Goal: Task Accomplishment & Management: Manage account settings

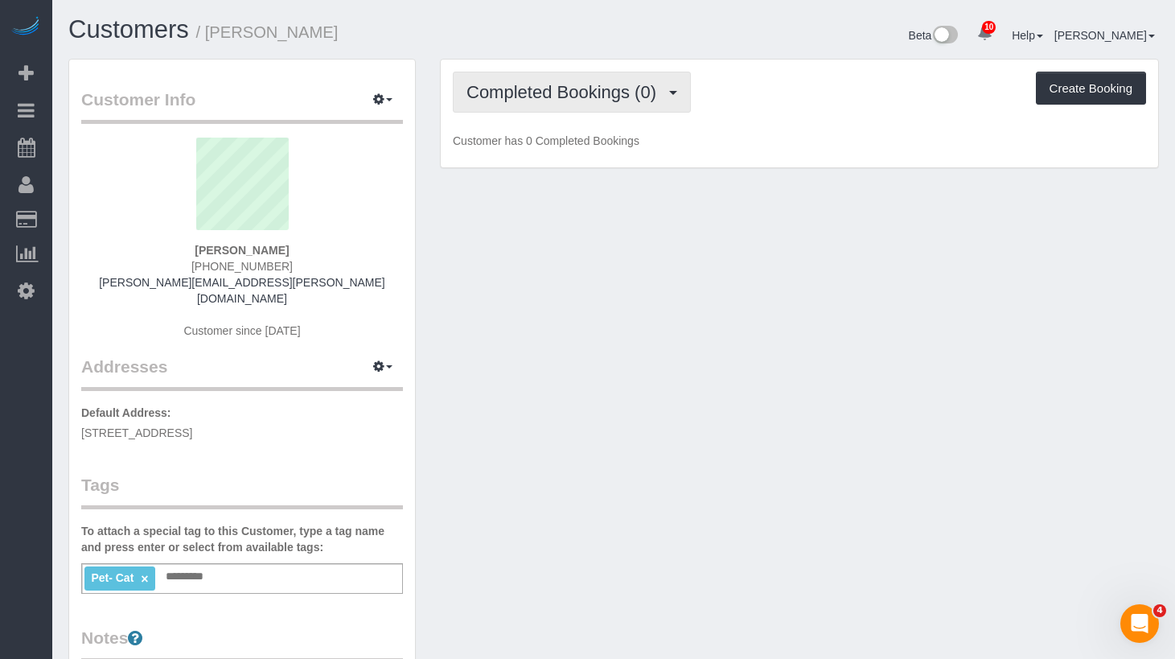
click at [613, 91] on span "Completed Bookings (0)" at bounding box center [566, 92] width 198 height 20
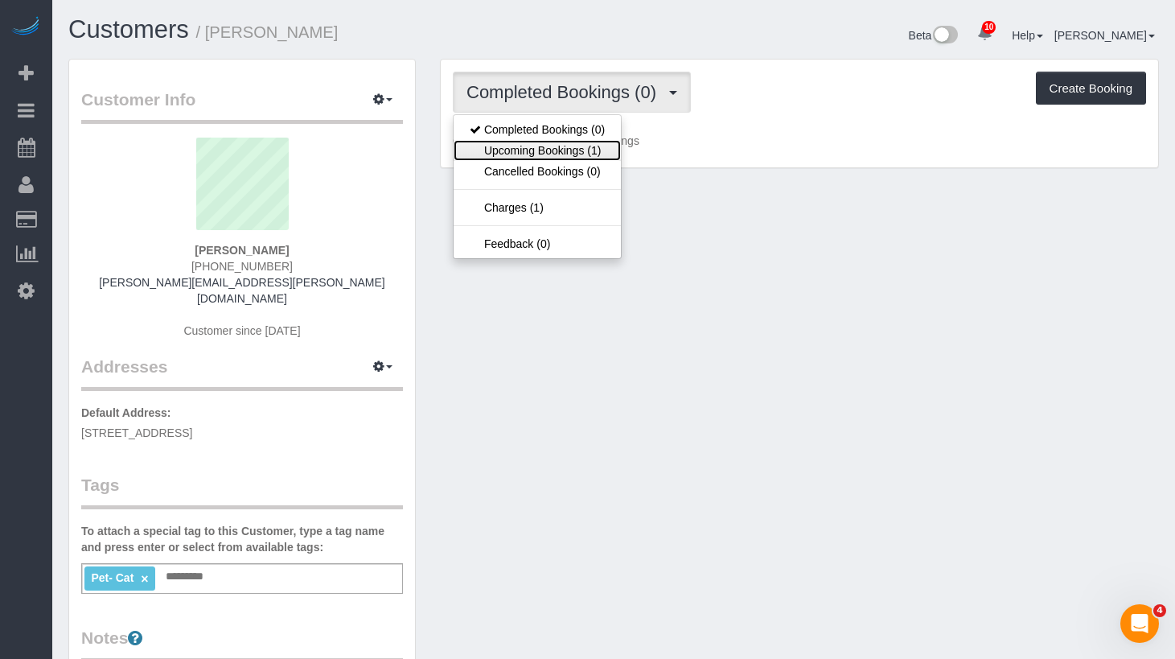
click at [578, 154] on link "Upcoming Bookings (1)" at bounding box center [537, 150] width 167 height 21
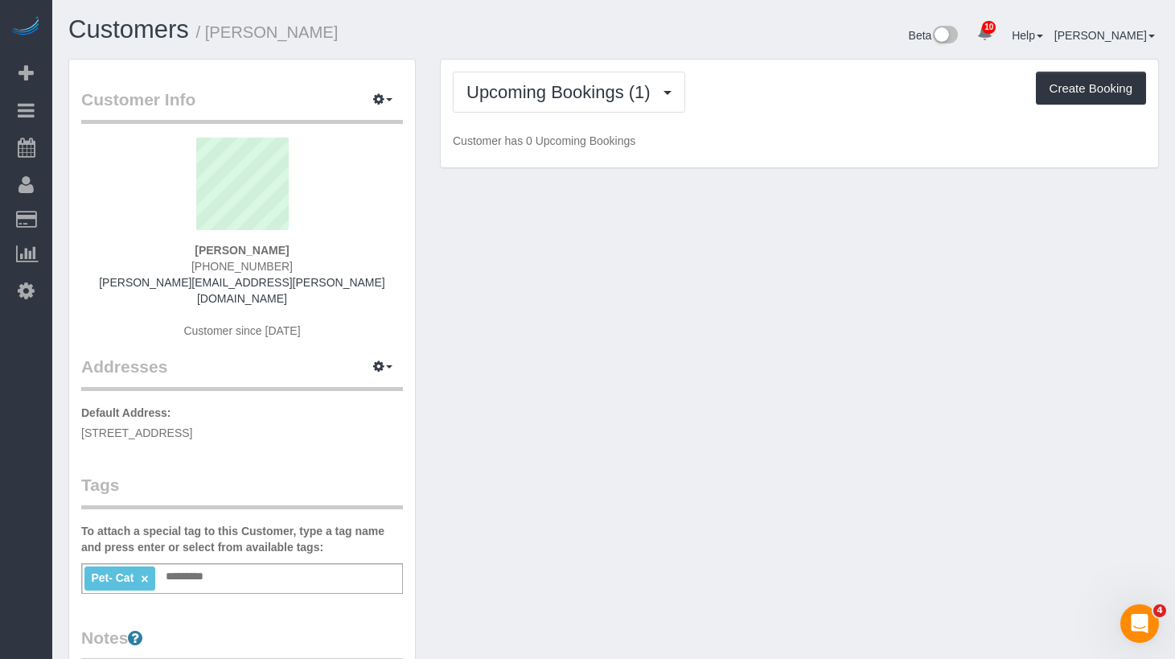
click at [760, 100] on div "Upcoming Bookings (1) Completed Bookings (0) Upcoming Bookings (1) Cancelled Bo…" at bounding box center [800, 92] width 694 height 41
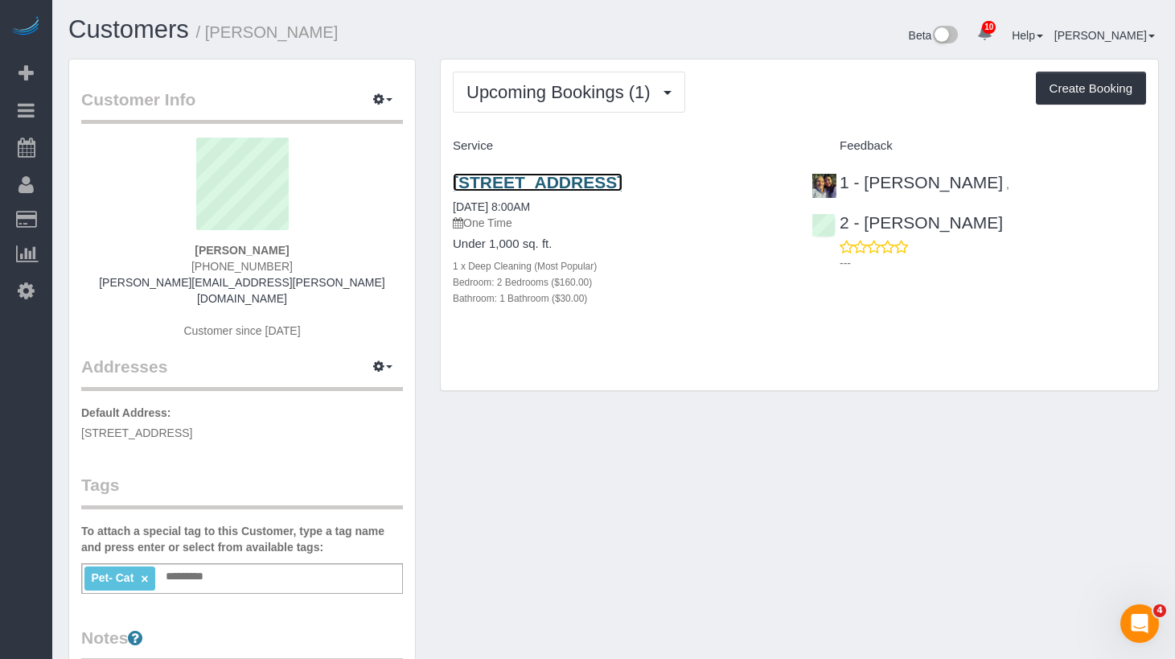
click at [581, 186] on link "84 Windsor Place, Apt 2, Brooklyn, NY 11215" at bounding box center [538, 182] width 170 height 19
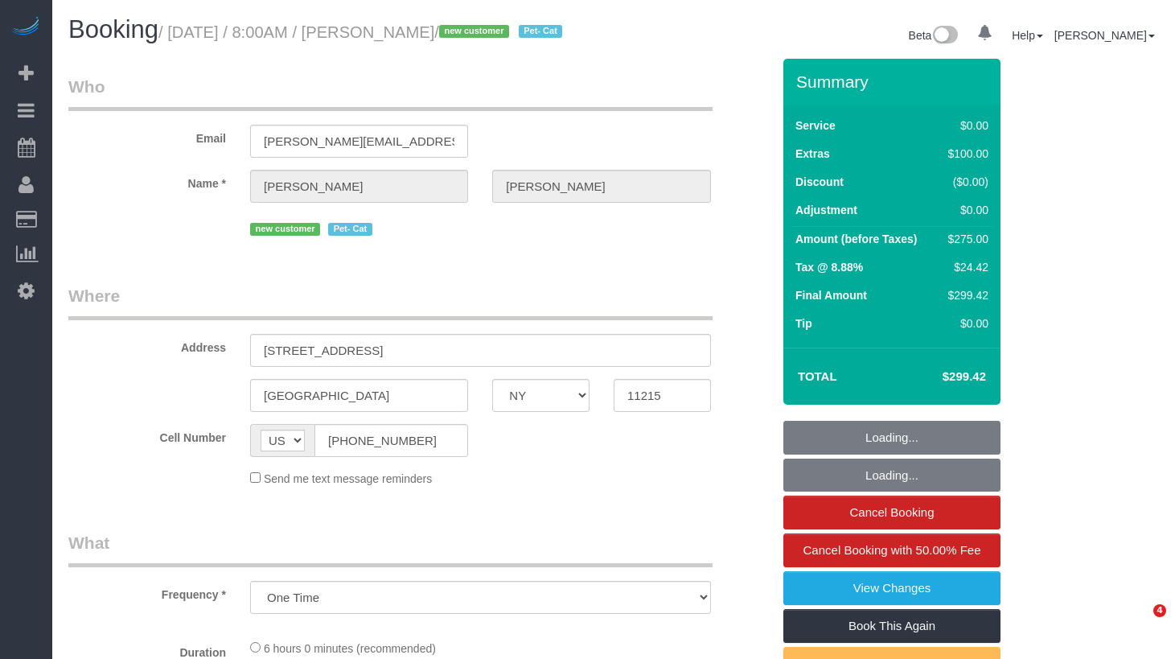
select select "NY"
select select "string:stripe-pm_1S2Cv44VGloSiKo7FIBoyhks"
select select "2"
select select "spot1"
select select "number:56"
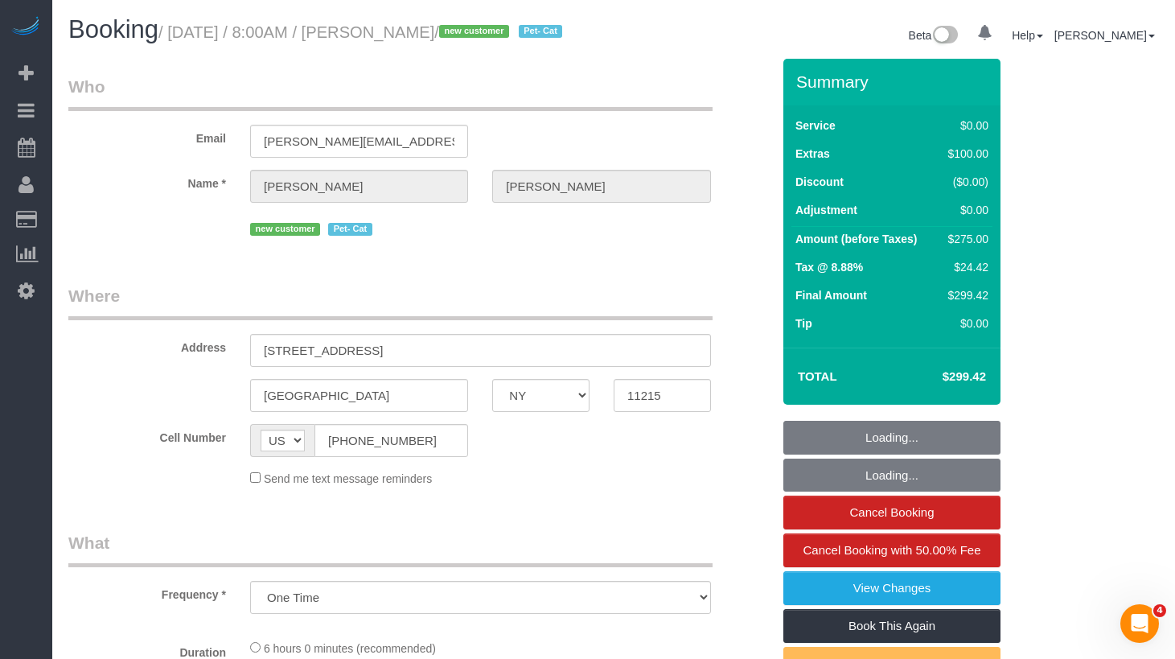
select select "number:71"
select select "number:14"
select select "number:5"
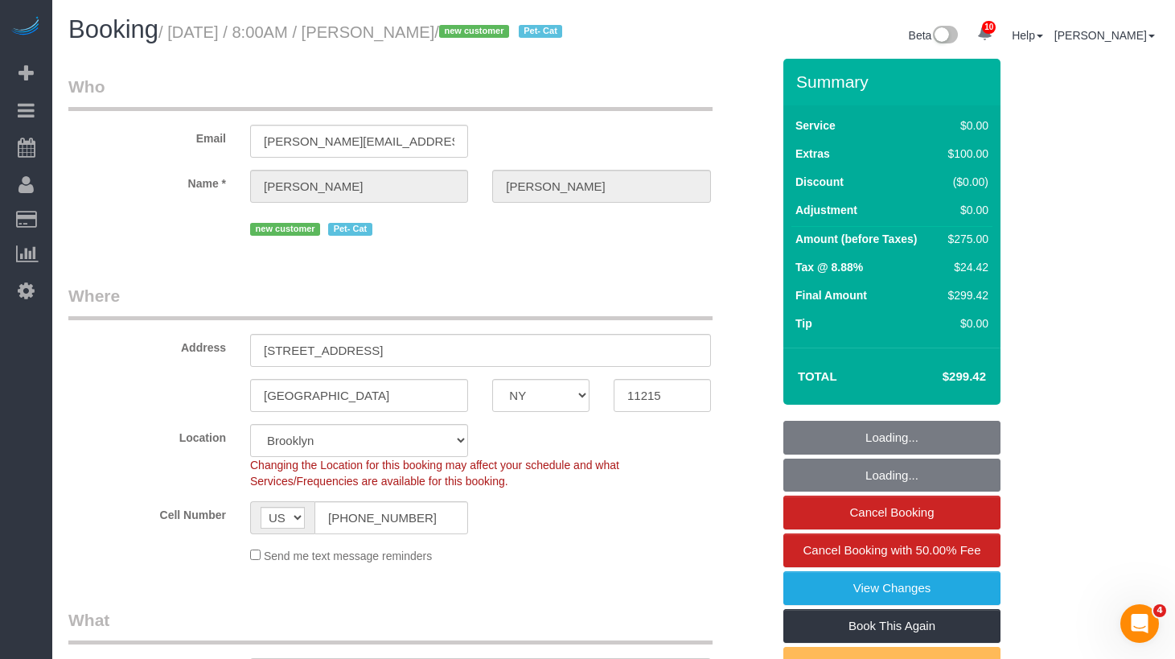
scroll to position [76, 0]
select select "object:1356"
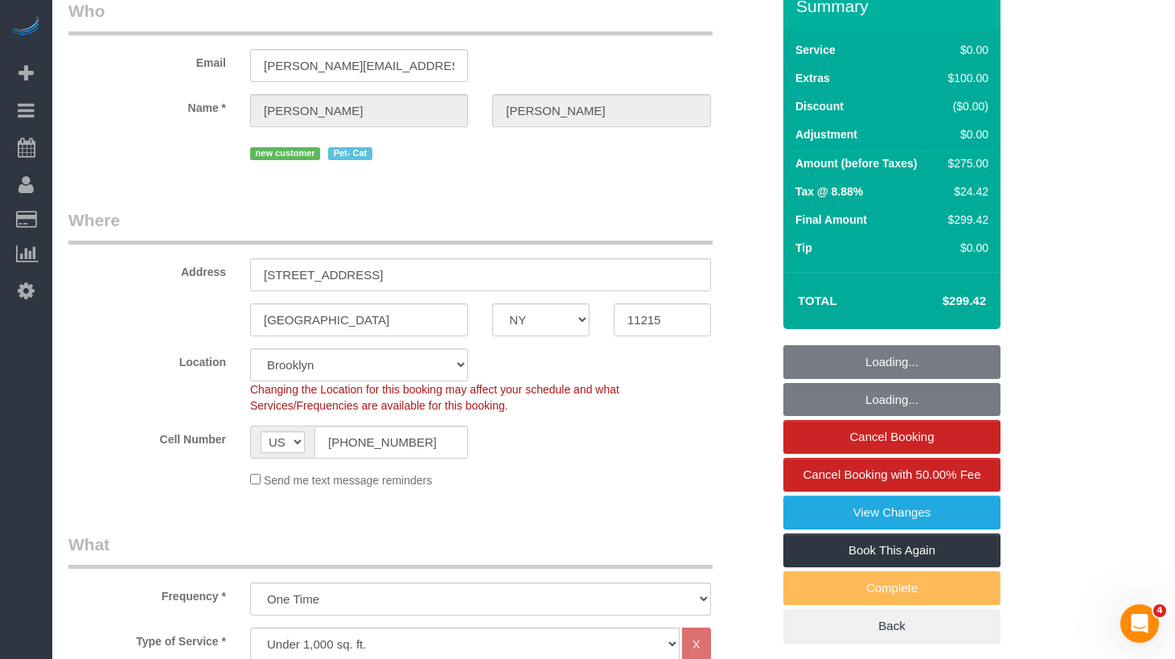
select select "2"
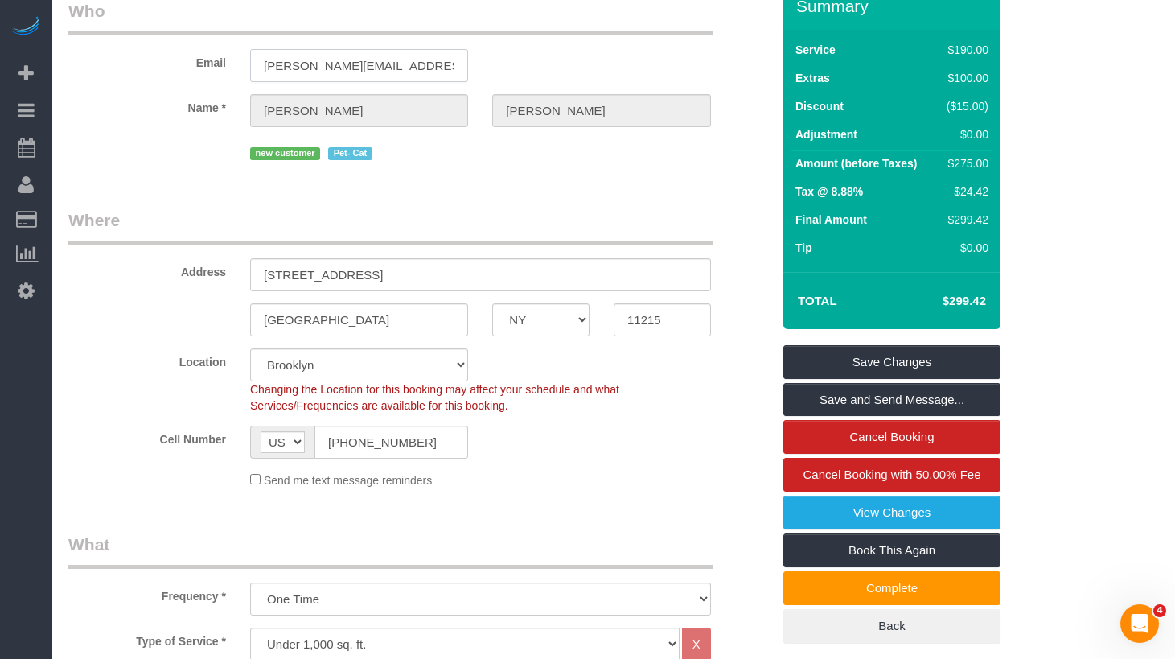
drag, startPoint x: 338, startPoint y: 89, endPoint x: 336, endPoint y: 106, distance: 17.0
click at [336, 106] on sui-booking-customer "Email cohan.scholes@gmail.com Name * Kim Cohan new customer Pet- Cat" at bounding box center [419, 81] width 703 height 165
click at [357, 458] on input "(660) 796-3110" at bounding box center [392, 442] width 154 height 33
click at [344, 459] on input "(660) 796-3110" at bounding box center [392, 442] width 154 height 33
type input "(650) 796-3110"
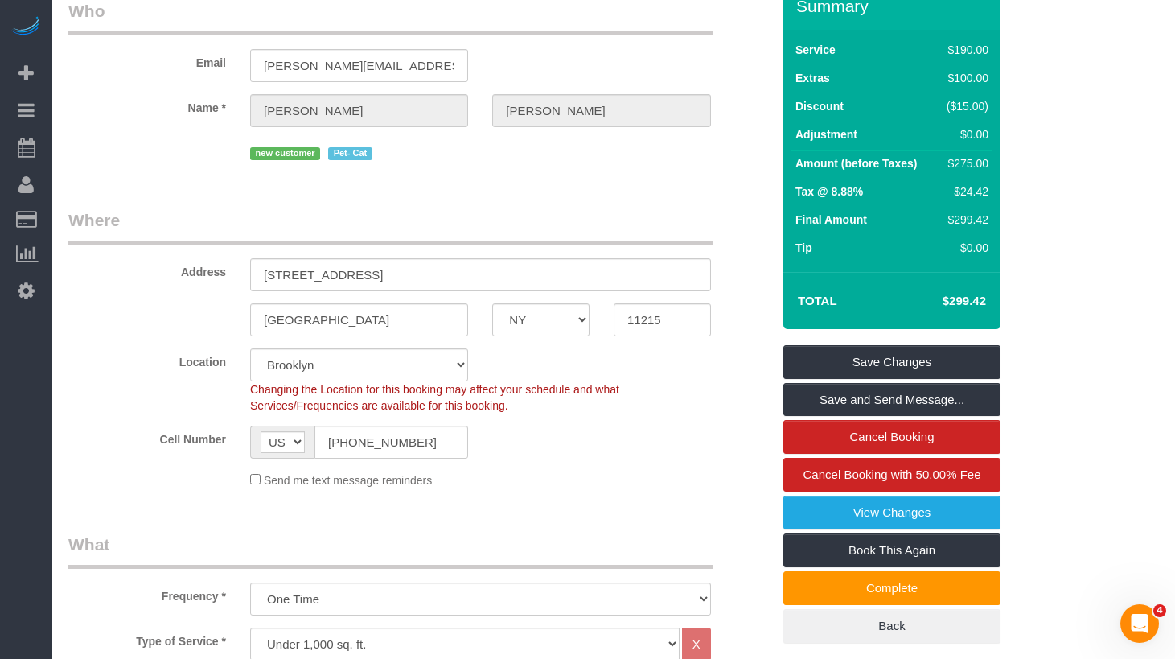
click at [550, 557] on legend "What" at bounding box center [390, 551] width 644 height 36
click at [826, 417] on link "Save and Send Message..." at bounding box center [892, 400] width 217 height 34
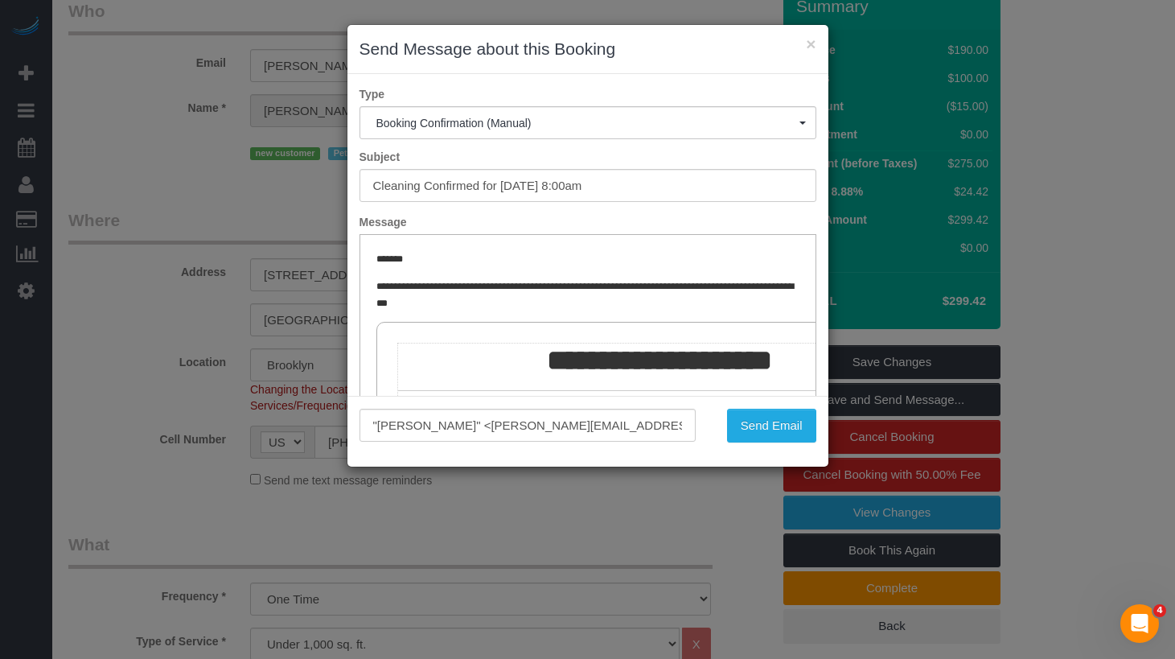
scroll to position [0, 0]
click at [770, 438] on button "Send Email" at bounding box center [771, 426] width 89 height 34
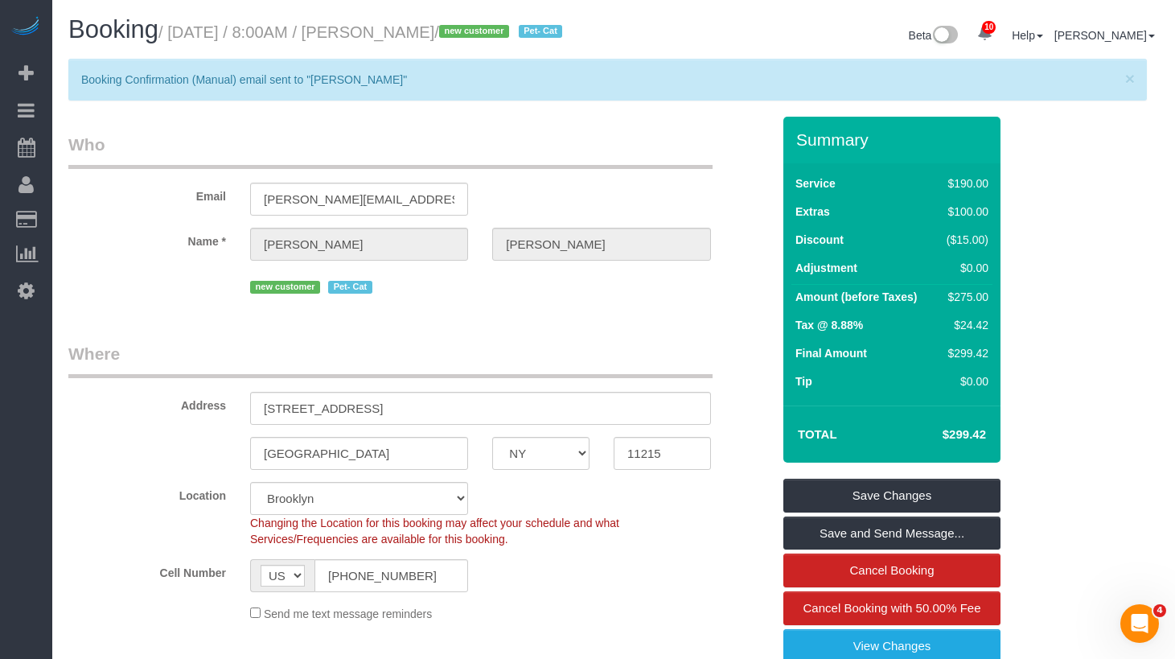
click at [498, 87] on div "× Booking Confirmation (Manual) email sent to "Kim Cohan"" at bounding box center [607, 80] width 1079 height 42
drag, startPoint x: 445, startPoint y: 35, endPoint x: 484, endPoint y: 68, distance: 51.4
click at [444, 38] on small "/ September 03, 2025 / 8:00AM / Kim Cohan / new customer Pet- Cat" at bounding box center [363, 32] width 409 height 18
drag, startPoint x: 493, startPoint y: 32, endPoint x: 413, endPoint y: 43, distance: 81.1
click at [415, 43] on h1 "Booking / September 03, 2025 / 8:00AM / Kim Cohan / new customer Pet- Cat" at bounding box center [334, 29] width 533 height 27
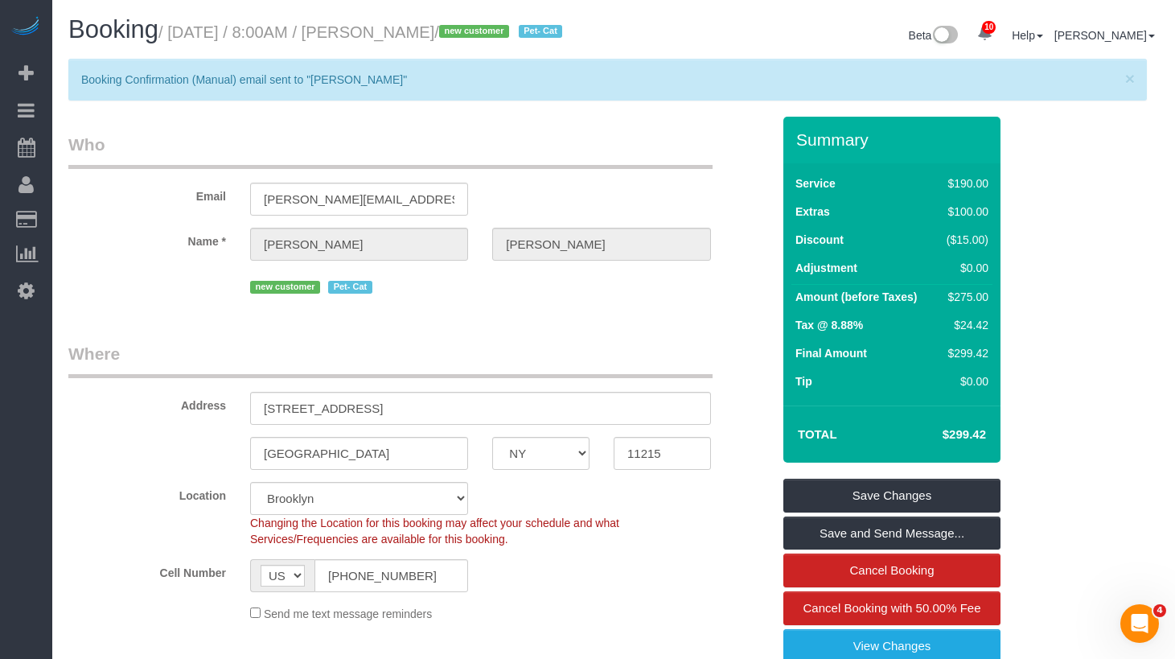
click at [483, 18] on h1 "Booking / September 03, 2025 / 8:00AM / Kim Cohan / new customer Pet- Cat" at bounding box center [334, 29] width 533 height 27
click at [489, 40] on small "/ September 03, 2025 / 8:00AM / Kim Cohan / new customer Pet- Cat" at bounding box center [363, 32] width 409 height 18
drag, startPoint x: 496, startPoint y: 32, endPoint x: 417, endPoint y: 40, distance: 79.3
click at [417, 40] on small "/ September 03, 2025 / 8:00AM / Kim Cohan / new customer Pet- Cat" at bounding box center [363, 32] width 409 height 18
copy small "Kim Cohan"
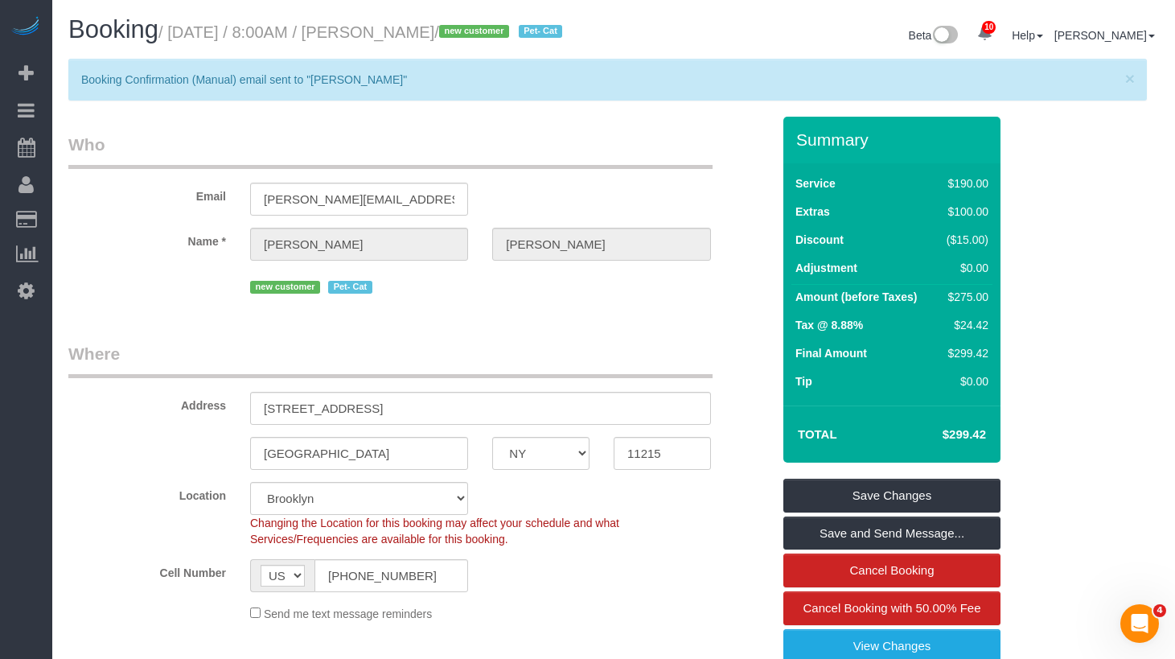
drag, startPoint x: 579, startPoint y: 144, endPoint x: 512, endPoint y: 43, distance: 121.2
drag, startPoint x: 492, startPoint y: 32, endPoint x: 179, endPoint y: 36, distance: 312.2
click at [179, 36] on small "/ September 03, 2025 / 8:00AM / Kim Cohan / new customer Pet- Cat" at bounding box center [363, 32] width 409 height 18
copy small "September 03, 2025 / 8:00AM / Kim Cohan"
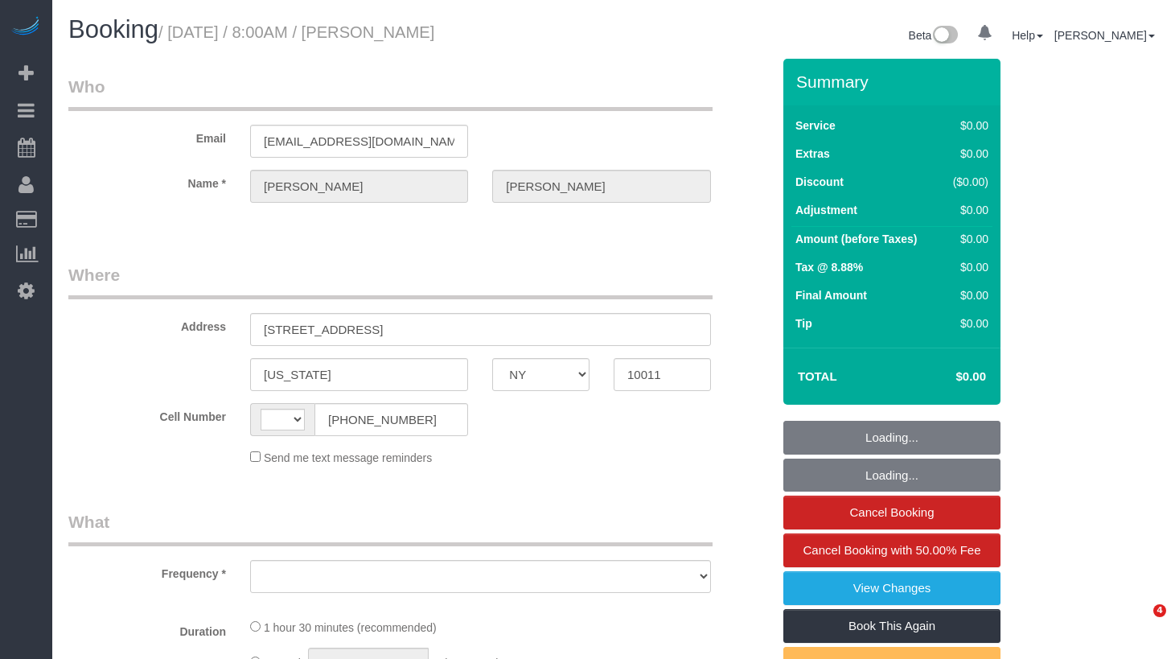
select select "NY"
select select "string:US"
select select "object:707"
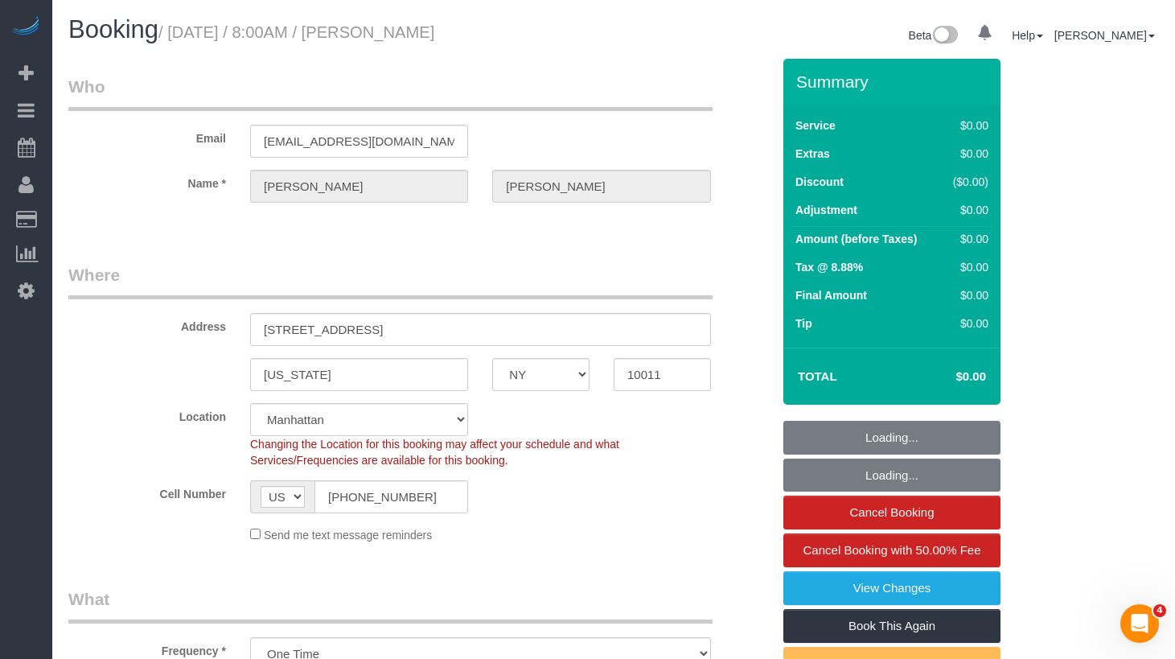
select select "string:stripe-pm_1LQzKG4VGloSiKo7xG3na7rl"
select select "number:89"
select select "number:90"
select select "number:15"
select select "number:5"
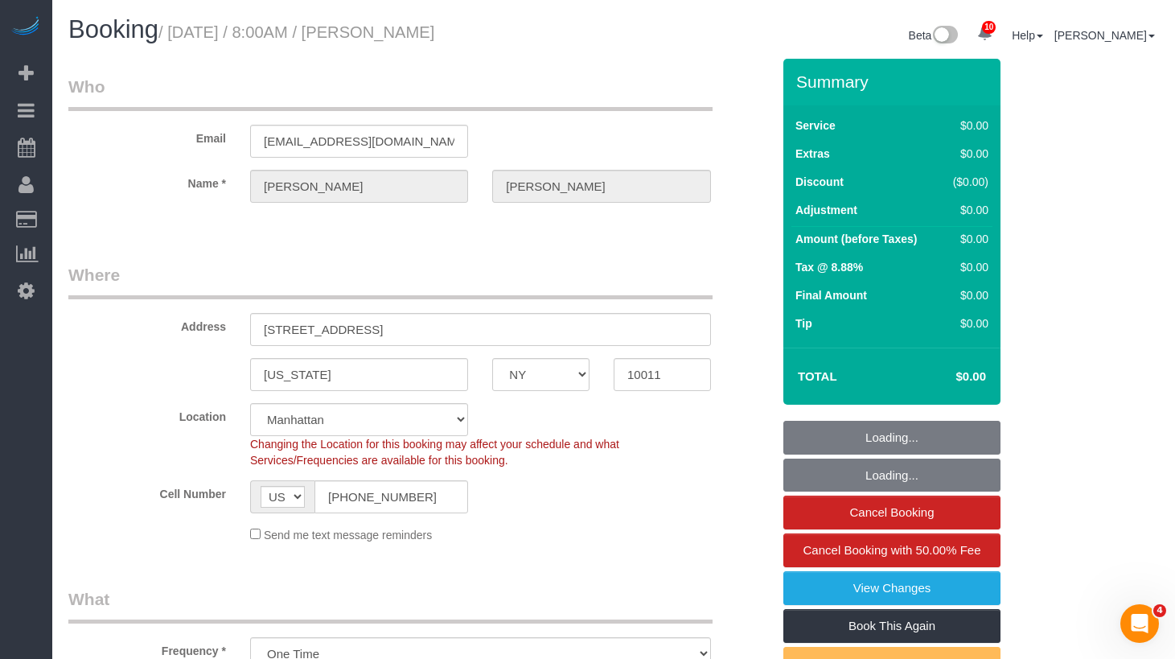
select select "spot1"
select select "object:1275"
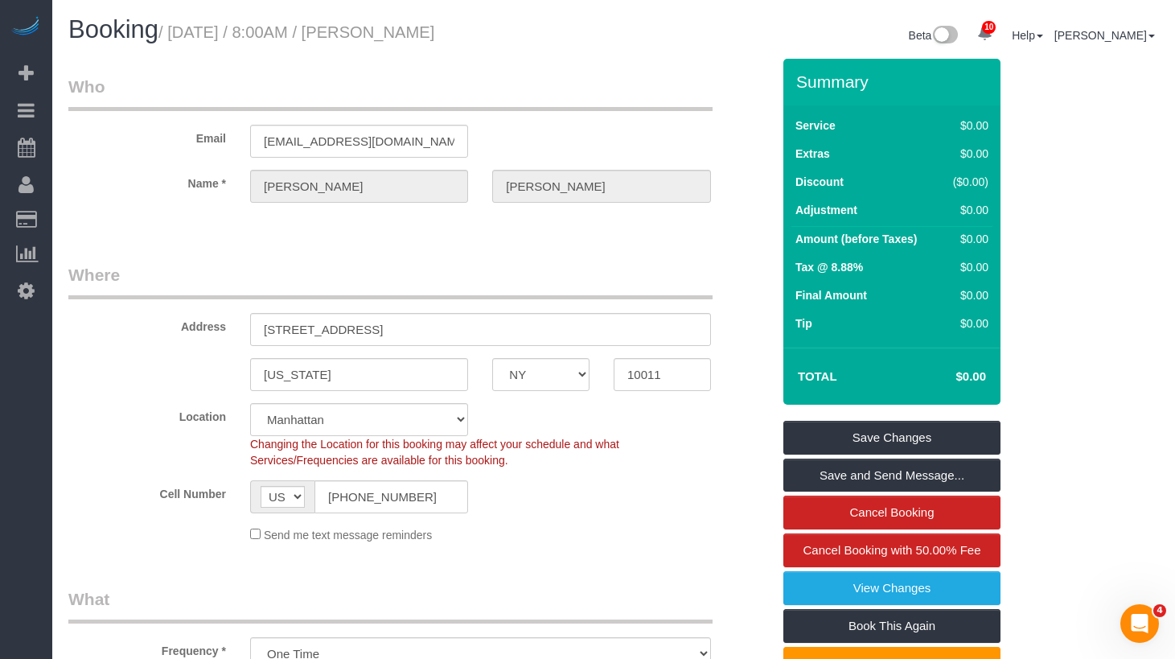
click at [625, 270] on legend "Where" at bounding box center [390, 281] width 644 height 36
click at [560, 272] on legend "Where" at bounding box center [390, 281] width 644 height 36
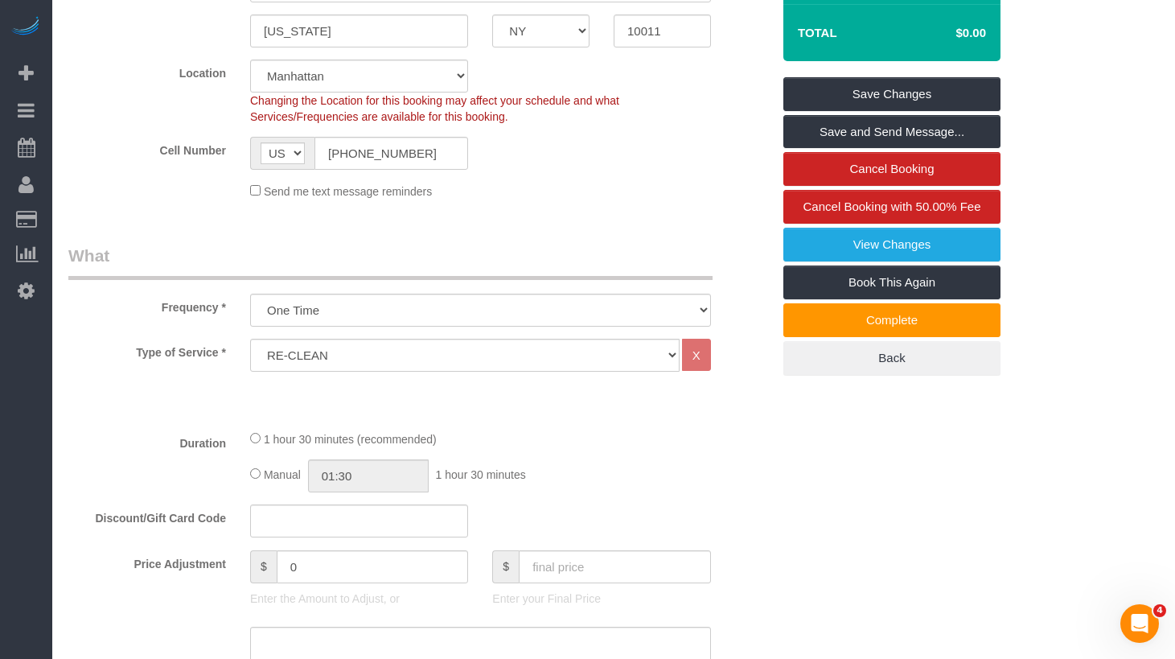
scroll to position [522, 0]
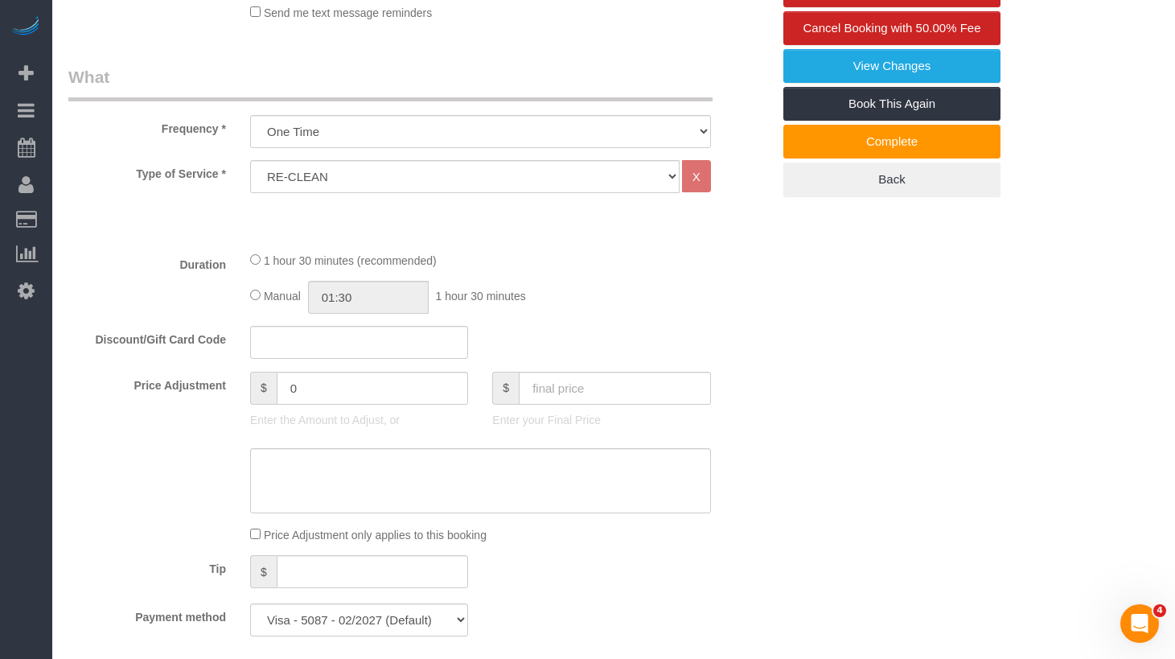
click at [772, 315] on div "Who Email abramsfamily@sympatico.ca Name * Noreen Abrams Where Address 135 West…" at bounding box center [419, 668] width 727 height 2262
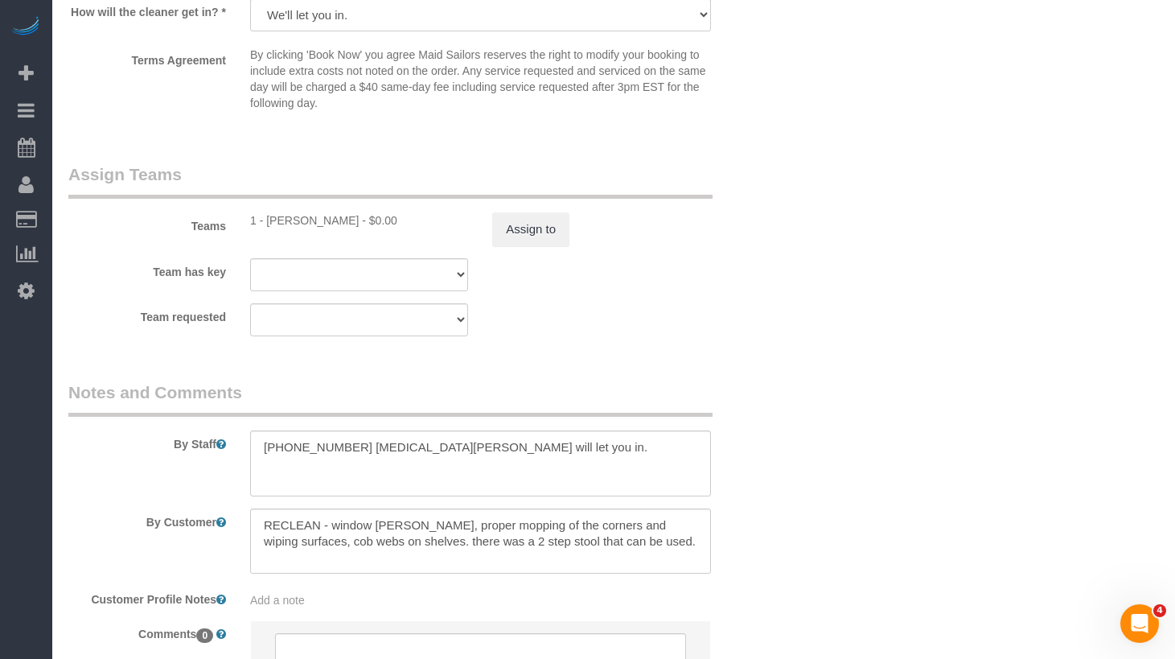
scroll to position [1717, 0]
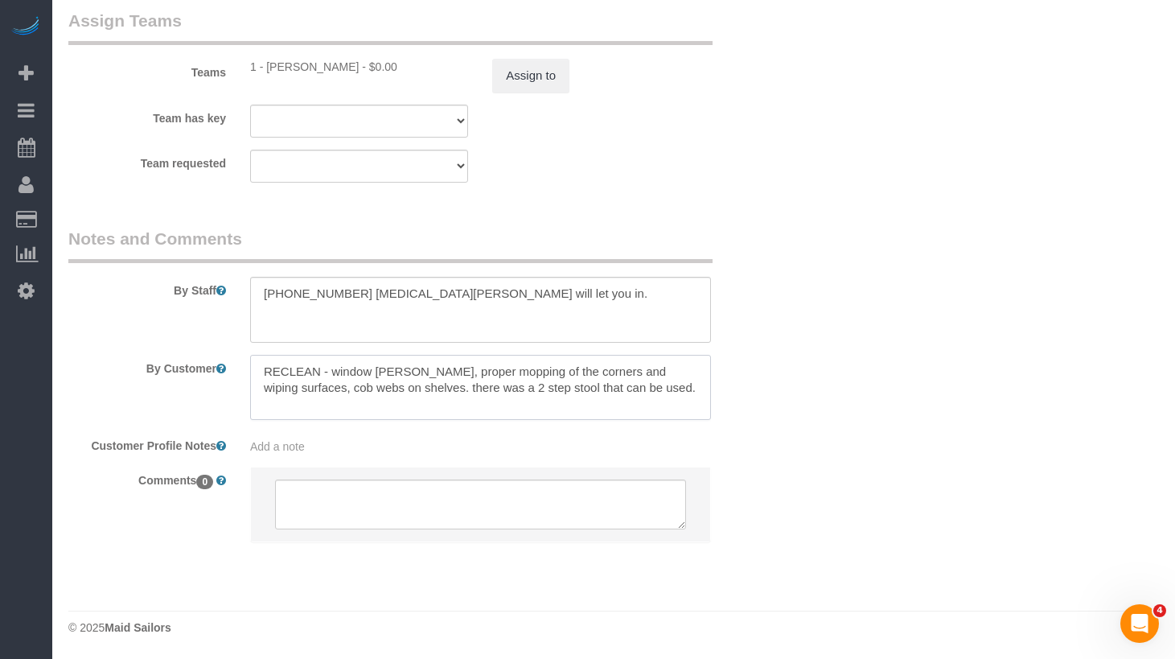
click at [335, 366] on textarea at bounding box center [480, 388] width 461 height 66
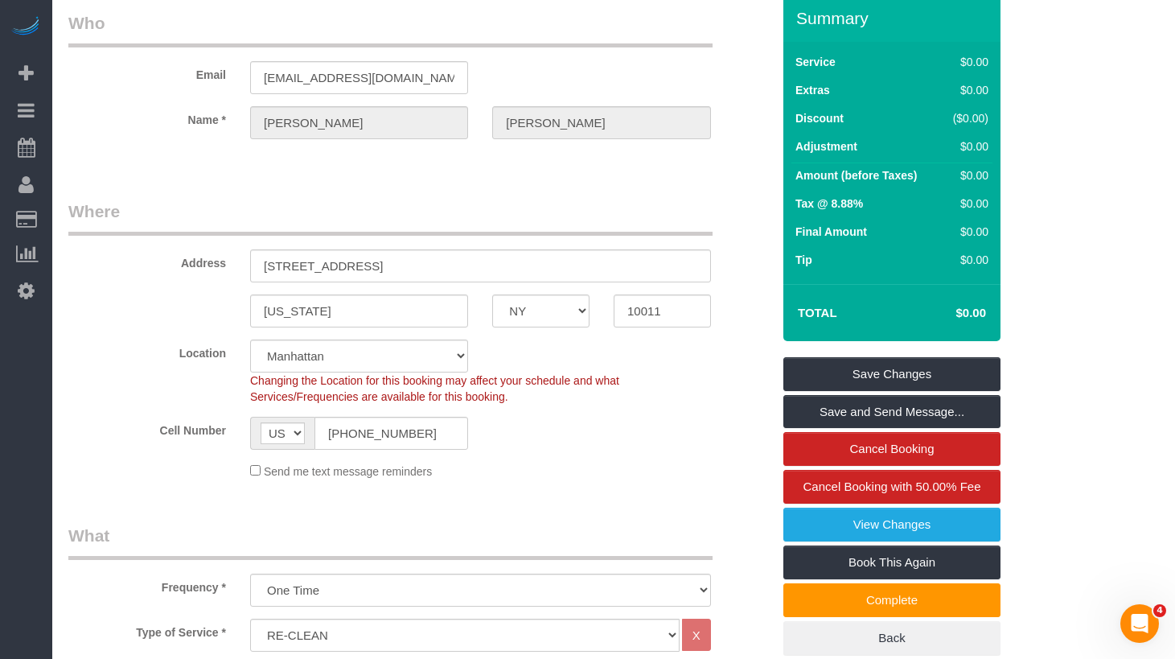
scroll to position [0, 0]
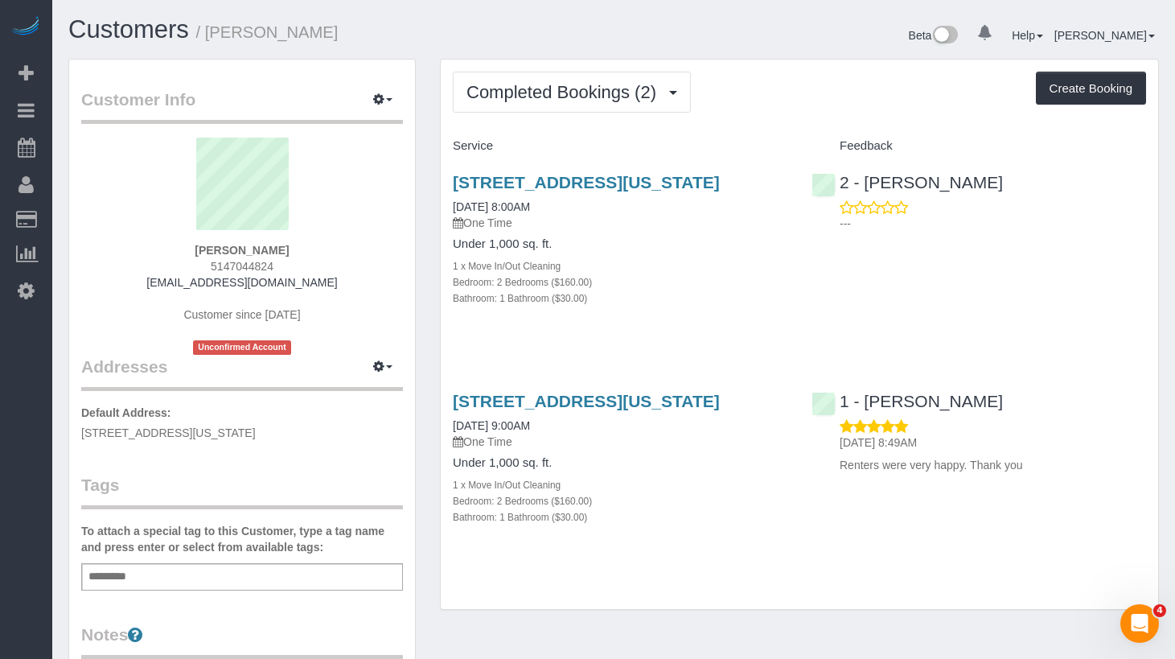
click at [764, 46] on div "Beta 0 Your Notifications You have 0 alerts × You have 9 to charge for 09/02/20…" at bounding box center [893, 37] width 558 height 43
click at [525, 180] on link "135 West 16th Street, Apt. 15, New York, NY 10011" at bounding box center [586, 182] width 267 height 19
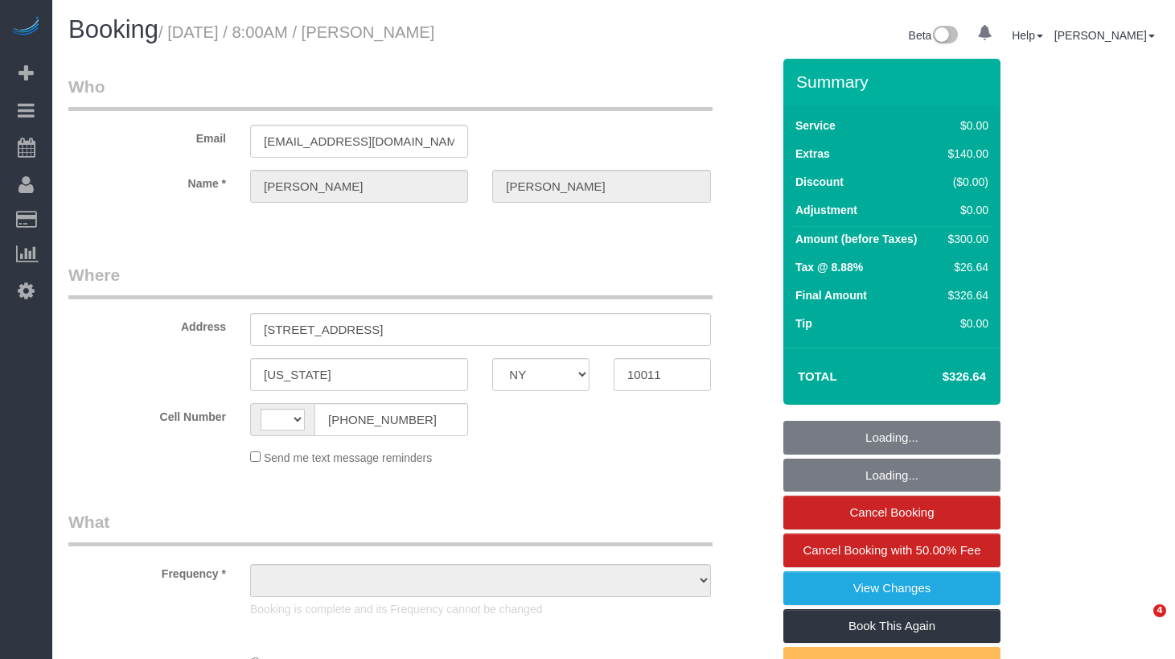
select select "NY"
select select "string:[GEOGRAPHIC_DATA]"
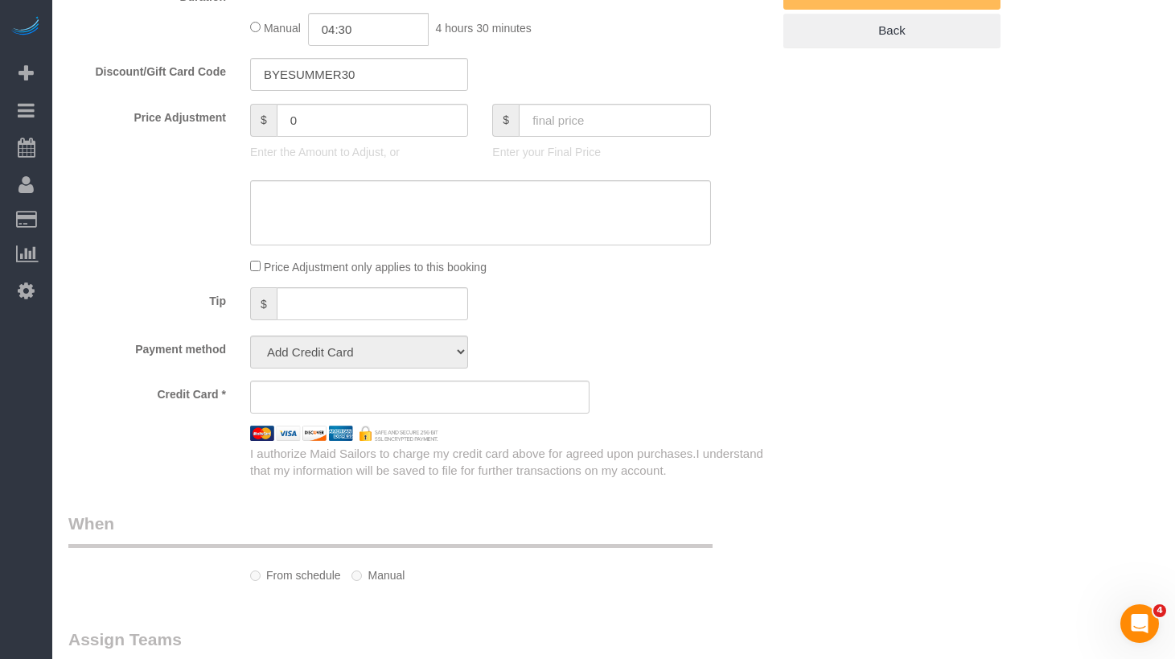
select select "object:712"
select select "2"
select select "number:56"
select select "number:76"
select select "number:15"
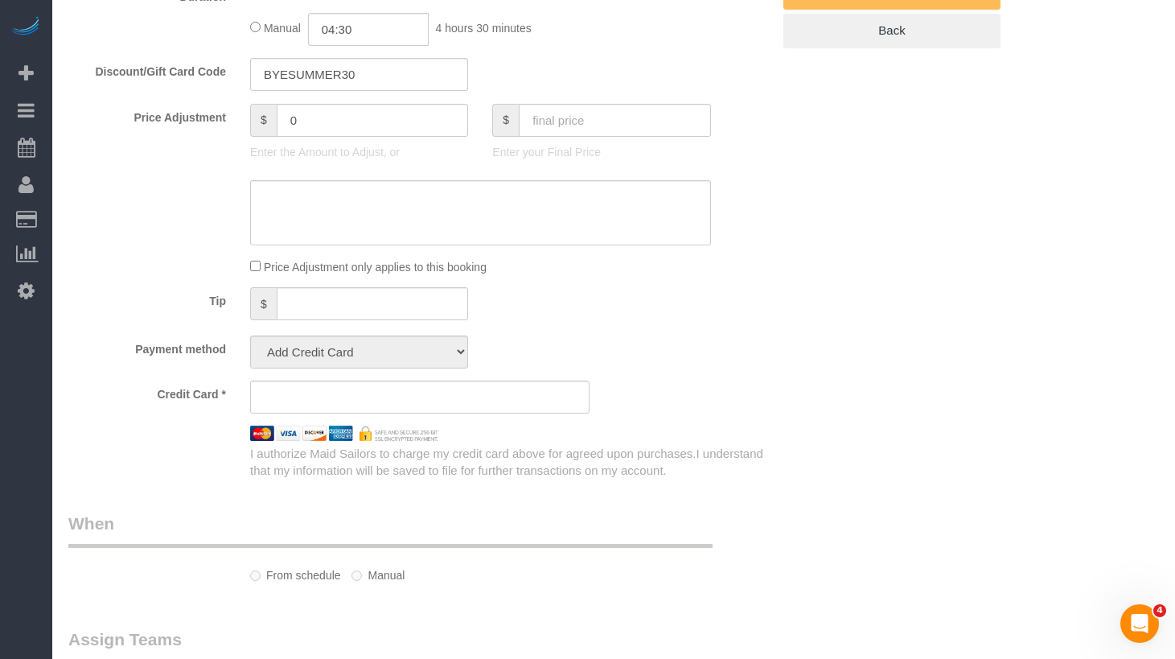
select select "number:7"
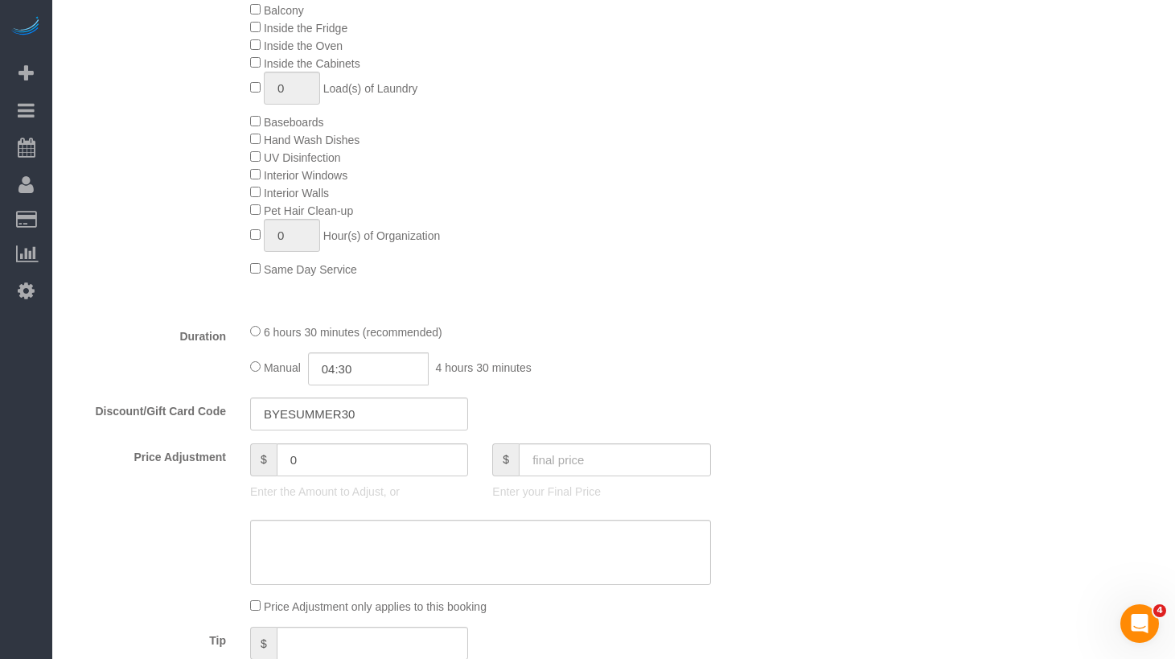
select select "string:stripe-pm_1LQzKG4VGloSiKo7xG3na7rl"
select select "spot1"
select select "object:1369"
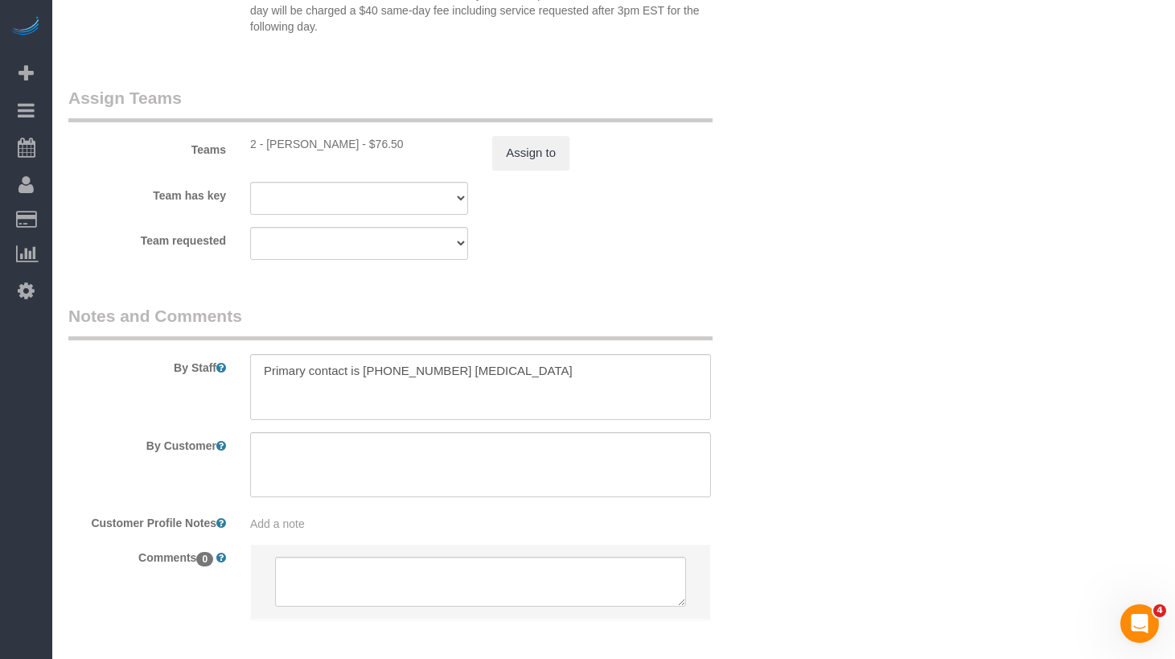
select select "2"
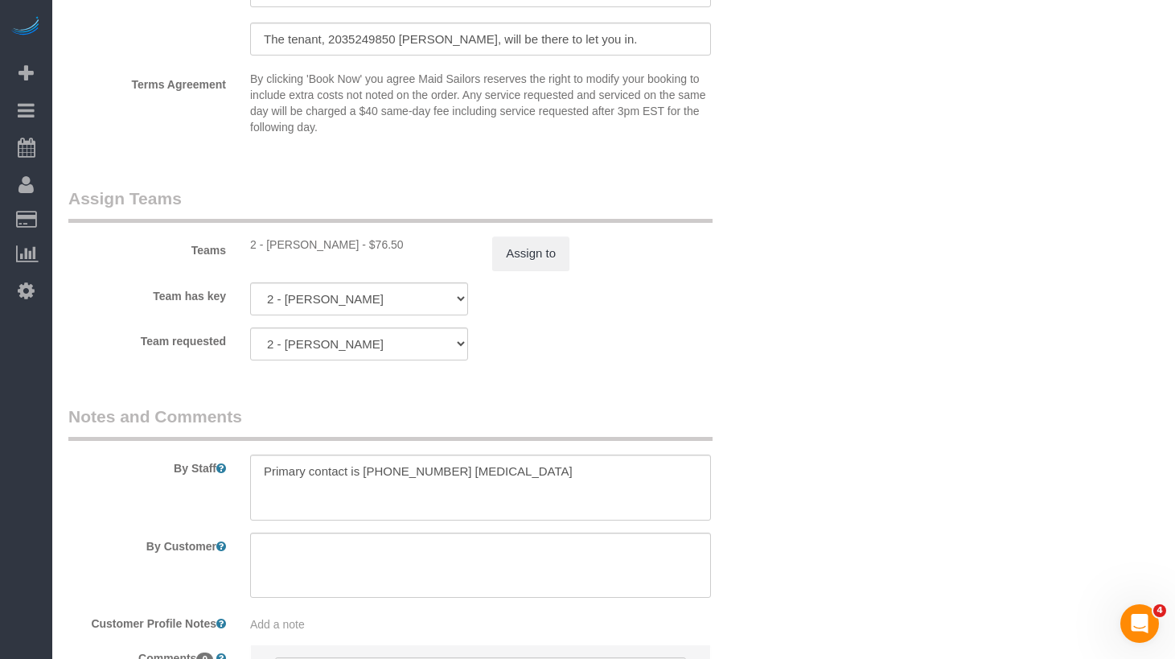
scroll to position [2081, 0]
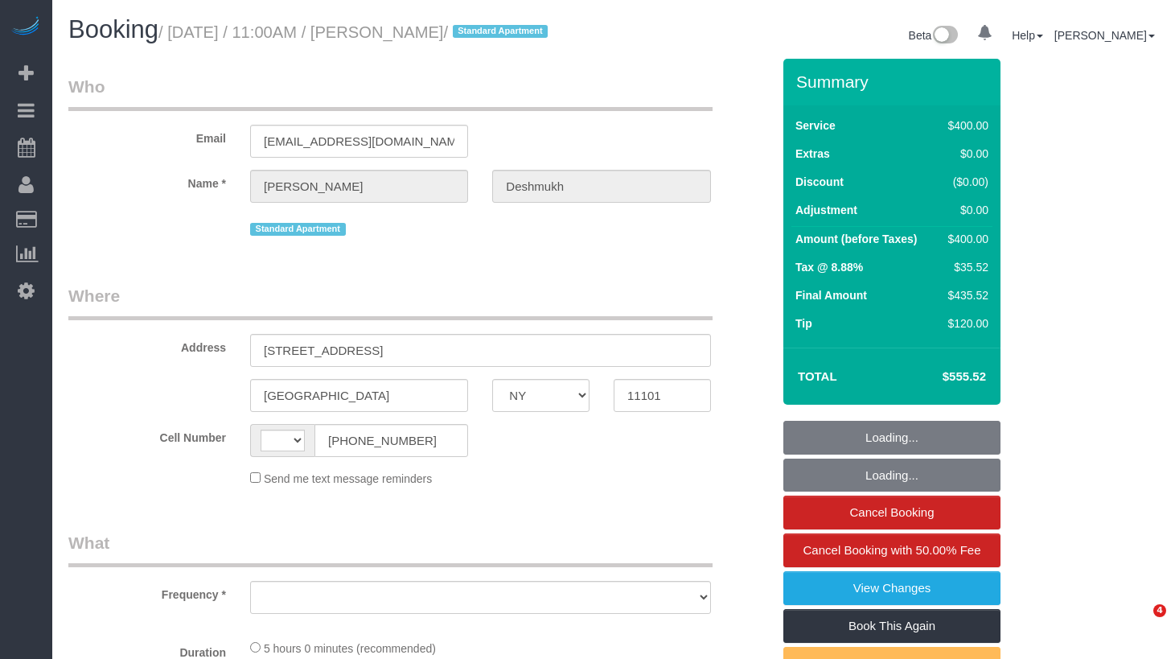
select select "NY"
select select "string:[GEOGRAPHIC_DATA]"
select select "object:467"
select select "string:stripe-pm_1R1vrD4VGloSiKo7D9kUgxNx"
select select "300"
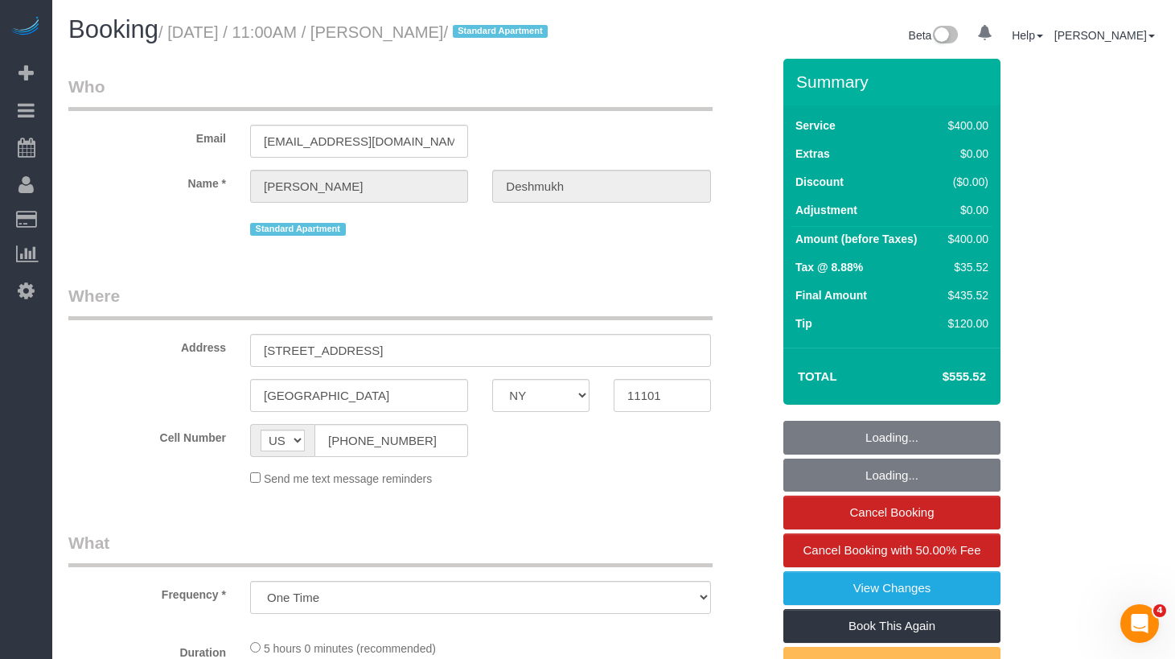
select select "spot1"
select select "number:59"
select select "number:72"
select select "number:15"
select select "number:6"
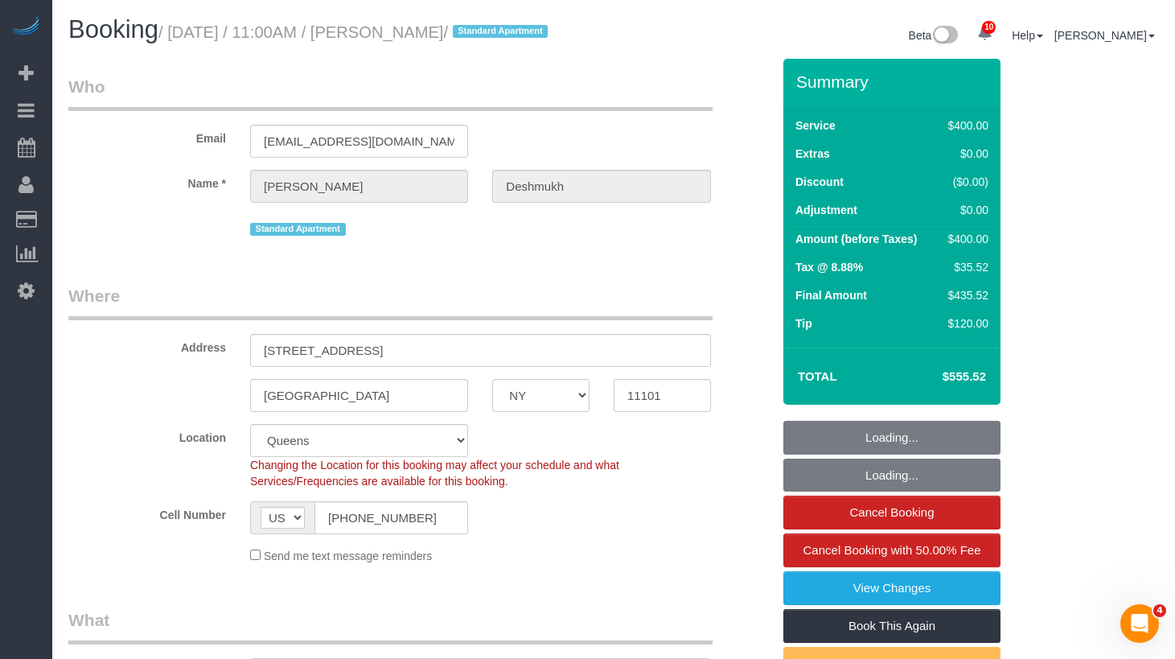
select select "object:1324"
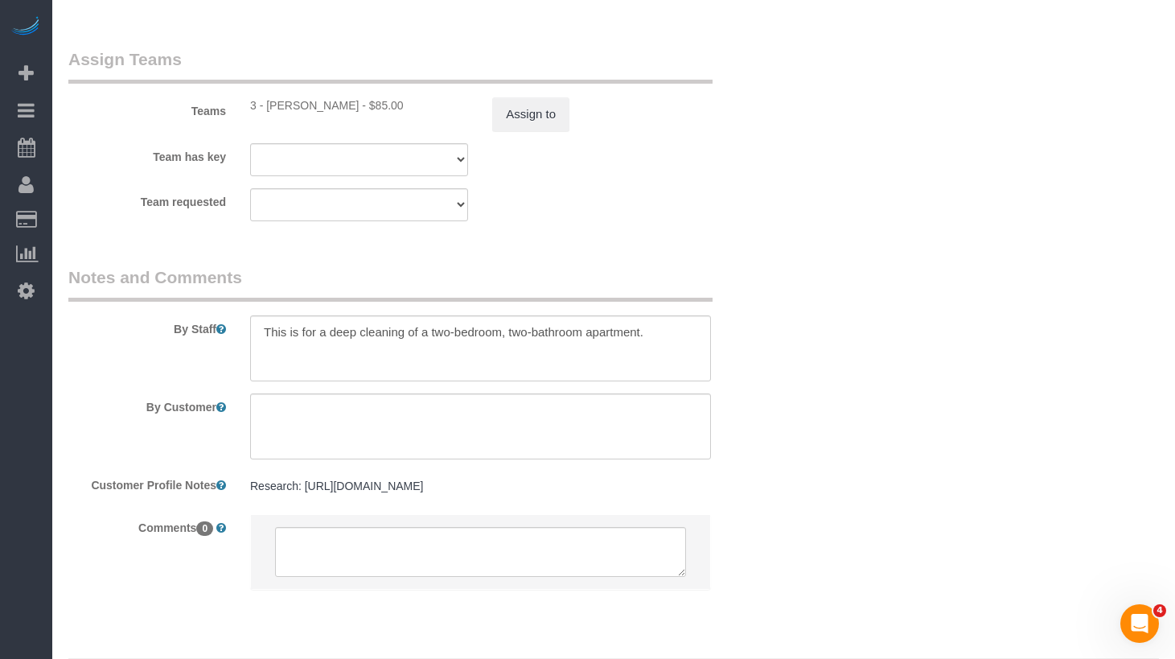
scroll to position [1846, 0]
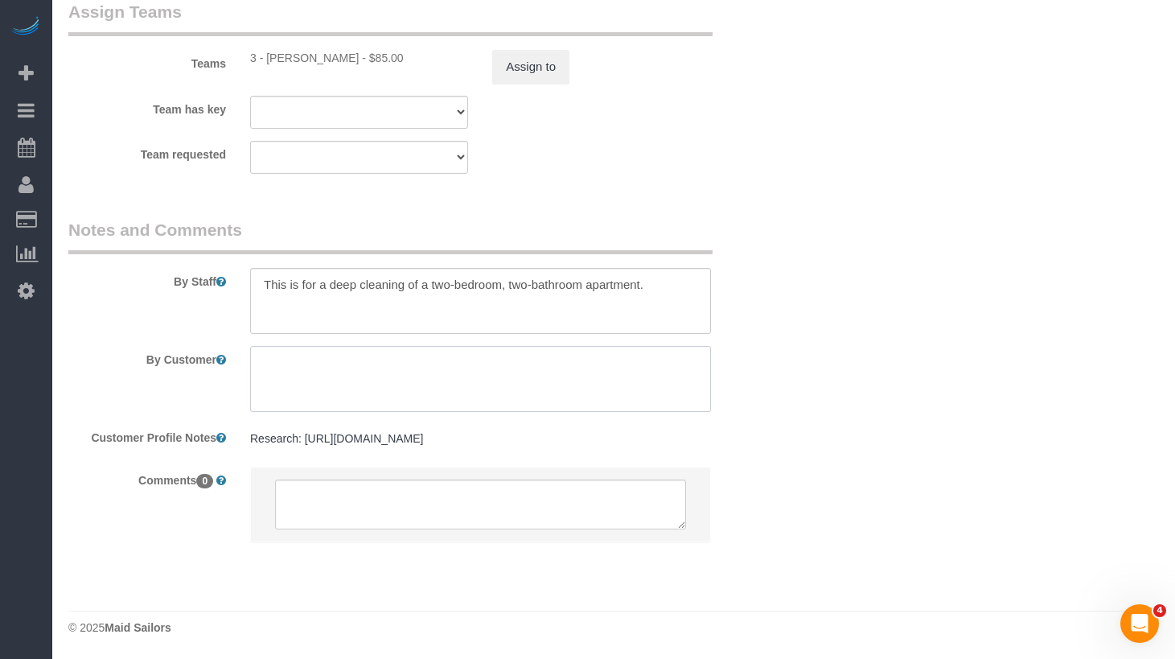
click at [356, 382] on textarea at bounding box center [480, 379] width 461 height 66
paste textarea "1,006"
type textarea "1,006"
click at [687, 279] on textarea at bounding box center [480, 301] width 461 height 66
paste textarea "1,006"
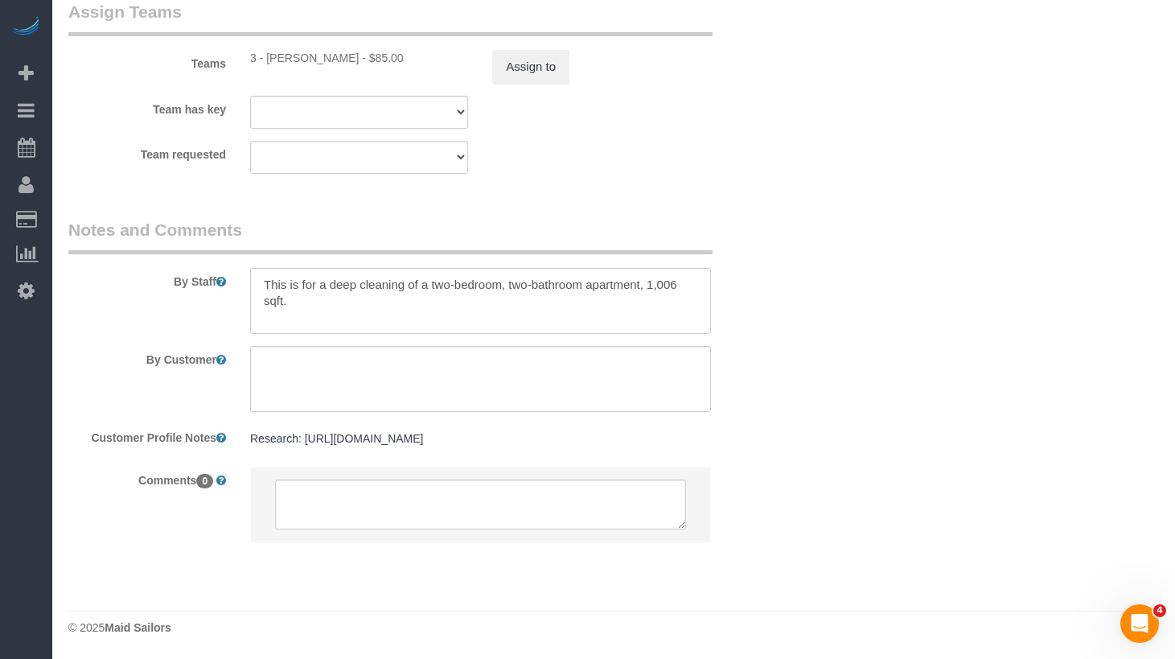
type textarea "This is for a deep cleaning of a two-bedroom, two-bathroom apartment, 1,006 sqf…"
click at [640, 370] on textarea at bounding box center [480, 379] width 461 height 66
click at [455, 369] on textarea at bounding box center [480, 379] width 461 height 66
paste textarea "priority should be the two furnished rooms (which is the living room/kitchen an…"
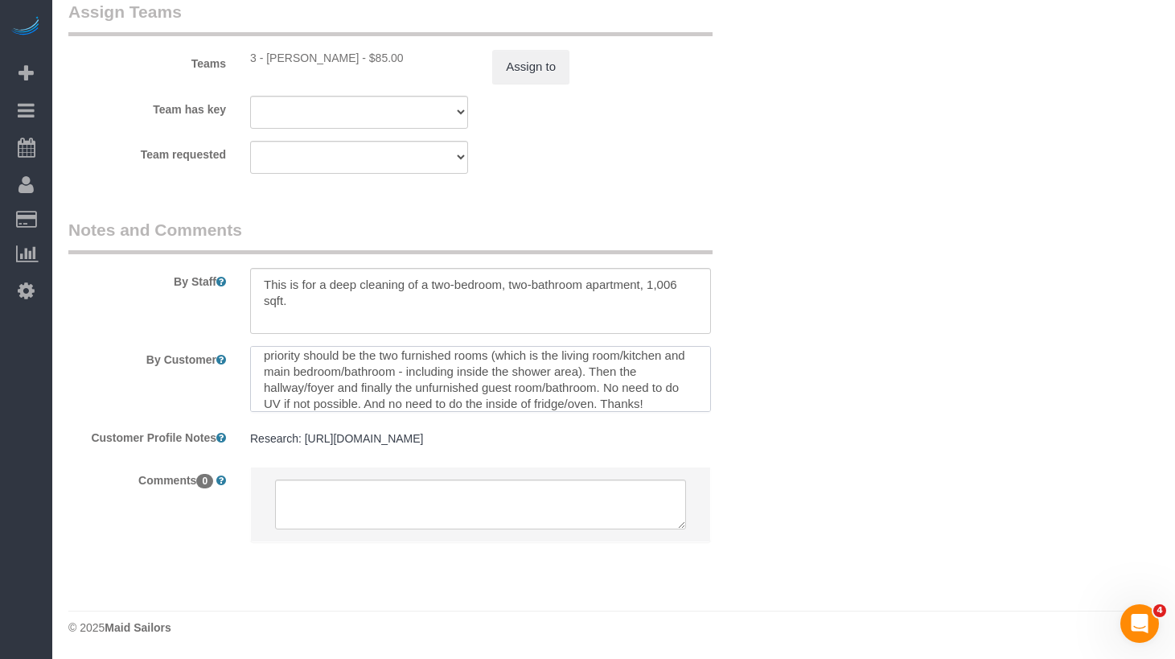
scroll to position [0, 0]
click at [275, 364] on textarea at bounding box center [480, 379] width 461 height 66
click at [276, 364] on textarea at bounding box center [480, 379] width 461 height 66
click at [506, 375] on textarea at bounding box center [480, 379] width 461 height 66
click at [448, 377] on textarea at bounding box center [480, 379] width 461 height 66
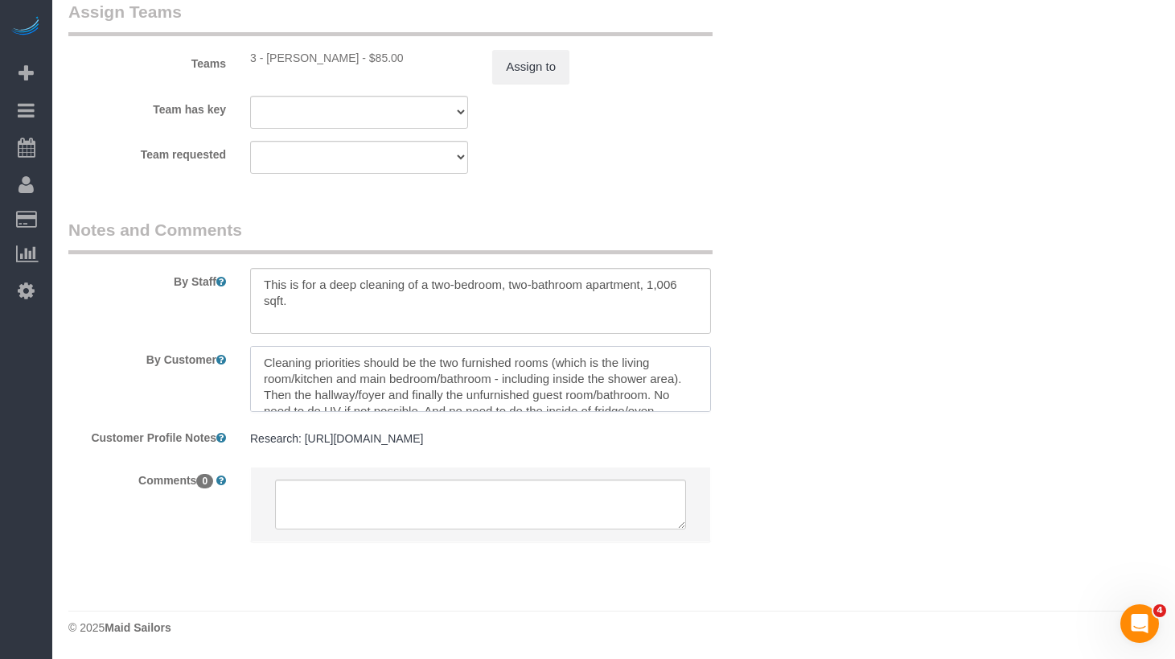
click at [416, 368] on textarea at bounding box center [480, 379] width 461 height 66
click at [446, 364] on textarea at bounding box center [480, 379] width 461 height 66
click at [603, 382] on textarea at bounding box center [480, 379] width 461 height 66
drag, startPoint x: 555, startPoint y: 382, endPoint x: 484, endPoint y: 384, distance: 71.6
click at [554, 382] on textarea at bounding box center [480, 379] width 461 height 66
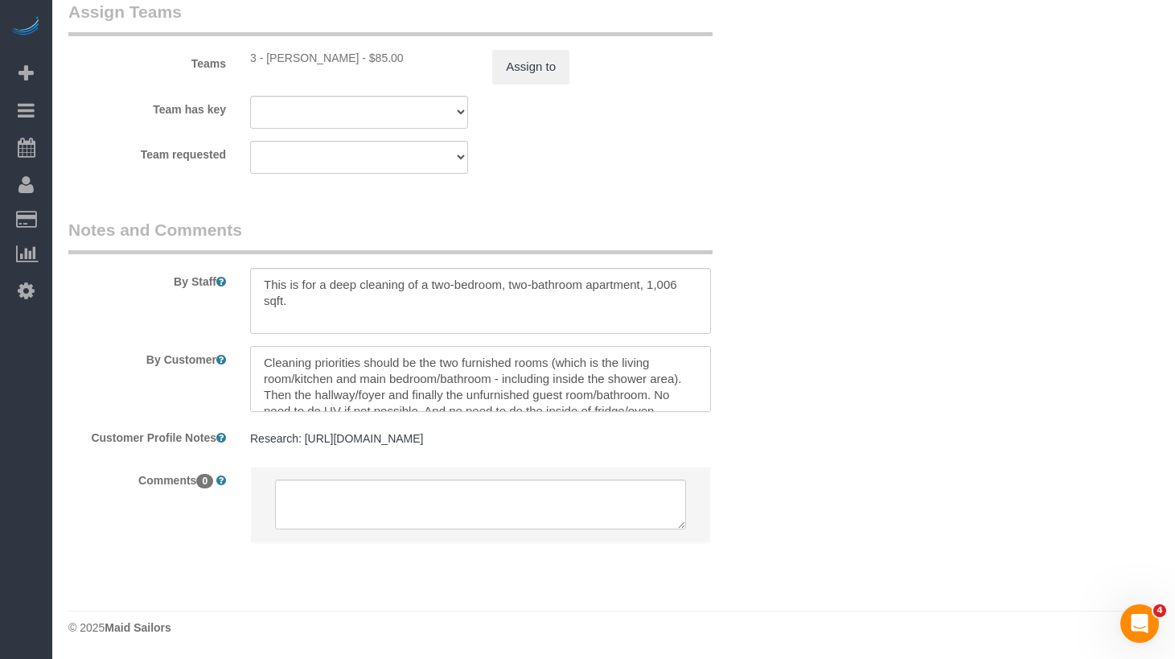
click at [413, 385] on textarea at bounding box center [480, 379] width 461 height 66
click at [361, 388] on textarea at bounding box center [480, 379] width 461 height 66
click at [322, 397] on textarea at bounding box center [480, 379] width 461 height 66
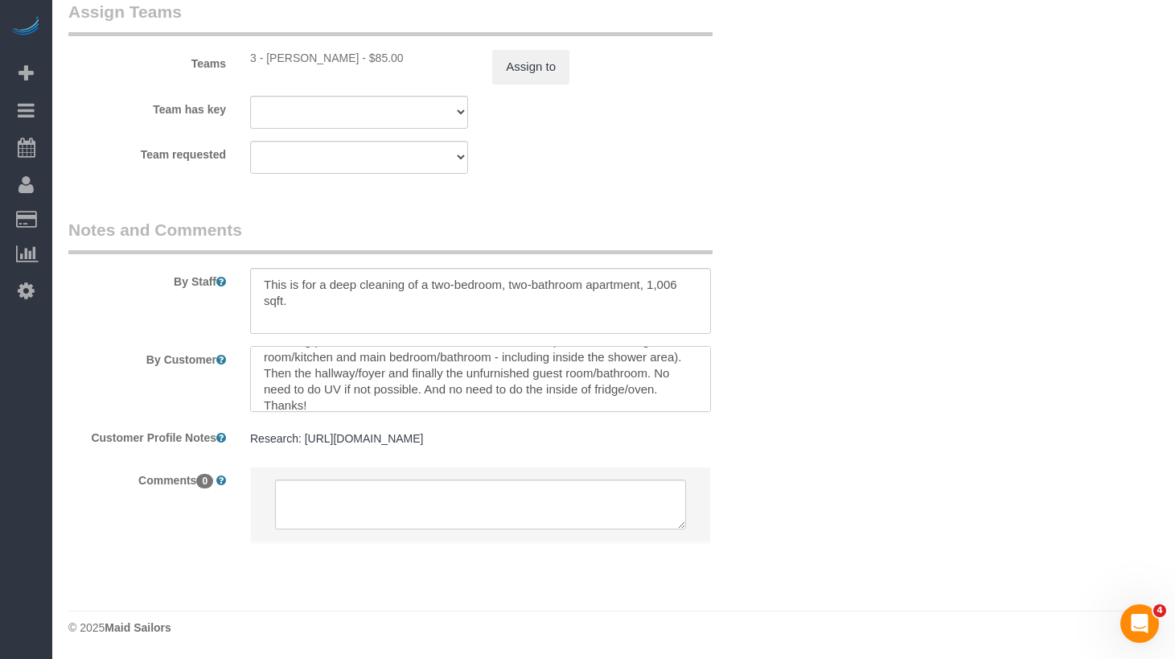
scroll to position [32, 0]
click at [533, 408] on textarea at bounding box center [480, 379] width 461 height 66
click at [444, 388] on textarea at bounding box center [480, 379] width 461 height 66
click at [344, 387] on textarea at bounding box center [480, 379] width 461 height 66
click at [323, 387] on textarea at bounding box center [480, 379] width 461 height 66
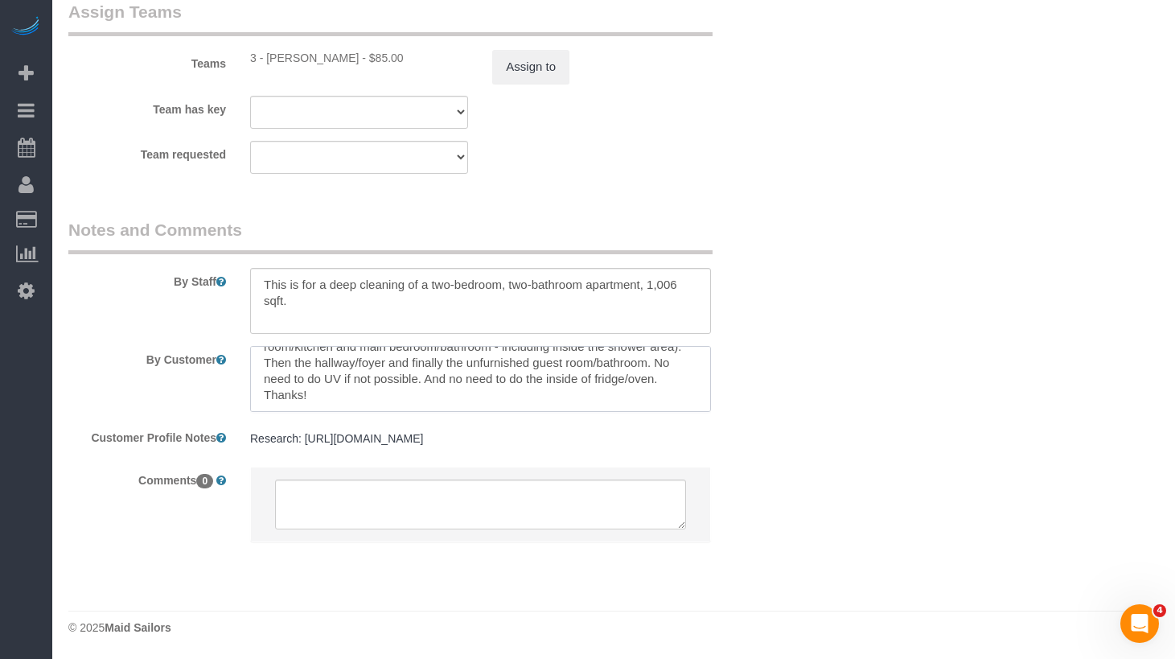
click at [488, 383] on textarea at bounding box center [480, 379] width 461 height 66
click at [552, 404] on textarea at bounding box center [480, 379] width 461 height 66
click at [418, 397] on textarea at bounding box center [480, 379] width 461 height 66
click at [408, 399] on textarea at bounding box center [480, 379] width 461 height 66
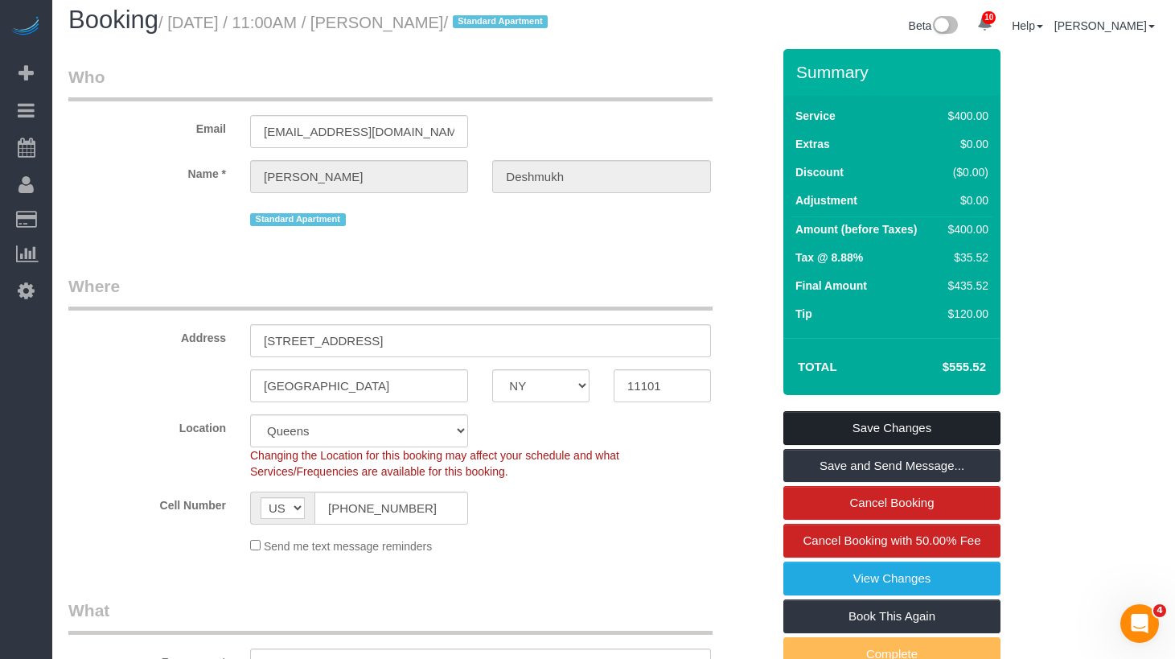
scroll to position [13, 0]
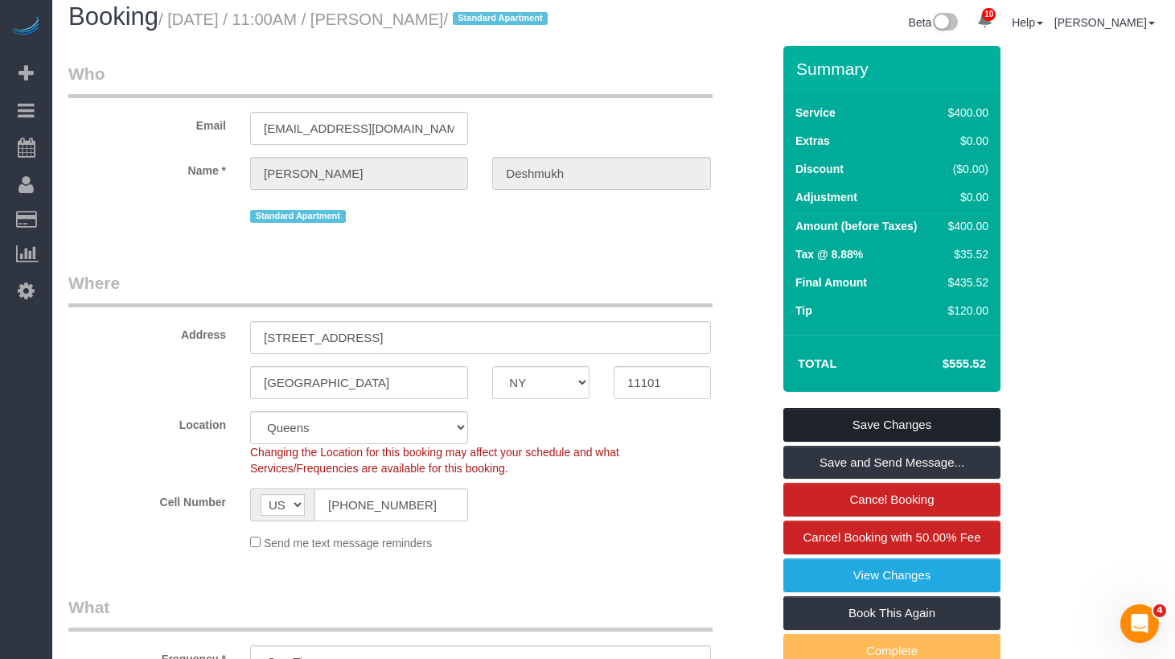
type textarea "Cleaning priorities should be the two furnished rooms (which is the living room…"
click at [899, 438] on link "Save Changes" at bounding box center [892, 425] width 217 height 34
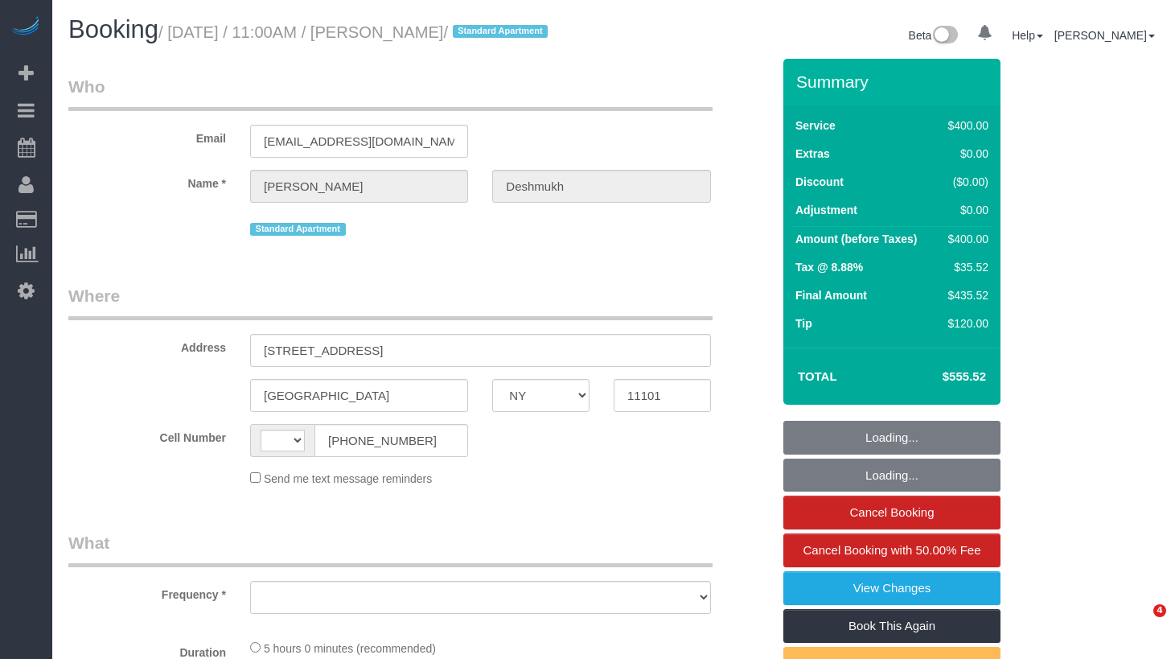
select select "NY"
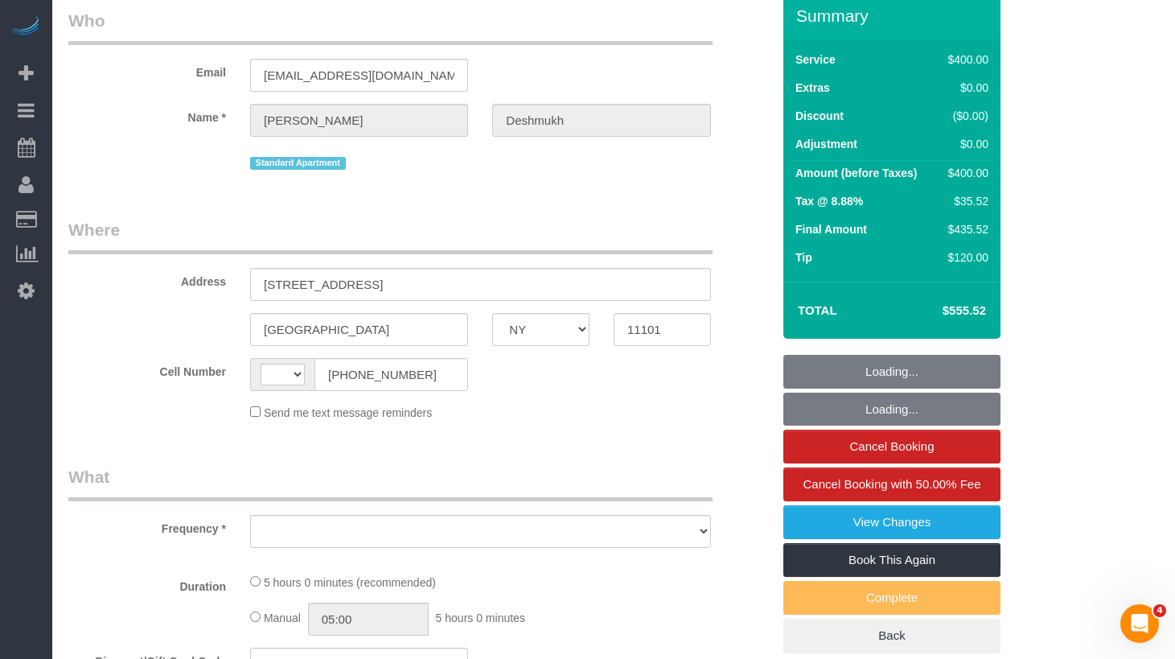
scroll to position [74, 0]
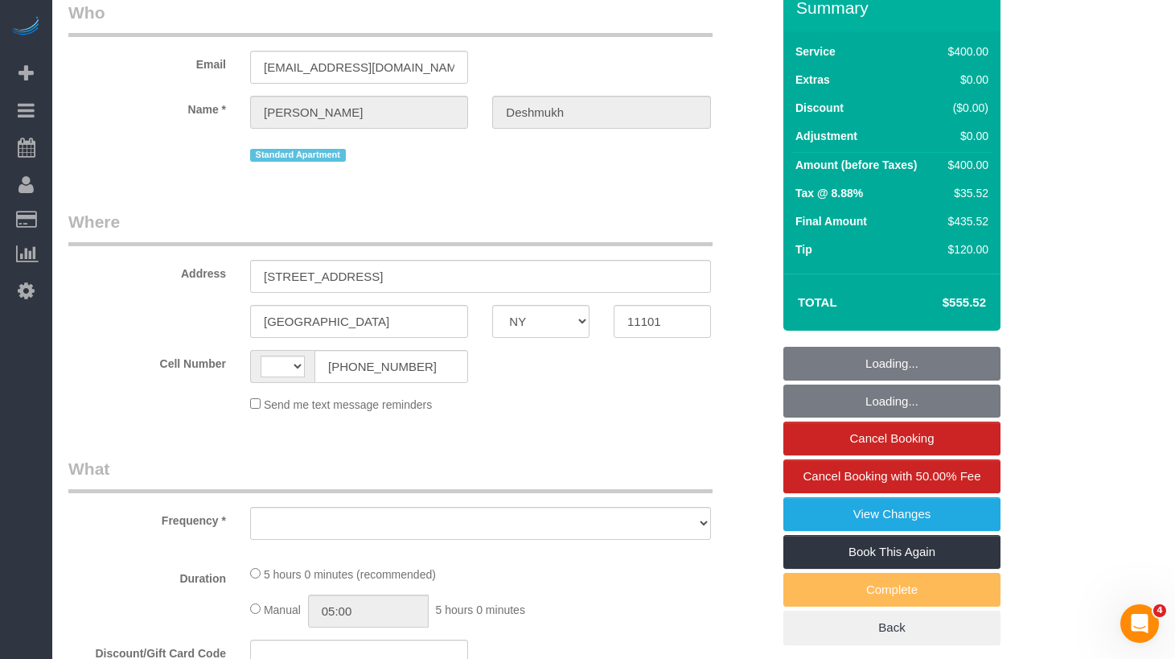
select select "string:[GEOGRAPHIC_DATA]"
select select "object:714"
select select "string:stripe-pm_1R1vrD4VGloSiKo7D9kUgxNx"
select select "spot1"
select select "number:59"
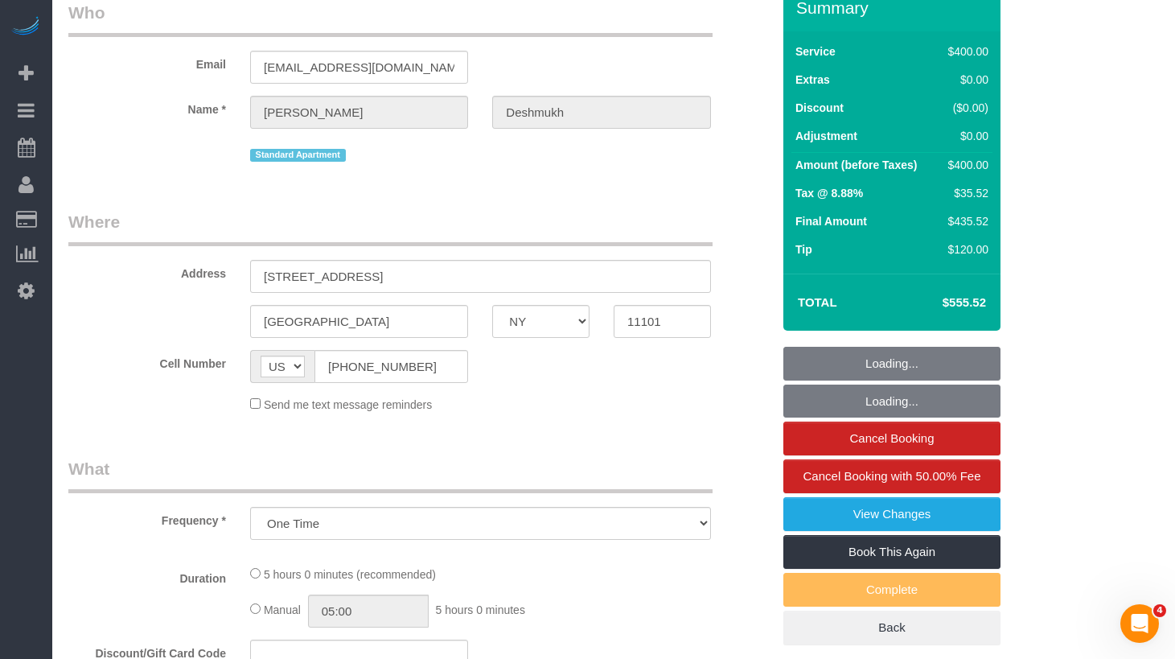
select select "number:72"
select select "number:15"
select select "number:6"
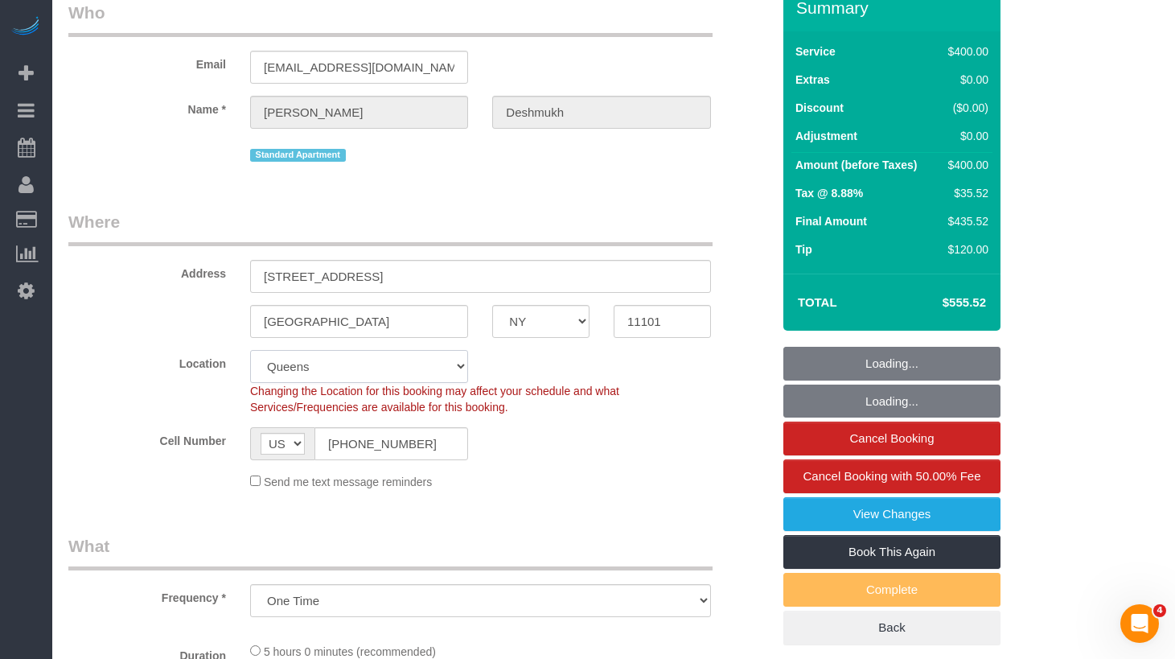
click at [360, 380] on select "Manhattan Austin Boston Bronx Brooklyn Charlotte Denver New Jersey Portland Que…" at bounding box center [359, 366] width 218 height 33
select select "300"
select select "object:1324"
click at [404, 460] on input "(321) 759-8106" at bounding box center [392, 443] width 154 height 33
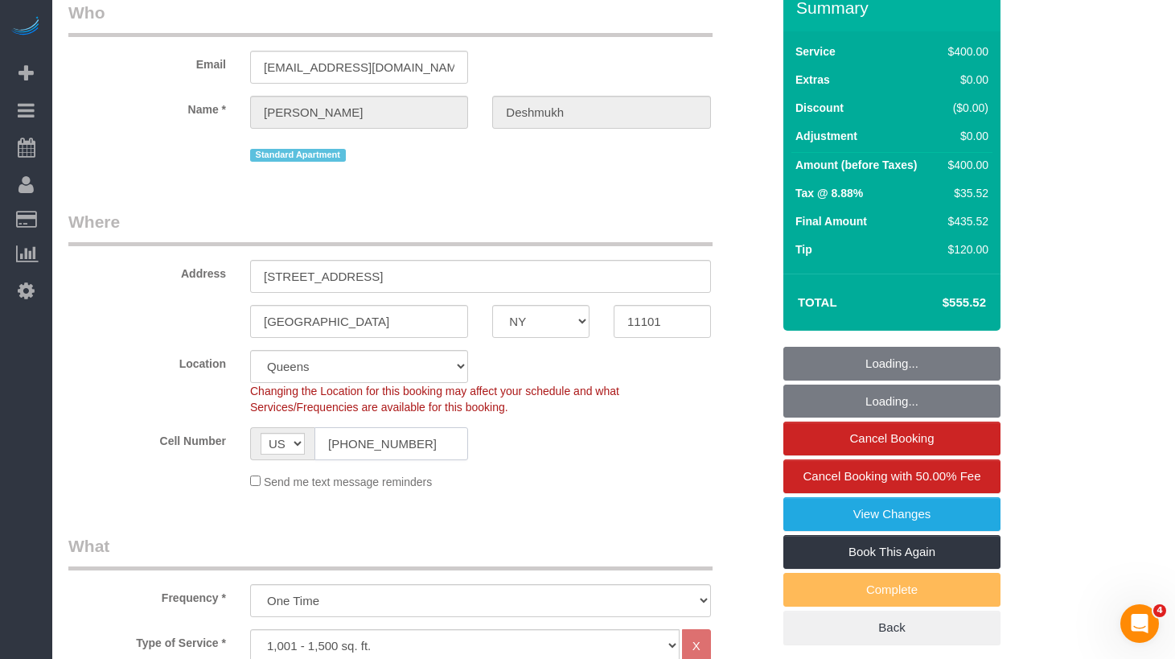
click at [404, 460] on input "(321) 759-8106" at bounding box center [392, 443] width 154 height 33
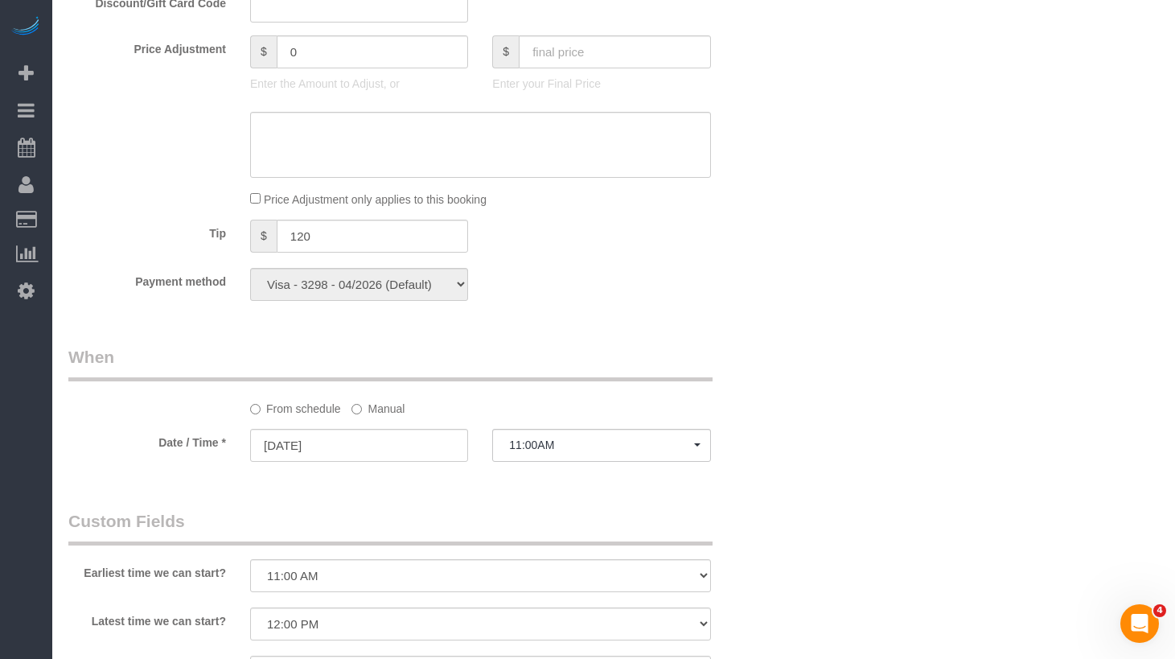
scroll to position [0, 0]
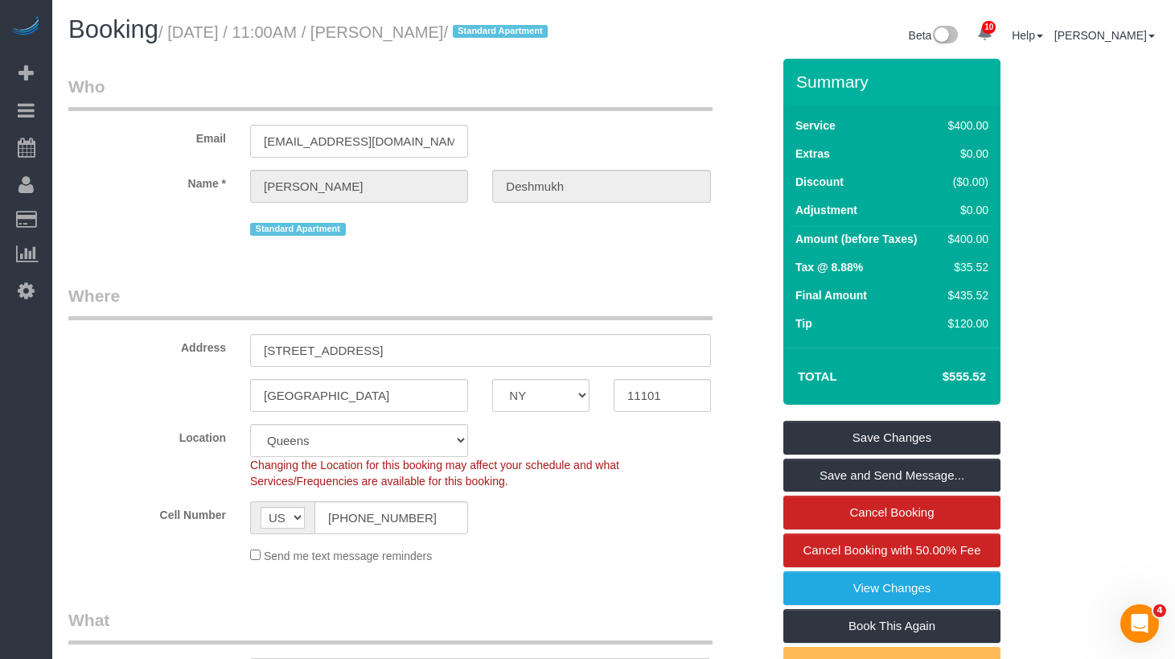
drag, startPoint x: 549, startPoint y: 72, endPoint x: 555, endPoint y: 39, distance: 34.4
click at [549, 51] on div "Booking / September 03, 2025 / 11:00AM / Michael Deshmukh / Standard Apartment" at bounding box center [335, 33] width 558 height 35
drag, startPoint x: 555, startPoint y: 39, endPoint x: 616, endPoint y: 179, distance: 153.5
click at [267, 27] on small "/ September 03, 2025 / 11:00AM / Michael Deshmukh / Standard Apartment" at bounding box center [356, 32] width 394 height 18
drag, startPoint x: 619, startPoint y: 180, endPoint x: 546, endPoint y: 70, distance: 132.3
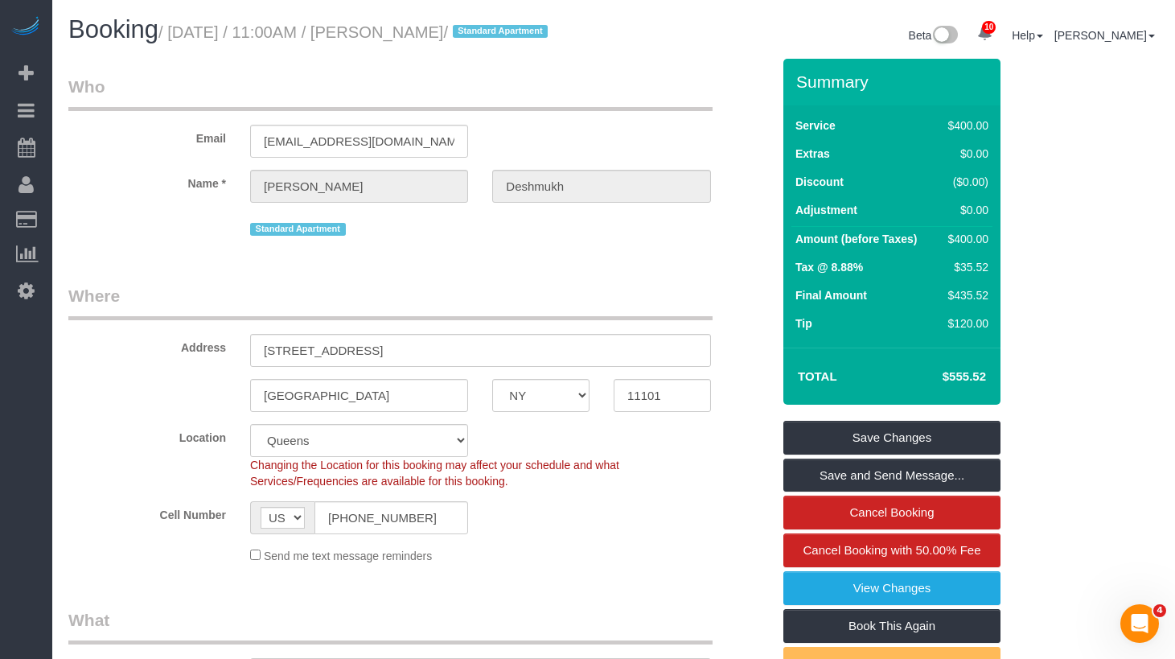
click at [615, 171] on sui-booking-customer "Email mike012486@gmail.com Name * Michael Deshmukh Standard Apartment" at bounding box center [419, 157] width 703 height 165
drag, startPoint x: 563, startPoint y: 27, endPoint x: 176, endPoint y: 31, distance: 387.0
click at [176, 31] on small "/ September 03, 2025 / 11:00AM / Michael Deshmukh / Standard Apartment" at bounding box center [356, 32] width 394 height 18
copy small "September 03, 2025 / 11:00AM / Michael Deshmukh"
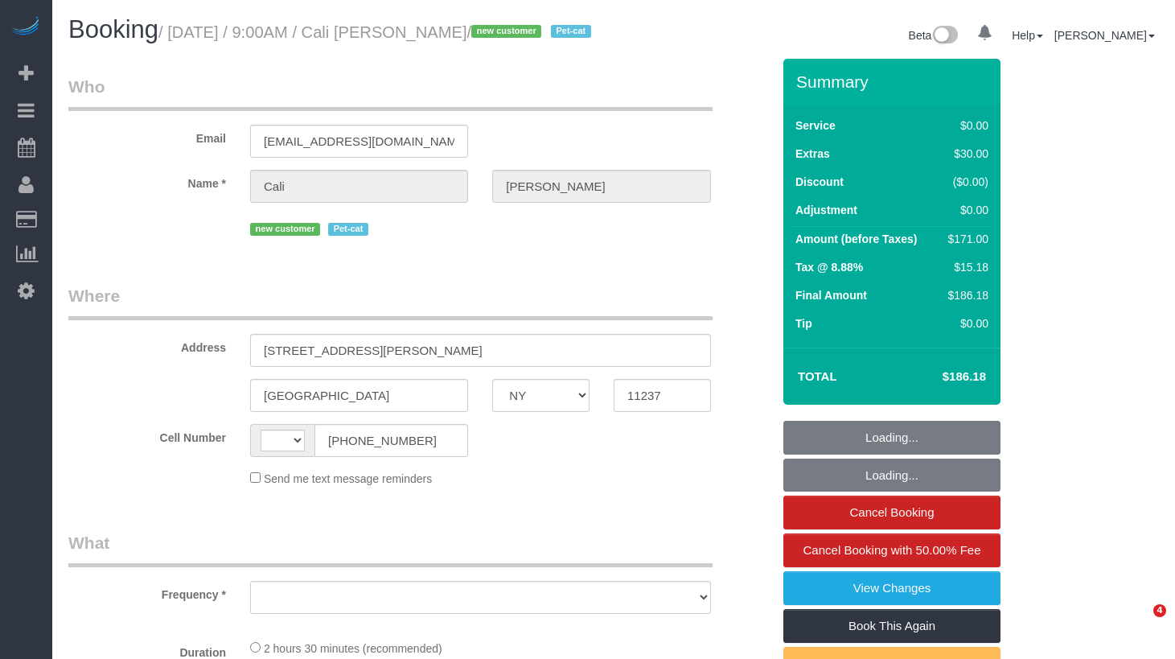
select select "NY"
select select "string:[GEOGRAPHIC_DATA]"
select select "object:718"
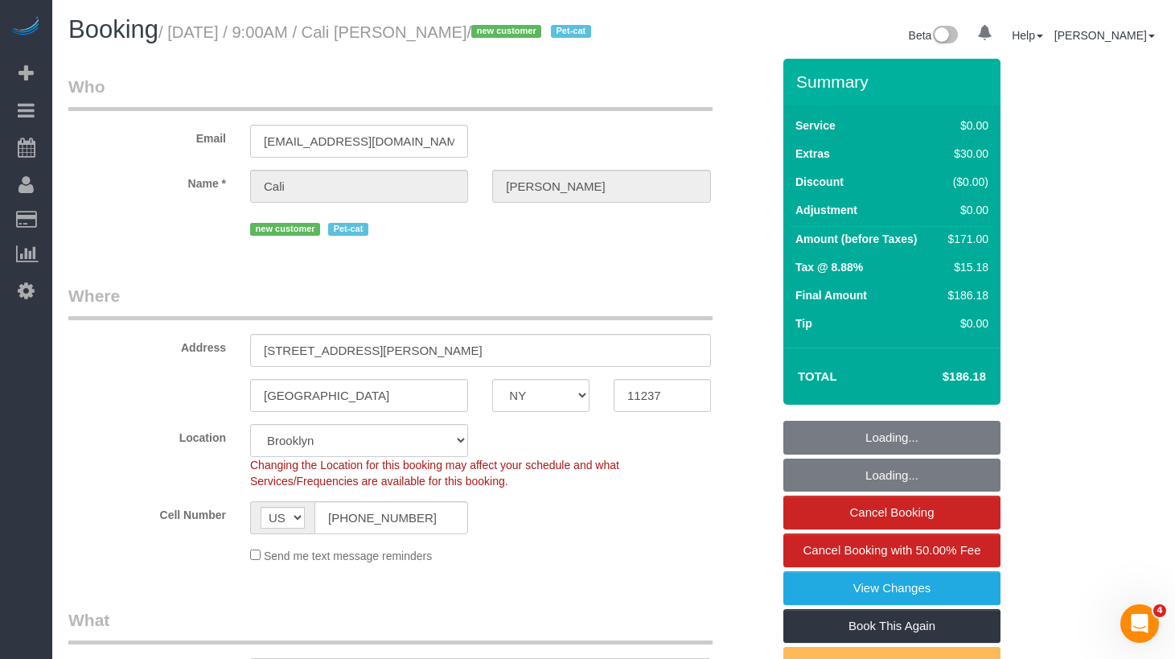
select select "string:stripe-pm_1S2wQC4VGloSiKo71sbBOz8w"
select select "1"
select select "spot1"
select select "number:56"
select select "number:71"
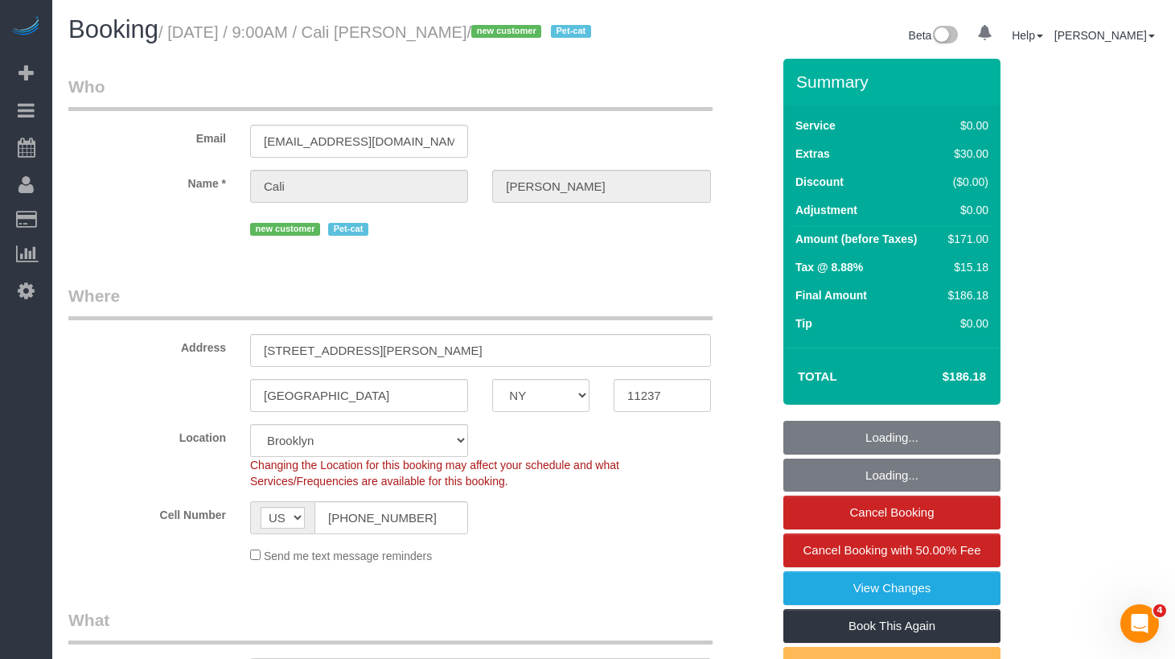
select select "number:14"
select select "number:5"
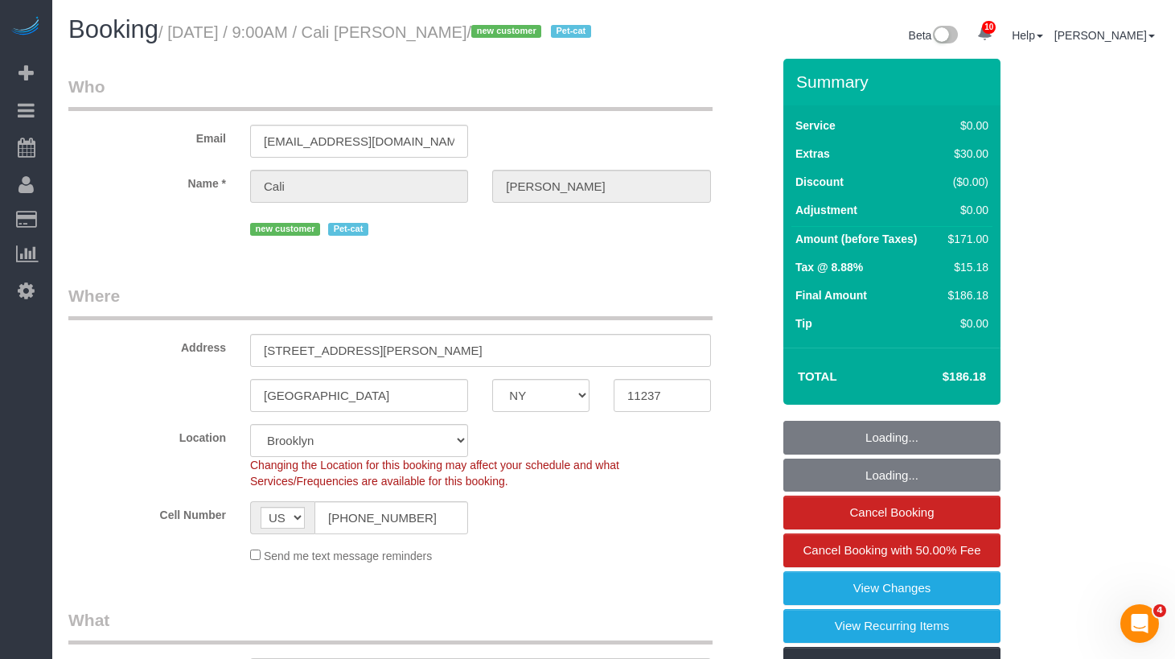
select select "object:1355"
select select "1"
drag, startPoint x: 464, startPoint y: 56, endPoint x: 472, endPoint y: 43, distance: 15.2
click at [465, 43] on h1 "Booking / [DATE] / 9:00AM / Cali [PERSON_NAME] / new customer Pet-cat" at bounding box center [334, 29] width 533 height 27
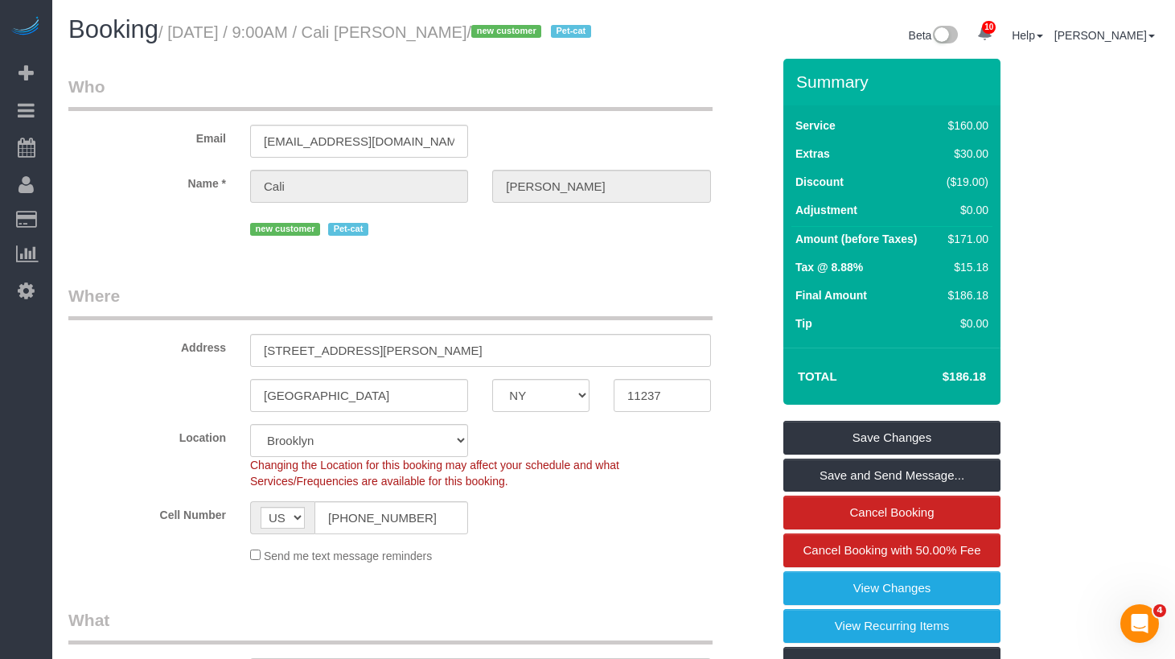
drag, startPoint x: 476, startPoint y: 32, endPoint x: 253, endPoint y: 59, distance: 224.4
click at [182, 43] on h1 "Booking / [DATE] / 9:00AM / Cali [PERSON_NAME] / new customer Pet-cat" at bounding box center [334, 29] width 533 height 27
copy small "[DATE] / 9:00AM / Cali [PERSON_NAME]"
drag, startPoint x: 307, startPoint y: 72, endPoint x: 290, endPoint y: 64, distance: 17.6
click at [307, 51] on div "Booking / [DATE] / 9:00AM / Cali [PERSON_NAME] / new customer Pet-cat" at bounding box center [335, 33] width 558 height 35
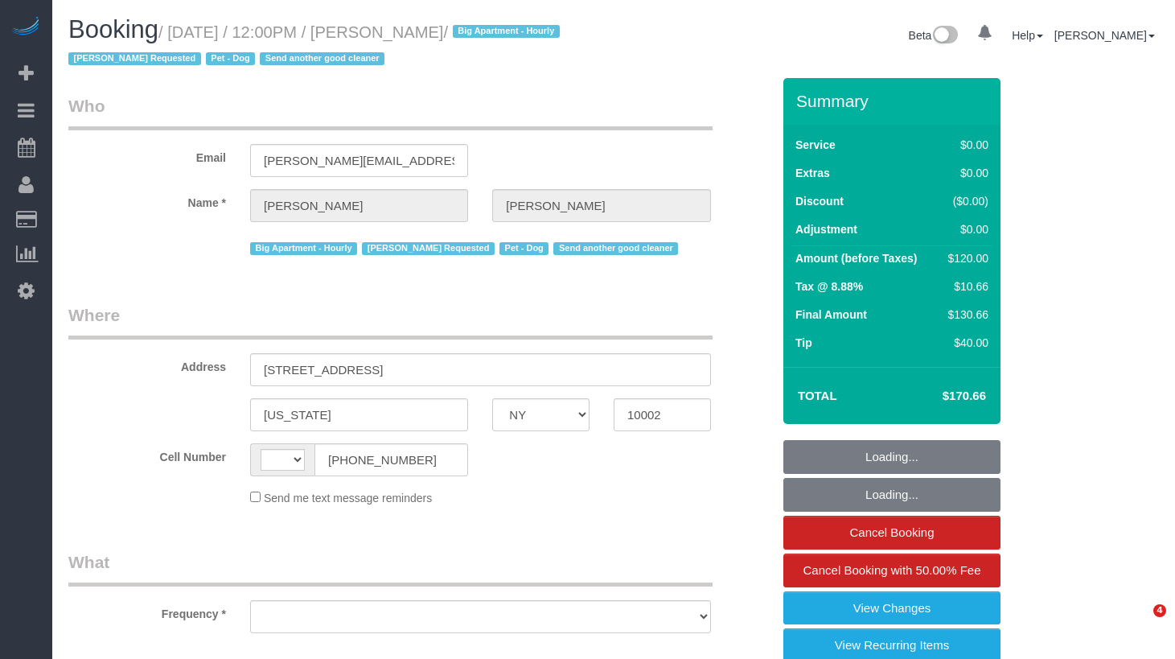
select select "NY"
select select "string:[GEOGRAPHIC_DATA]"
select select "object:728"
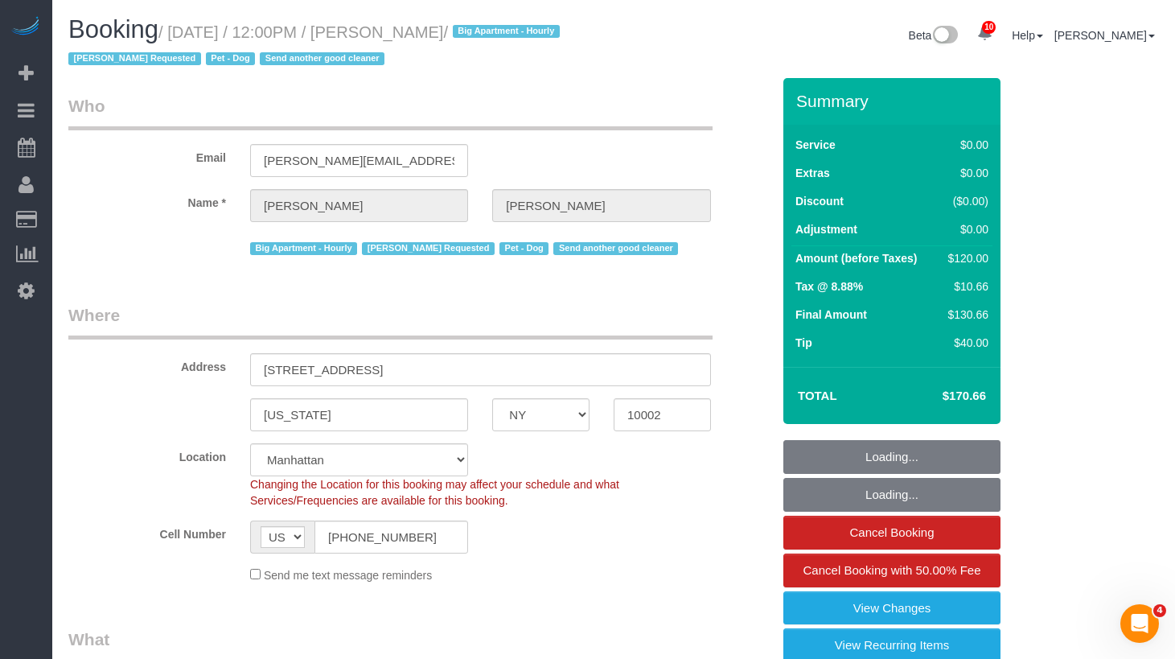
select select "string:stripe-pm_1RnPJq4VGloSiKo7PgNCzlxG"
select select "number:59"
select select "number:75"
select select "number:13"
select select "number:5"
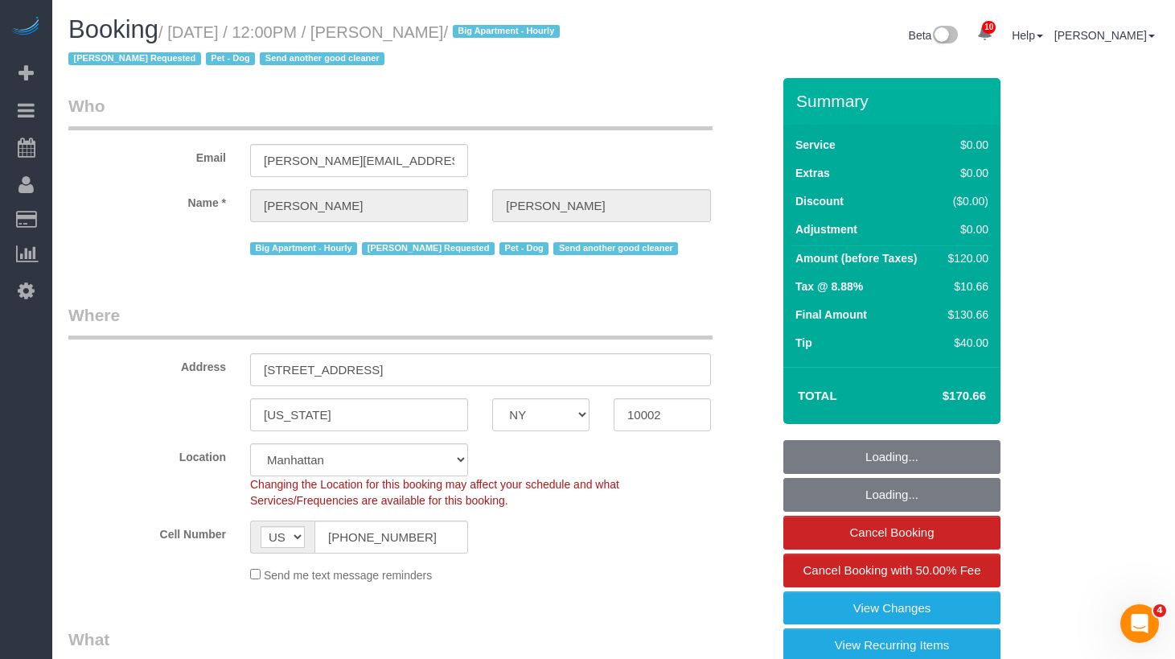
select select "object:986"
select select "spot1"
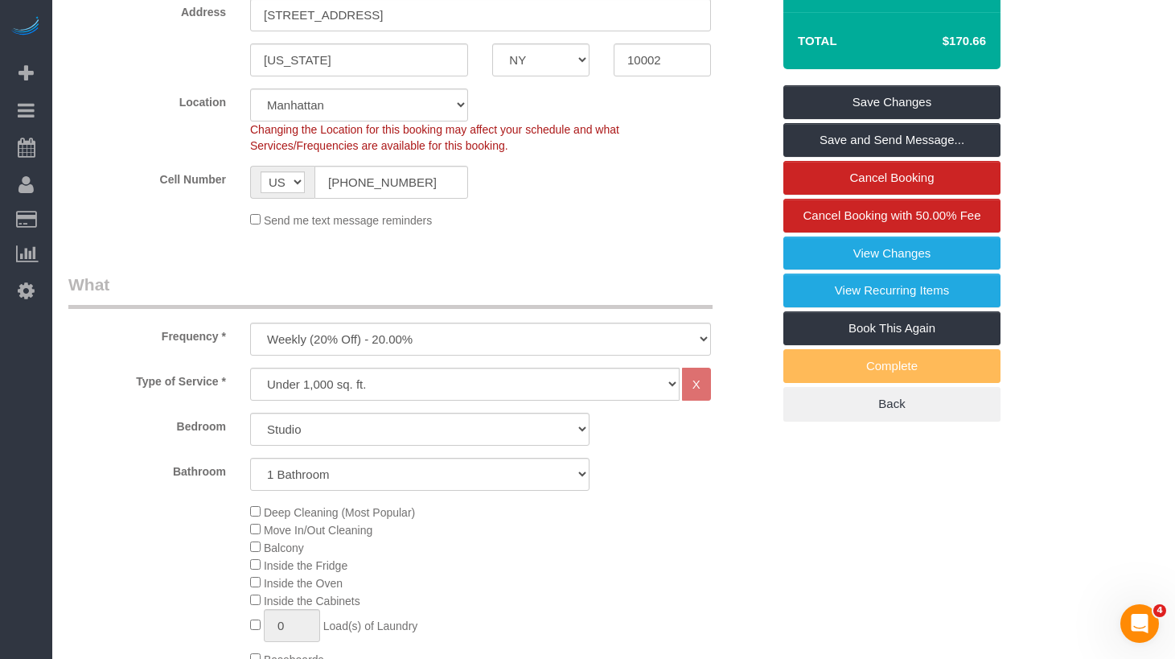
scroll to position [747, 0]
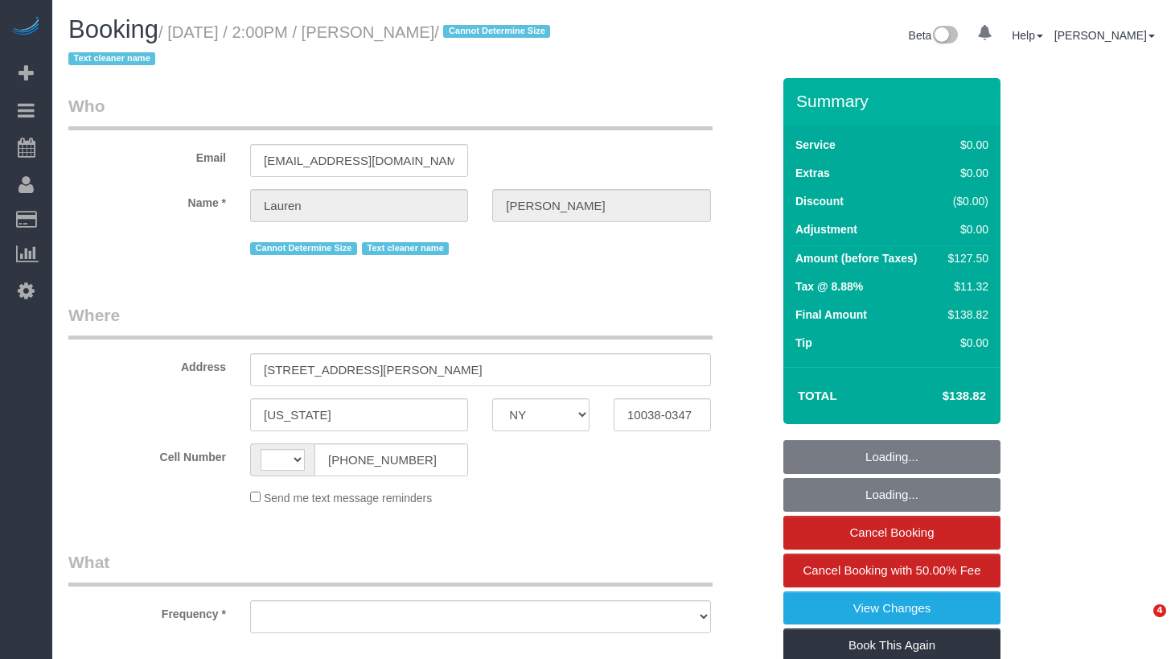
select select "NY"
select select "object:443"
select select "number:89"
select select "number:90"
select select "number:15"
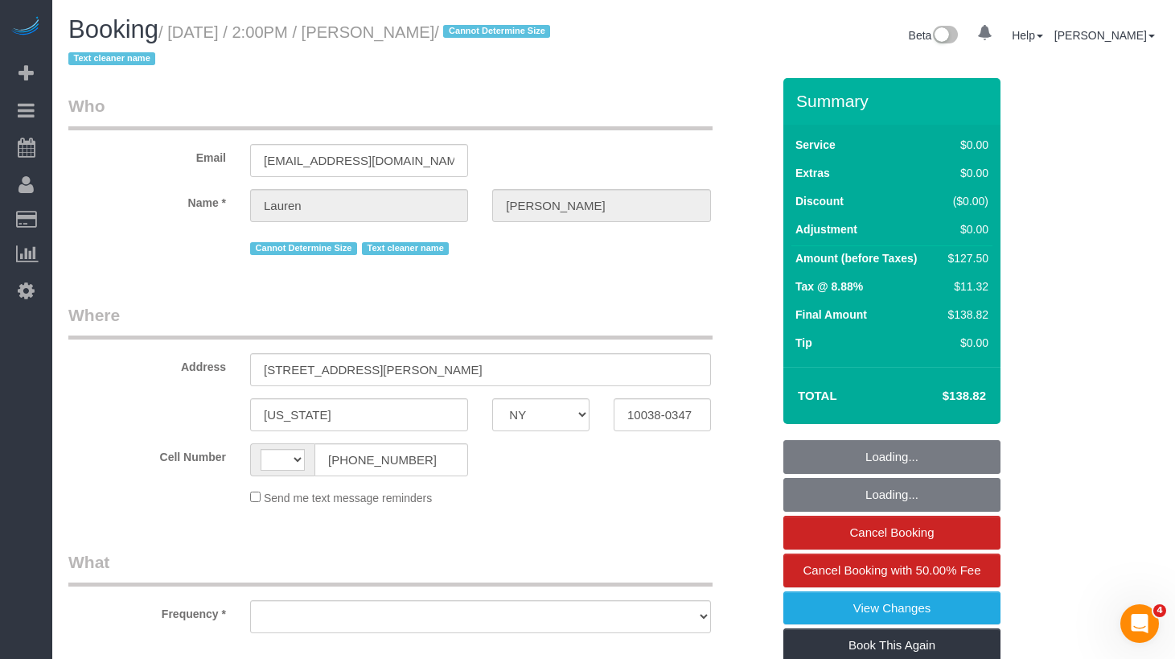
select select "number:5"
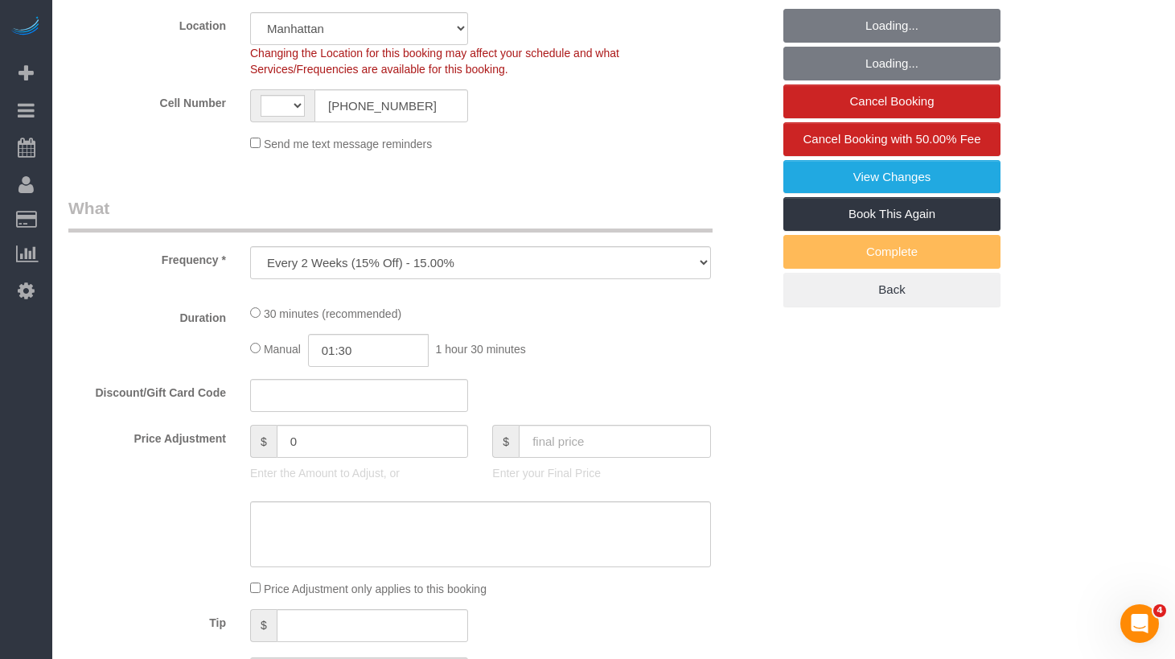
select select "object:622"
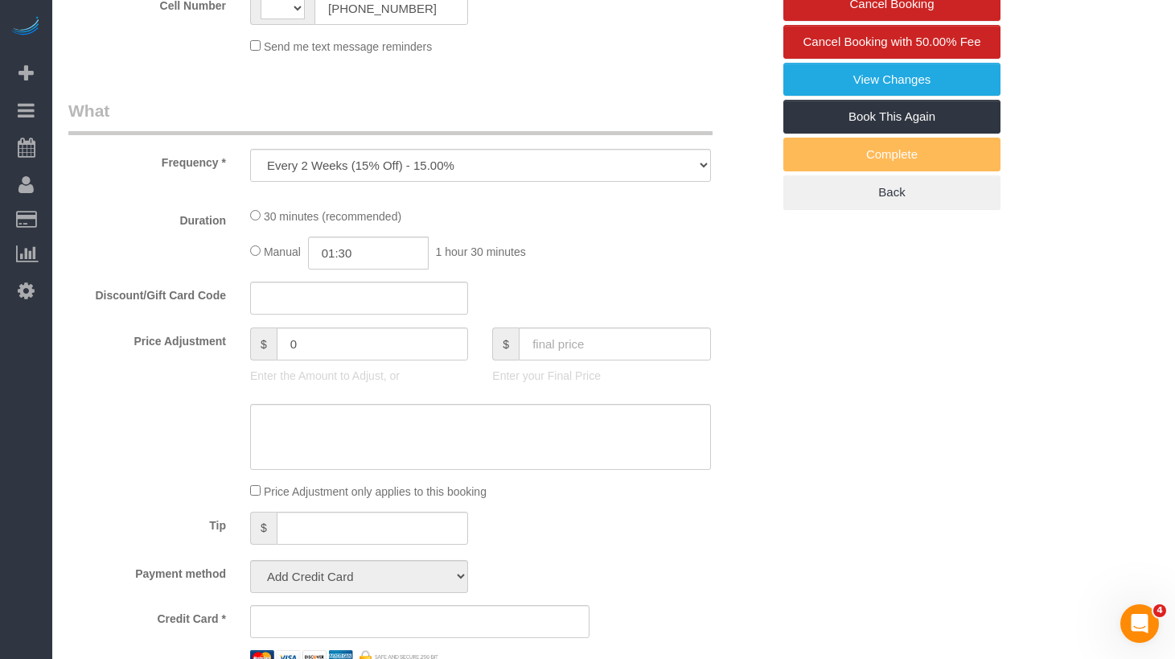
select select "string:[GEOGRAPHIC_DATA]"
select select "string:stripe-pm_1REMk24VGloSiKo7t1T9C341"
select select "spot1"
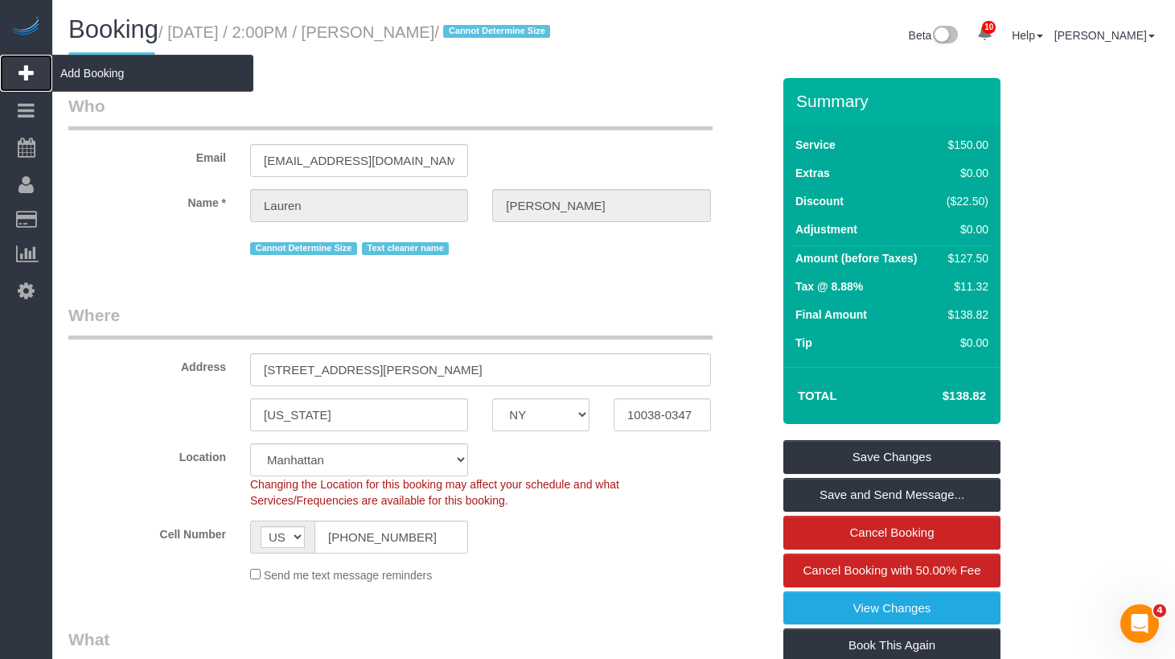
click at [76, 73] on span "Add Booking" at bounding box center [152, 73] width 201 height 37
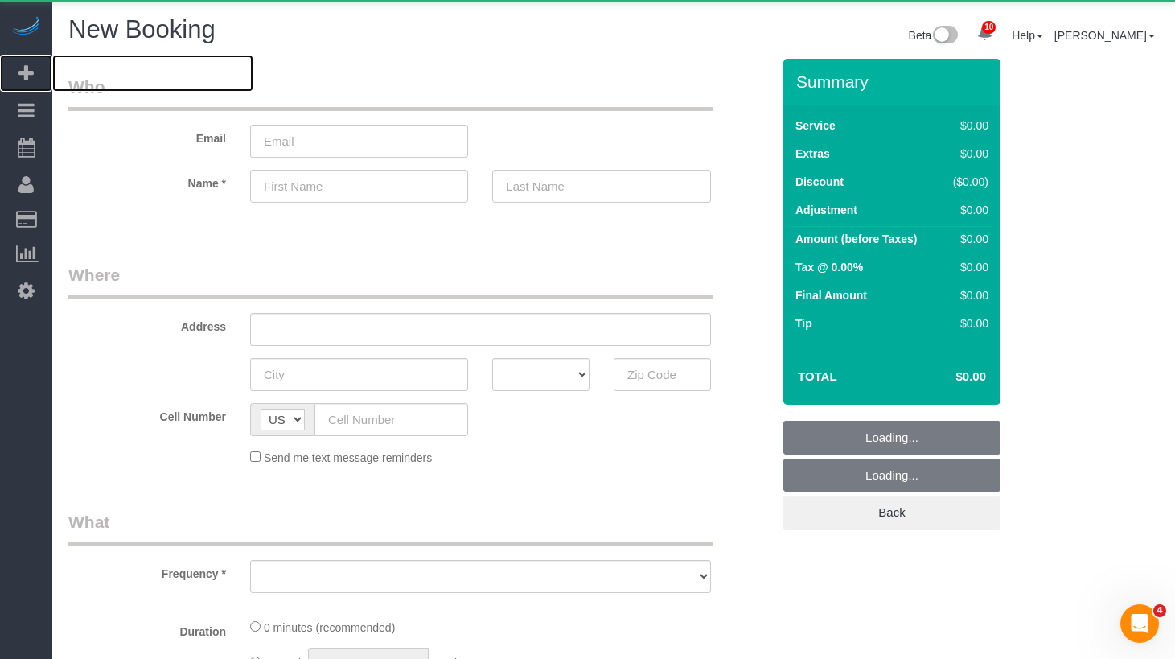
select select "object:2213"
select select "number:89"
select select "number:90"
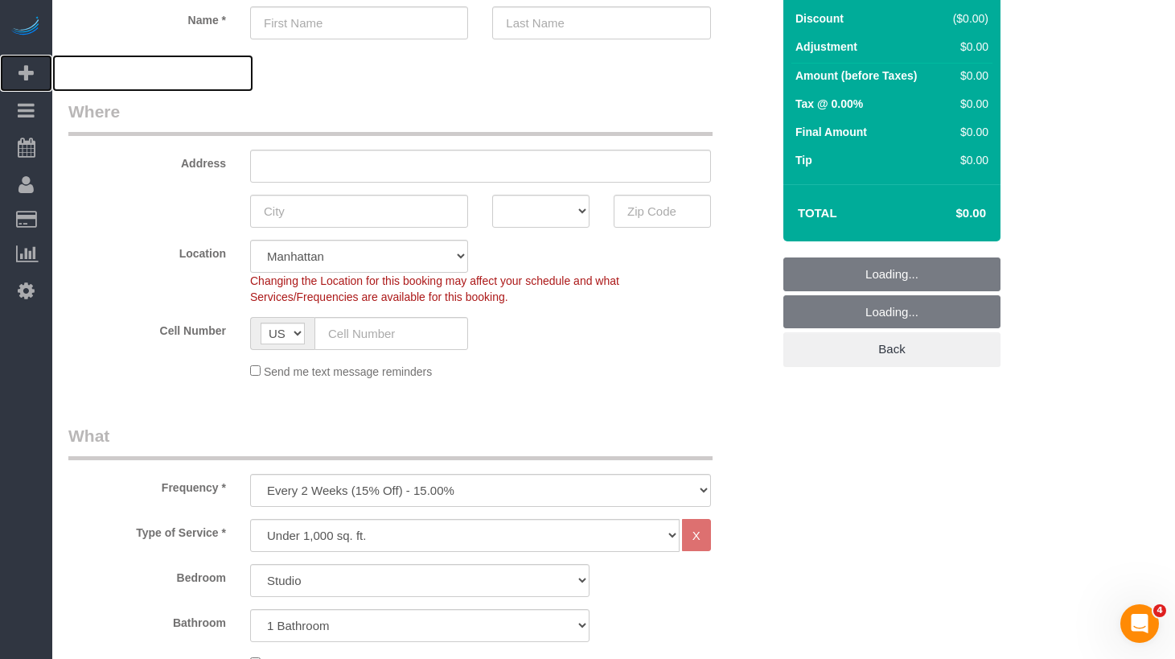
scroll to position [414, 0]
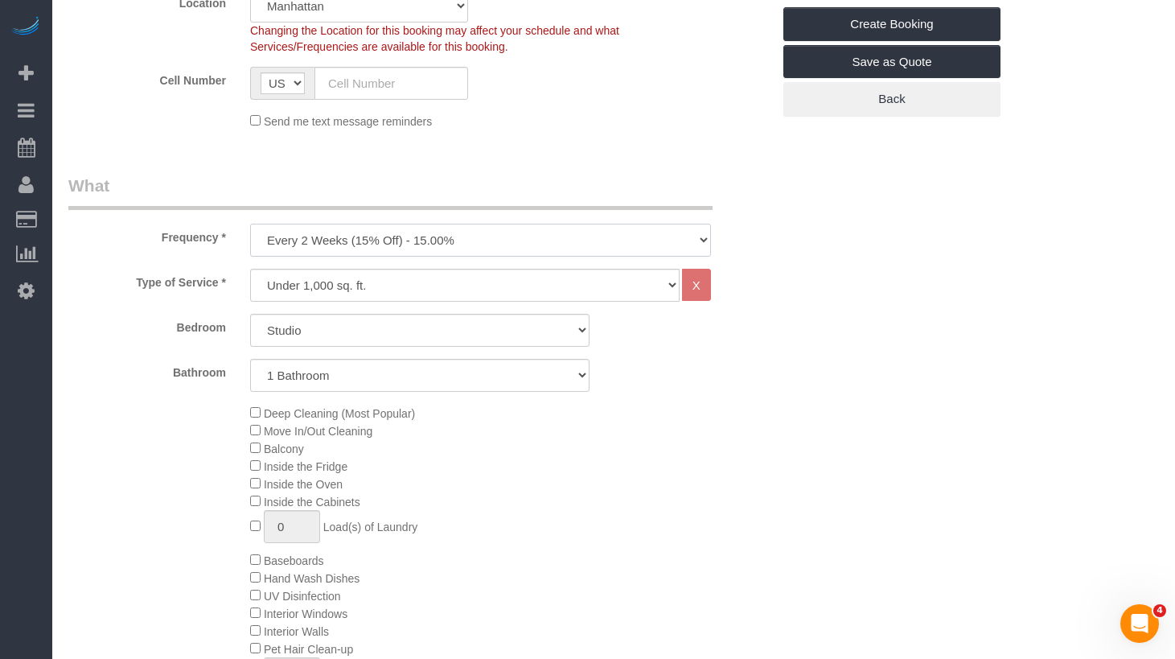
click at [385, 241] on select "One Time Weekly (20% Off) - 20.00% Every 2 Weeks (15% Off) - 15.00% Every 4 Wee…" at bounding box center [480, 240] width 461 height 33
select select "object:2717"
click at [250, 224] on select "One Time Weekly (20% Off) - 20.00% Every 2 Weeks (15% Off) - 15.00% Every 4 Wee…" at bounding box center [480, 240] width 461 height 33
click at [352, 290] on select "Under 1,000 sq. ft. 1,001 - 1,500 sq. ft. 1,500+ sq. ft. Custom Cleaning Office…" at bounding box center [465, 285] width 430 height 33
click at [250, 269] on select "Under 1,000 sq. ft. 1,001 - 1,500 sq. ft. 1,500+ sq. ft. Custom Cleaning Office…" at bounding box center [465, 285] width 430 height 33
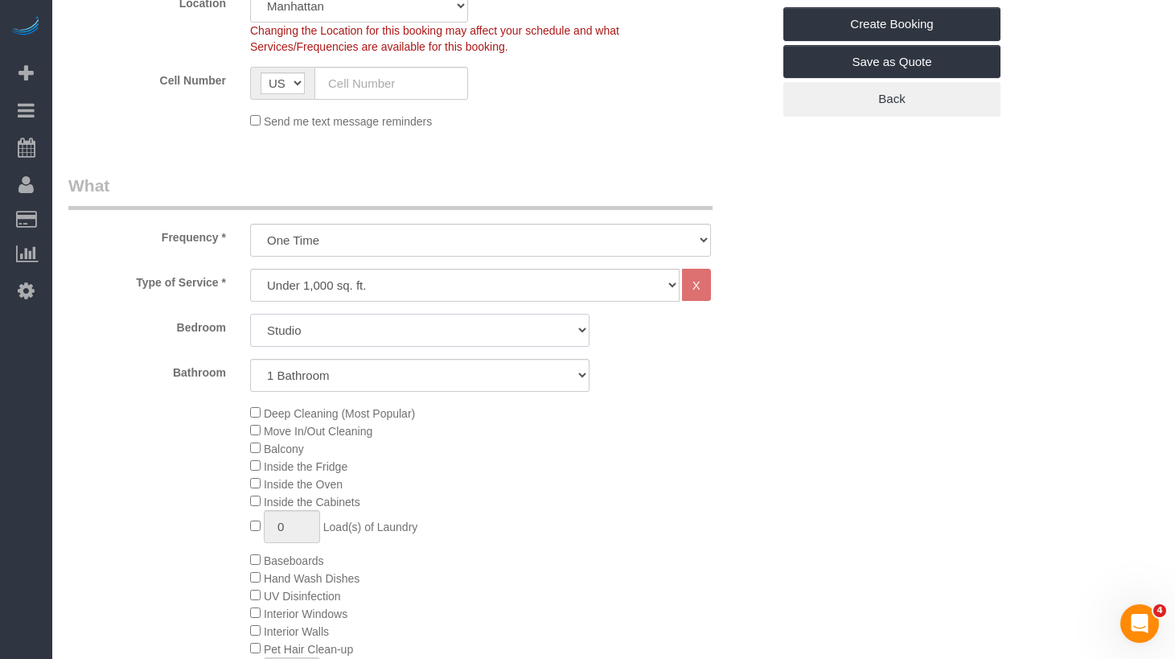
click at [303, 330] on select "Studio 1 Bedroom 2 Bedrooms 3 Bedrooms" at bounding box center [420, 330] width 340 height 33
select select "1"
click at [250, 314] on select "Studio 1 Bedroom 2 Bedrooms 3 Bedrooms" at bounding box center [420, 330] width 340 height 33
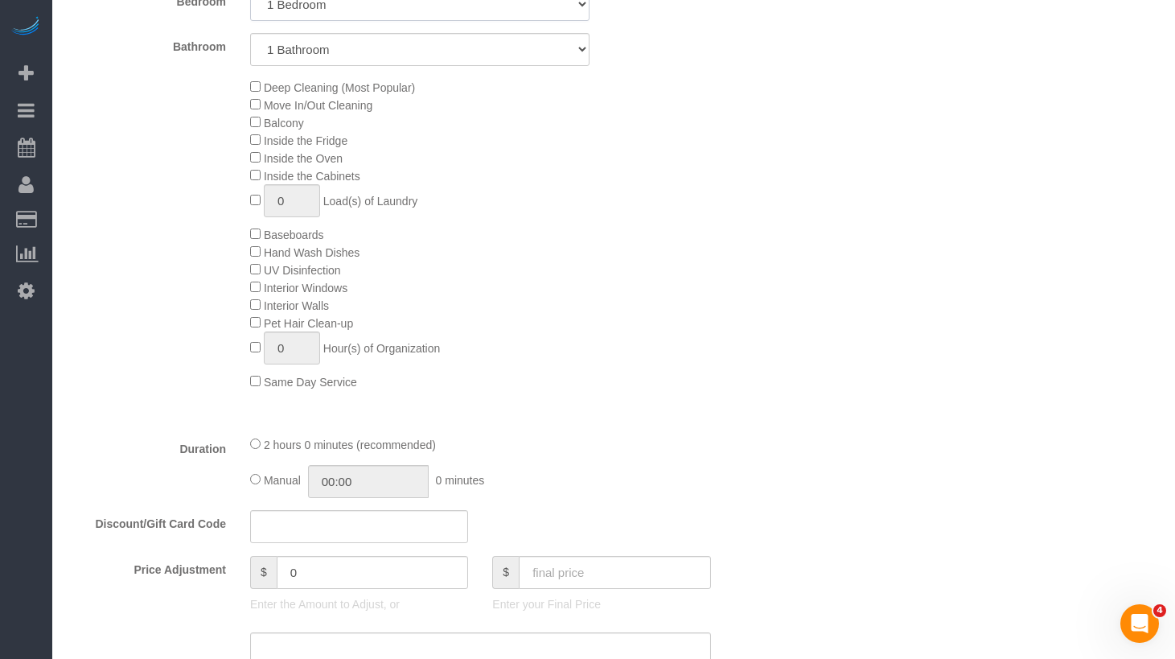
scroll to position [0, 0]
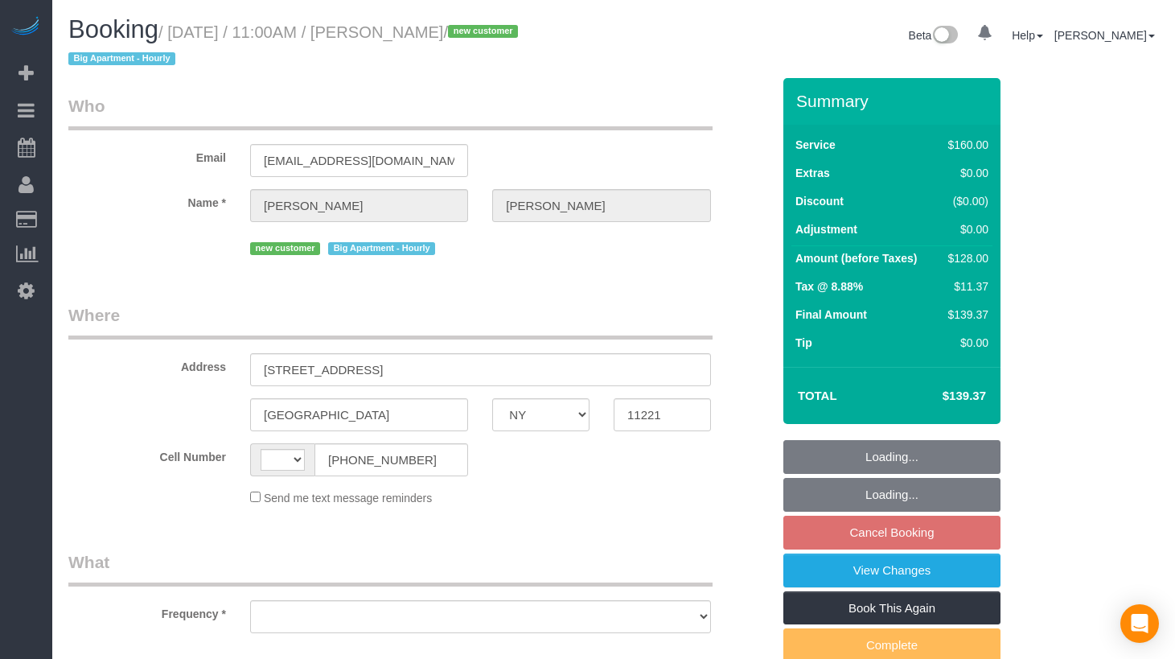
select select "NY"
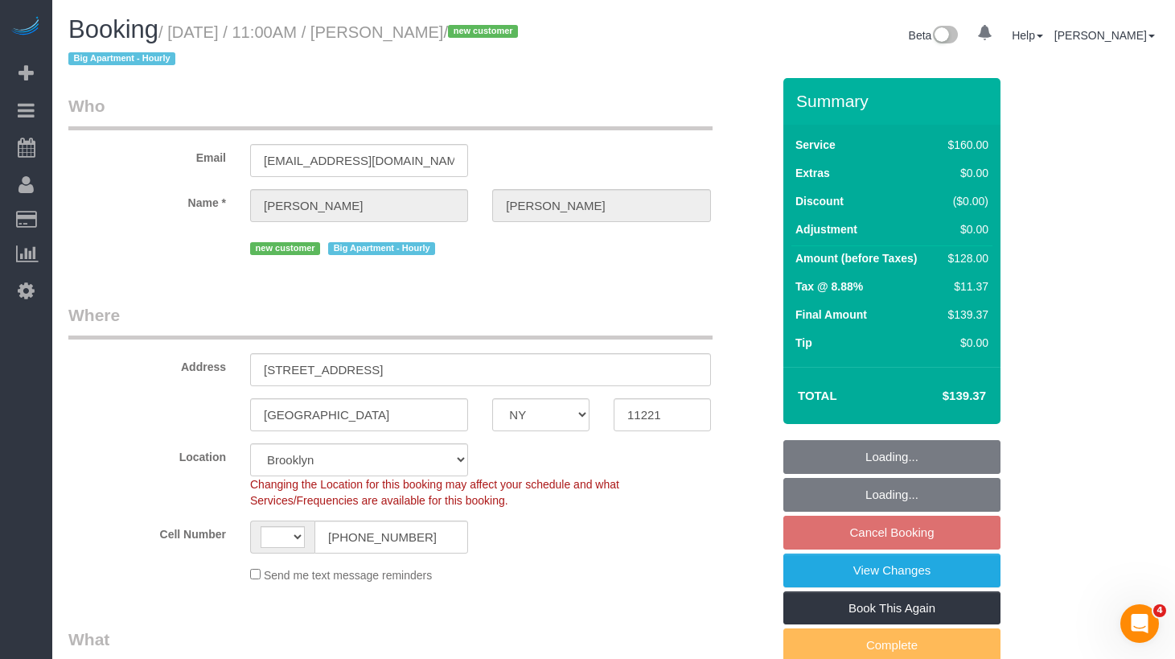
select select "string:[GEOGRAPHIC_DATA]"
select select "string:stripe-pm_1S350y4VGloSiKo78njPnk01"
select select "number:58"
select select "number:71"
select select "number:15"
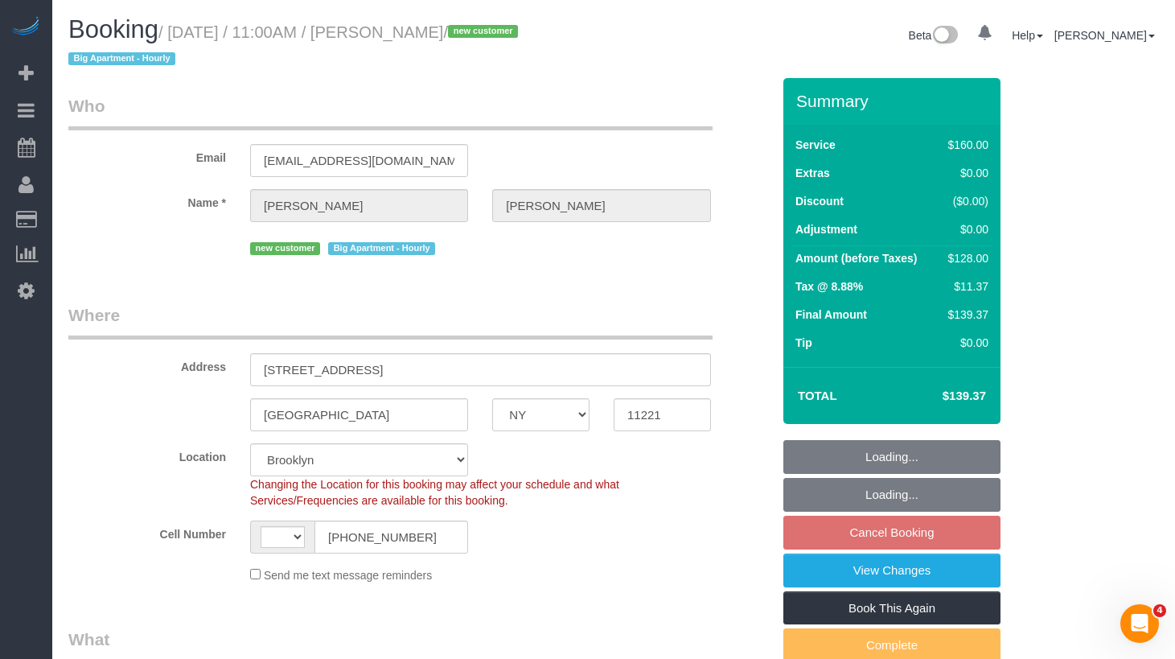
select select "number:5"
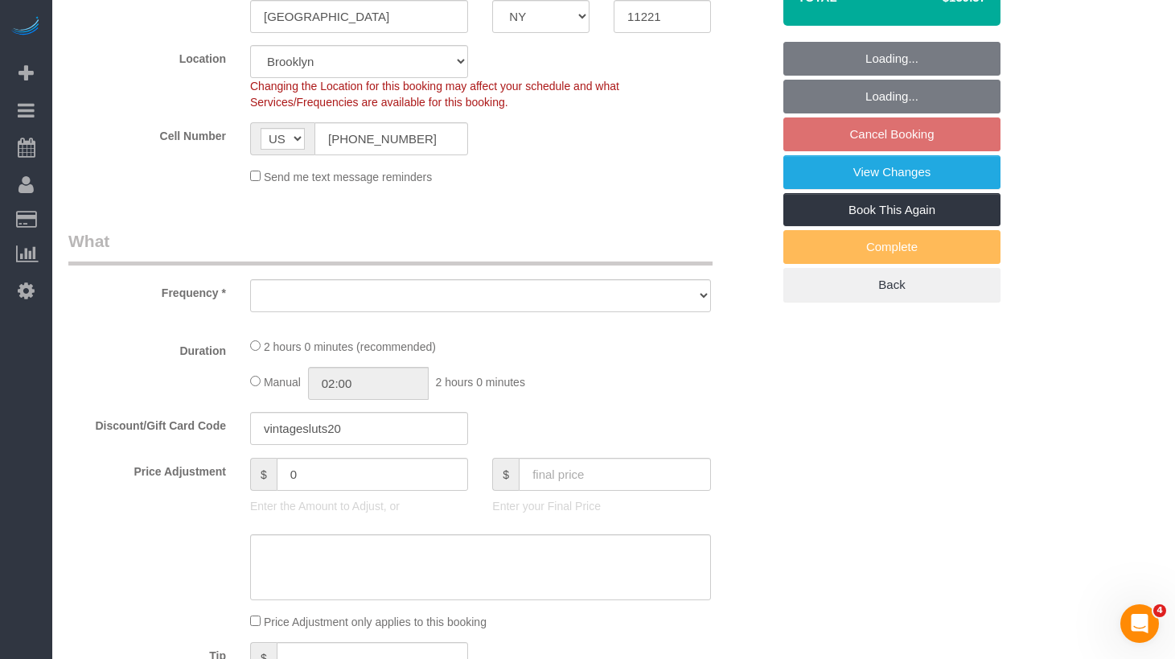
select select "object:825"
select select "spot4"
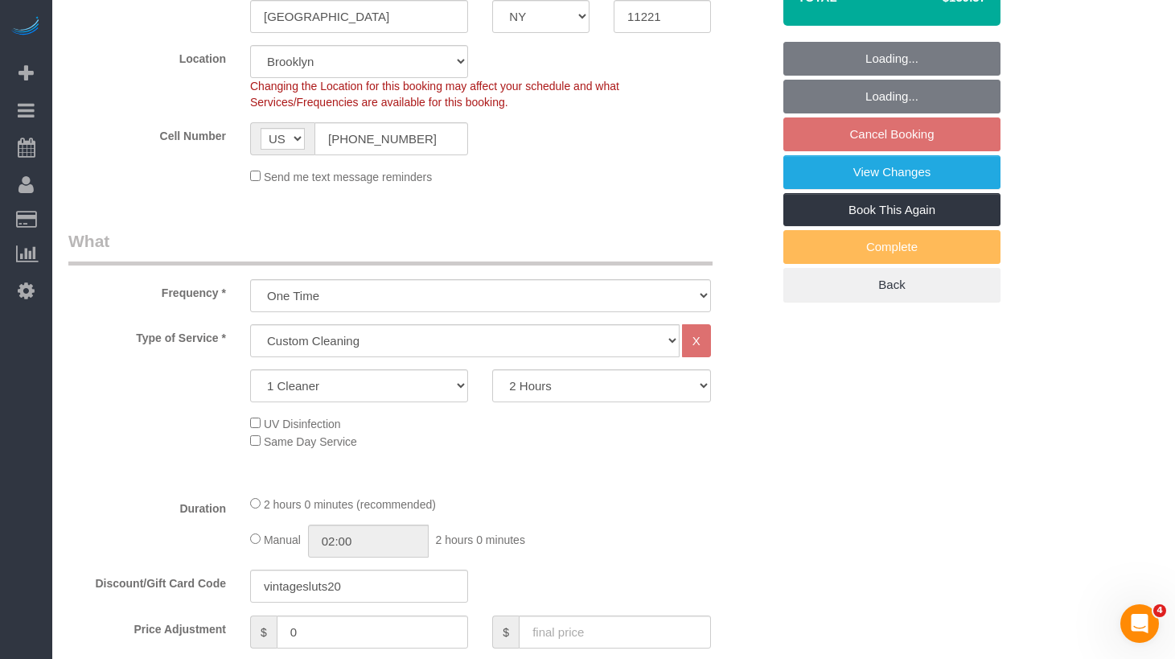
select select "object:1364"
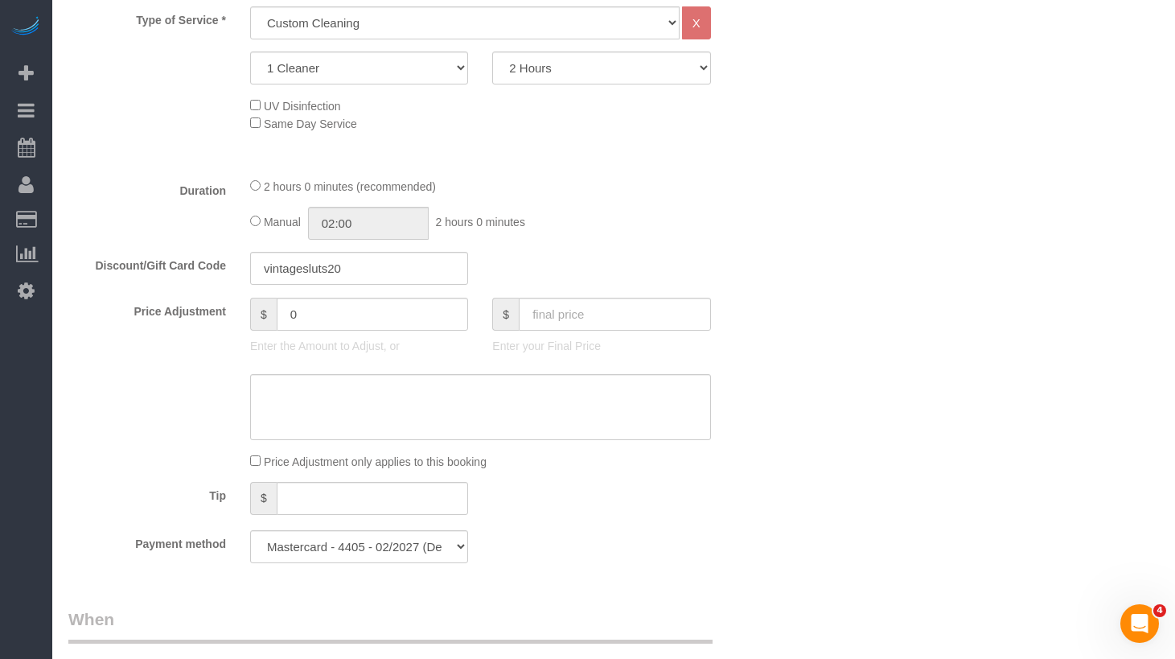
scroll to position [719, 0]
click at [556, 71] on select "2 Hours 2.5 Hours 3 Hours 3.5 Hours 4 Hours 4.5 Hours 5 Hours 5.5 Hours 6 Hours…" at bounding box center [601, 64] width 218 height 33
select select "180"
click at [492, 48] on select "2 Hours 2.5 Hours 3 Hours 3.5 Hours 4 Hours 4.5 Hours 5 Hours 5.5 Hours 6 Hours…" at bounding box center [601, 64] width 218 height 33
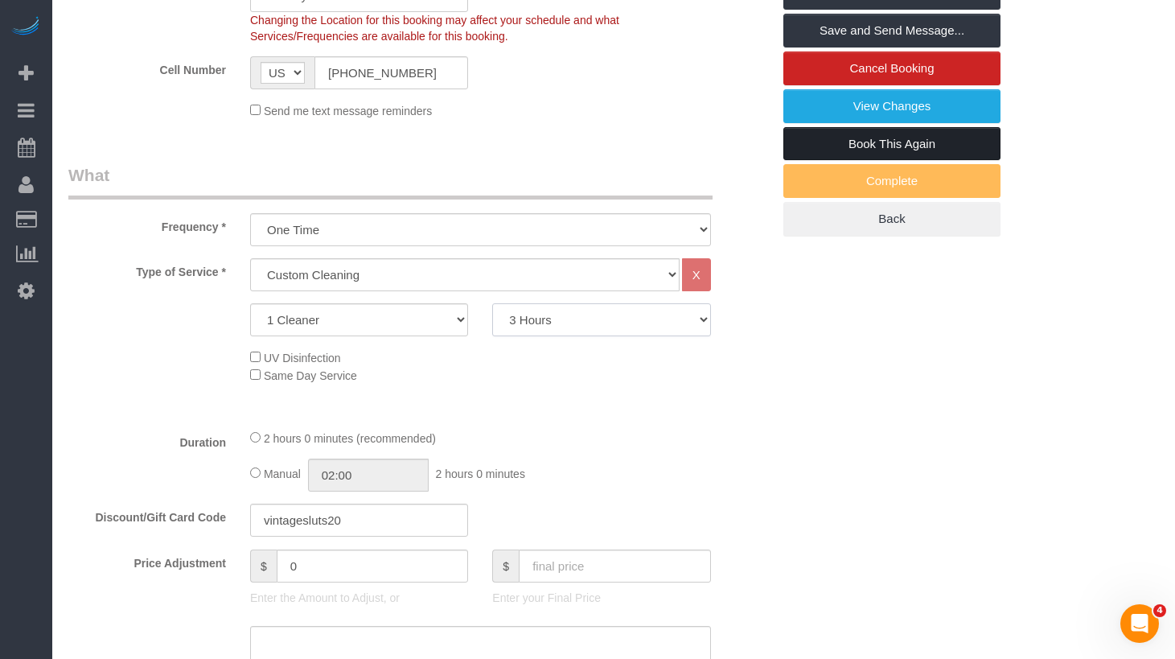
scroll to position [0, 0]
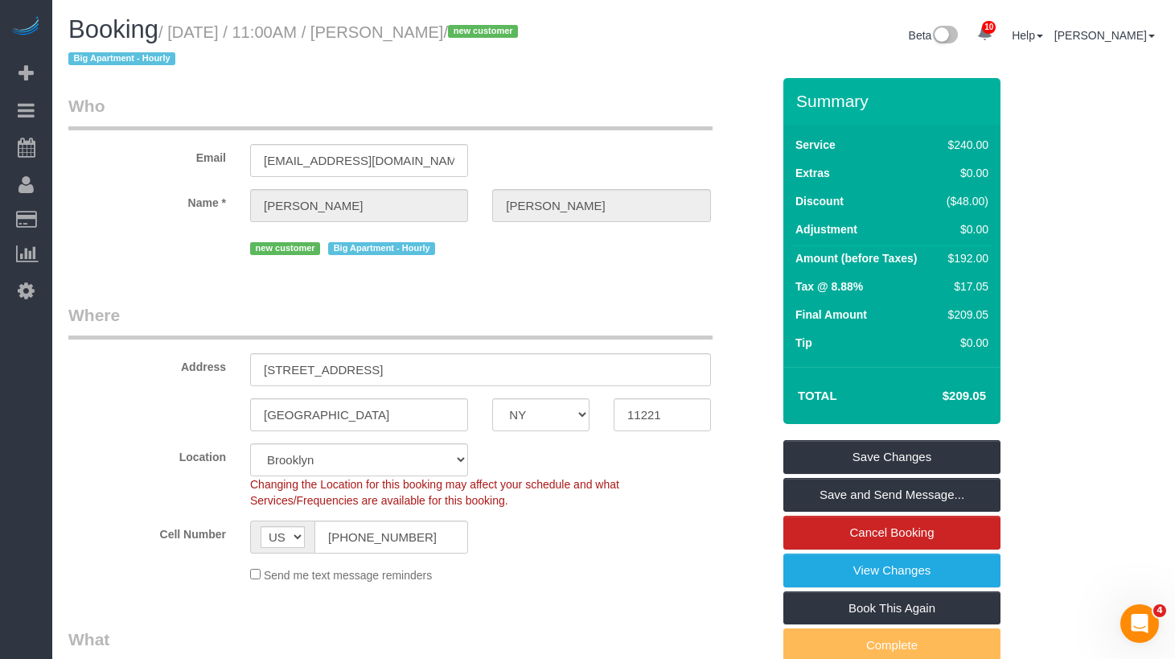
select select "spot64"
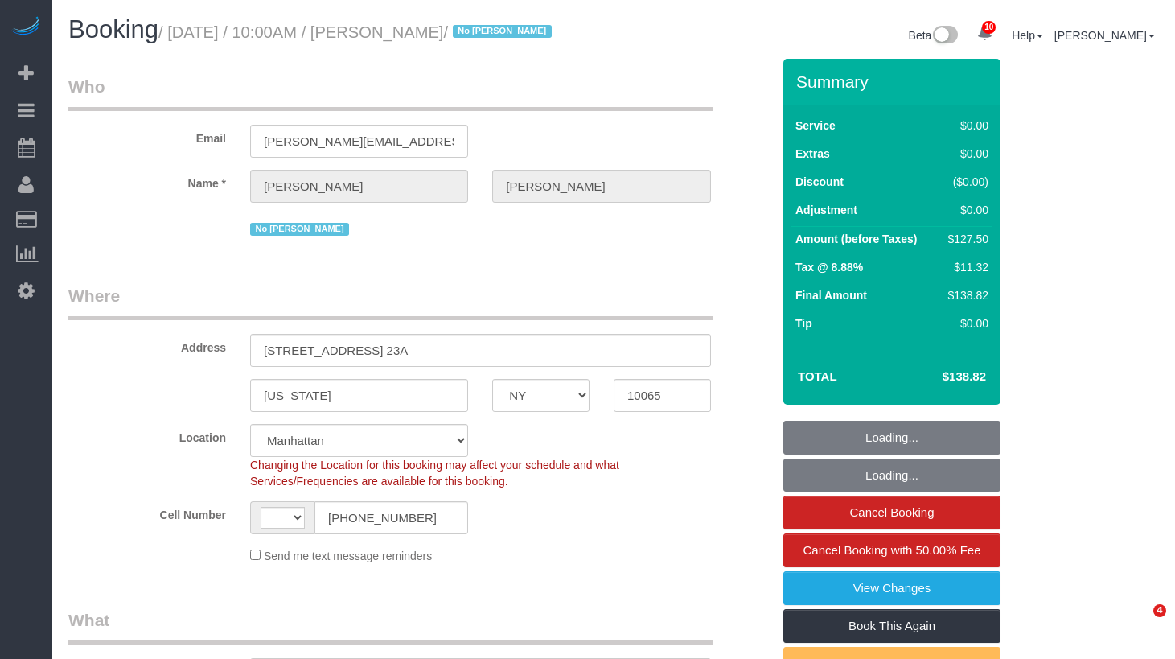
select select "NY"
select select "number:89"
select select "number:90"
select select "number:15"
select select "number:5"
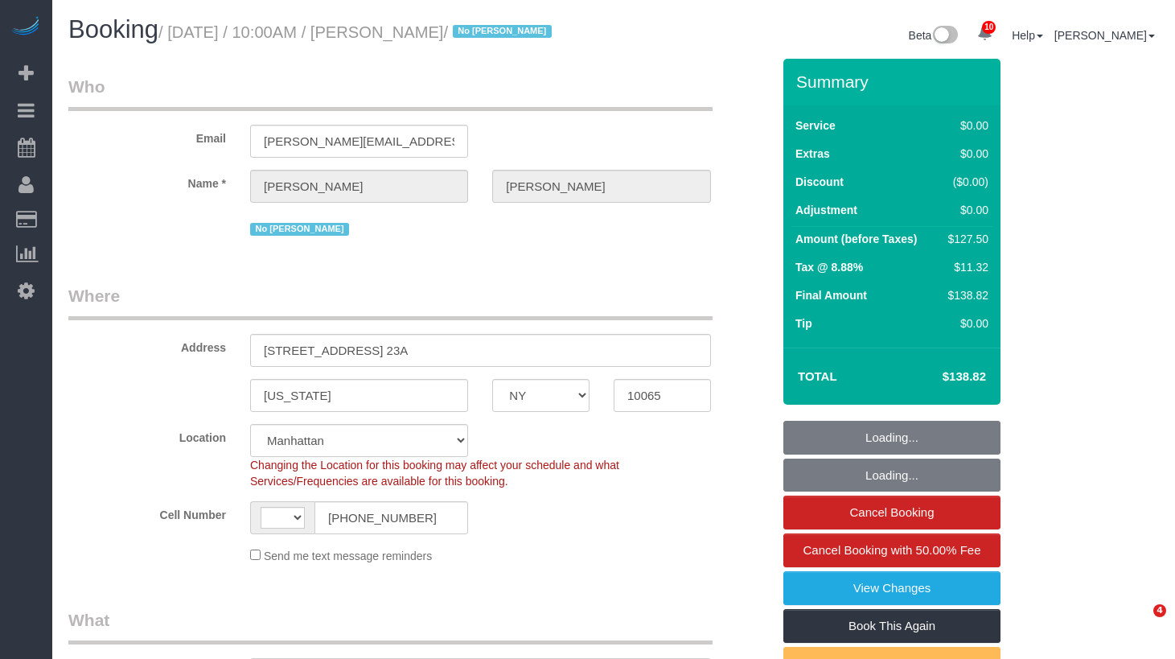
select select "number:21"
select select "object:987"
select select "string:[GEOGRAPHIC_DATA]"
select select "1"
select select "spot1"
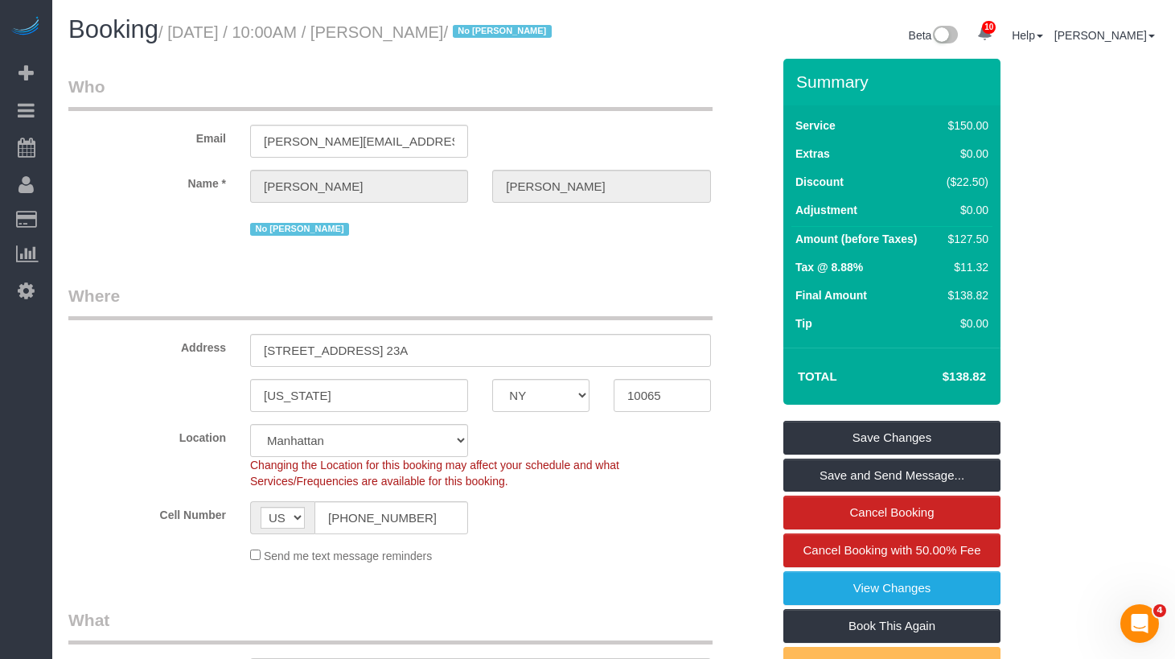
click at [627, 53] on div "Beta 10 Your Notifications You have 0 alerts × You have 9 to charge for [DATE] …" at bounding box center [893, 37] width 558 height 43
drag, startPoint x: 578, startPoint y: 34, endPoint x: 182, endPoint y: 37, distance: 396.7
click at [180, 34] on small "/ [DATE] / 10:00AM / [PERSON_NAME] / No [PERSON_NAME]" at bounding box center [358, 32] width 398 height 18
copy small "September 03, 2025 / 10:00AM / Roger Hewer-Candee"
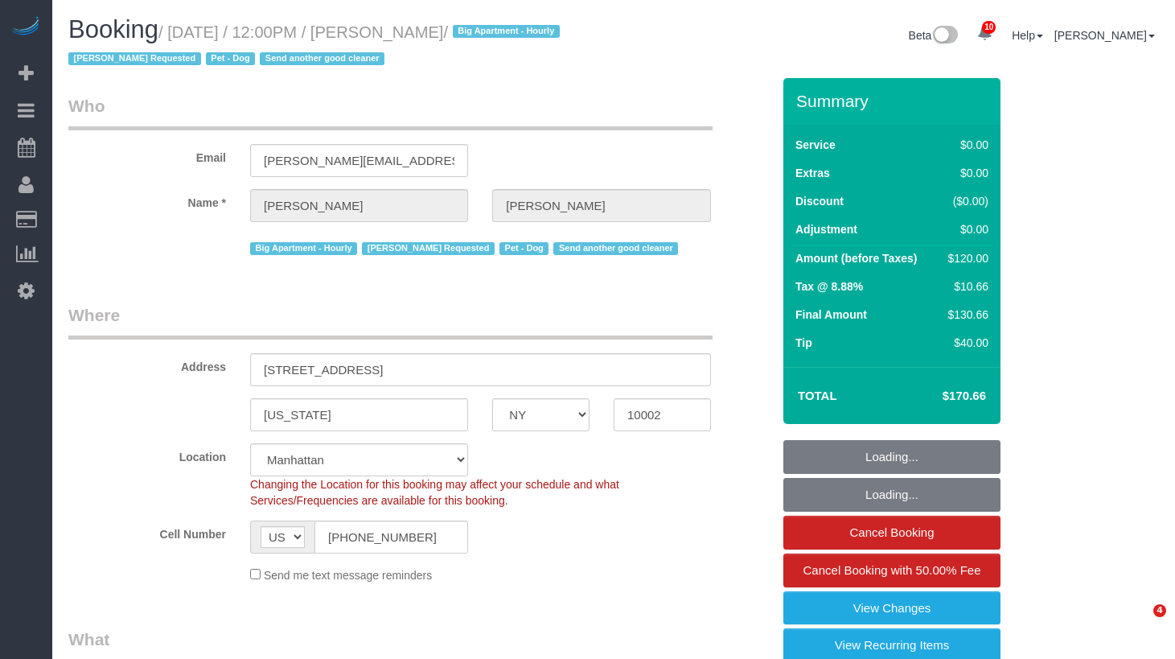
select select "NY"
select select "number:59"
select select "number:75"
select select "number:13"
select select "number:5"
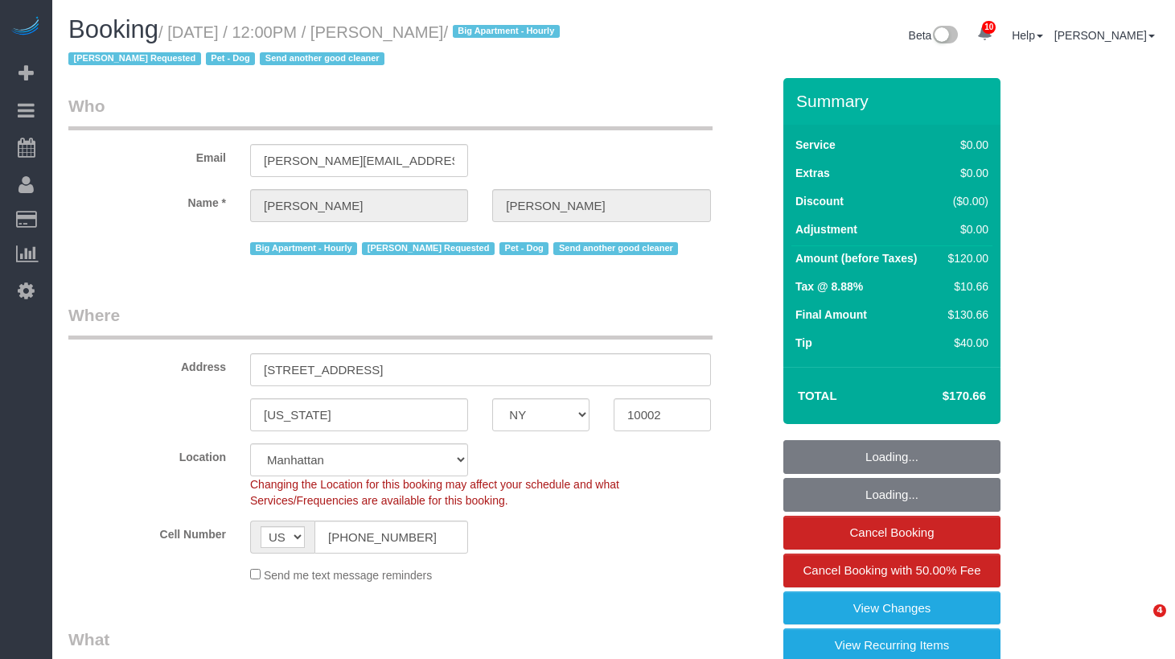
select select "object:1388"
select select "spot1"
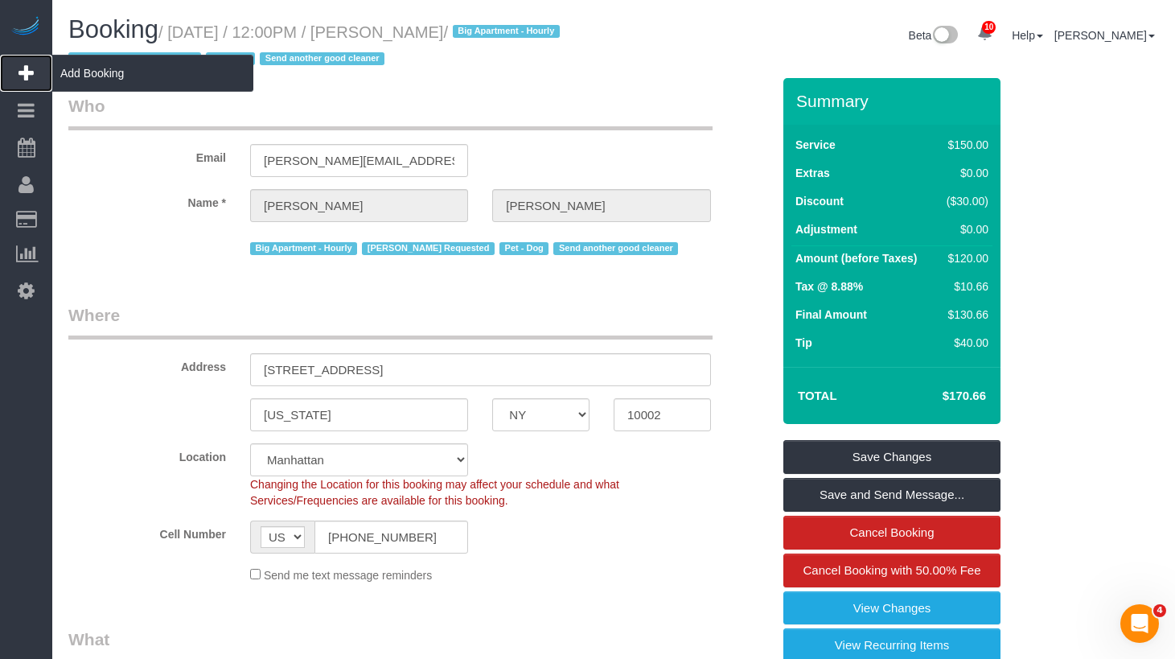
click at [125, 69] on span "Add Booking" at bounding box center [152, 73] width 201 height 37
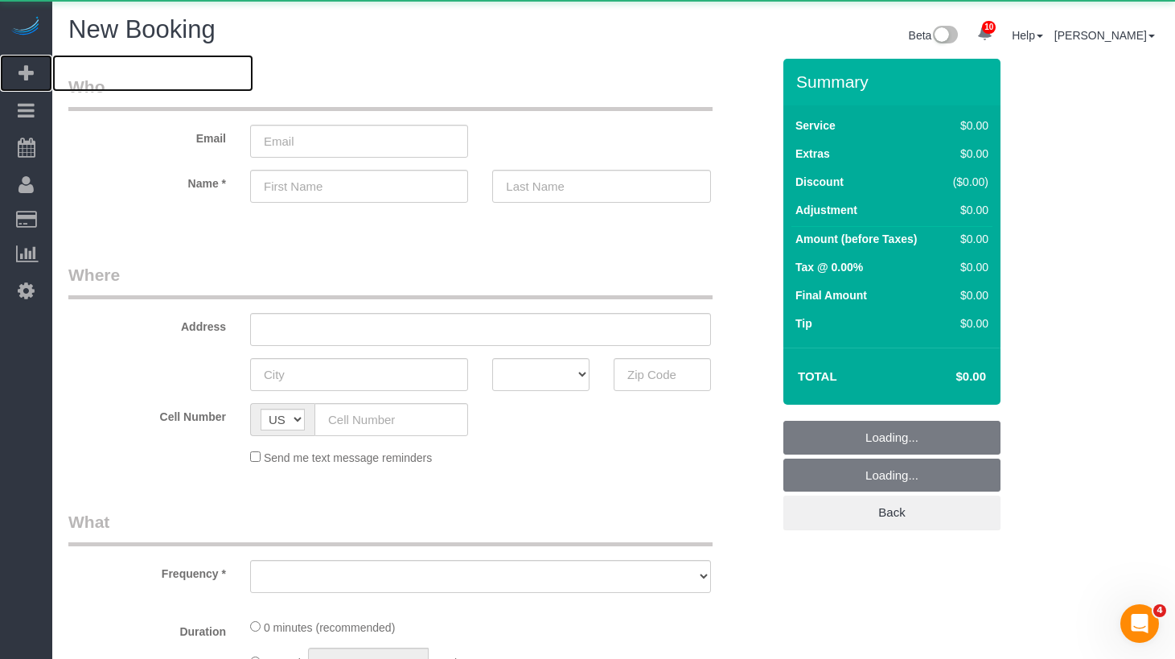
select select "object:2076"
select select "number:89"
select select "number:90"
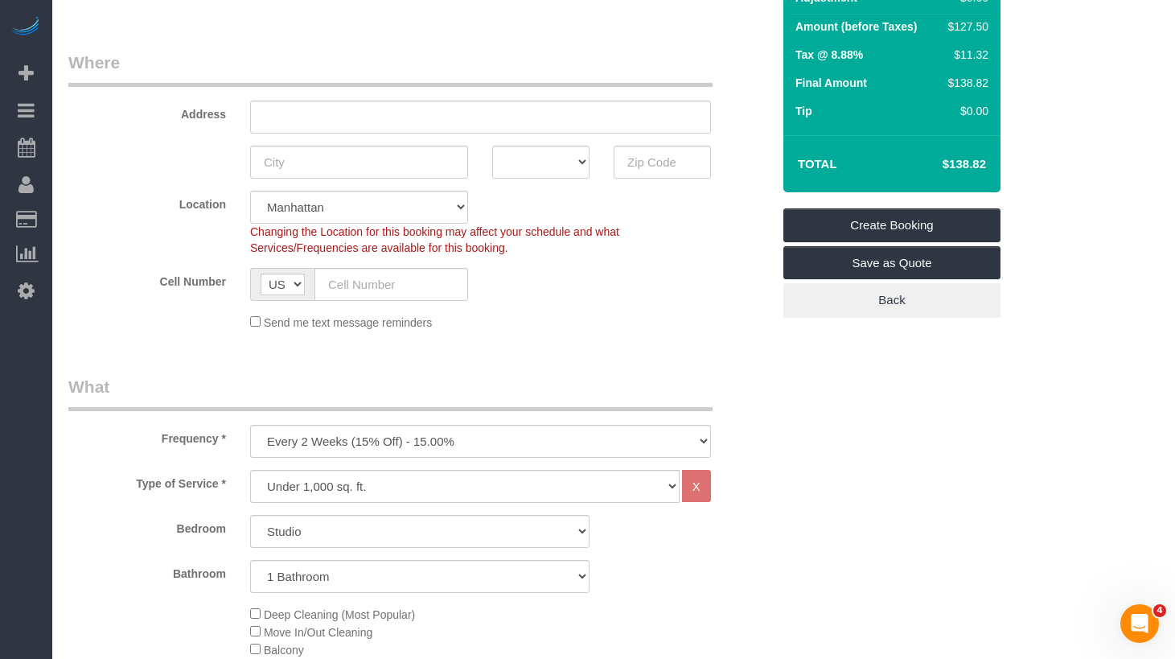
scroll to position [318, 0]
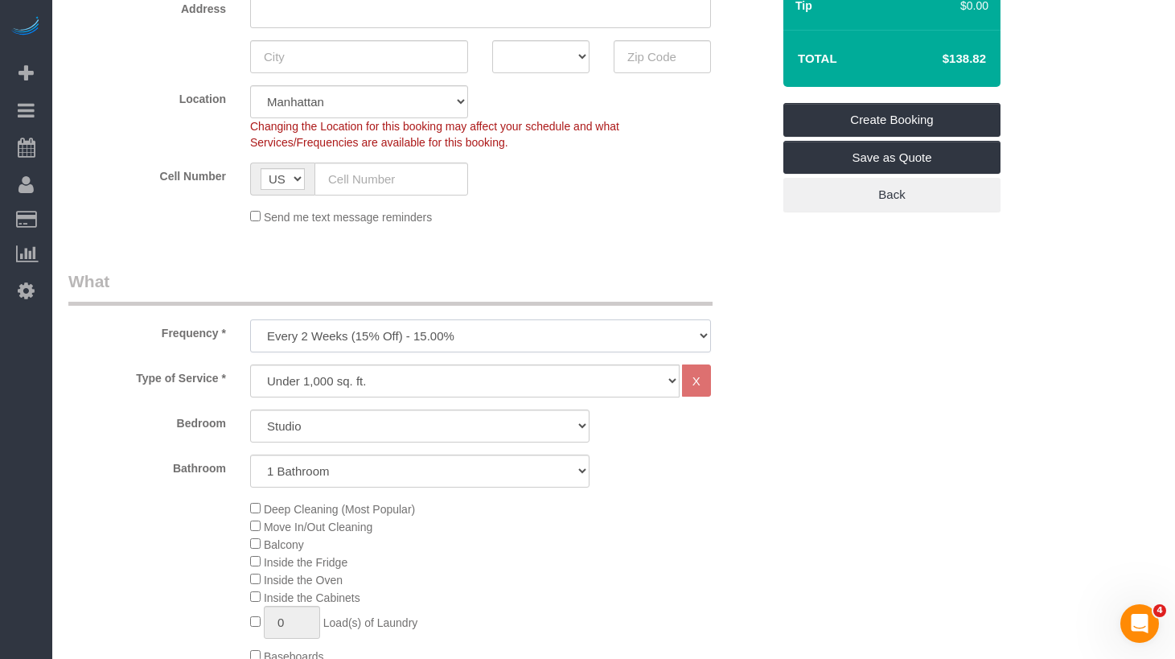
click at [382, 337] on select "One Time Weekly (20% Off) - 20.00% Every 2 Weeks (15% Off) - 15.00% Every 4 Wee…" at bounding box center [480, 335] width 461 height 33
select select "object:2624"
click at [250, 319] on select "One Time Weekly (20% Off) - 20.00% Every 2 Weeks (15% Off) - 15.00% Every 4 Wee…" at bounding box center [480, 335] width 461 height 33
click at [315, 382] on select "Under 1,000 sq. ft. 1,001 - 1,500 sq. ft. 1,500+ sq. ft. Custom Cleaning Office…" at bounding box center [465, 380] width 430 height 33
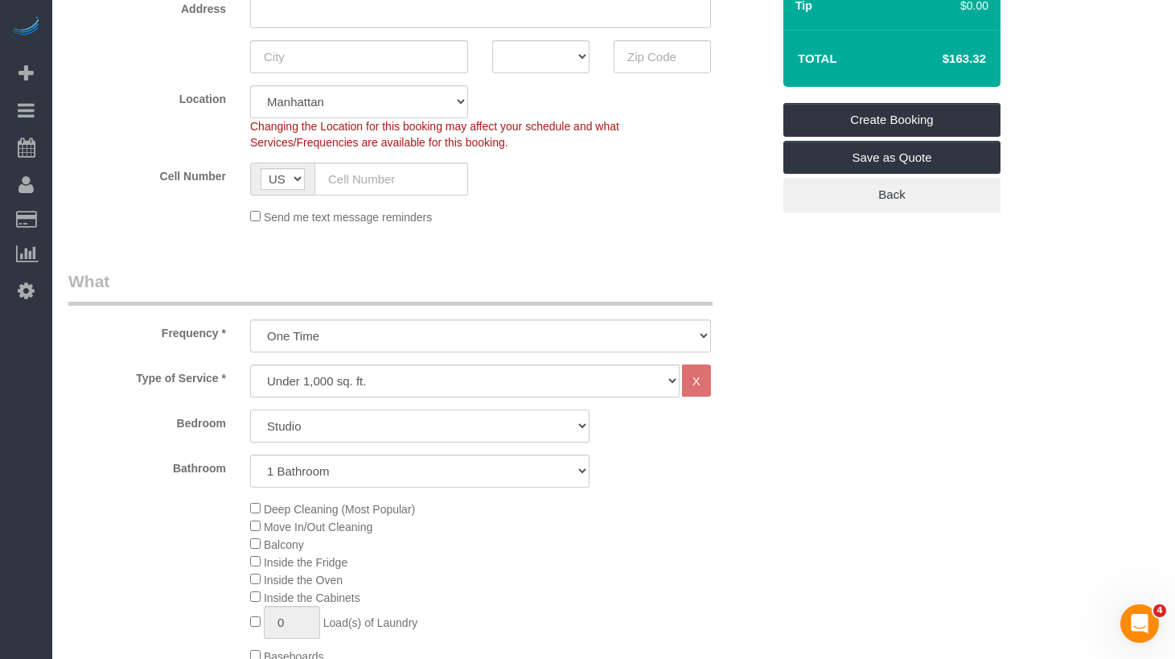
click at [294, 419] on select "Studio 1 Bedroom 2 Bedrooms 3 Bedrooms" at bounding box center [420, 426] width 340 height 33
select select "1"
click at [250, 410] on select "Studio 1 Bedroom 2 Bedrooms 3 Bedrooms" at bounding box center [420, 426] width 340 height 33
click at [318, 467] on select "1 Bathroom 2 Bathrooms" at bounding box center [420, 471] width 340 height 33
select select "2"
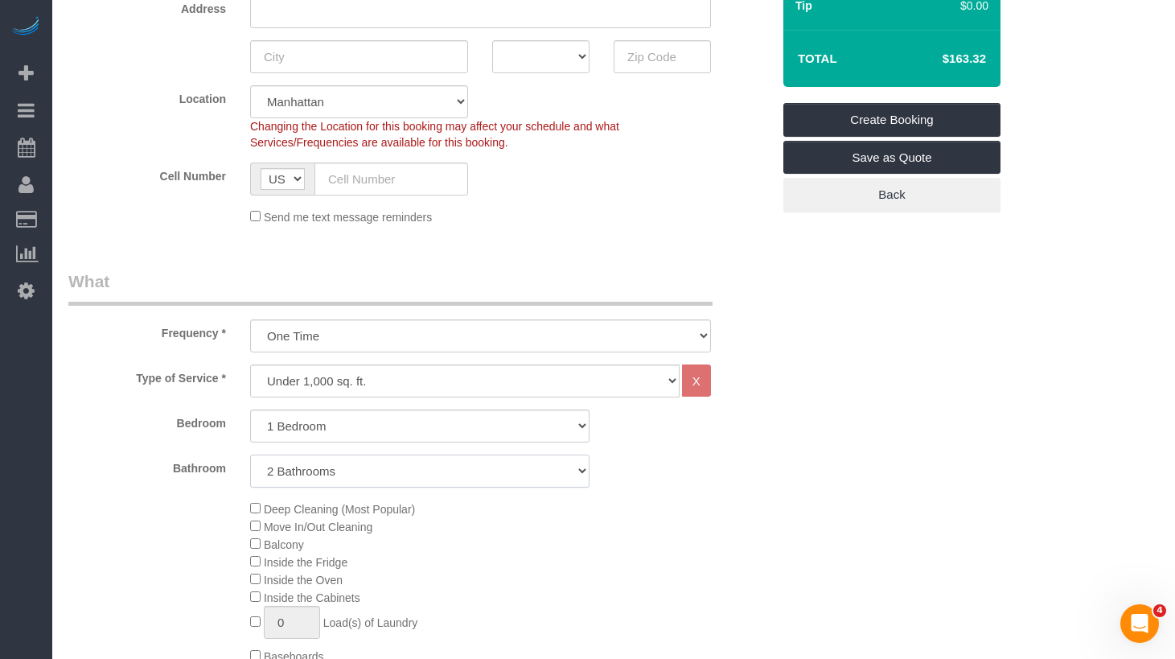
click at [250, 455] on select "1 Bathroom 2 Bathrooms" at bounding box center [420, 471] width 340 height 33
click at [385, 426] on select "Studio 1 Bedroom 2 Bedrooms 3 Bedrooms" at bounding box center [420, 426] width 340 height 33
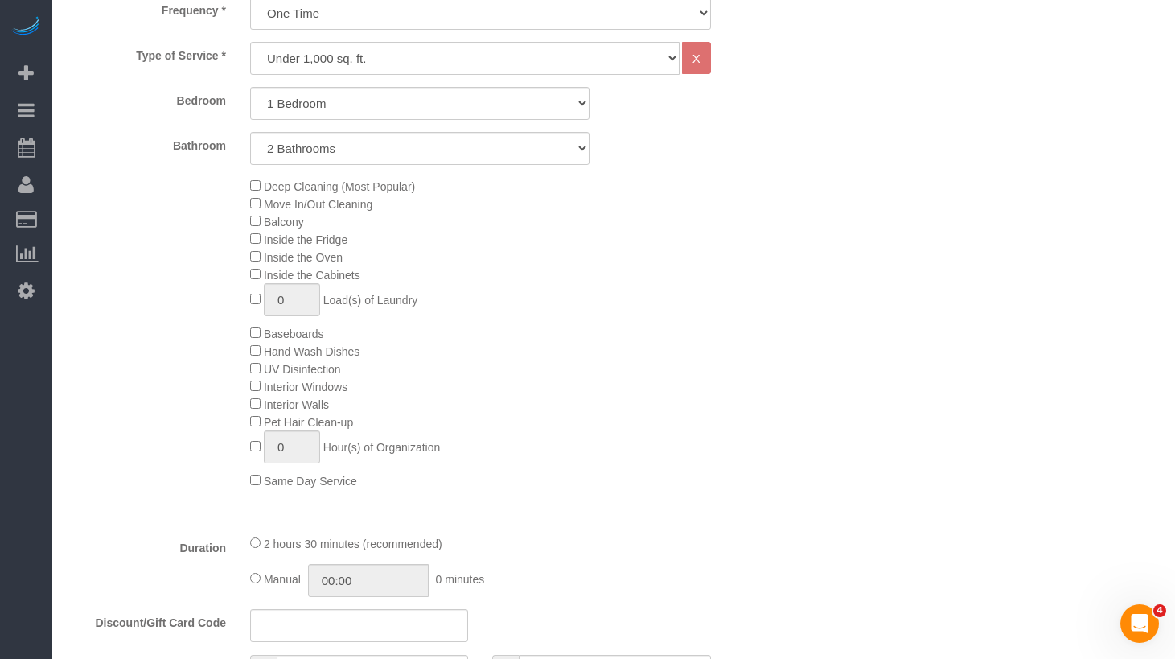
scroll to position [767, 0]
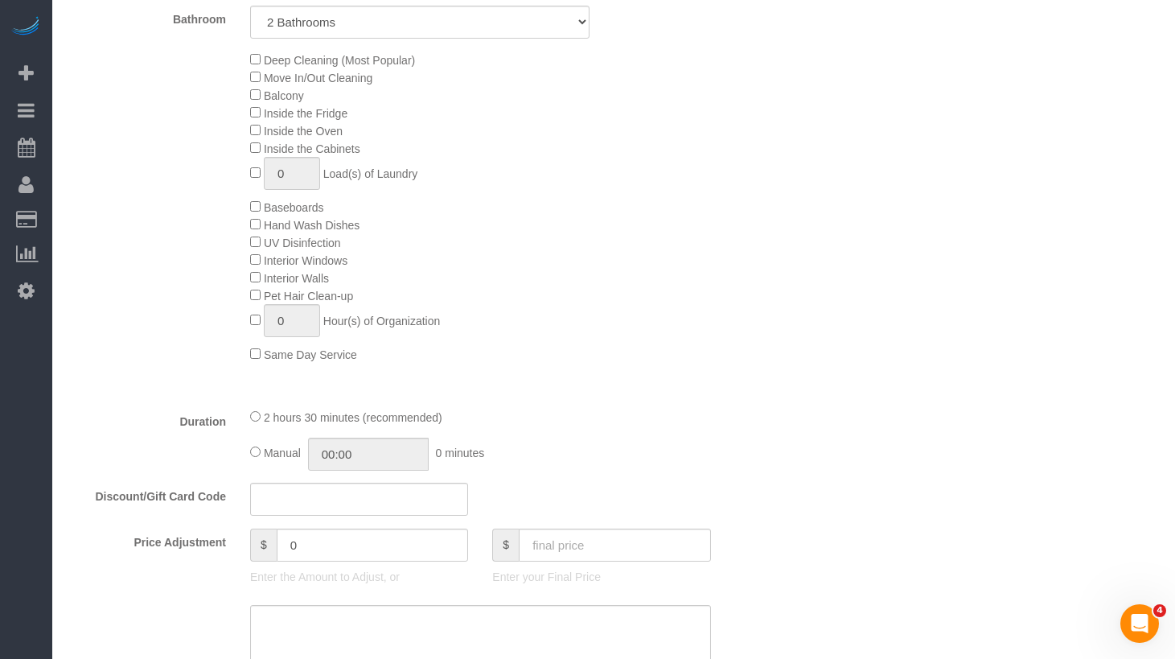
click at [636, 420] on div "2 hours 30 minutes (recommended)" at bounding box center [480, 417] width 461 height 18
click at [183, 350] on div "Deep Cleaning (Most Popular) Move In/Out Cleaning Balcony Inside the Fridge Ins…" at bounding box center [419, 207] width 727 height 312
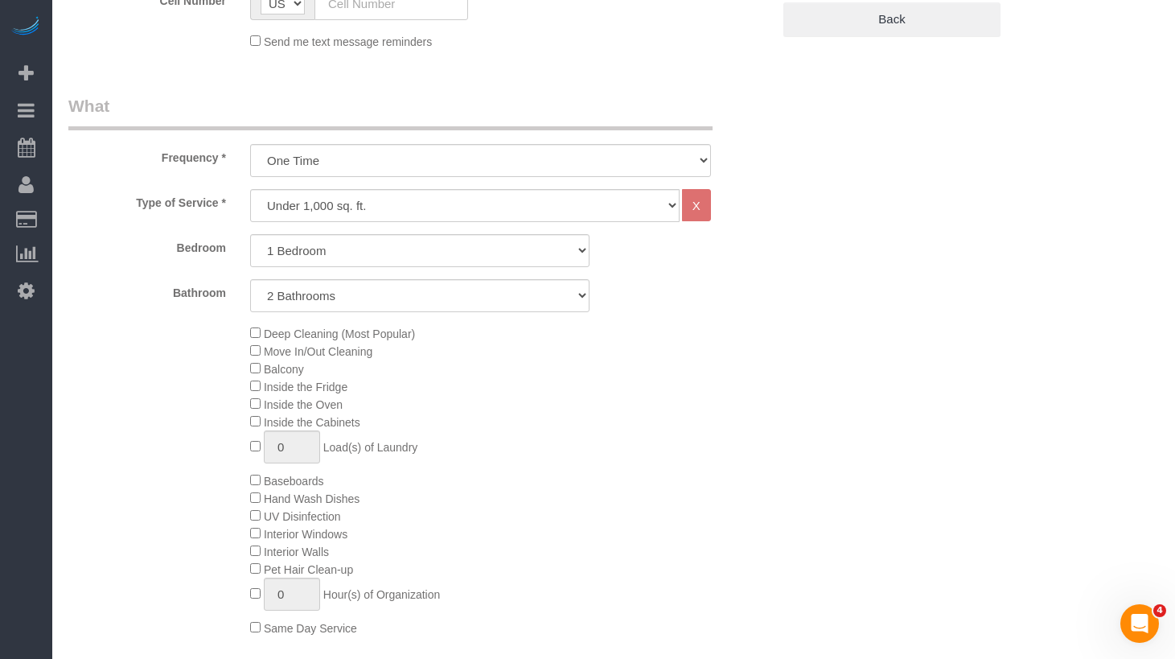
scroll to position [492, 0]
click at [352, 208] on select "Under 1,000 sq. ft. 1,001 - 1,500 sq. ft. 1,500+ sq. ft. Custom Cleaning Office…" at bounding box center [465, 207] width 430 height 33
click at [292, 196] on select "Under 1,000 sq. ft. 1,001 - 1,500 sq. ft. 1,500+ sq. ft. Custom Cleaning Office…" at bounding box center [465, 207] width 430 height 33
select select "308"
click at [250, 191] on select "Under 1,000 sq. ft. 1,001 - 1,500 sq. ft. 1,500+ sq. ft. Custom Cleaning Office…" at bounding box center [465, 207] width 430 height 33
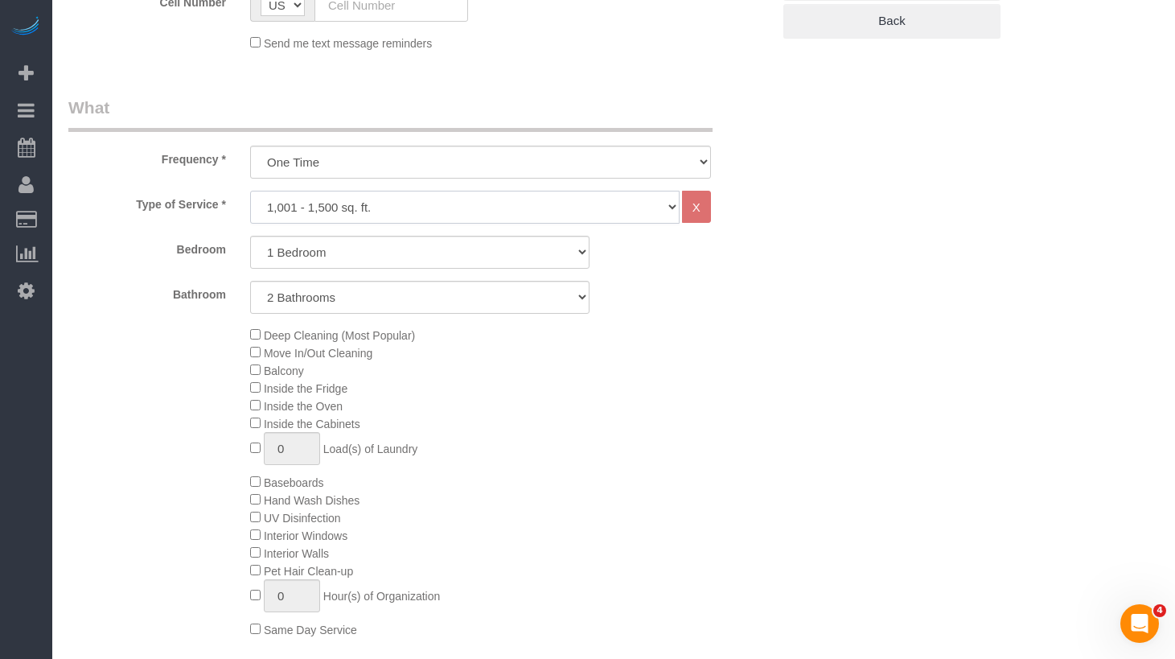
select select "1"
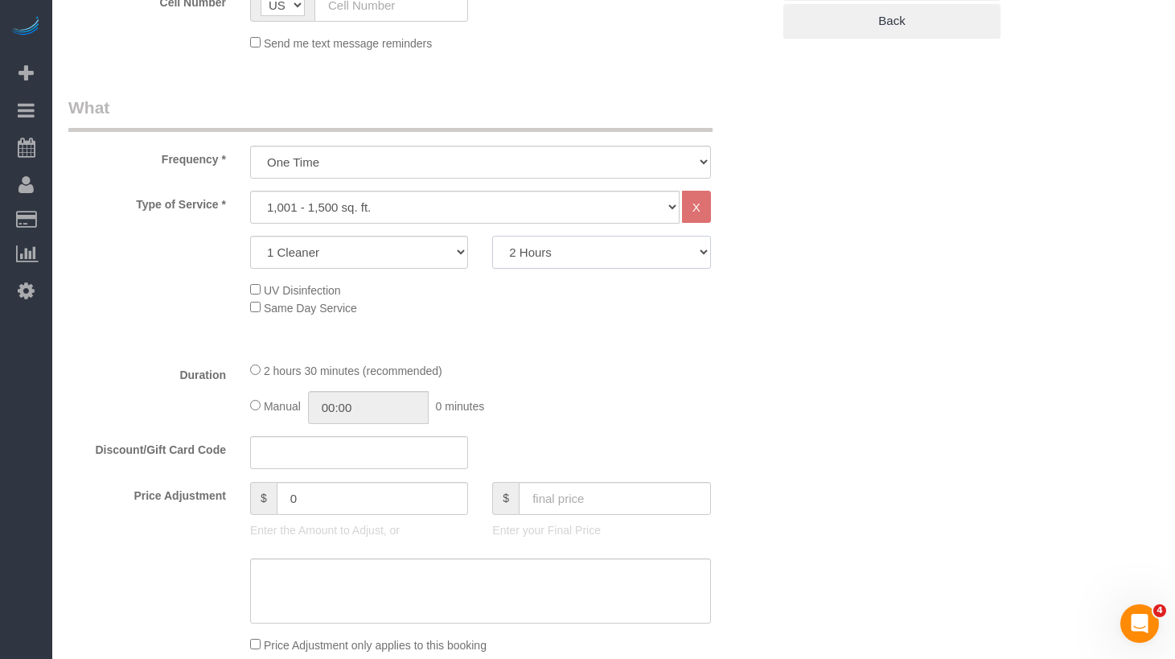
click at [529, 244] on select "2 Hours 2.5 Hours 3 Hours 3.5 Hours 4 Hours 4.5 Hours 5 Hours 5.5 Hours 6 Hours…" at bounding box center [601, 252] width 218 height 33
select select "180"
click at [492, 236] on select "2 Hours 2.5 Hours 3 Hours 3.5 Hours 4 Hours 4.5 Hours 5 Hours 5.5 Hours 6 Hours…" at bounding box center [601, 252] width 218 height 33
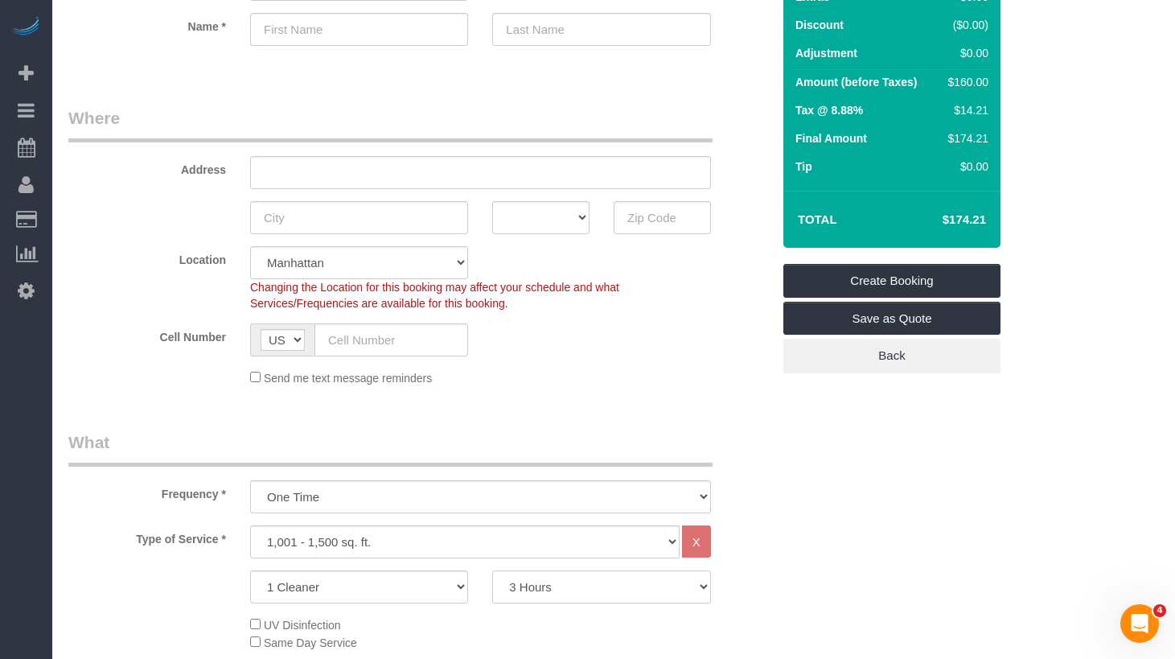
scroll to position [158, 0]
click at [678, 355] on sui-booking-location "Location Manhattan Austin Boston Bronx Brooklyn Charlotte Denver New Jersey Por…" at bounding box center [419, 315] width 703 height 140
drag, startPoint x: 591, startPoint y: 393, endPoint x: 575, endPoint y: 388, distance: 16.8
click at [589, 393] on fieldset "Where Address AK AL AR AZ CA CO CT DC DE FL GA HI IA ID IL IN KS KY LA MA MD ME…" at bounding box center [419, 251] width 703 height 292
click at [533, 447] on legend "What" at bounding box center [390, 448] width 644 height 36
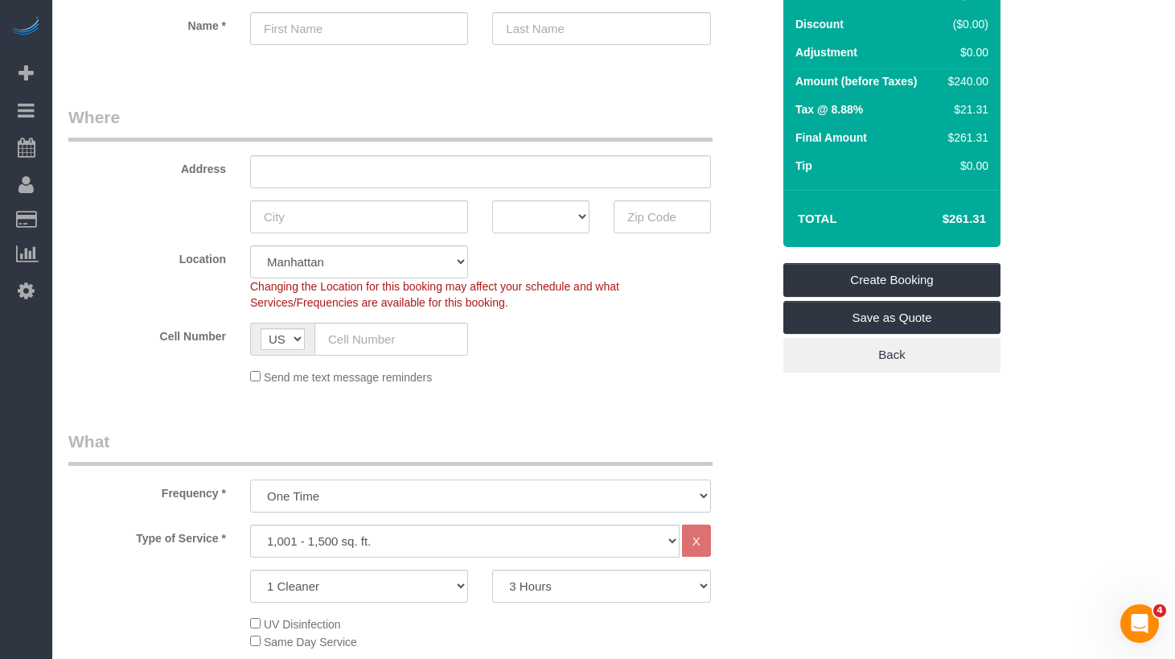
click at [472, 503] on select "One Time Weekly (20% Off) - 20.00% Every 2 Weeks (15% Off) - 15.00% Every 4 Wee…" at bounding box center [480, 496] width 461 height 33
select select "object:2626"
click at [250, 480] on select "One Time Weekly (20% Off) - 20.00% Every 2 Weeks (15% Off) - 15.00% Every 4 Wee…" at bounding box center [480, 496] width 461 height 33
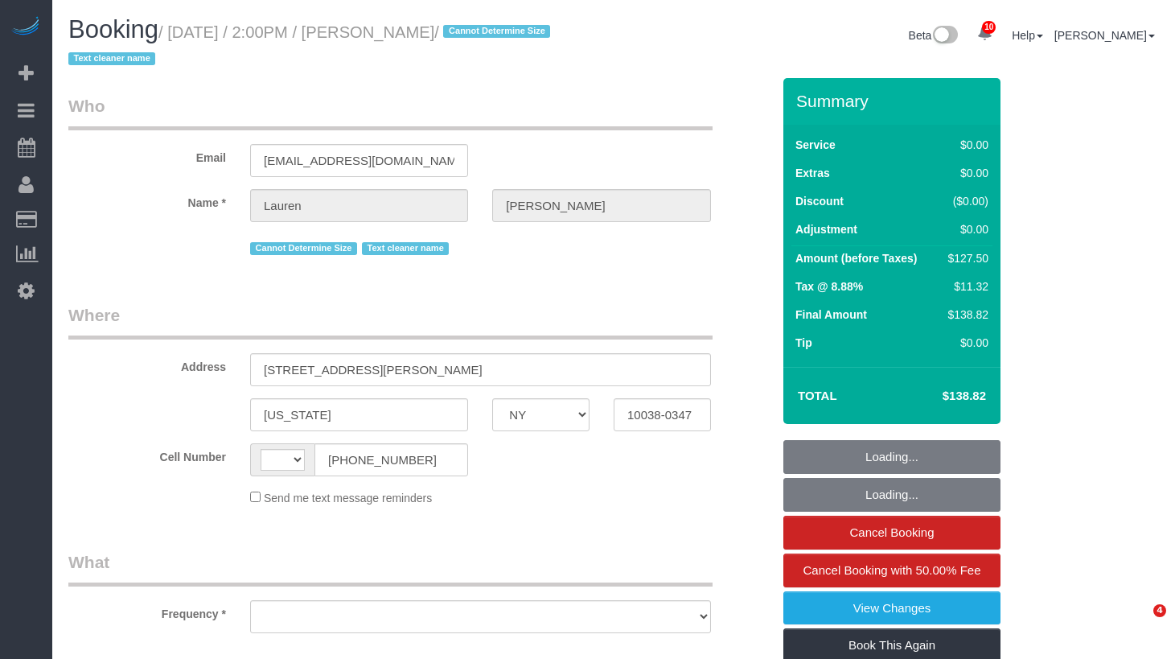
select select "NY"
select select "string:US"
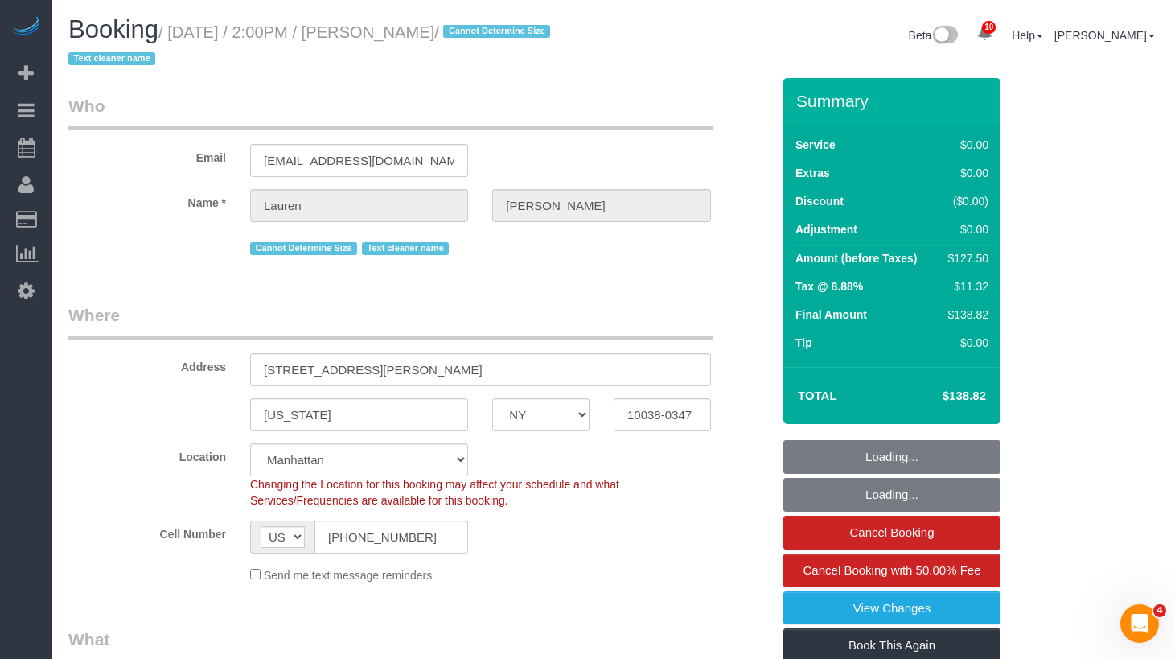
select select "object:1378"
select select "string:stripe-pm_1REMk24VGloSiKo7t1T9C341"
select select "spot1"
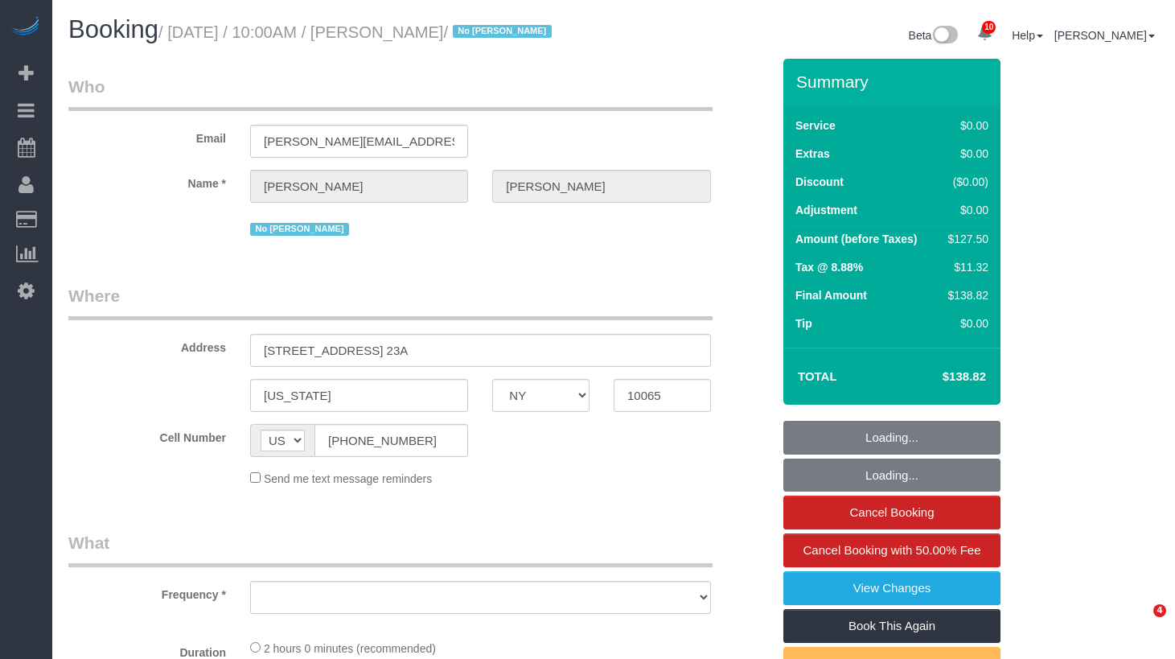
select select "NY"
select select "number:89"
select select "number:90"
select select "number:15"
select select "number:5"
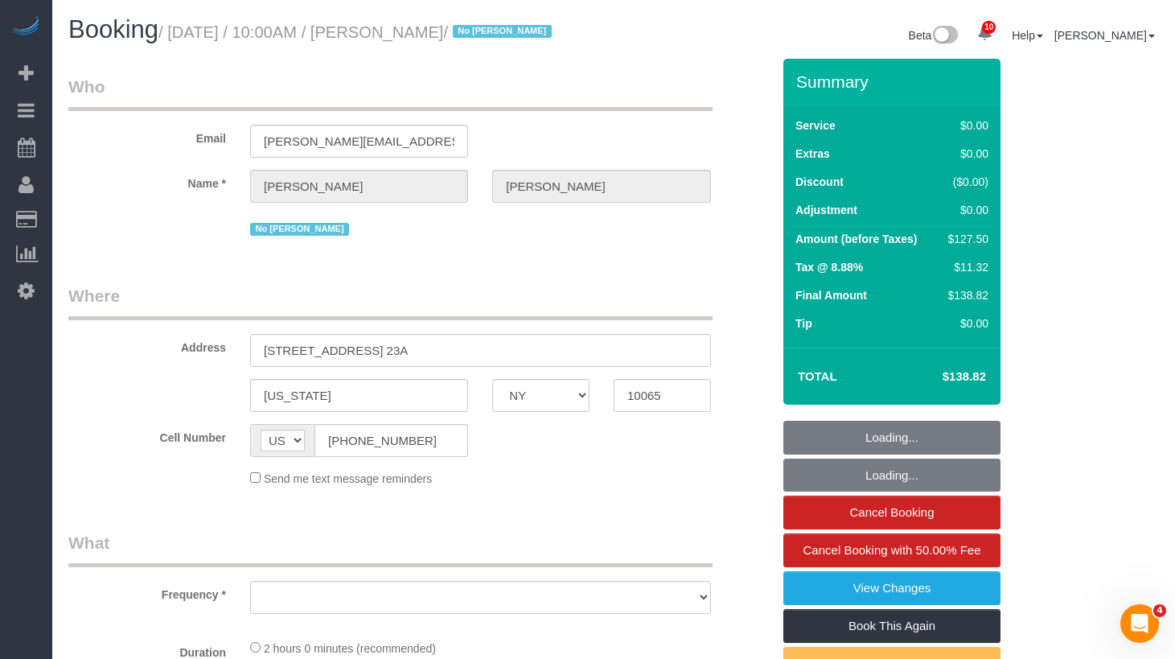
select select "number:21"
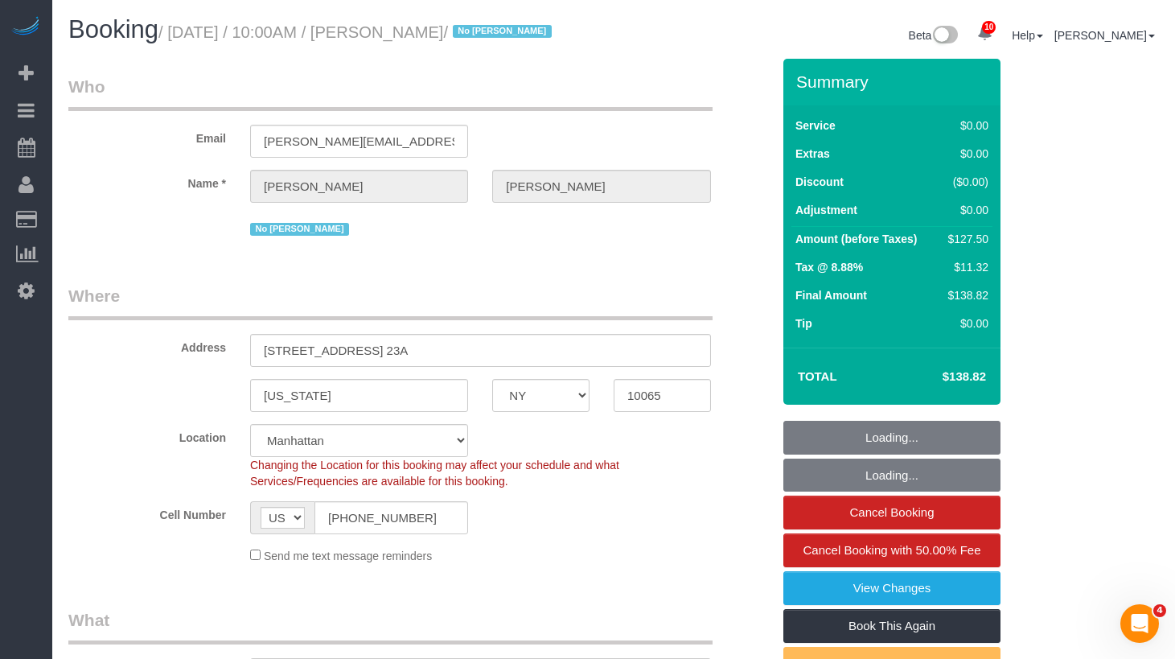
select select "string:stripe-pm_1NcSb54VGloSiKo7Oh2RJNSW"
select select "object:883"
select select "spot1"
select select "object:1385"
select select "1"
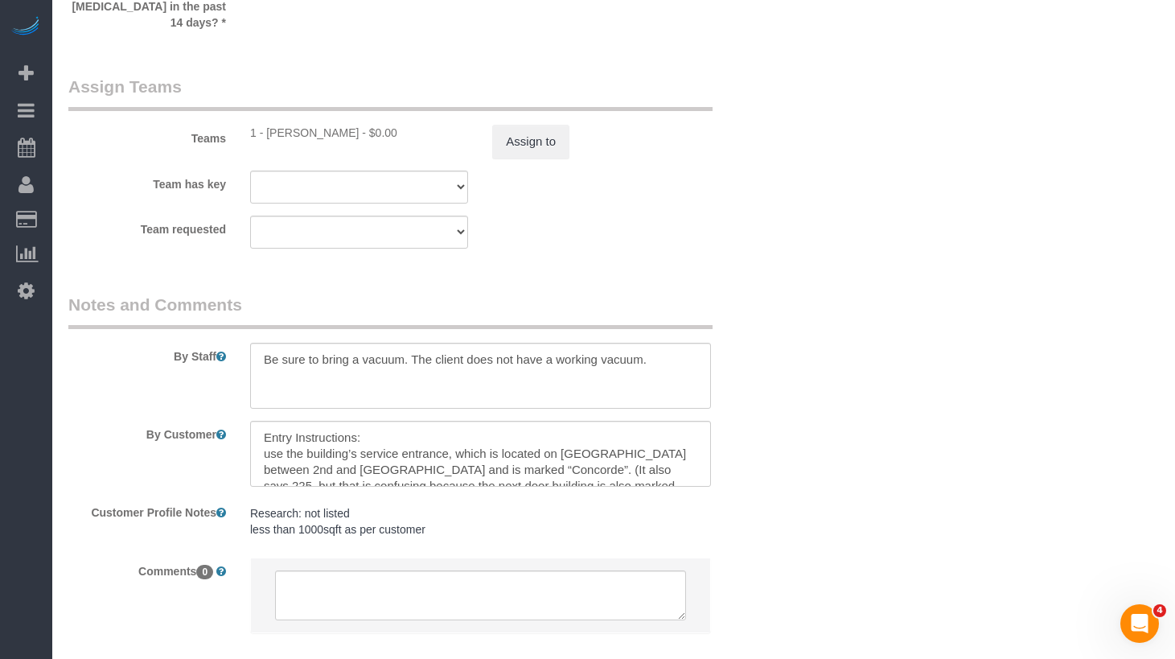
scroll to position [2241, 0]
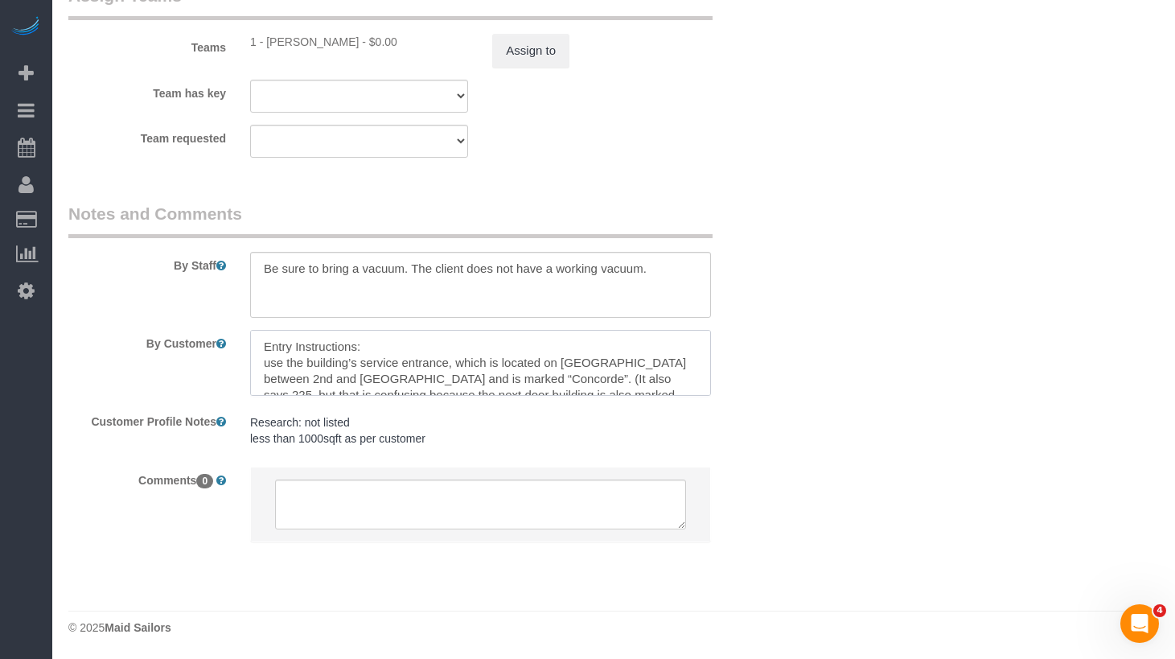
drag, startPoint x: 414, startPoint y: 375, endPoint x: 324, endPoint y: 373, distance: 90.1
click at [414, 375] on textarea at bounding box center [480, 363] width 461 height 66
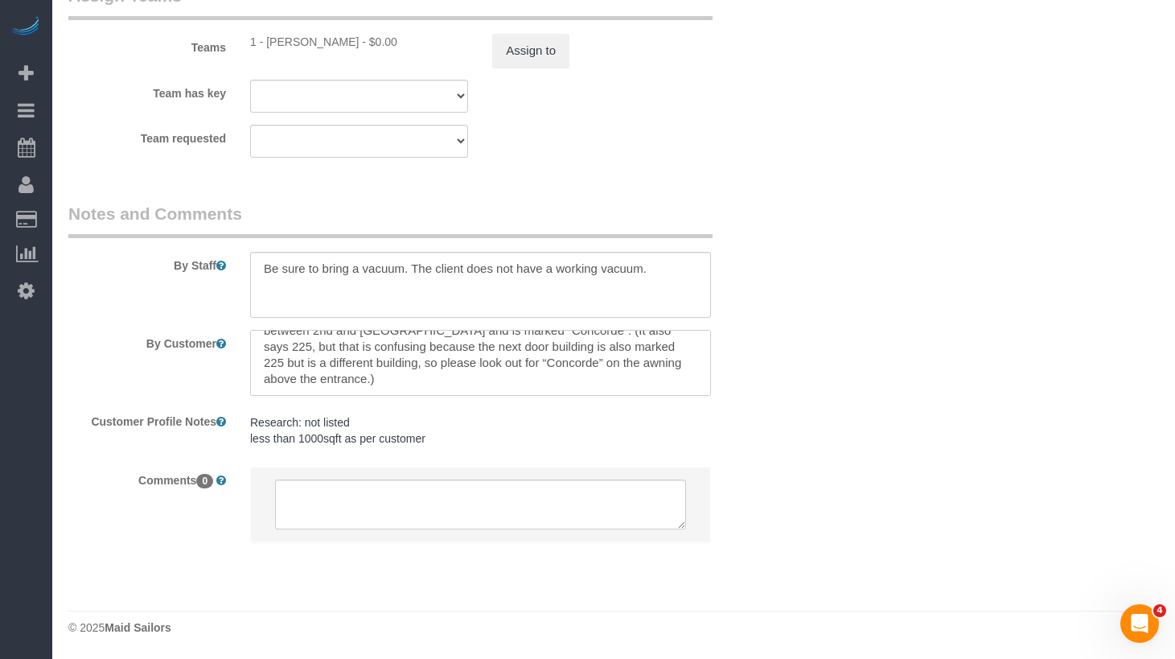
drag, startPoint x: 265, startPoint y: 365, endPoint x: 646, endPoint y: 395, distance: 382.5
click at [646, 395] on textarea at bounding box center [480, 363] width 461 height 66
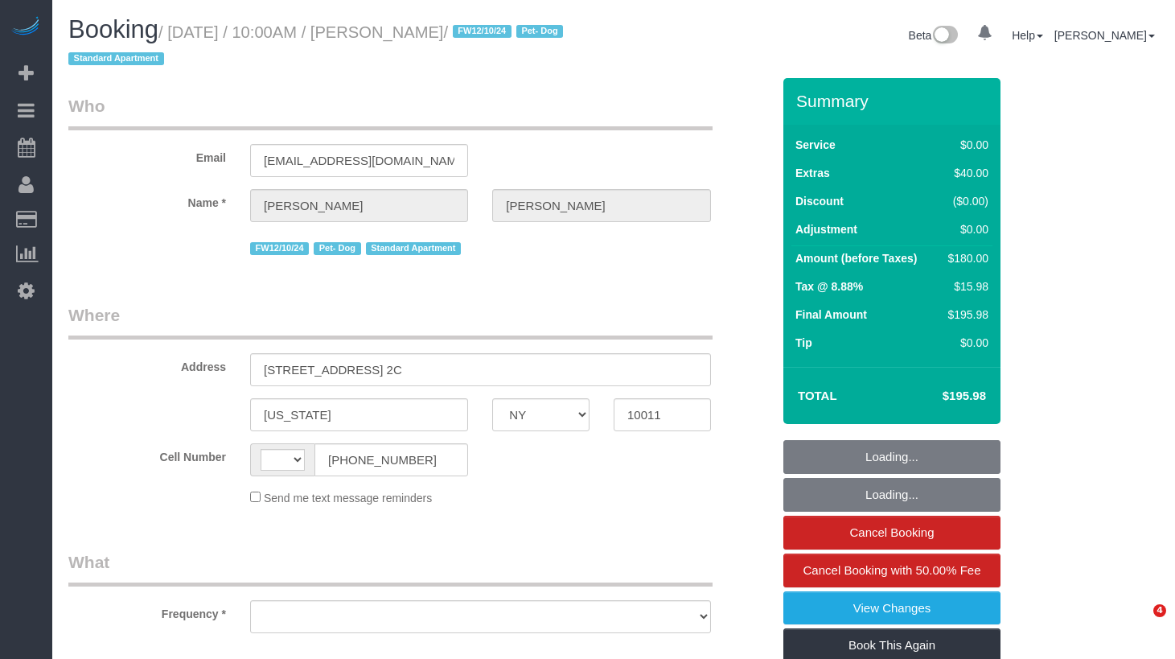
select select "NY"
select select "object:475"
select select "string:US"
select select "1"
select select "number:89"
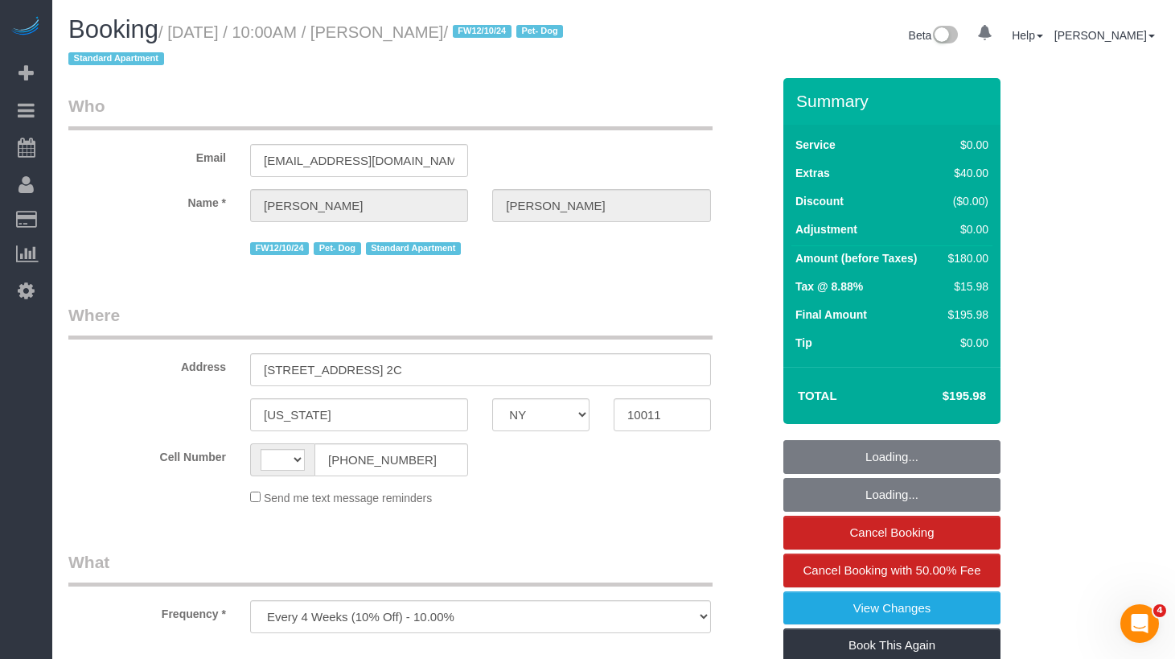
select select "number:90"
select select "number:13"
select select "number:5"
select select "string:stripe-pm_1RBnnX4VGloSiKo7zPfdaQOj"
select select "spot1"
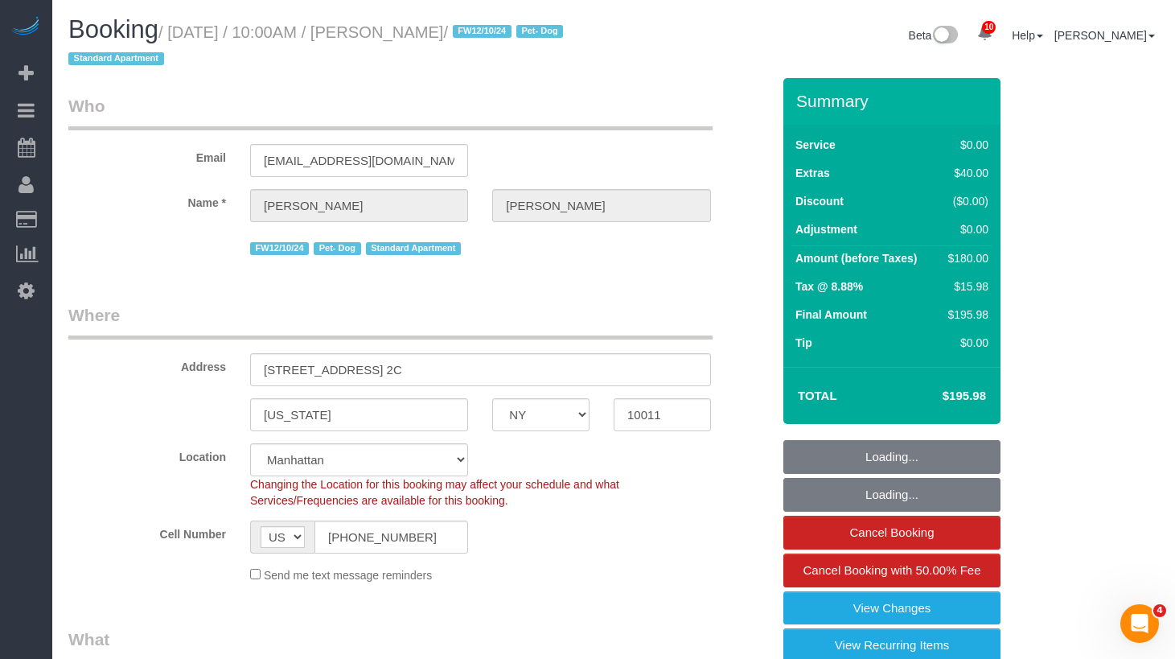
select select "object:986"
select select "1"
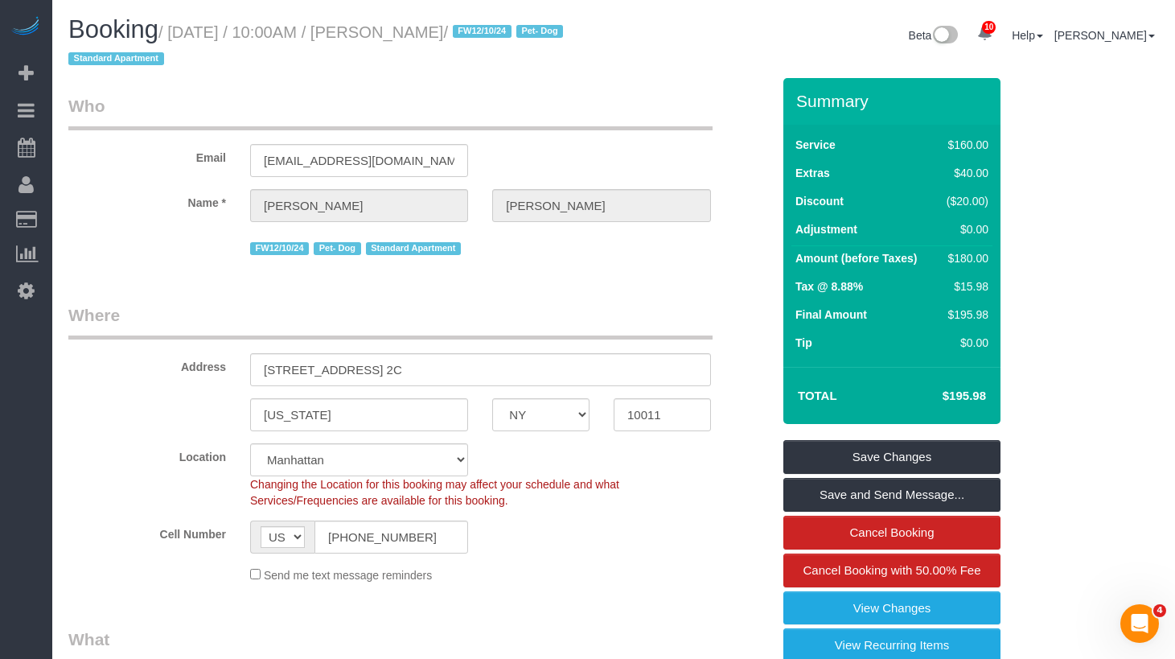
drag, startPoint x: 561, startPoint y: 32, endPoint x: 188, endPoint y: 41, distance: 372.6
click at [181, 41] on small "/ September 03, 2025 / 10:00AM / Amanda Silverstein / FW12/10/24 Pet- Dog Stand…" at bounding box center [318, 45] width 500 height 45
copy small "September 03, 2025 / 10:00AM / Amanda Silverstein"
click at [403, 533] on input "(201) 888-5605" at bounding box center [392, 537] width 154 height 33
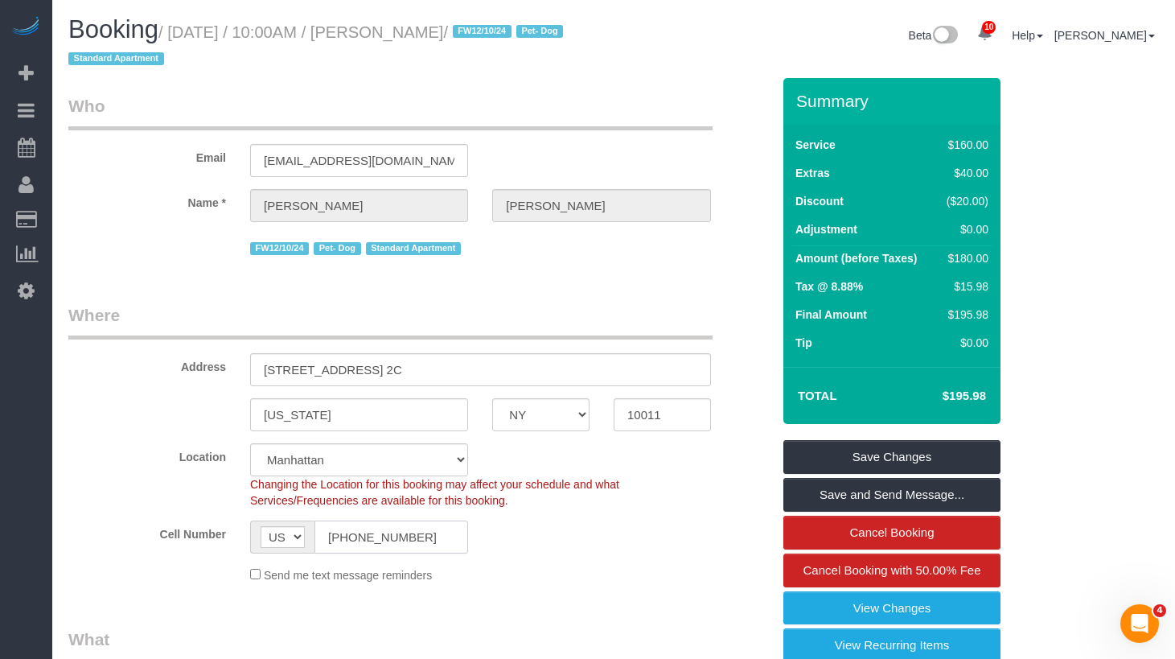
click at [403, 533] on input "(201) 888-5605" at bounding box center [392, 537] width 154 height 33
drag, startPoint x: 392, startPoint y: 308, endPoint x: 124, endPoint y: 336, distance: 269.3
click at [389, 309] on legend "Where" at bounding box center [390, 321] width 644 height 36
click at [457, 308] on legend "Where" at bounding box center [390, 321] width 644 height 36
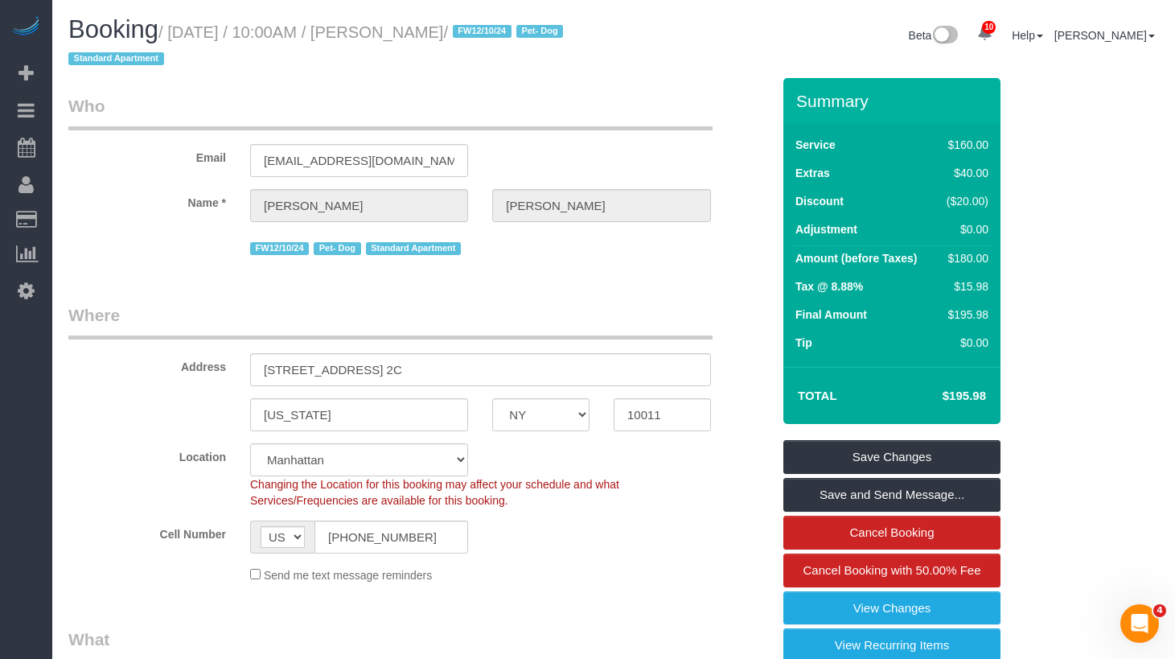
click at [616, 323] on legend "Where" at bounding box center [390, 321] width 644 height 36
click at [642, 517] on sui-booking-location "Location Manhattan Austin Boston Bronx Brooklyn Charlotte Denver New Jersey Por…" at bounding box center [419, 513] width 703 height 140
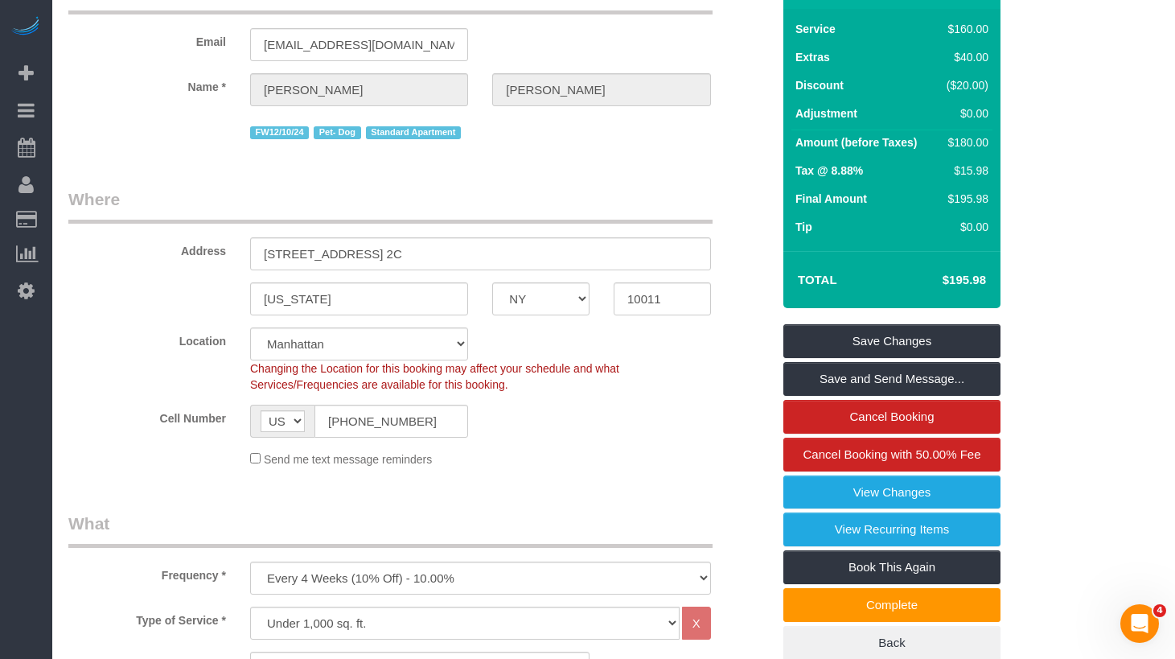
click at [850, 462] on link "Cancel Booking with 50.00% Fee" at bounding box center [892, 455] width 217 height 34
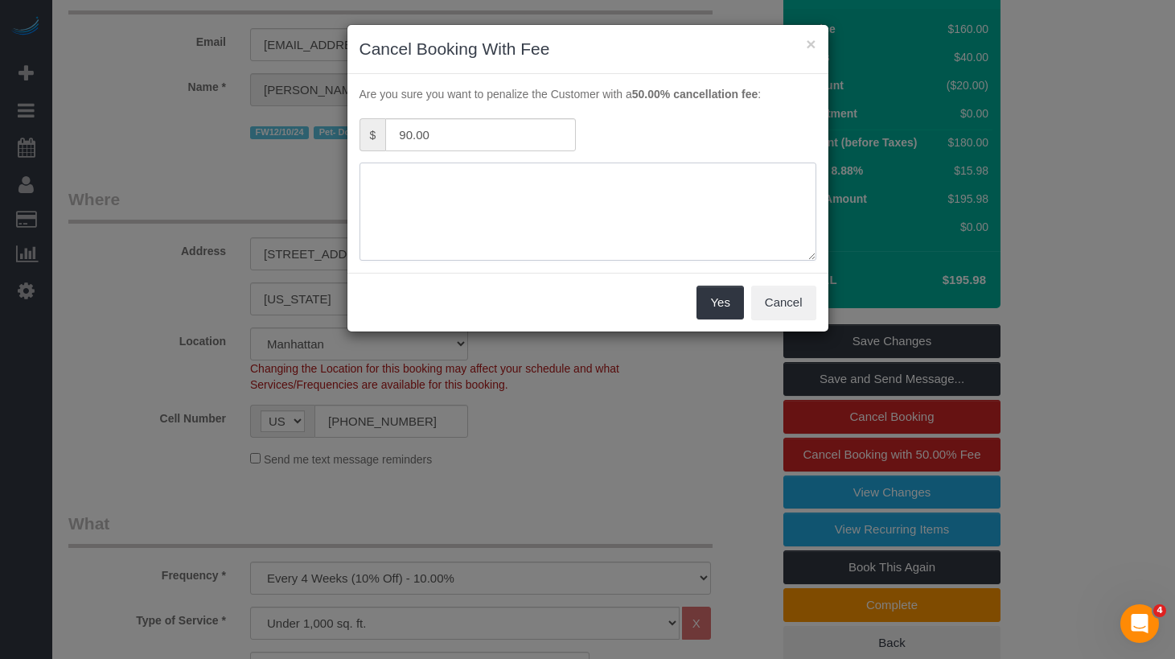
click at [528, 227] on textarea at bounding box center [588, 212] width 457 height 98
type textarea "Client's request."
click at [661, 286] on div "Yes Cancel" at bounding box center [588, 302] width 481 height 59
drag, startPoint x: 714, startPoint y: 306, endPoint x: 697, endPoint y: 303, distance: 17.1
click at [714, 305] on button "Yes" at bounding box center [720, 303] width 47 height 34
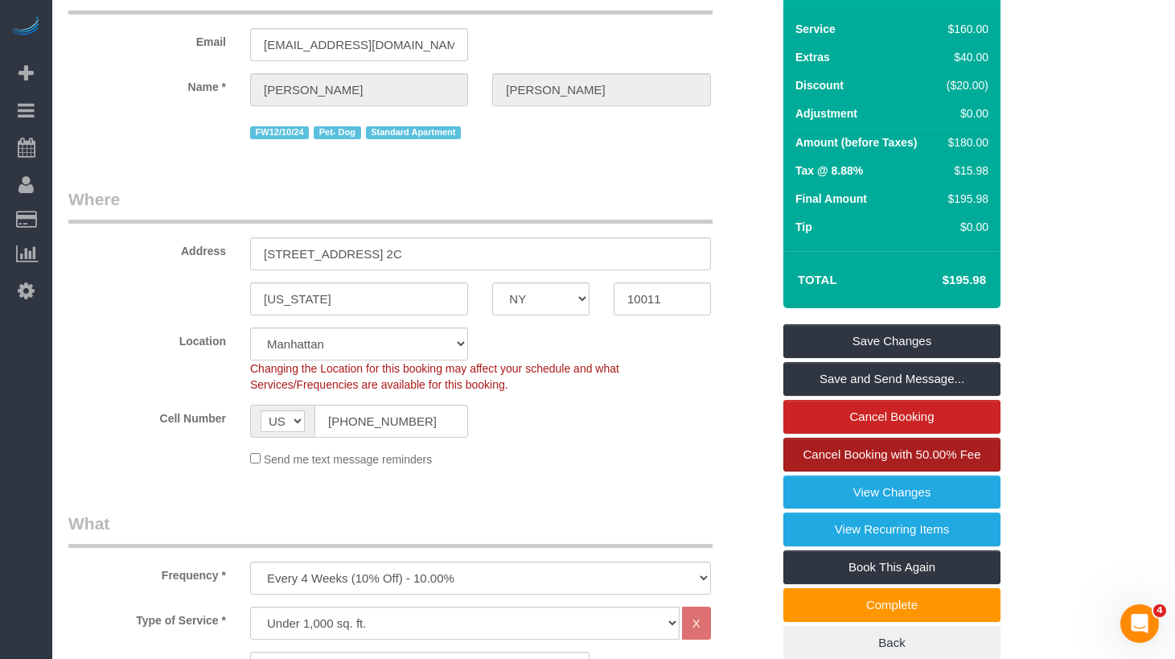
scroll to position [0, 0]
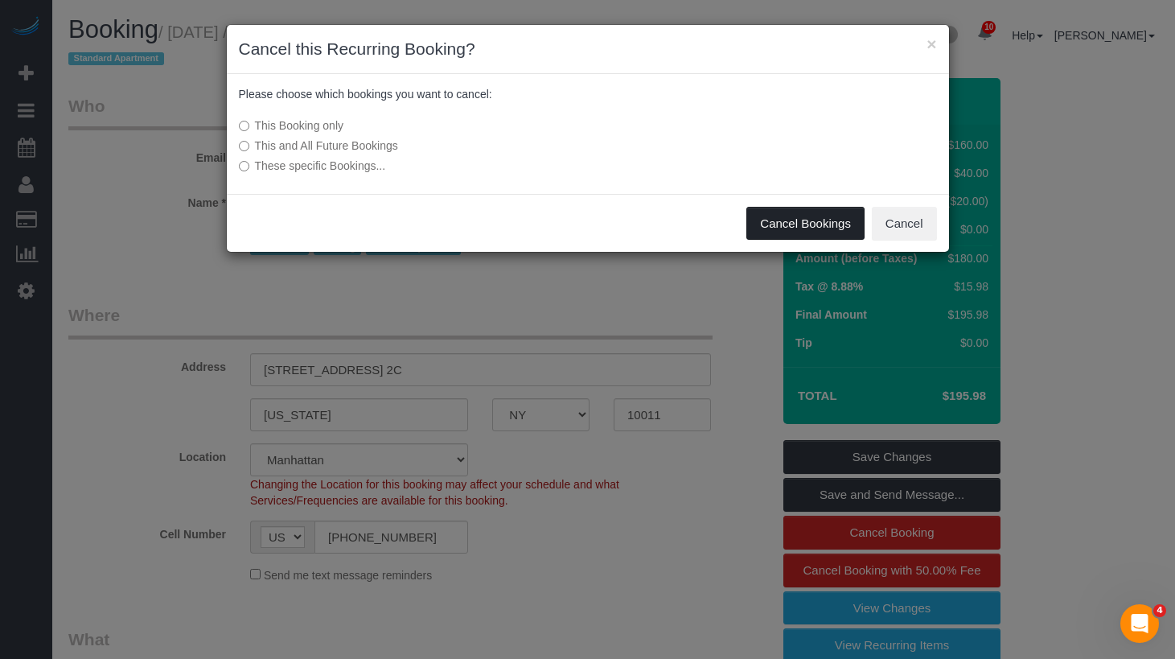
click at [793, 217] on button "Cancel Bookings" at bounding box center [806, 224] width 118 height 34
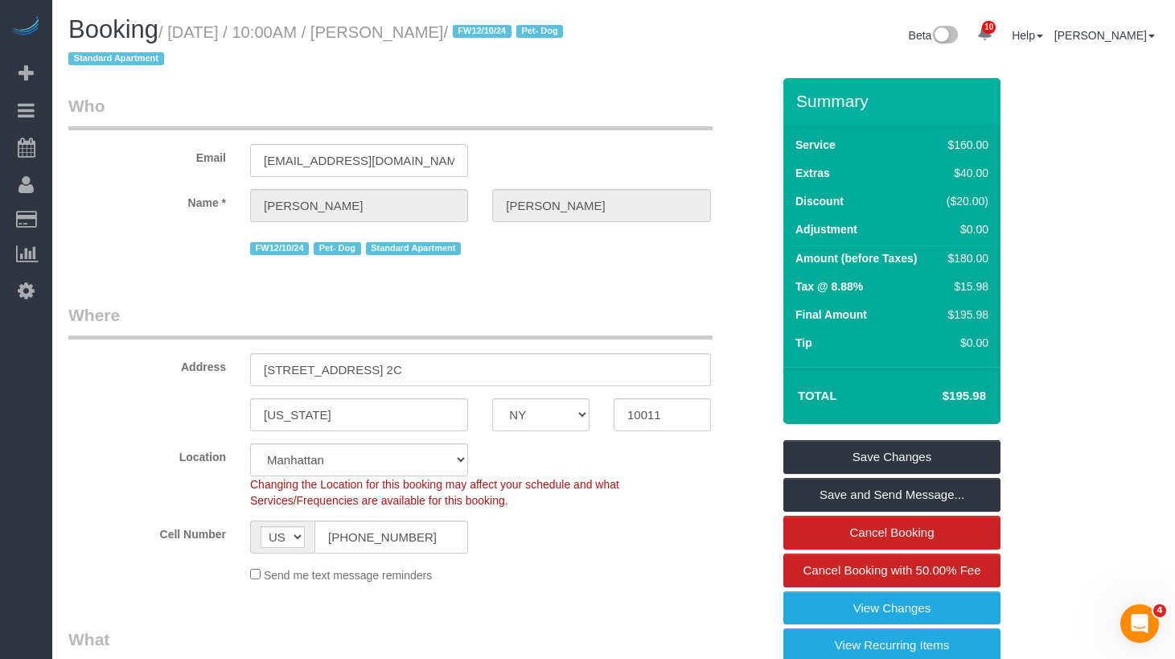
drag, startPoint x: 648, startPoint y: 290, endPoint x: 657, endPoint y: 292, distance: 9.0
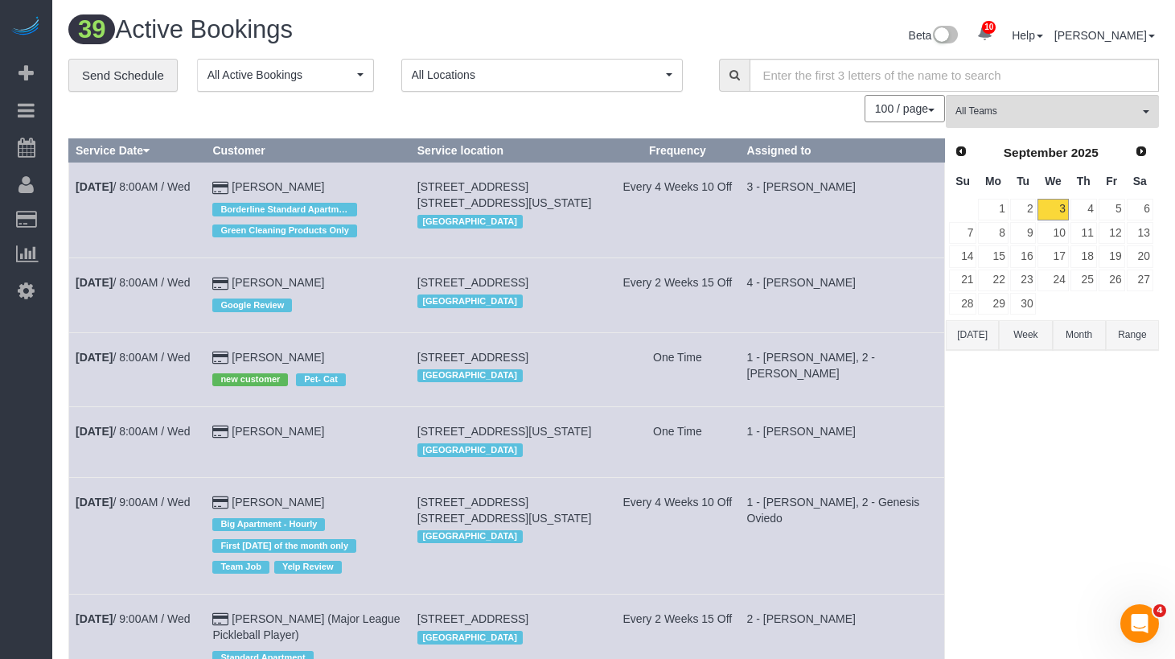
click at [632, 25] on div "Beta 10 Your Notifications You have 0 alerts × You have 9 to charge for 09/02/2…" at bounding box center [893, 37] width 558 height 43
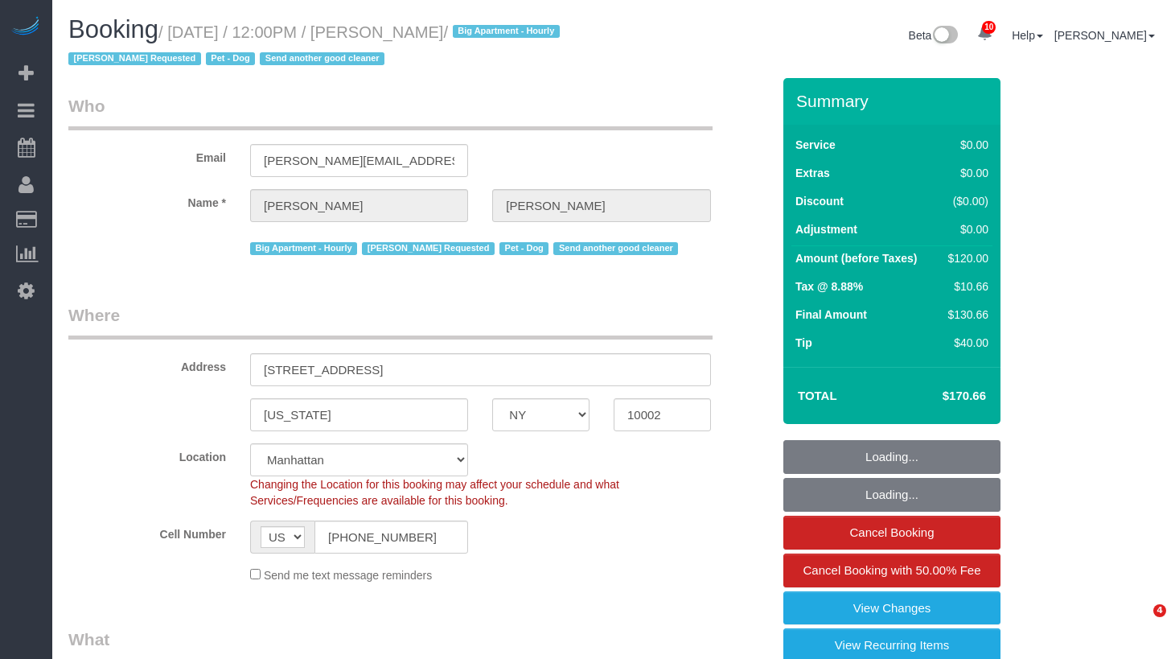
select select "NY"
select select "number:59"
select select "number:75"
select select "number:13"
select select "number:5"
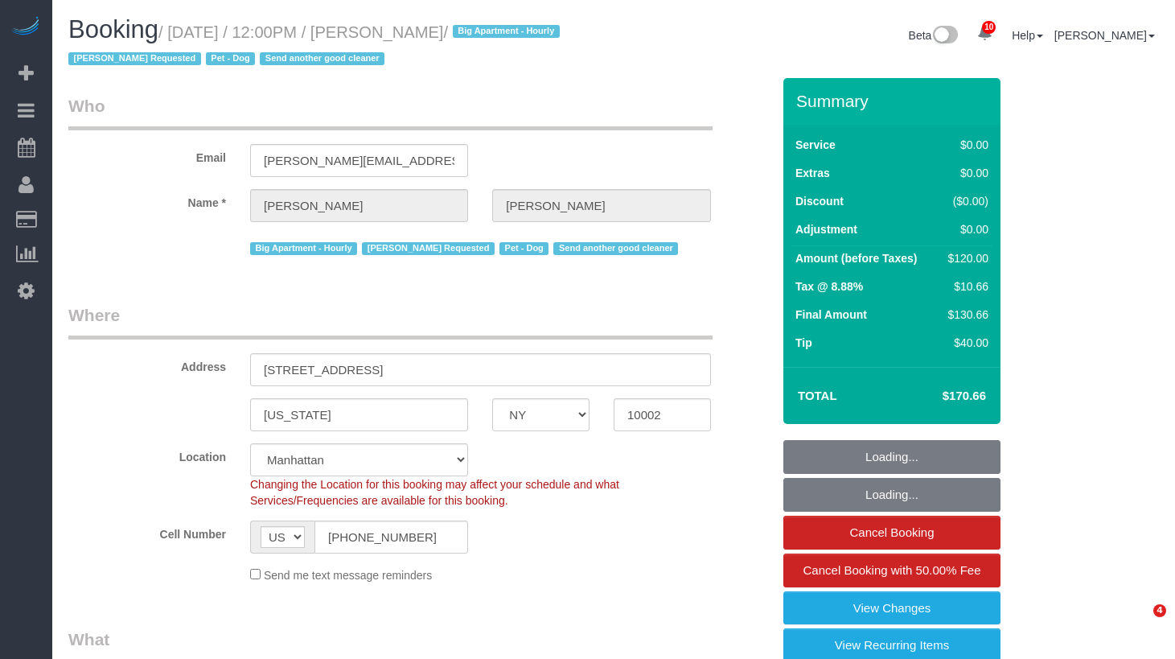
select select "object:1424"
select select "spot1"
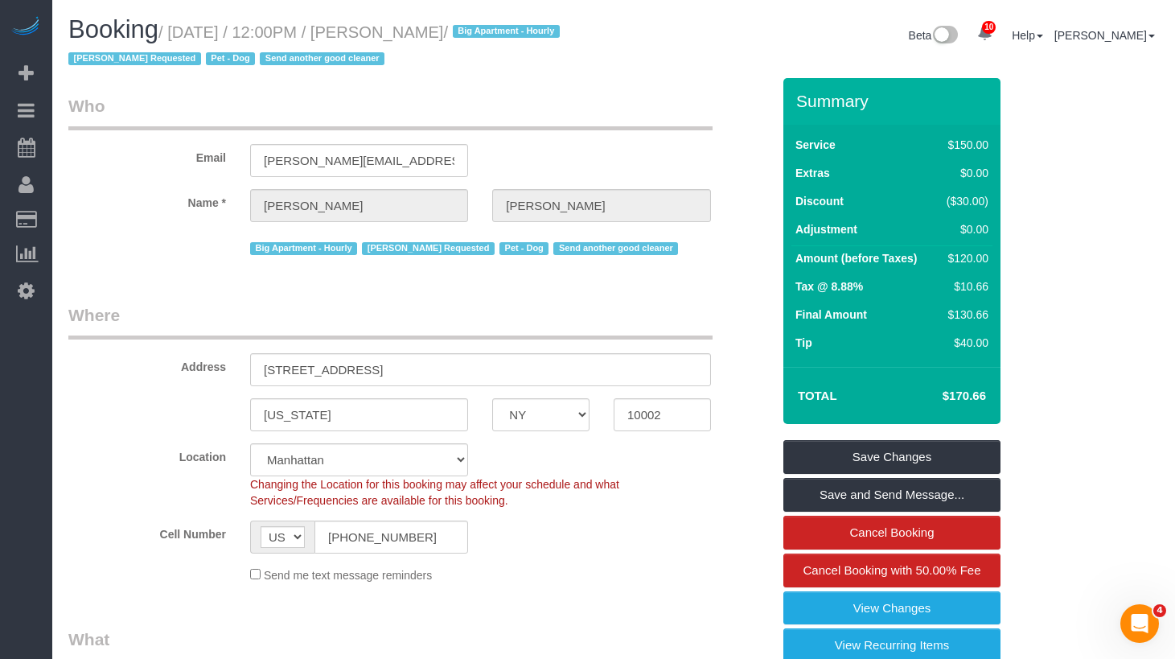
click at [420, 311] on legend "Where" at bounding box center [390, 321] width 644 height 36
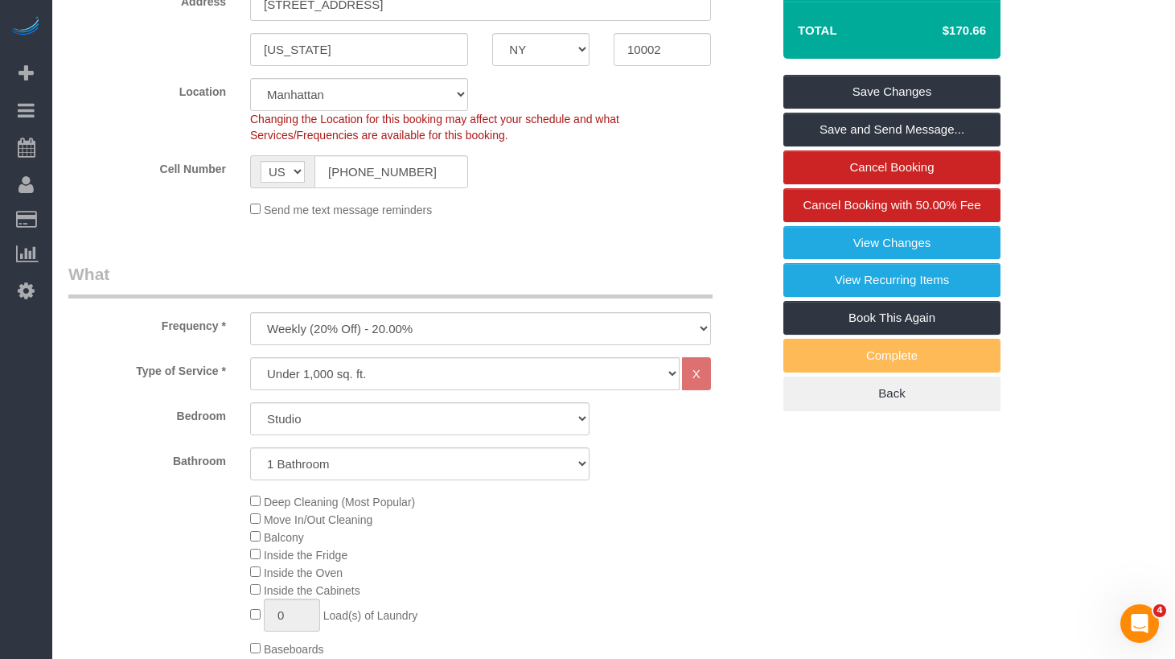
scroll to position [360, 0]
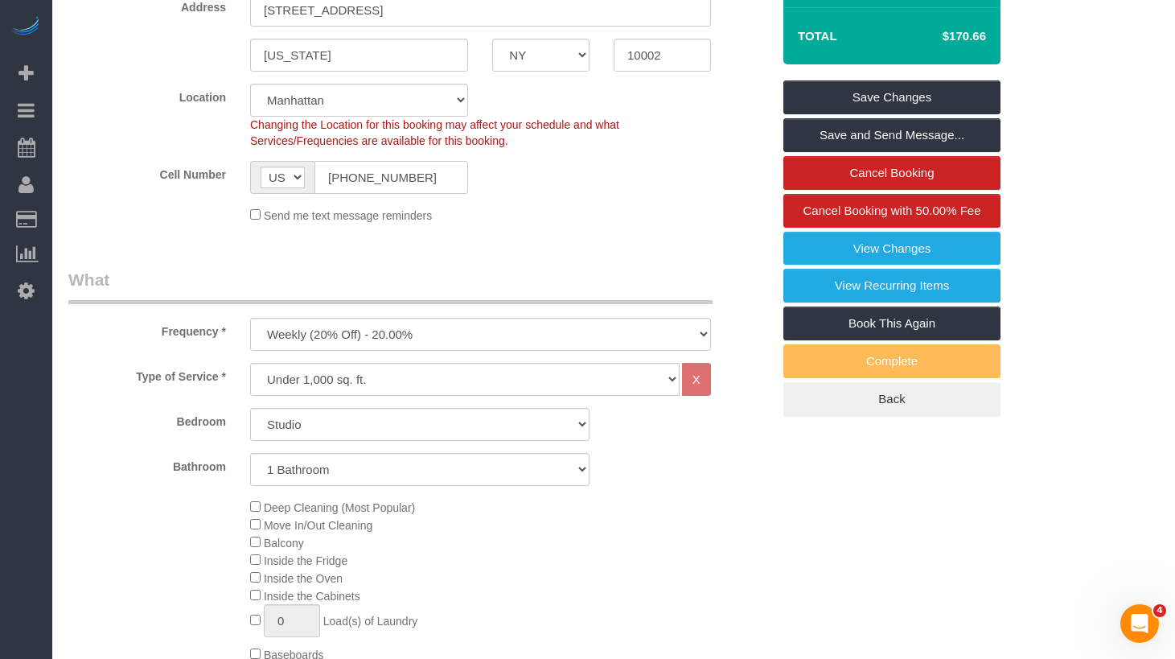
click at [368, 176] on input "(206) 334-4054" at bounding box center [392, 177] width 154 height 33
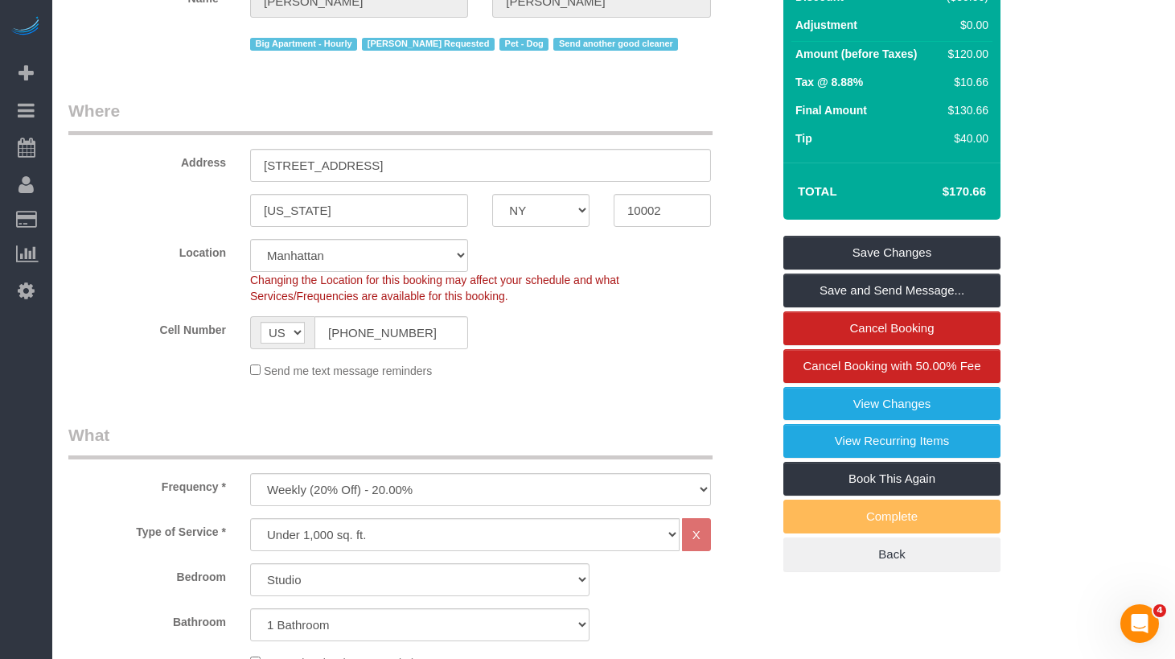
scroll to position [203, 0]
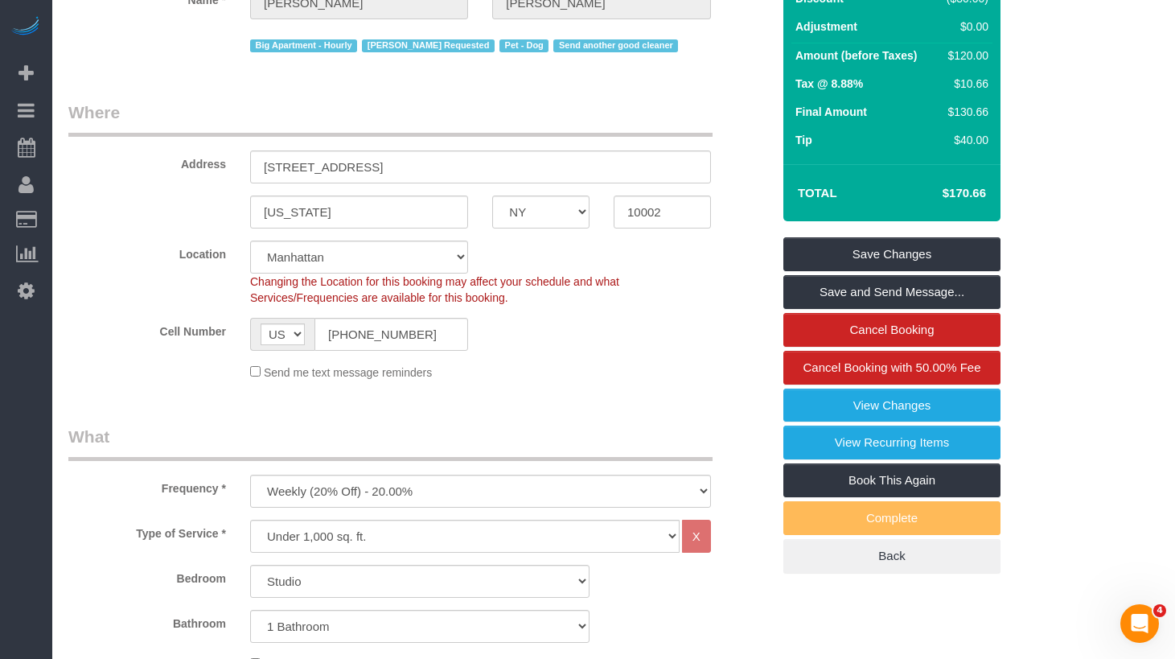
click at [621, 370] on div "Send me text message reminders" at bounding box center [480, 372] width 485 height 18
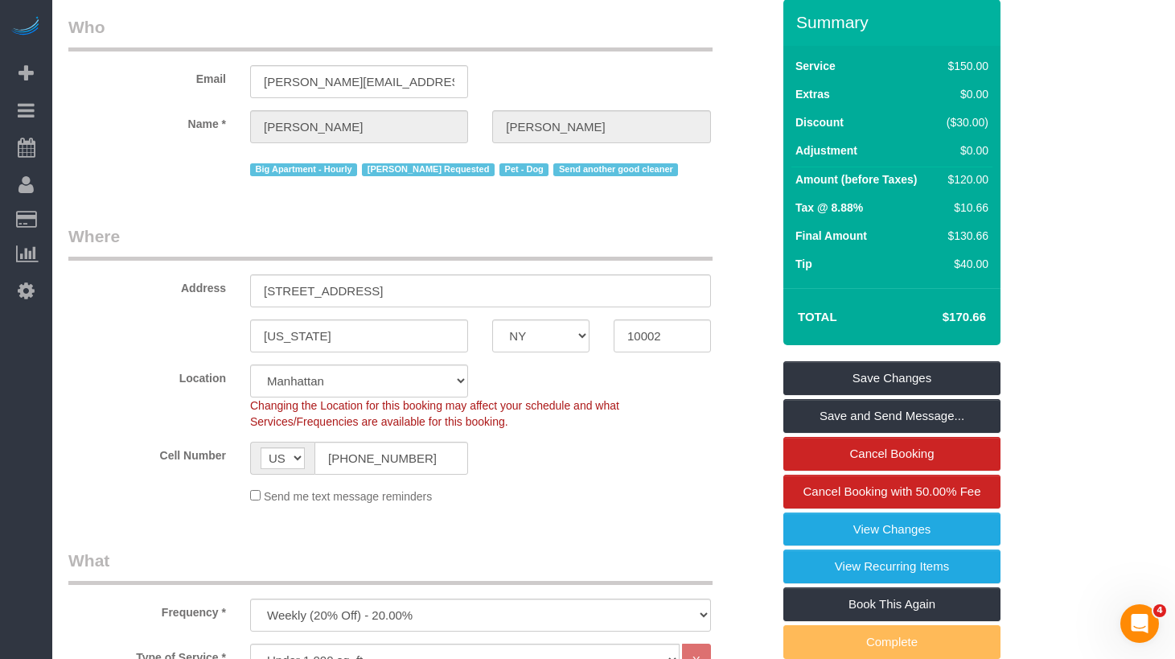
scroll to position [0, 0]
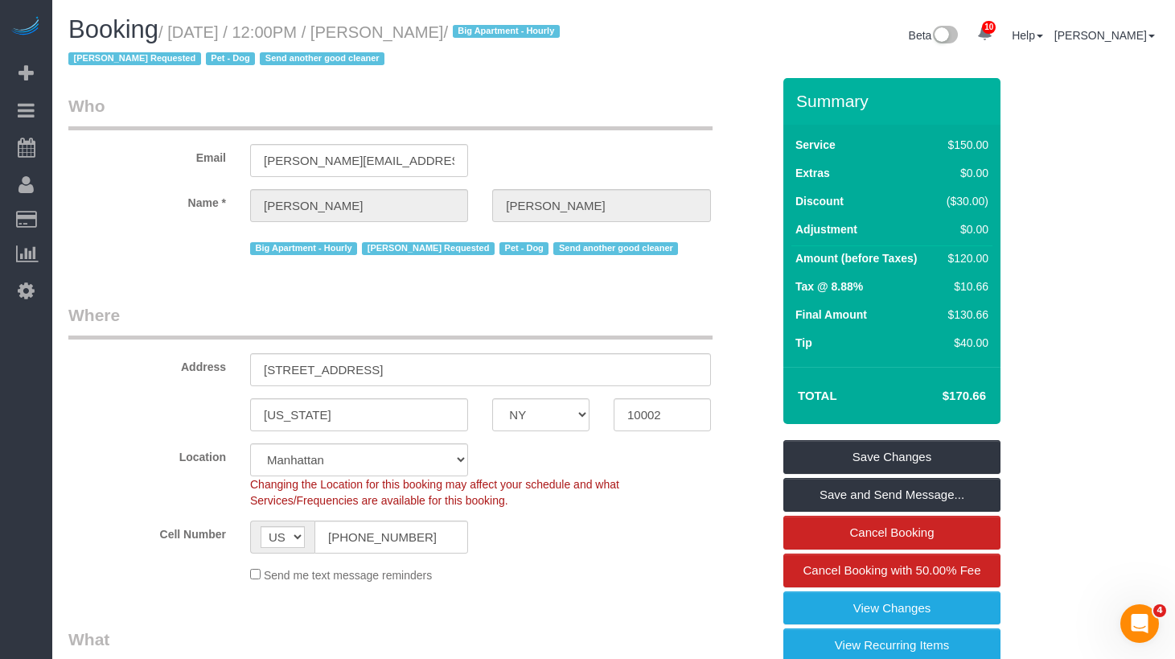
click at [639, 98] on legend "Who" at bounding box center [390, 112] width 644 height 36
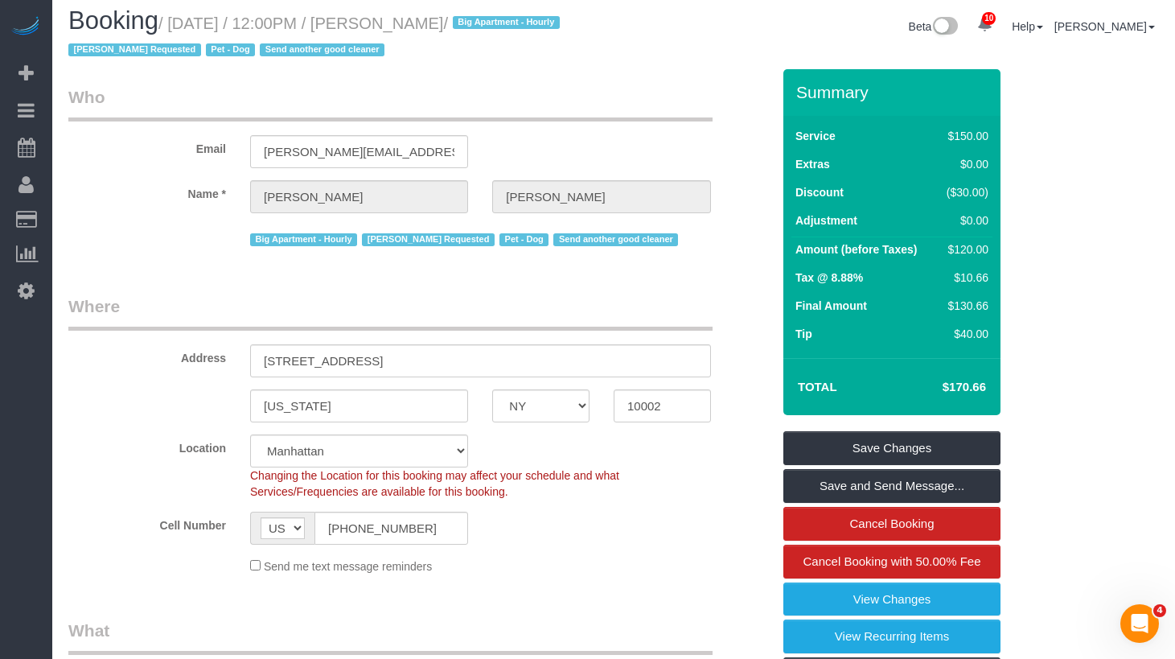
click at [574, 121] on div "Email jeffrey@cry.nyc" at bounding box center [419, 126] width 727 height 83
click at [676, 140] on div "Email jeffrey@cry.nyc" at bounding box center [419, 126] width 727 height 83
click at [661, 109] on legend "Who" at bounding box center [390, 103] width 644 height 36
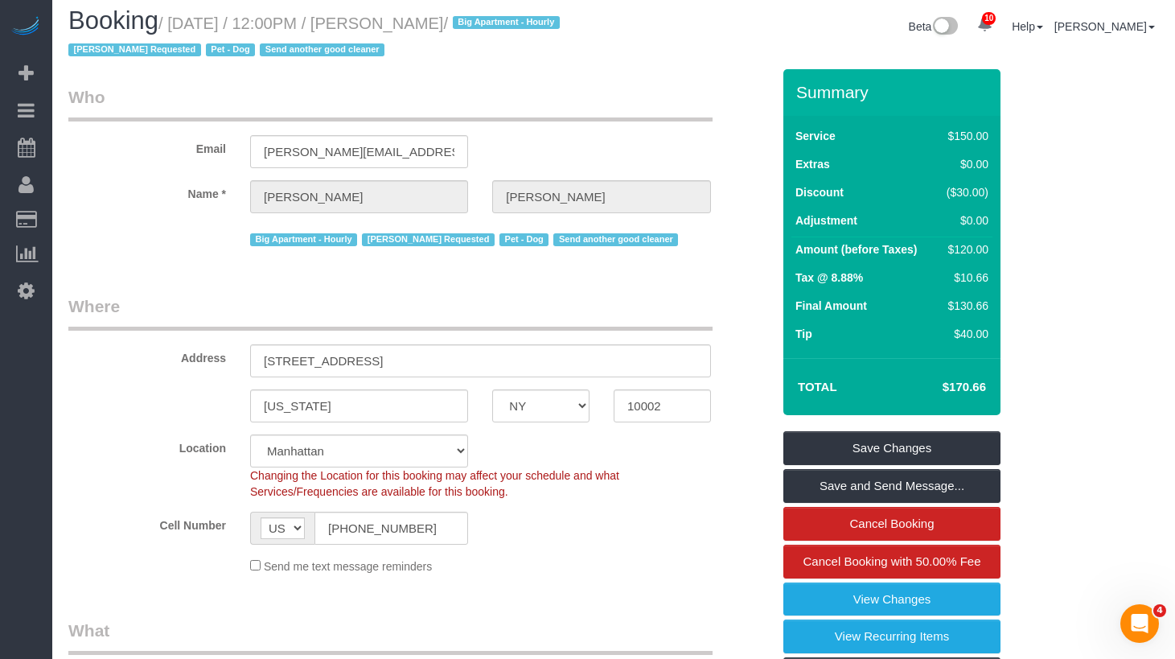
click at [665, 106] on legend "Who" at bounding box center [390, 103] width 644 height 36
click at [351, 313] on legend "Where" at bounding box center [390, 312] width 644 height 36
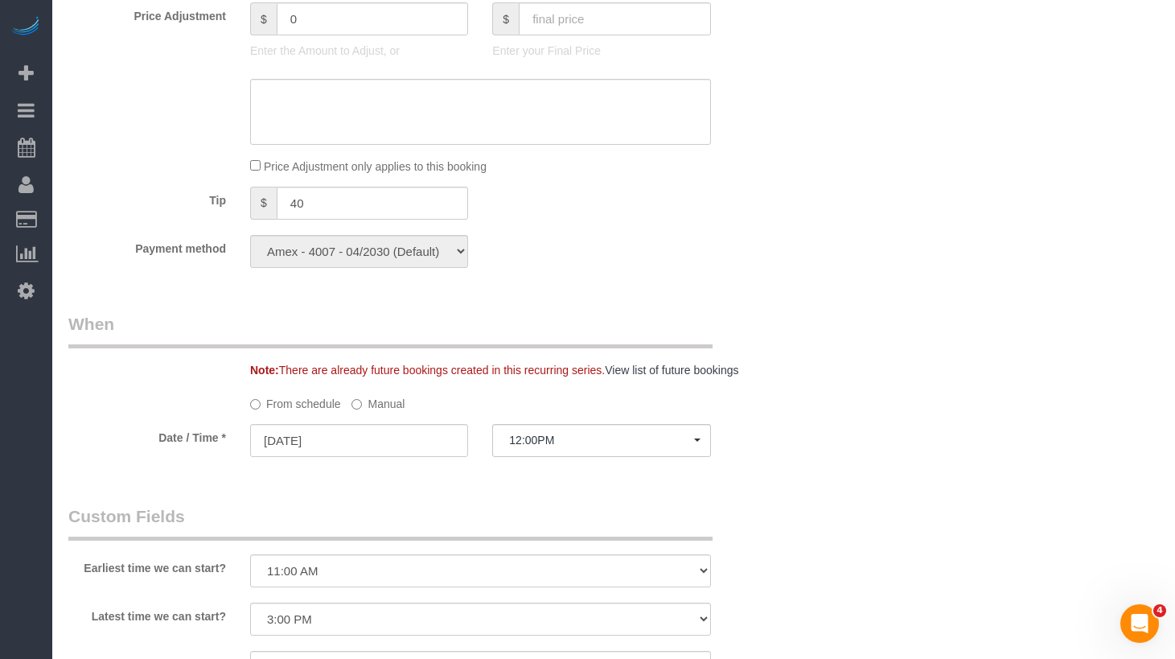
scroll to position [1414, 0]
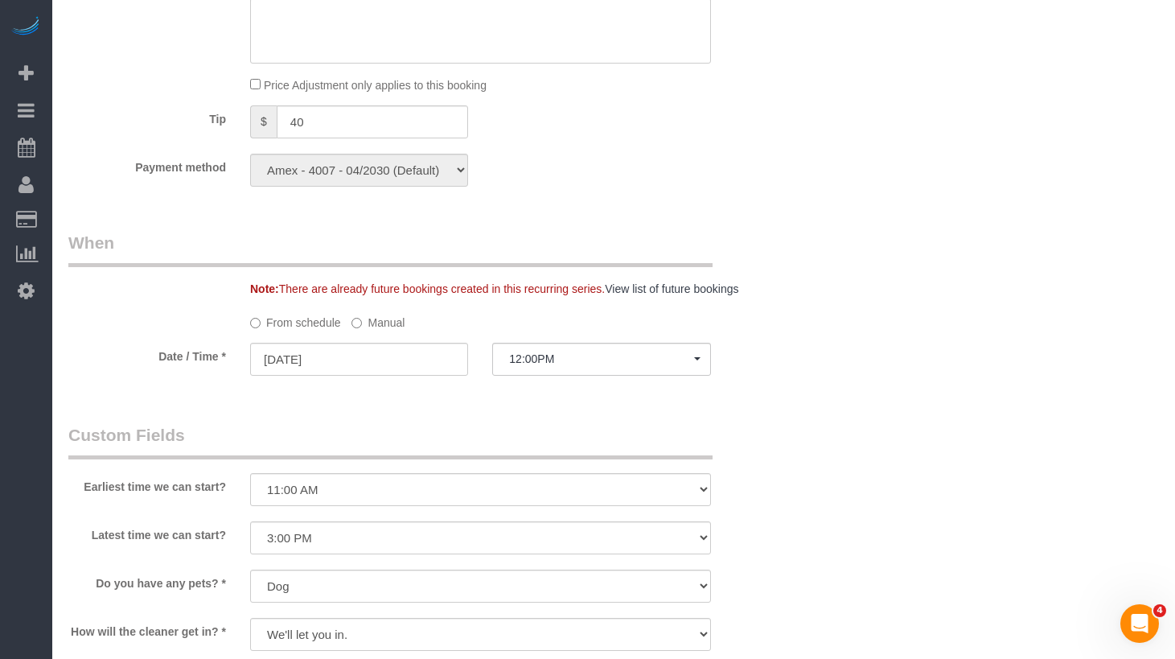
click at [393, 326] on label "Manual" at bounding box center [378, 320] width 53 height 22
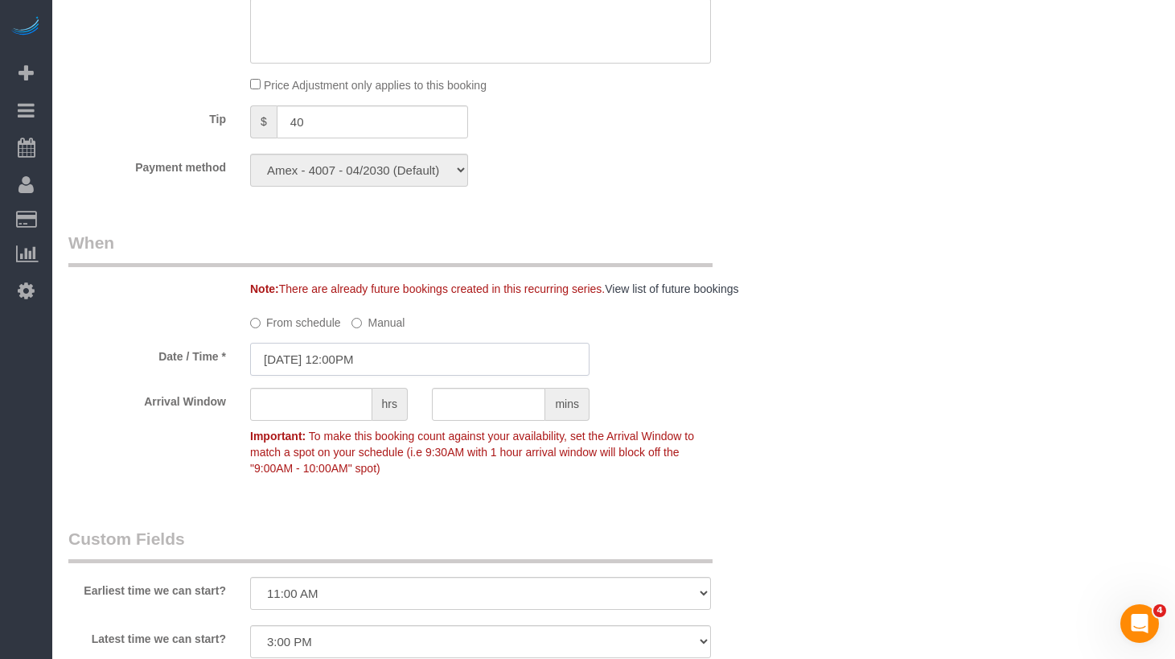
click at [346, 357] on input "09/03/2025 12:00PM" at bounding box center [420, 359] width 340 height 33
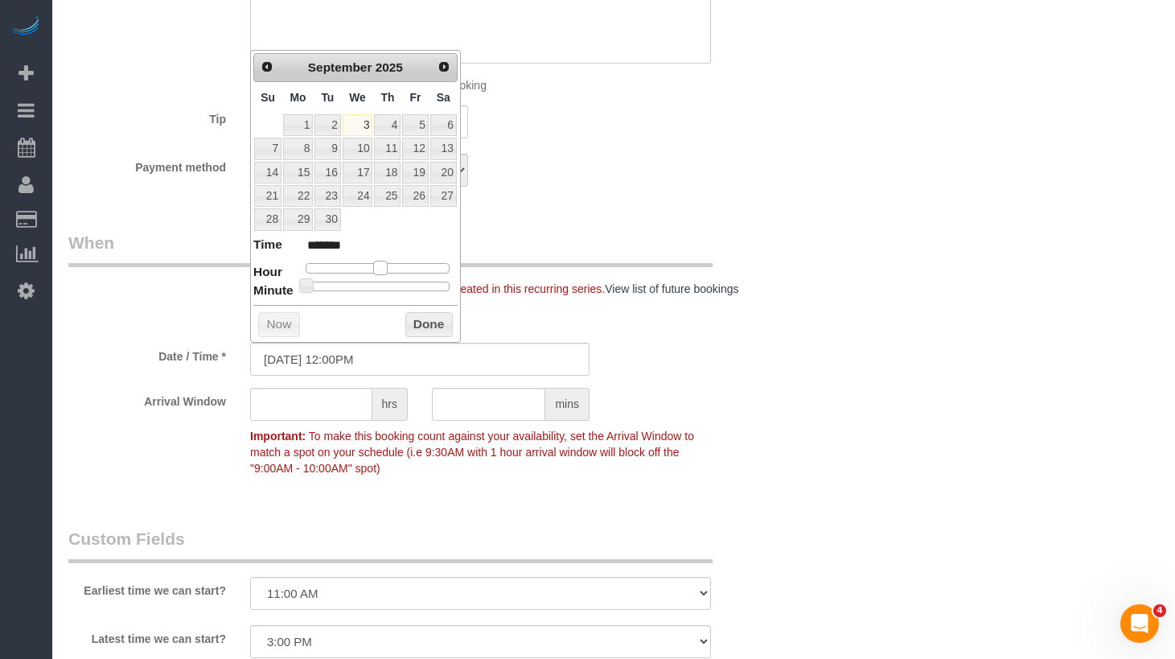
type input "09/03/2025 11:00AM"
type input "*******"
drag, startPoint x: 385, startPoint y: 266, endPoint x: 407, endPoint y: 327, distance: 65.2
click at [381, 270] on span at bounding box center [374, 268] width 14 height 14
click at [421, 331] on button "Done" at bounding box center [429, 325] width 47 height 26
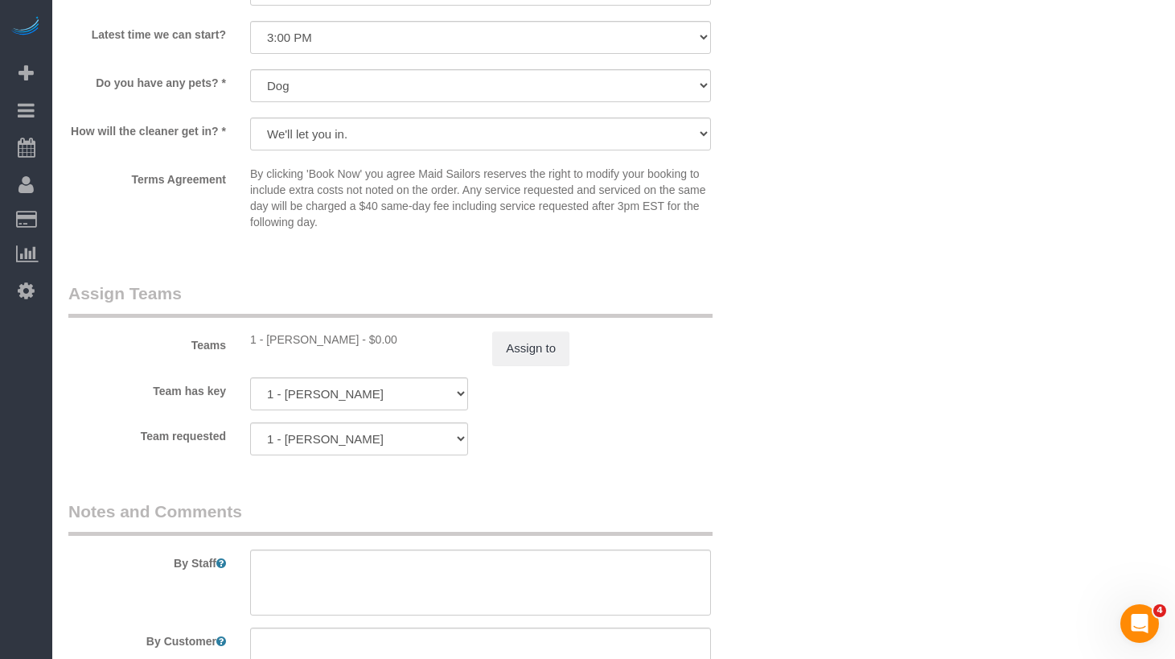
scroll to position [2050, 0]
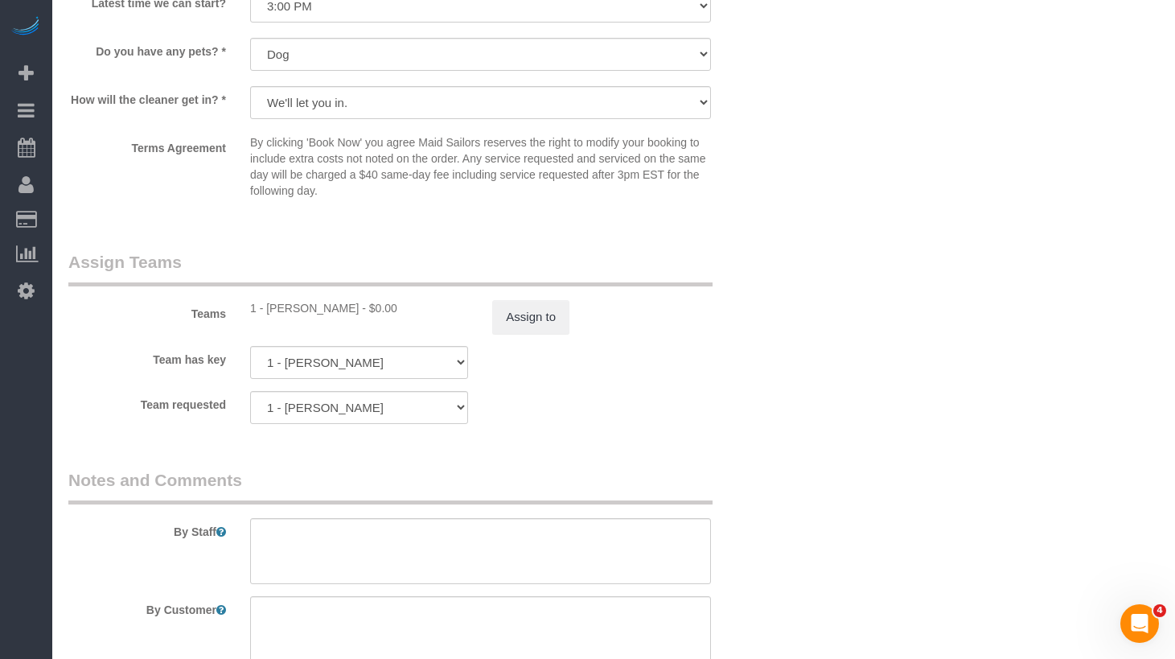
click at [578, 347] on div "Team has key 1 - Julian Talavera 000- Donna Mercado 000 - Partnerships 000 - TE…" at bounding box center [419, 362] width 727 height 33
click at [558, 326] on button "Assign to" at bounding box center [530, 317] width 77 height 34
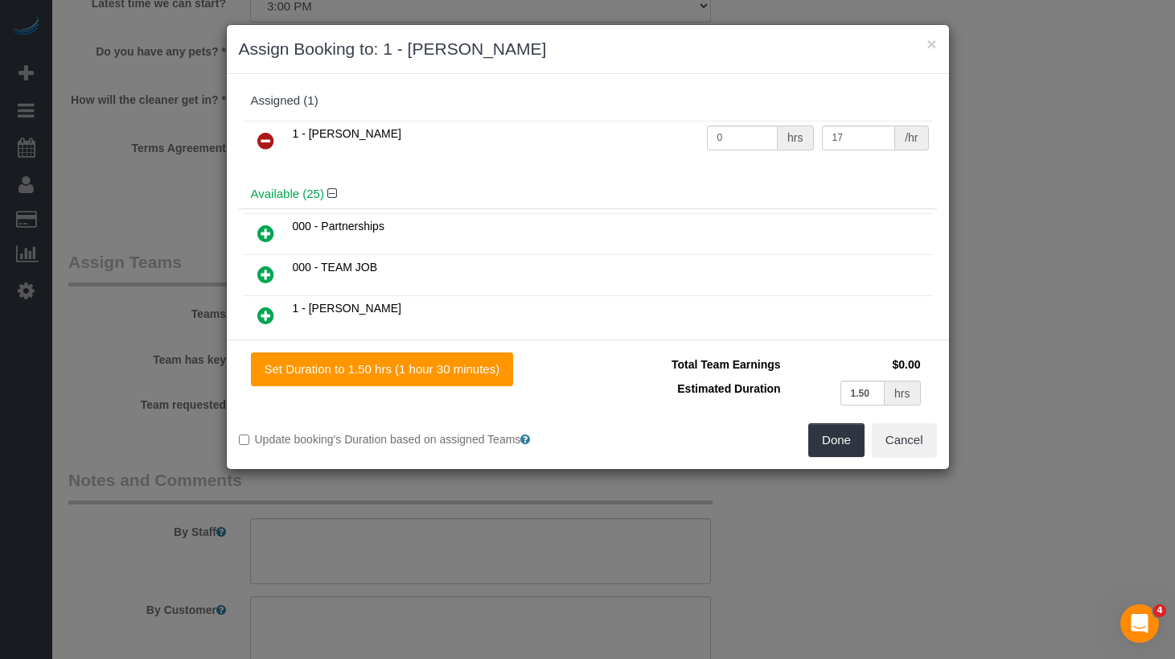
click at [266, 146] on icon at bounding box center [265, 140] width 17 height 19
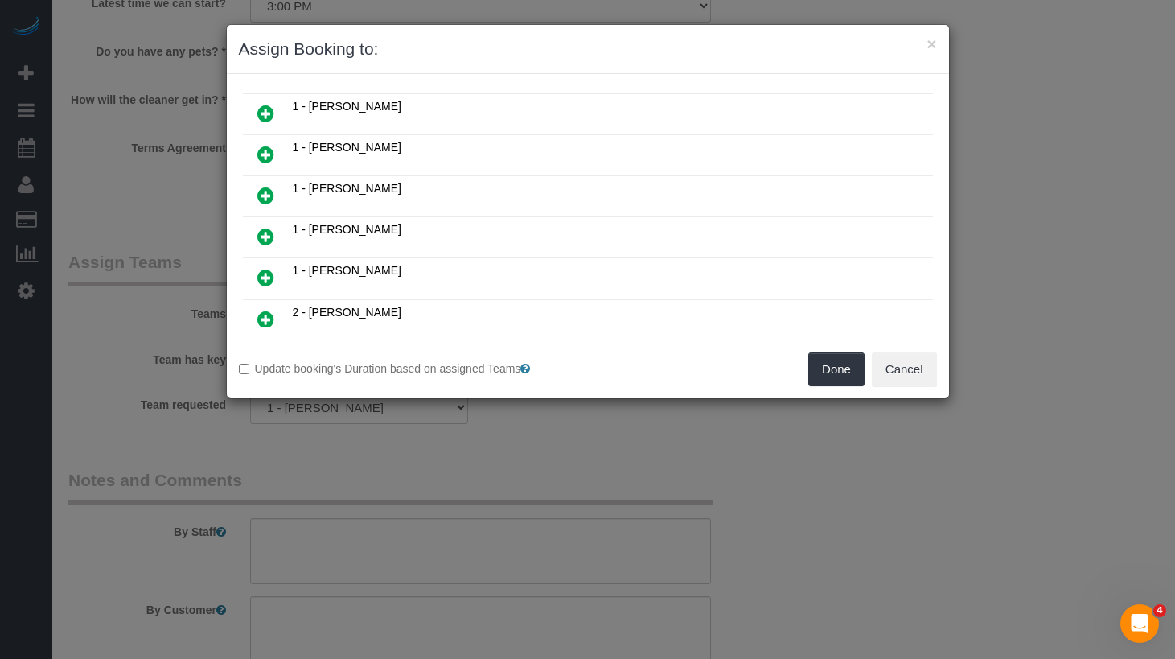
click at [261, 109] on icon at bounding box center [265, 113] width 17 height 19
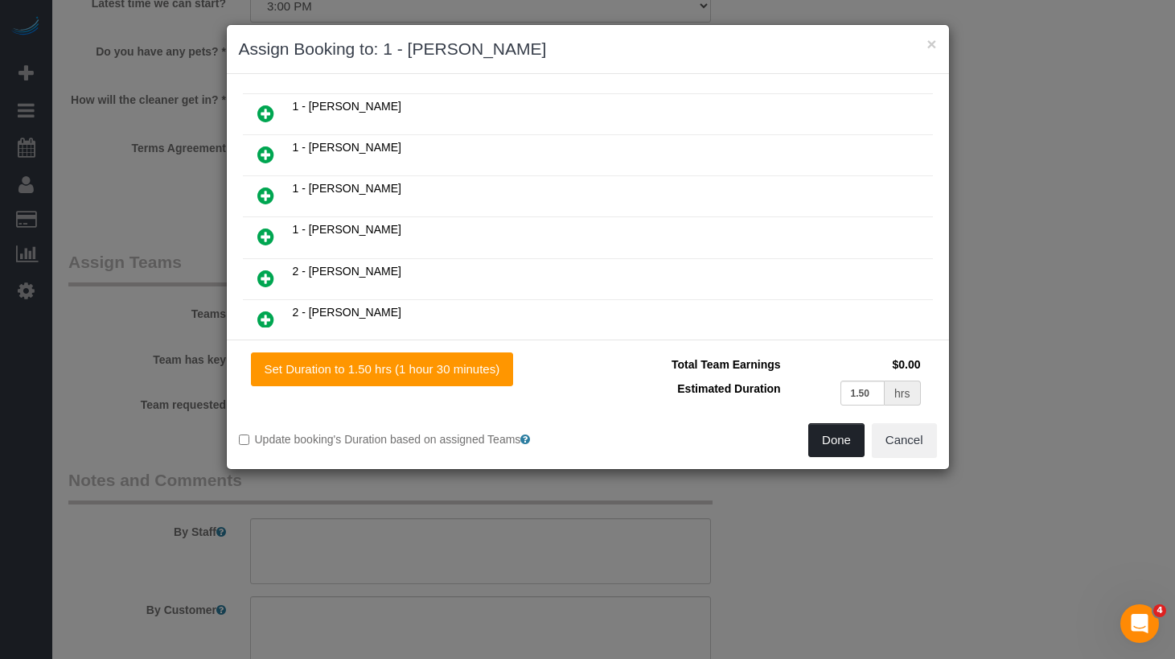
click at [842, 445] on button "Done" at bounding box center [837, 440] width 56 height 34
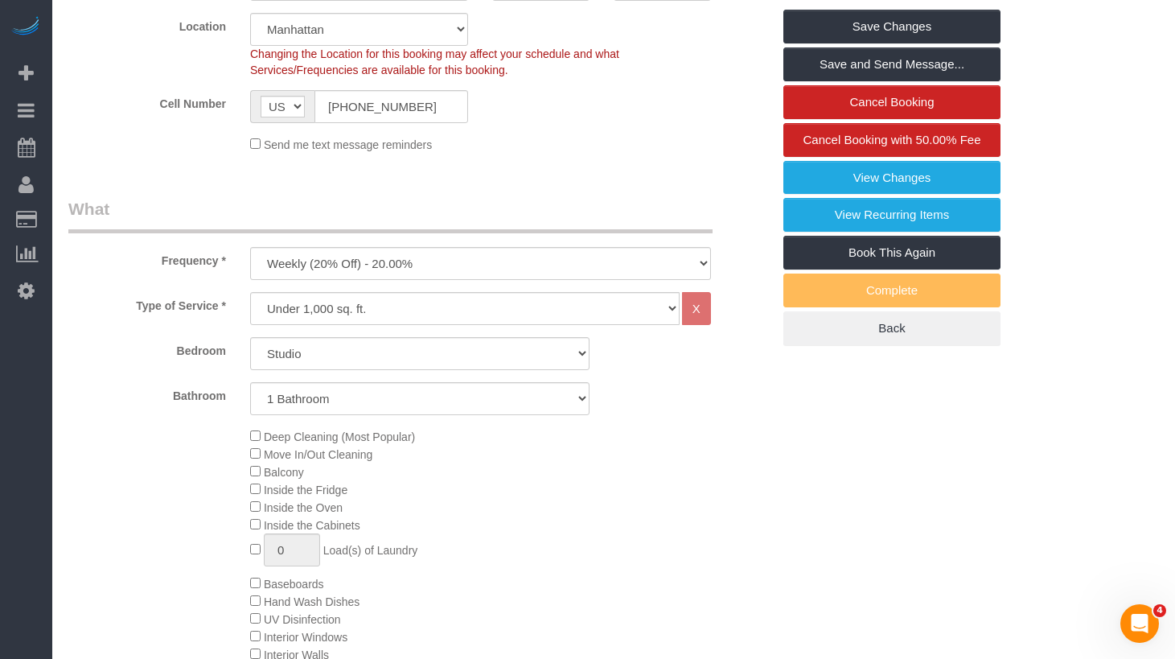
scroll to position [0, 0]
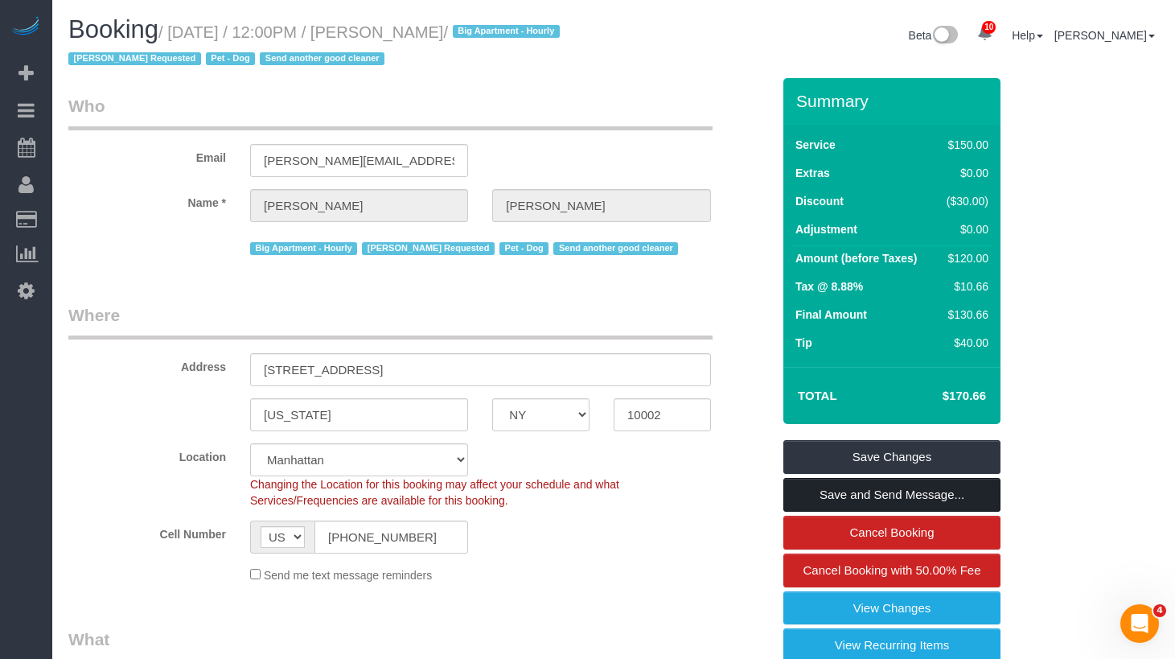
click at [915, 496] on link "Save and Send Message..." at bounding box center [892, 495] width 217 height 34
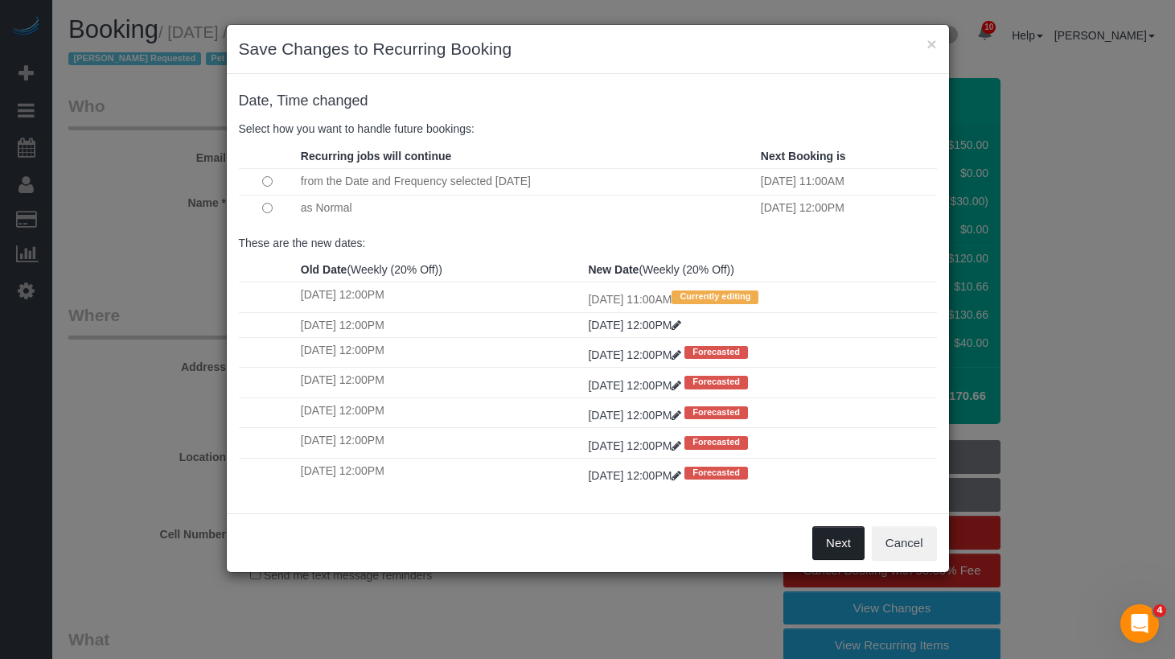
click at [846, 539] on button "Next" at bounding box center [839, 543] width 52 height 34
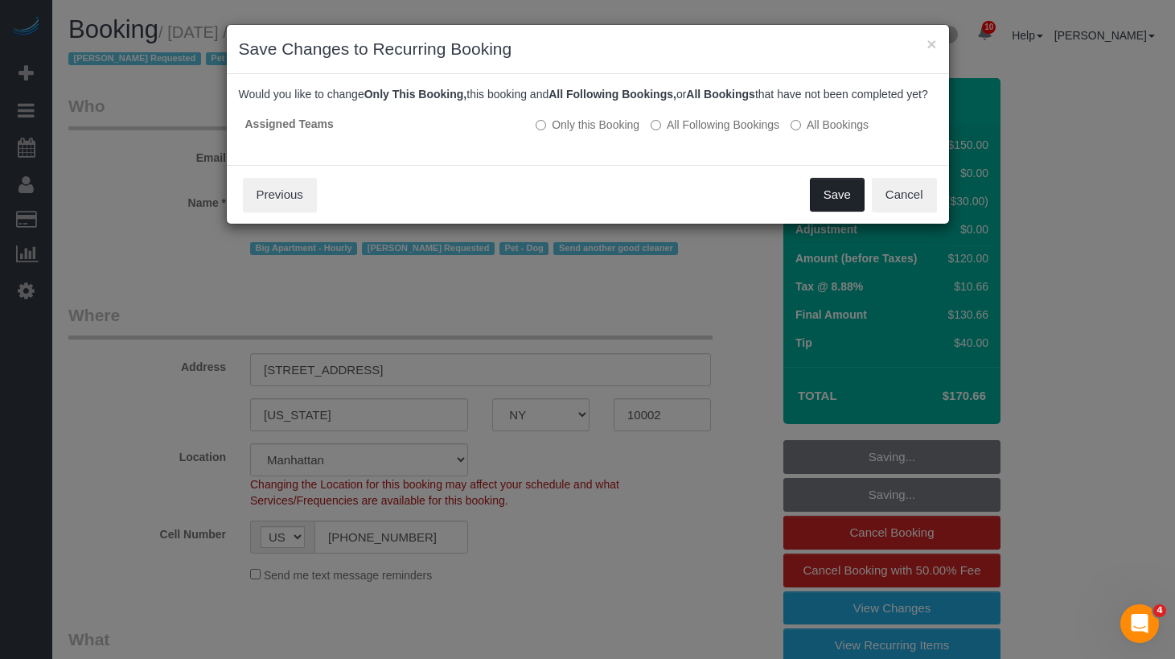
click at [838, 212] on button "Save" at bounding box center [837, 195] width 55 height 34
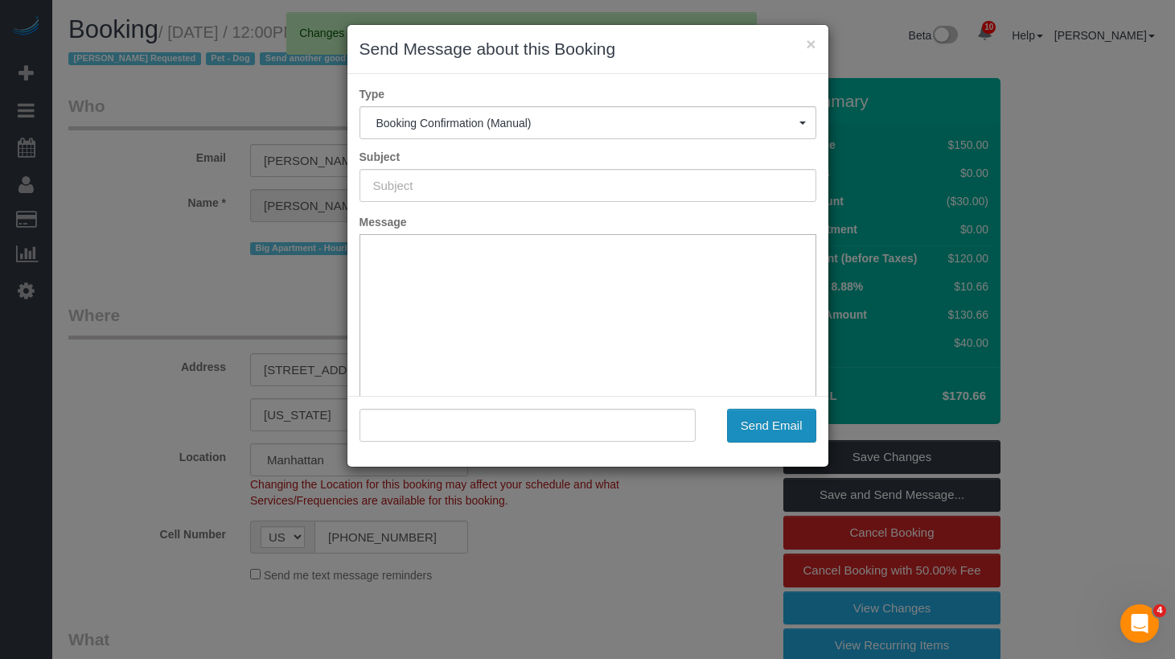
type input "Cleaning Confirmed for 09/03/2025 at 11:00am"
type input ""Jeffrey Rogers" <jeffrey@cry.nyc>"
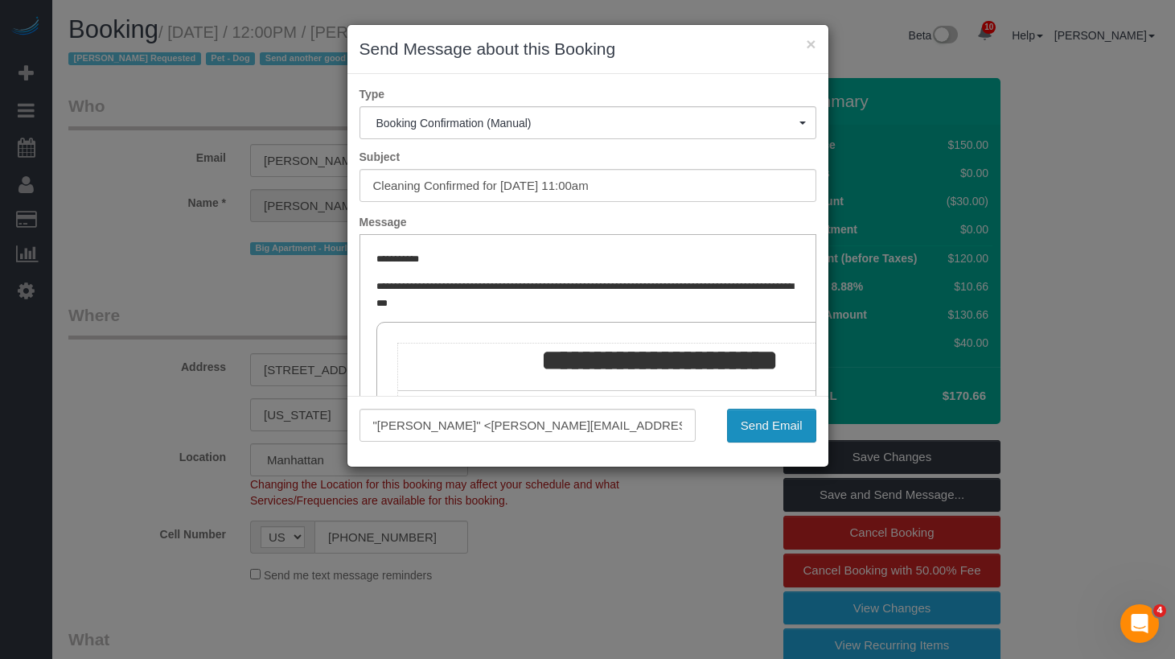
click at [762, 426] on button "Send Email" at bounding box center [771, 426] width 89 height 34
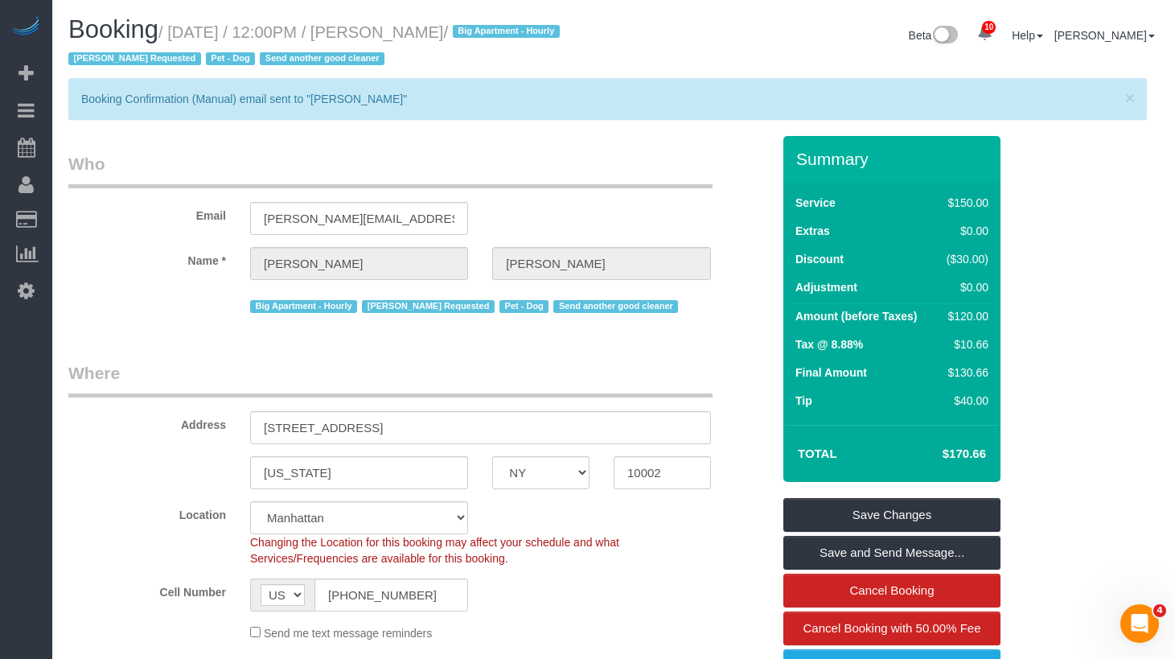
click at [684, 181] on legend "Who" at bounding box center [390, 170] width 644 height 36
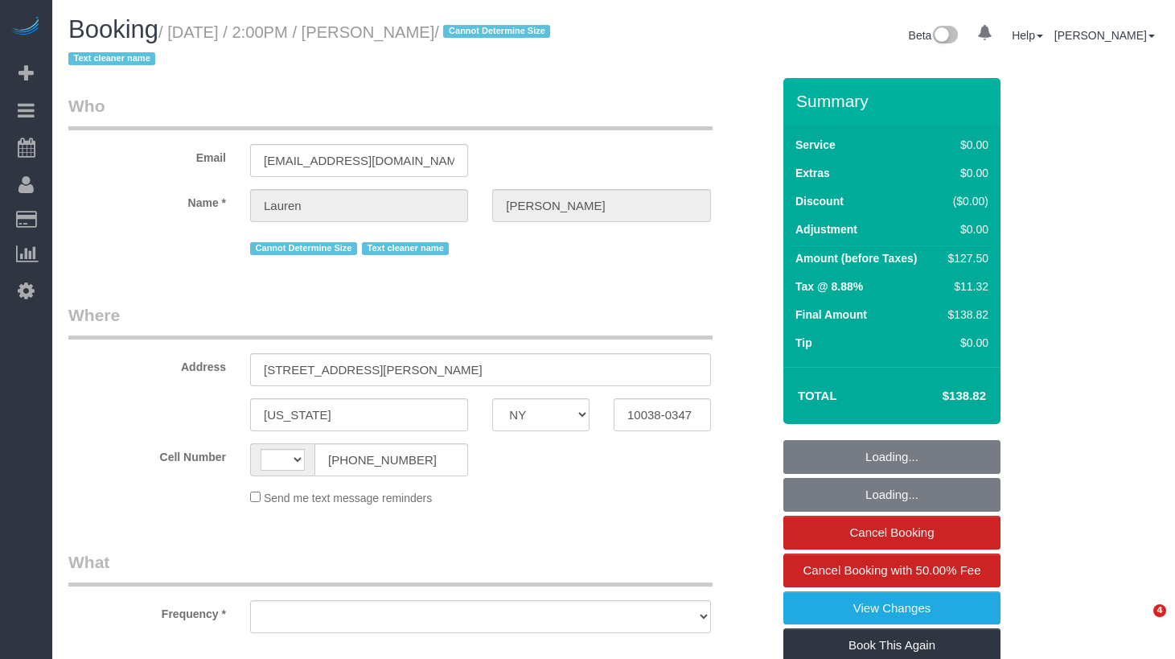
select select "NY"
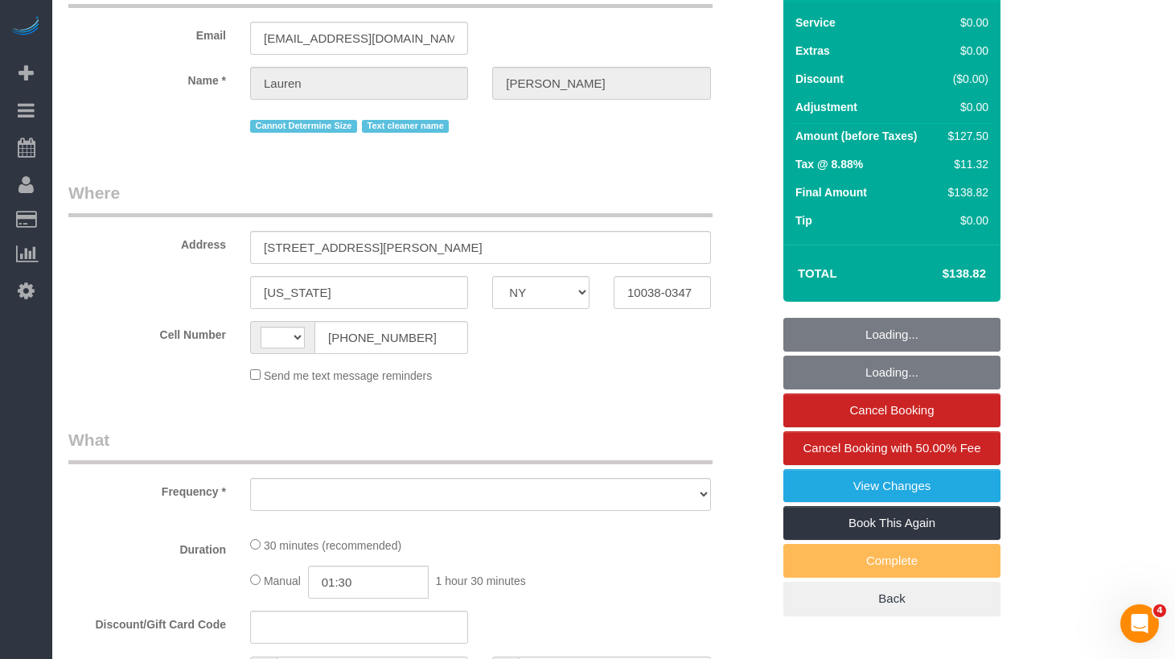
select select "string:[GEOGRAPHIC_DATA]"
select select "object:718"
select select "number:89"
select select "number:90"
select select "number:15"
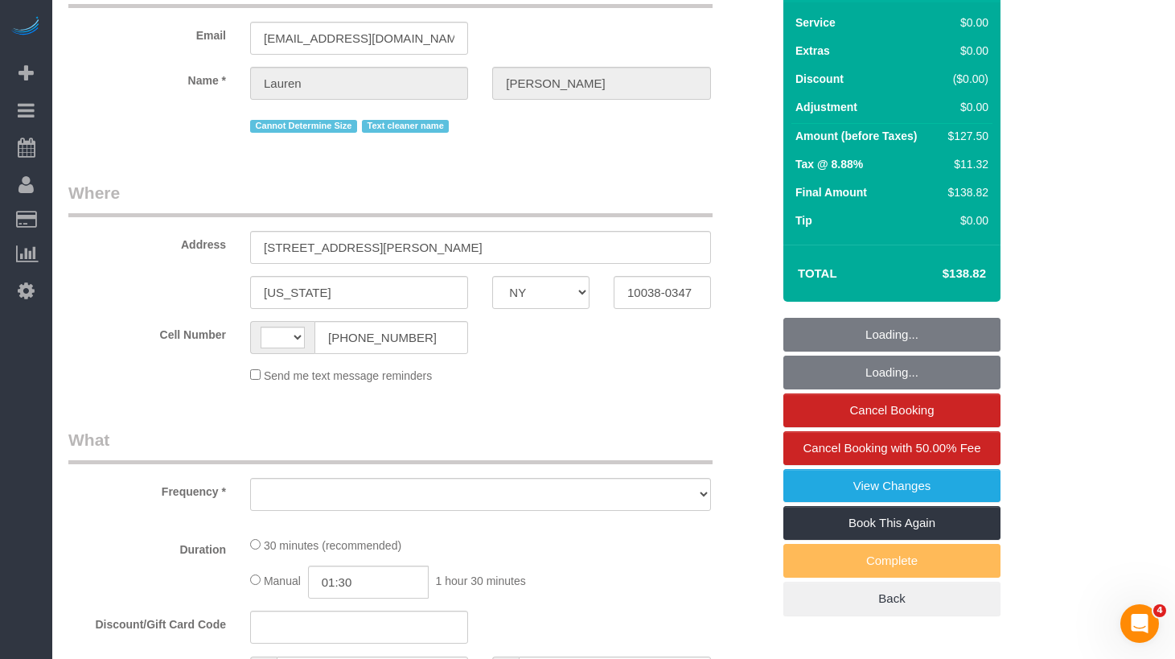
select select "number:5"
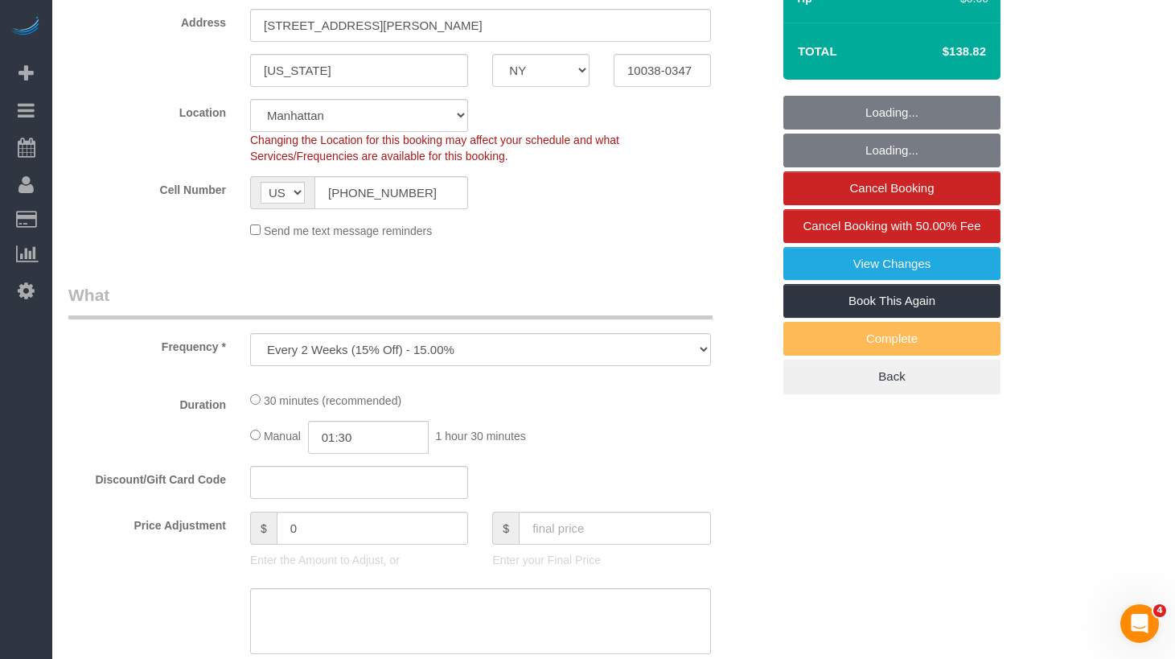
select select "object:1374"
select select "string:stripe-pm_1REMk24VGloSiKo7t1T9C341"
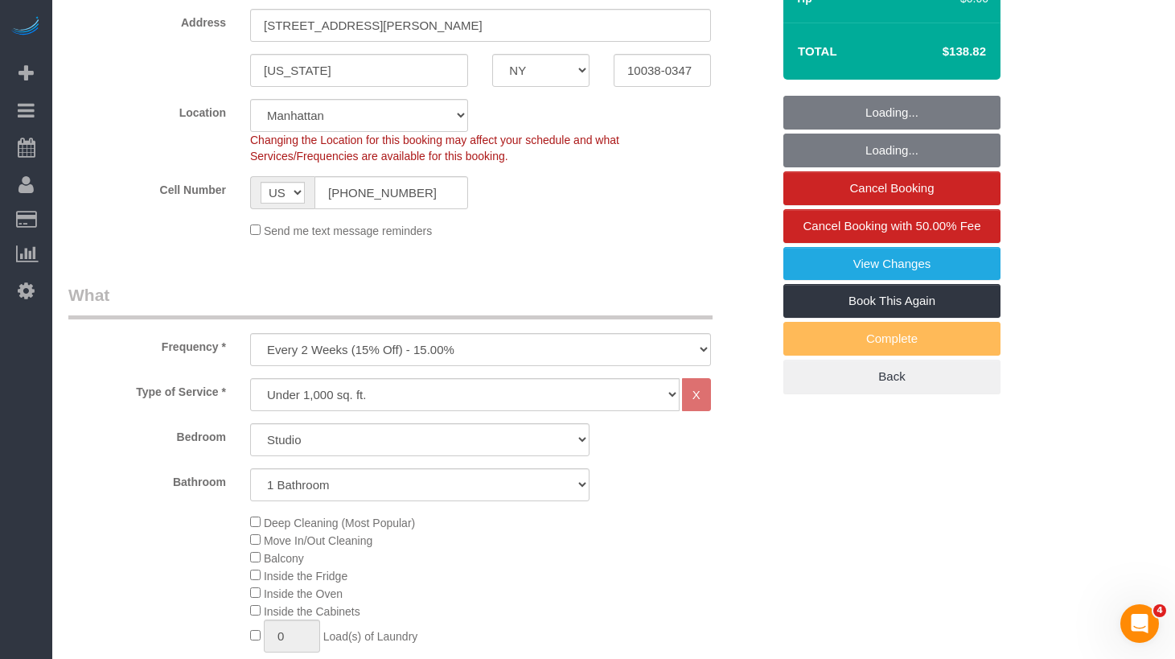
select select "spot1"
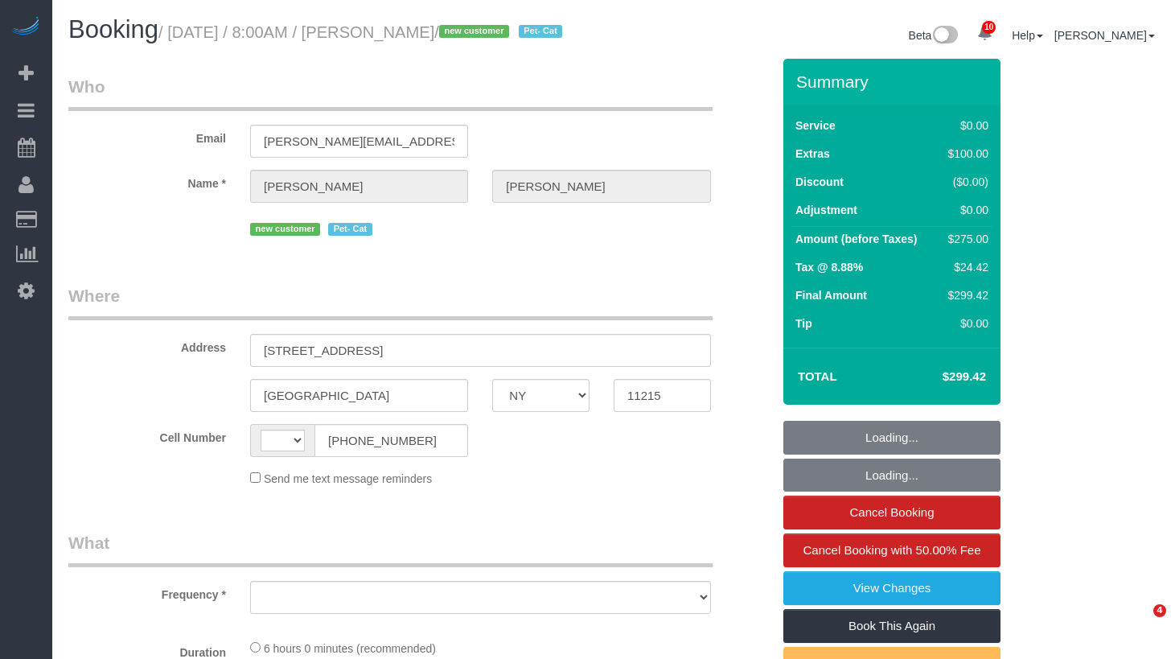
select select "NY"
select select "object:475"
select select "2"
select select "number:56"
select select "number:71"
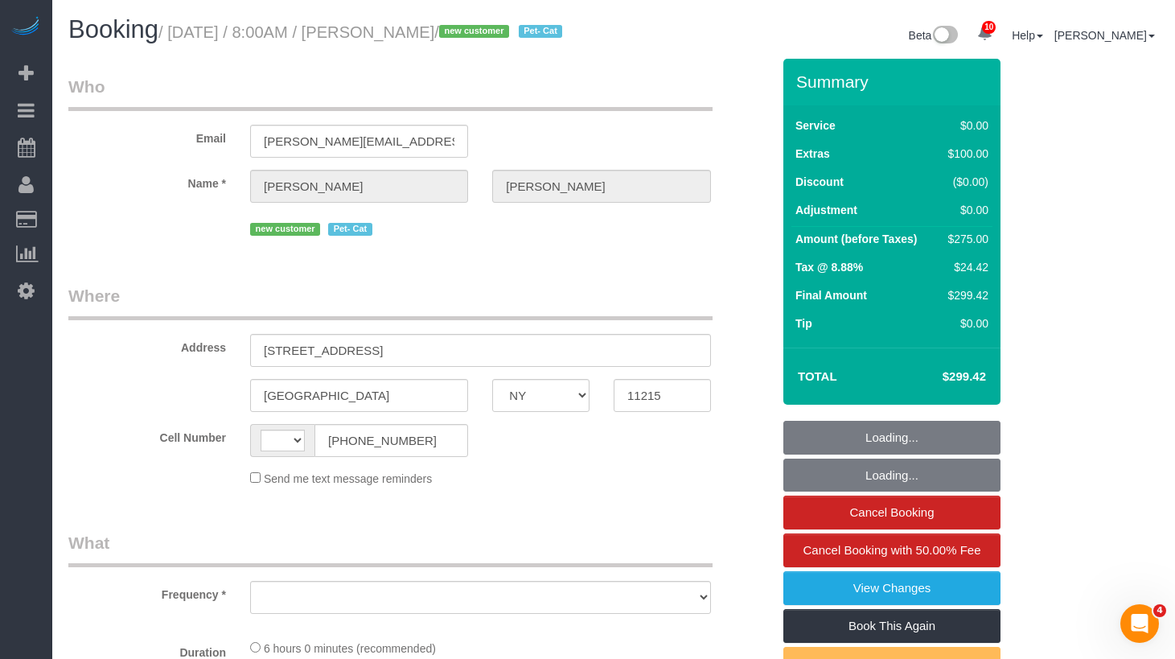
select select "number:14"
select select "number:5"
select select "string:[GEOGRAPHIC_DATA]"
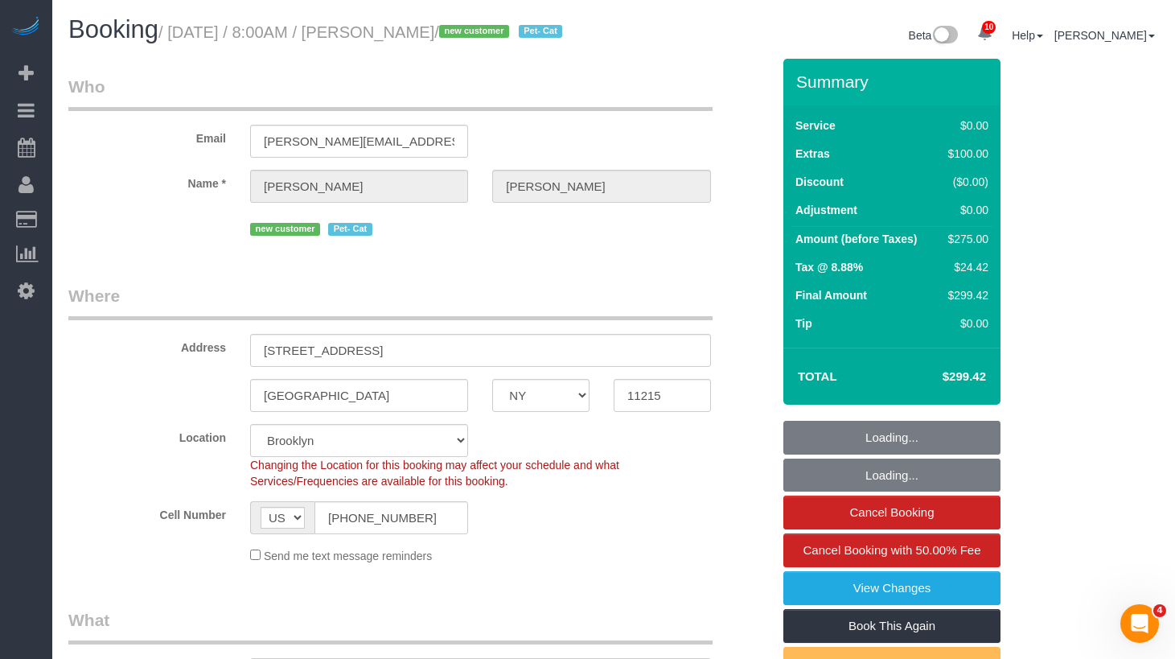
select select "string:stripe-pm_1S2Cv44VGloSiKo7FIBoyhks"
select select "spot1"
drag, startPoint x: 496, startPoint y: 31, endPoint x: 328, endPoint y: 53, distance: 169.7
click at [328, 43] on h1 "Booking / [DATE] / 8:00AM / [PERSON_NAME] / new customer Pet- Cat" at bounding box center [334, 29] width 533 height 27
select select "object:1356"
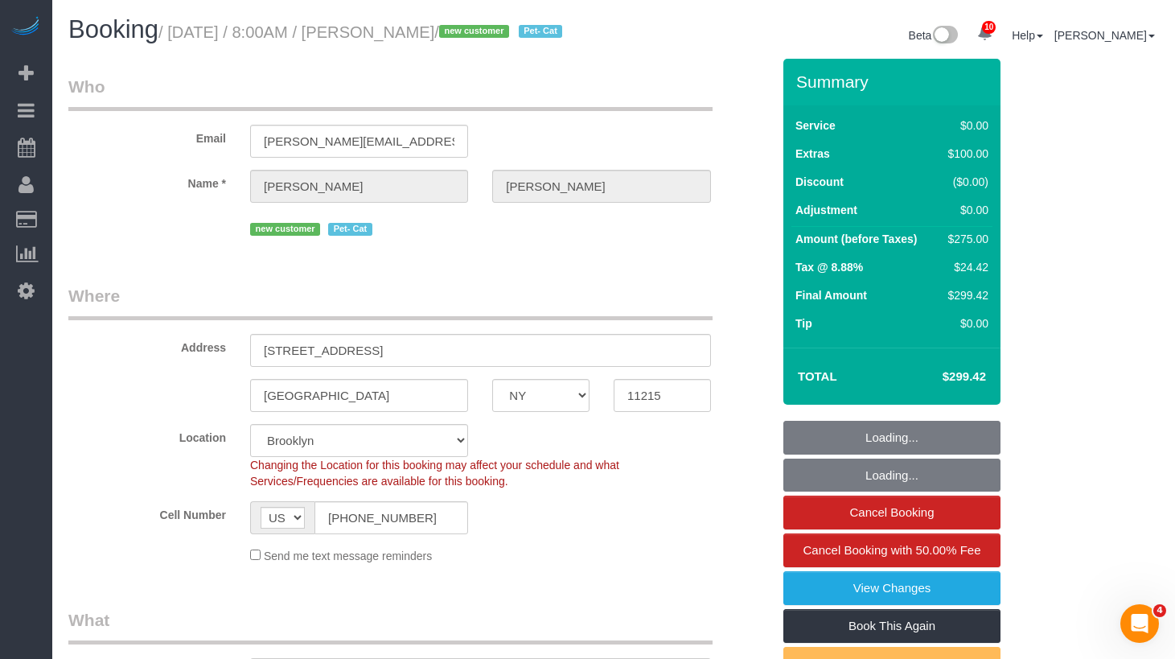
select select "2"
drag, startPoint x: 338, startPoint y: 98, endPoint x: 434, endPoint y: 61, distance: 103.4
click at [340, 96] on legend "Who" at bounding box center [390, 93] width 644 height 36
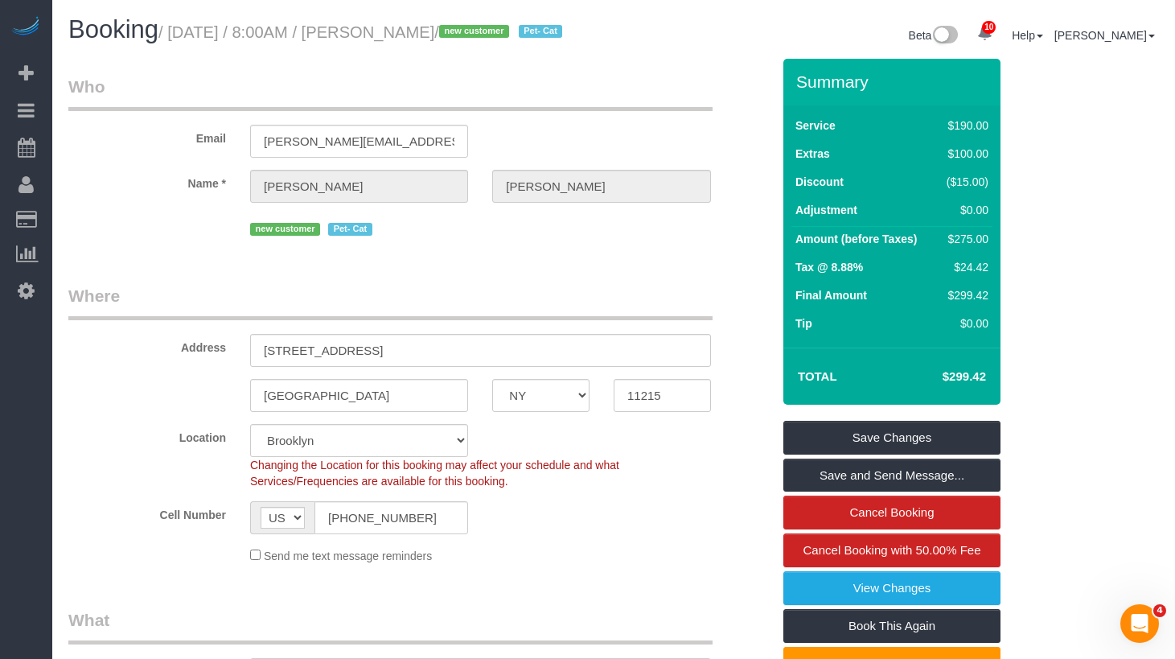
drag, startPoint x: 359, startPoint y: 30, endPoint x: 184, endPoint y: 32, distance: 174.6
click at [184, 32] on small "/ [DATE] / 8:00AM / [PERSON_NAME] / new customer Pet- Cat" at bounding box center [363, 32] width 409 height 18
copy small "[DATE] / 8:00AM / [PERSON_NAME]"
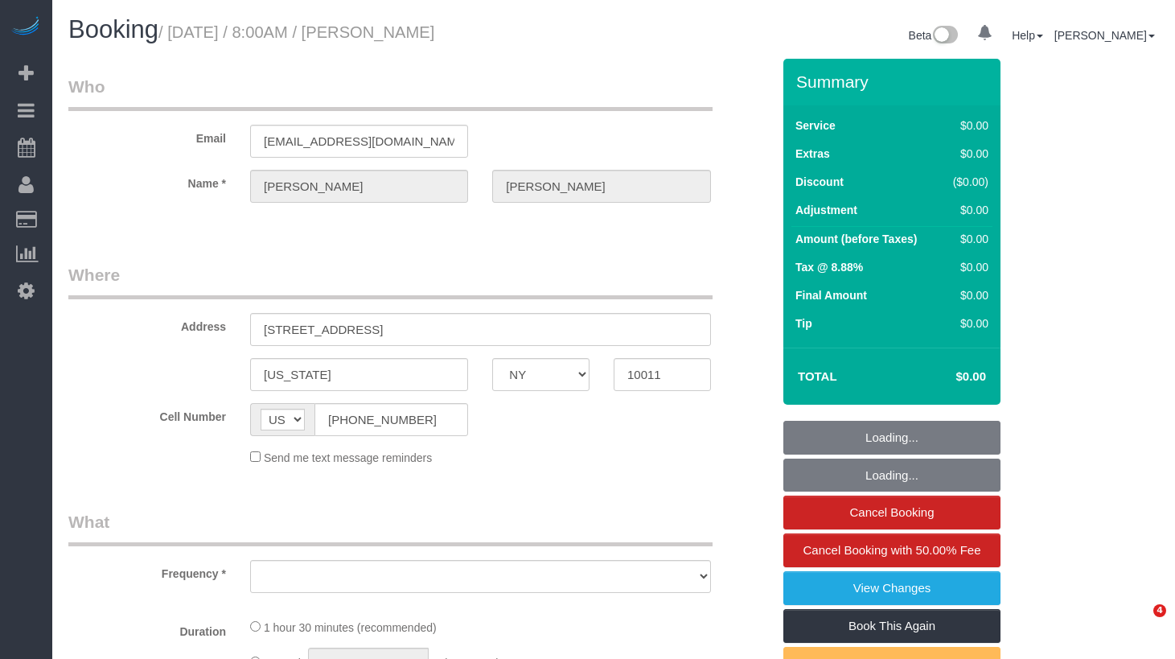
select select "NY"
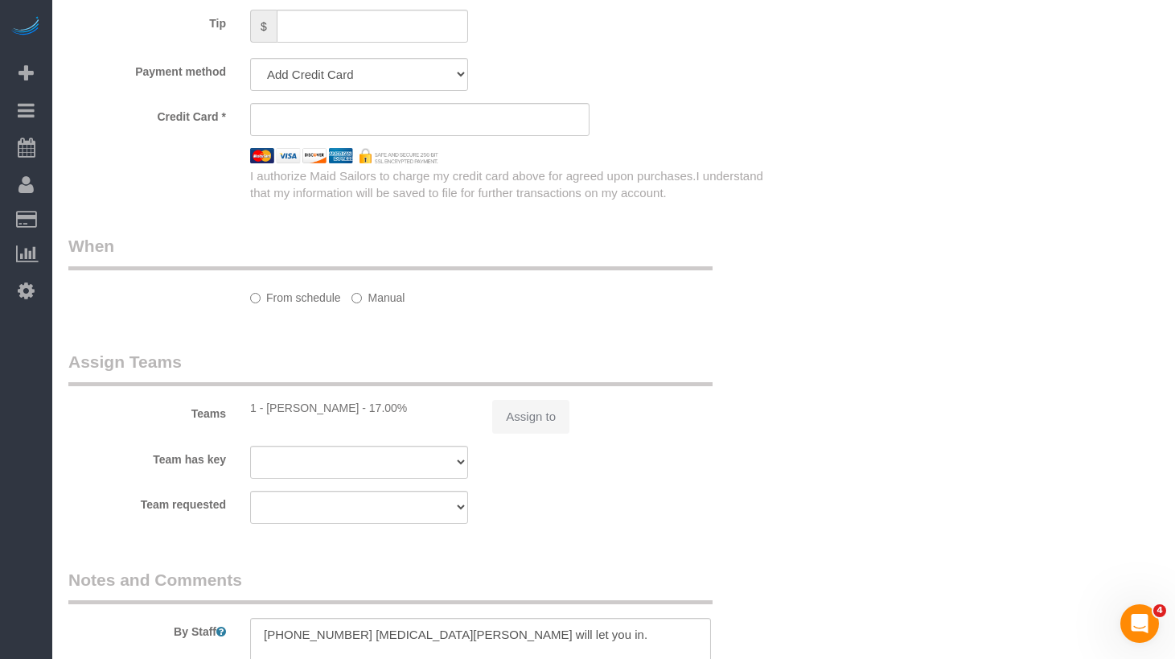
select select "number:89"
select select "number:90"
select select "number:15"
select select "number:5"
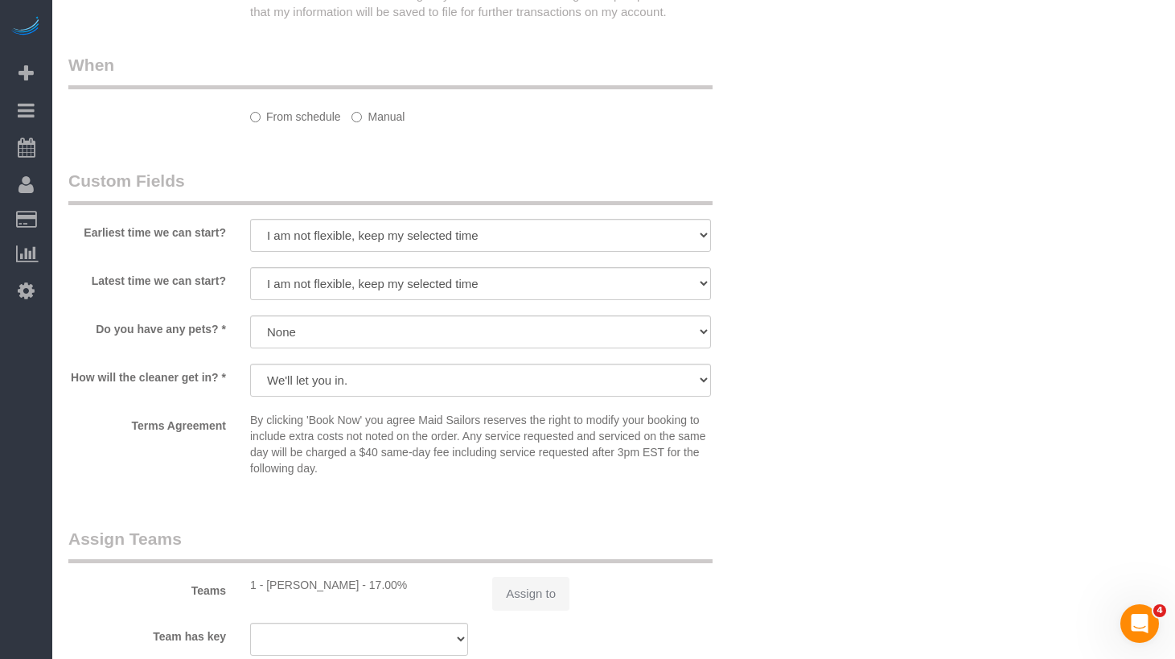
select select "object:852"
select select "string:stripe-pm_1LQzKG4VGloSiKo7xG3na7rl"
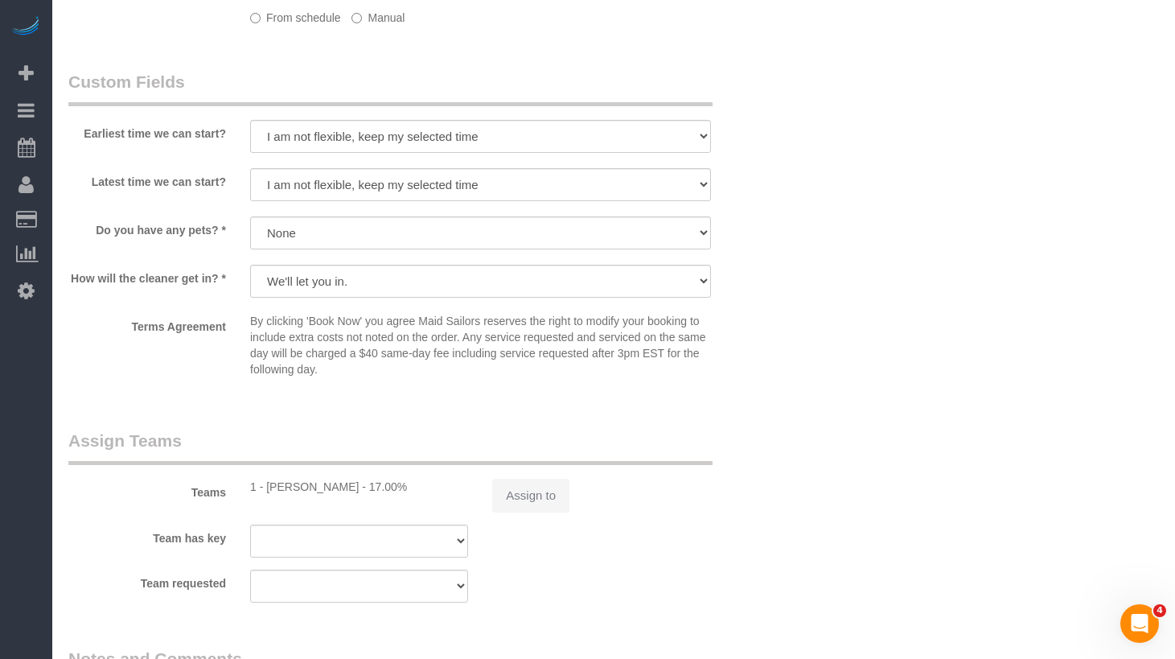
scroll to position [1699, 0]
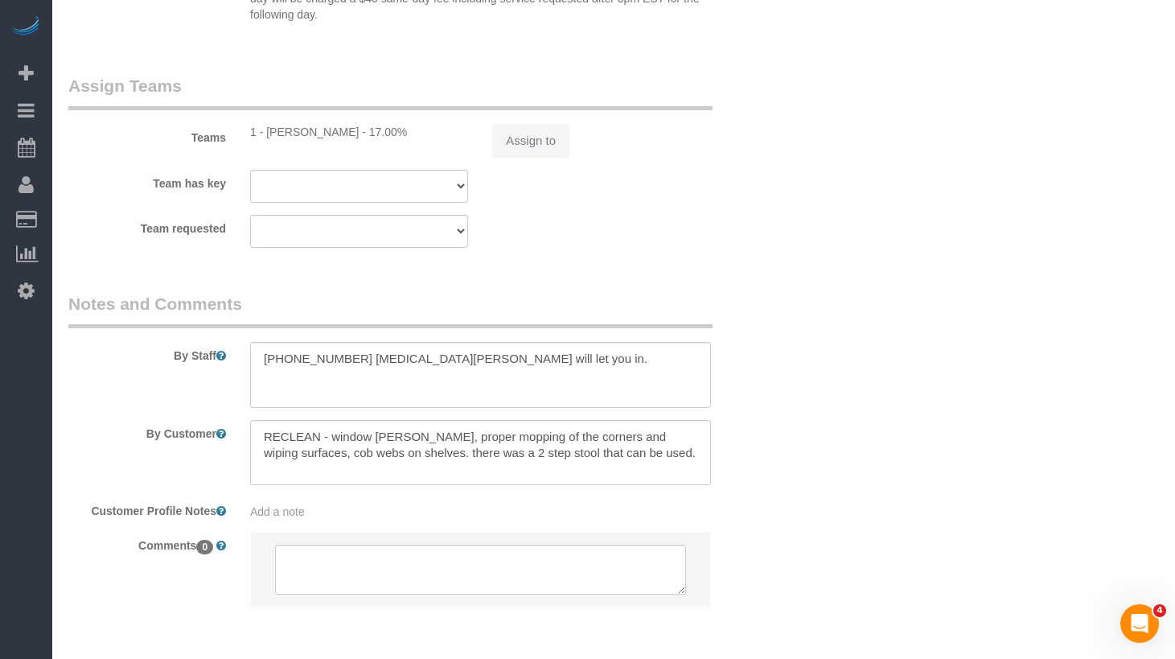
select select "object:877"
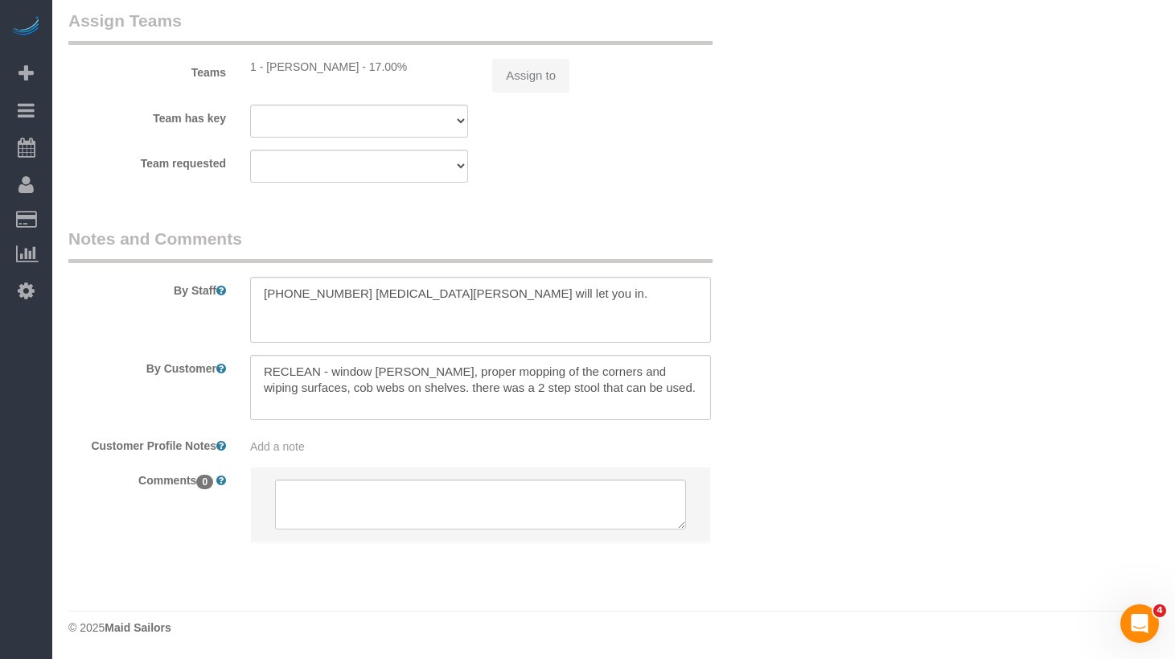
select select "spot1"
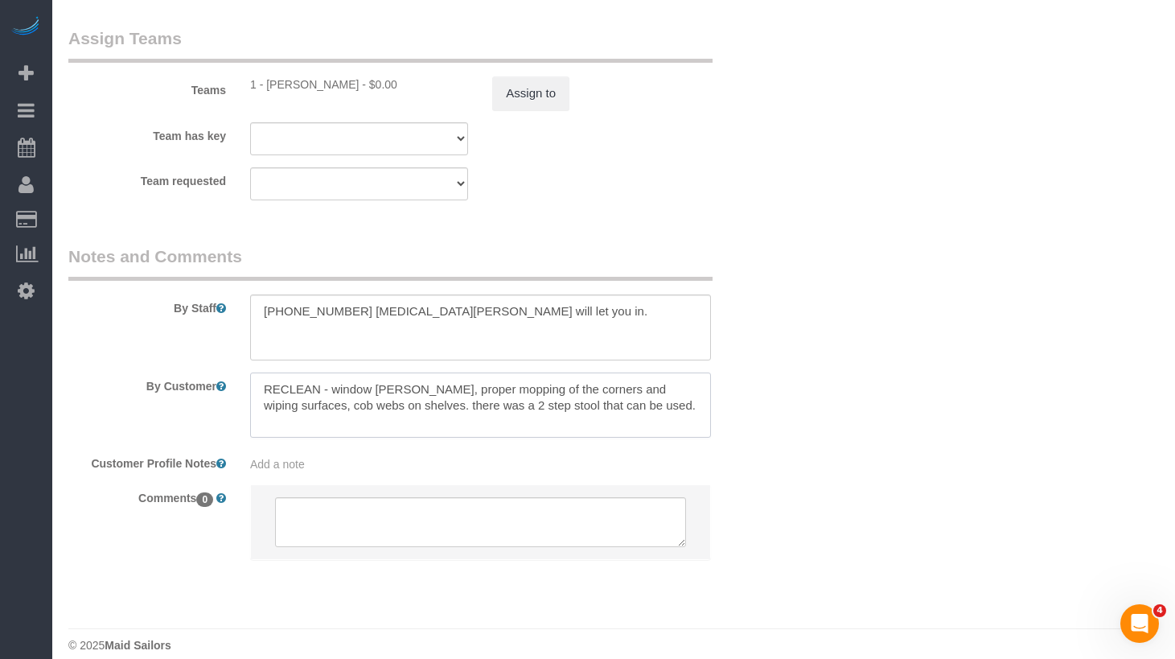
click at [460, 422] on textarea at bounding box center [480, 406] width 461 height 66
click at [466, 416] on textarea at bounding box center [480, 406] width 461 height 66
click at [524, 412] on textarea at bounding box center [480, 406] width 461 height 66
click at [404, 412] on textarea at bounding box center [480, 406] width 461 height 66
click at [364, 418] on textarea at bounding box center [480, 406] width 461 height 66
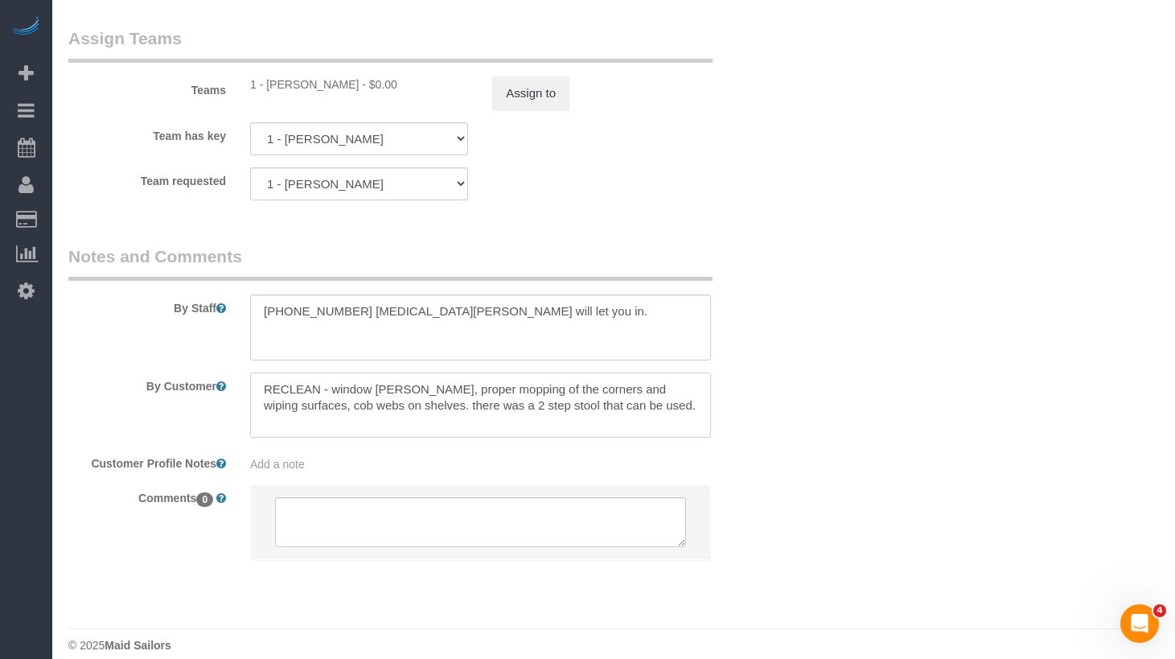
click at [374, 410] on textarea at bounding box center [480, 406] width 461 height 66
click at [577, 414] on textarea at bounding box center [480, 406] width 461 height 66
click at [632, 406] on textarea at bounding box center [480, 406] width 461 height 66
click at [478, 408] on textarea at bounding box center [480, 406] width 461 height 66
click at [329, 393] on textarea at bounding box center [480, 406] width 461 height 66
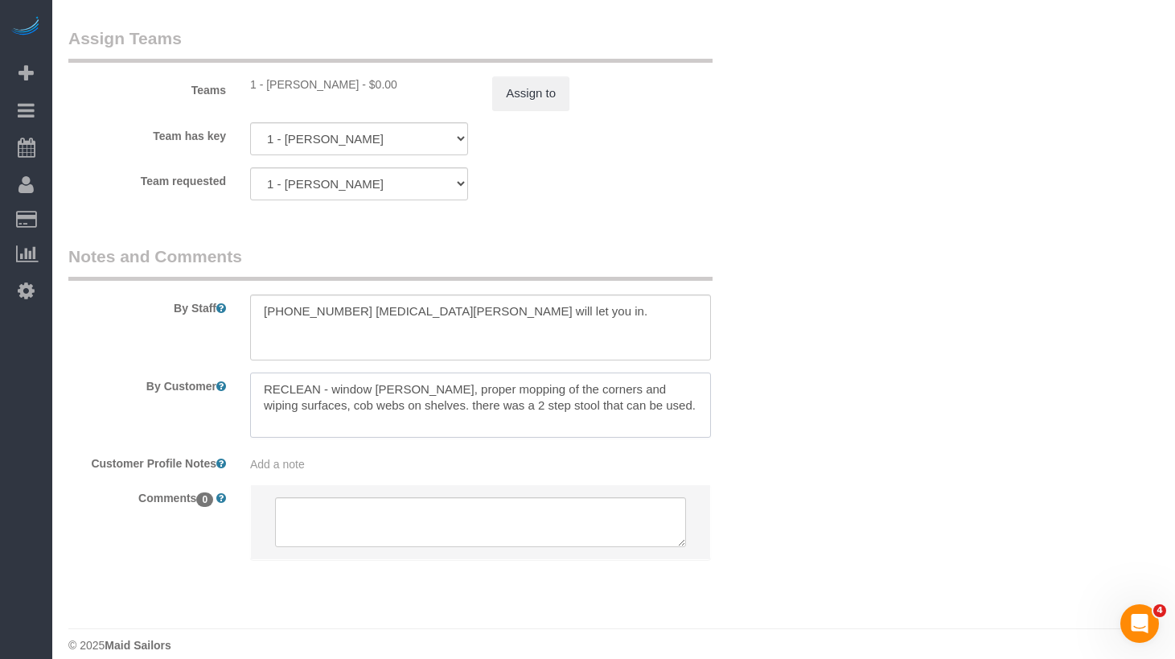
drag, startPoint x: 403, startPoint y: 394, endPoint x: 380, endPoint y: 410, distance: 28.3
click at [380, 410] on textarea at bounding box center [480, 406] width 461 height 66
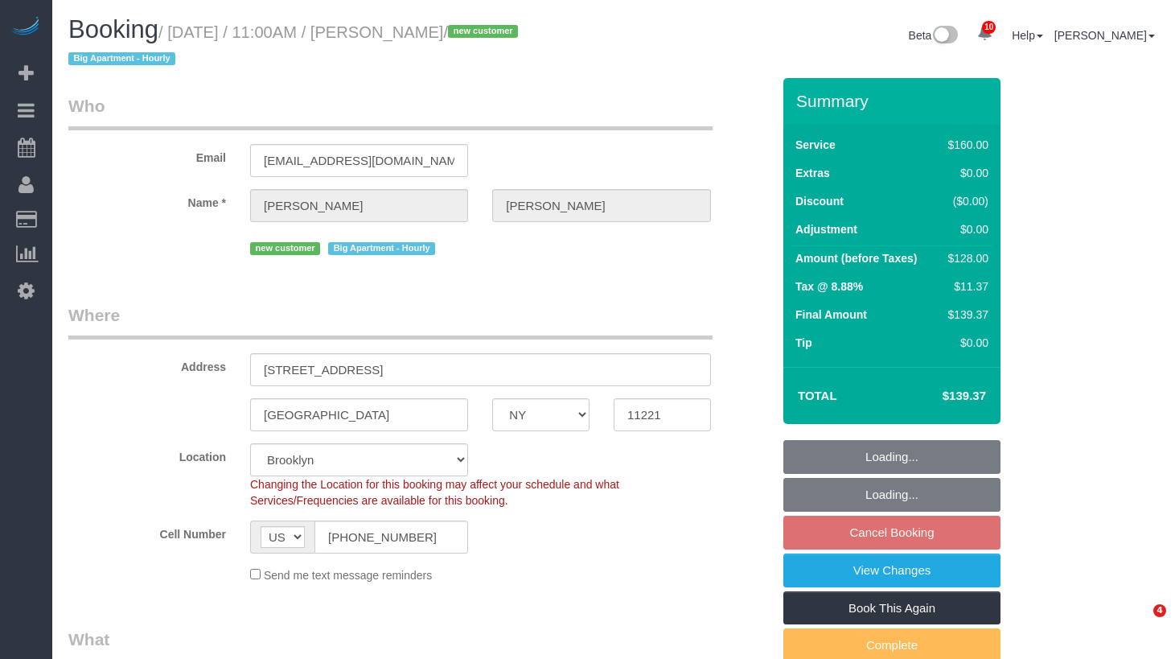
select select "NY"
select select "number:58"
select select "number:71"
select select "number:15"
select select "number:5"
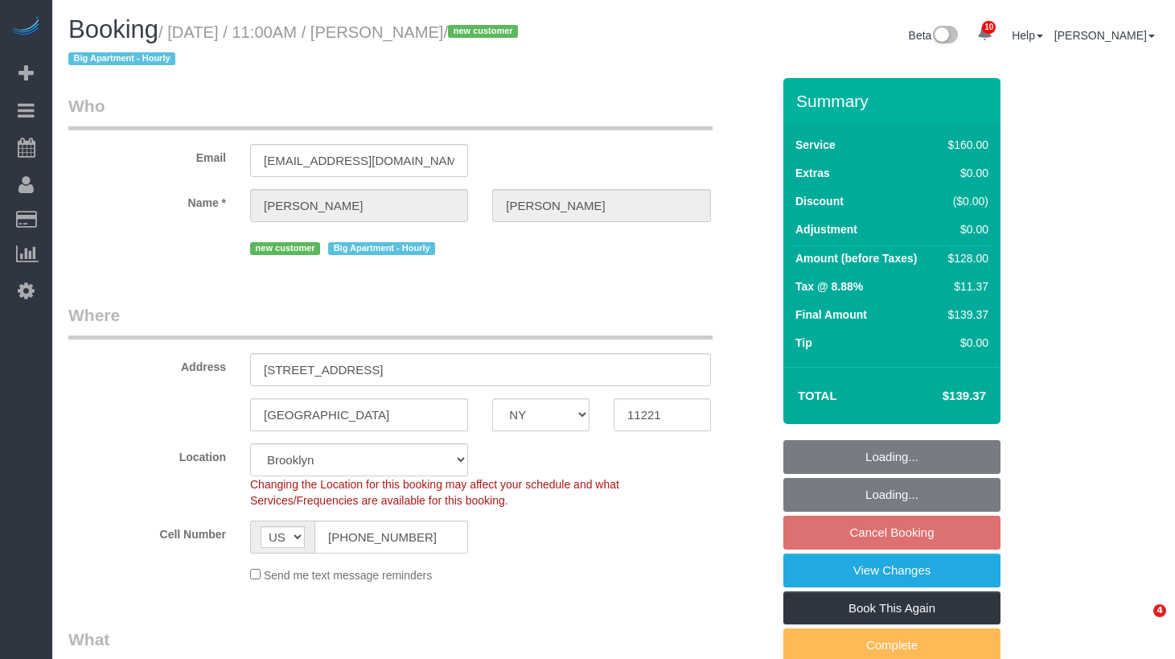
select select "object:1364"
select select "spot4"
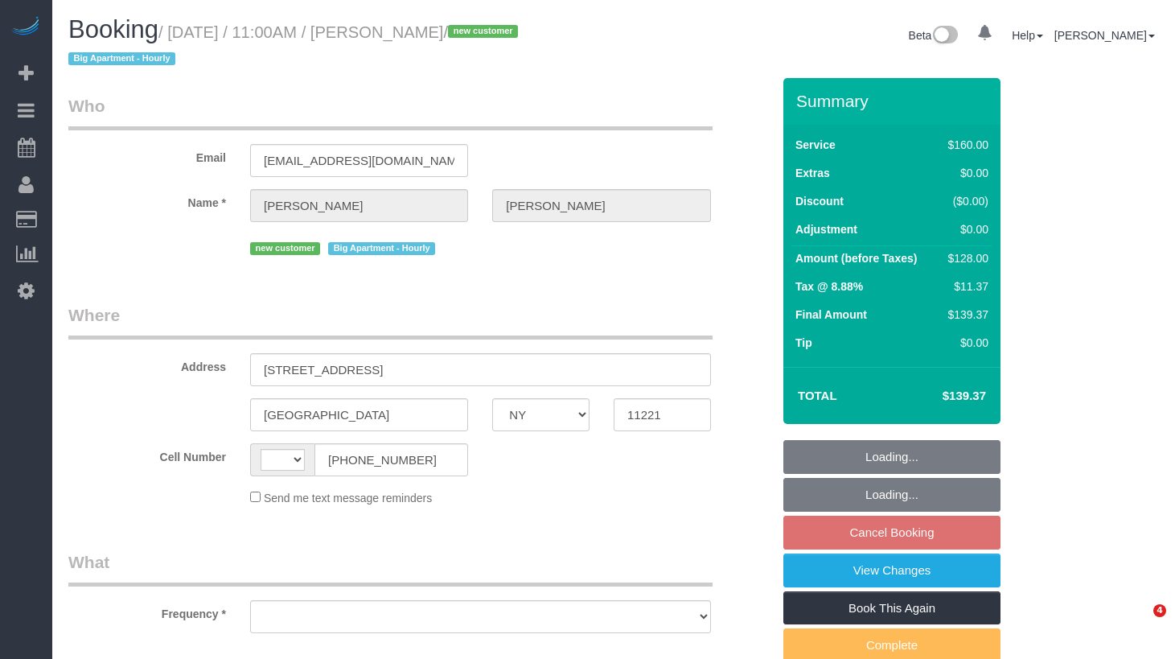
select select "NY"
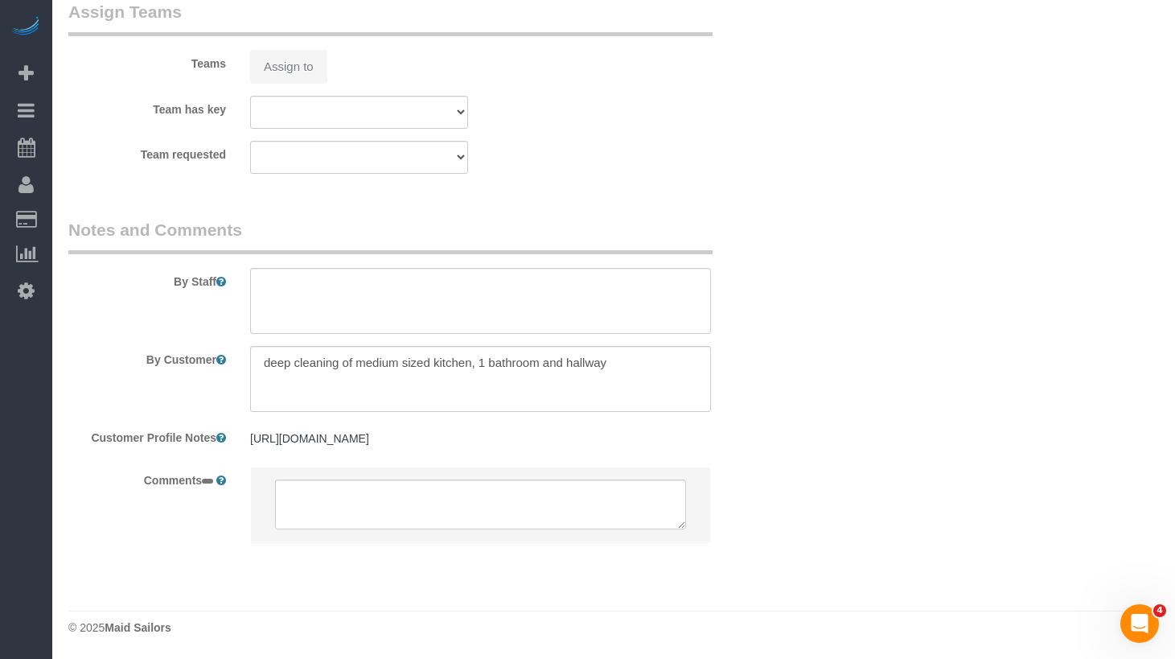
select select "number:58"
select select "number:71"
select select "number:15"
select select "number:5"
select select "string:[GEOGRAPHIC_DATA]"
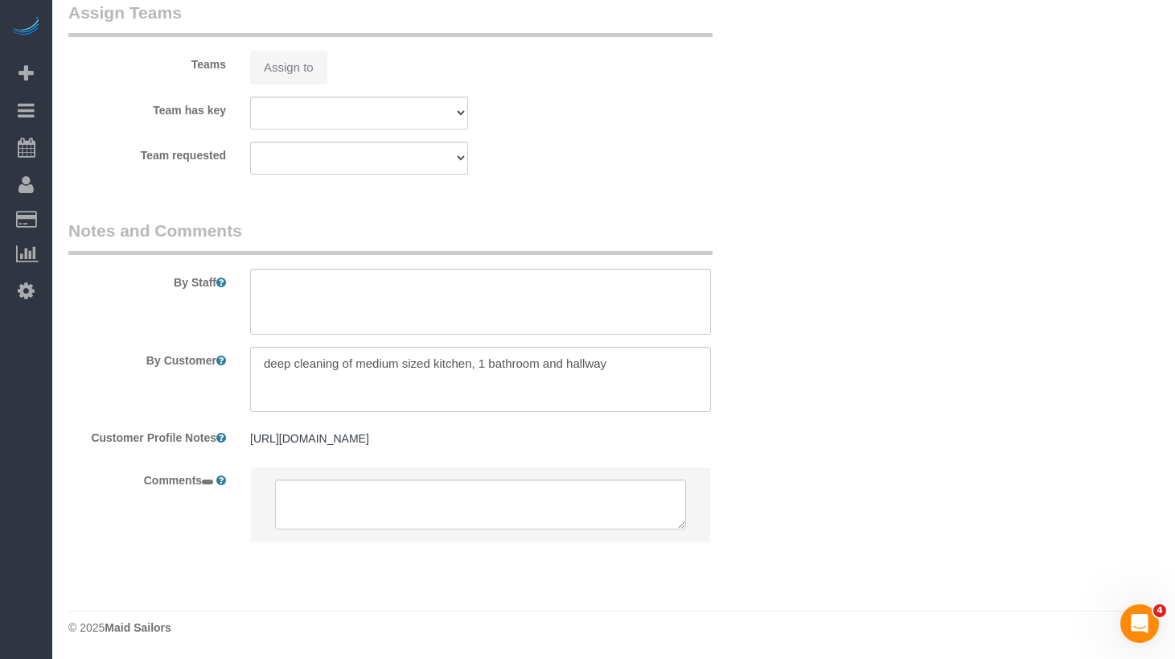
select select "string:stripe-pm_1S350y4VGloSiKo78njPnk01"
select select "object:984"
select select "spot4"
select select "object:1364"
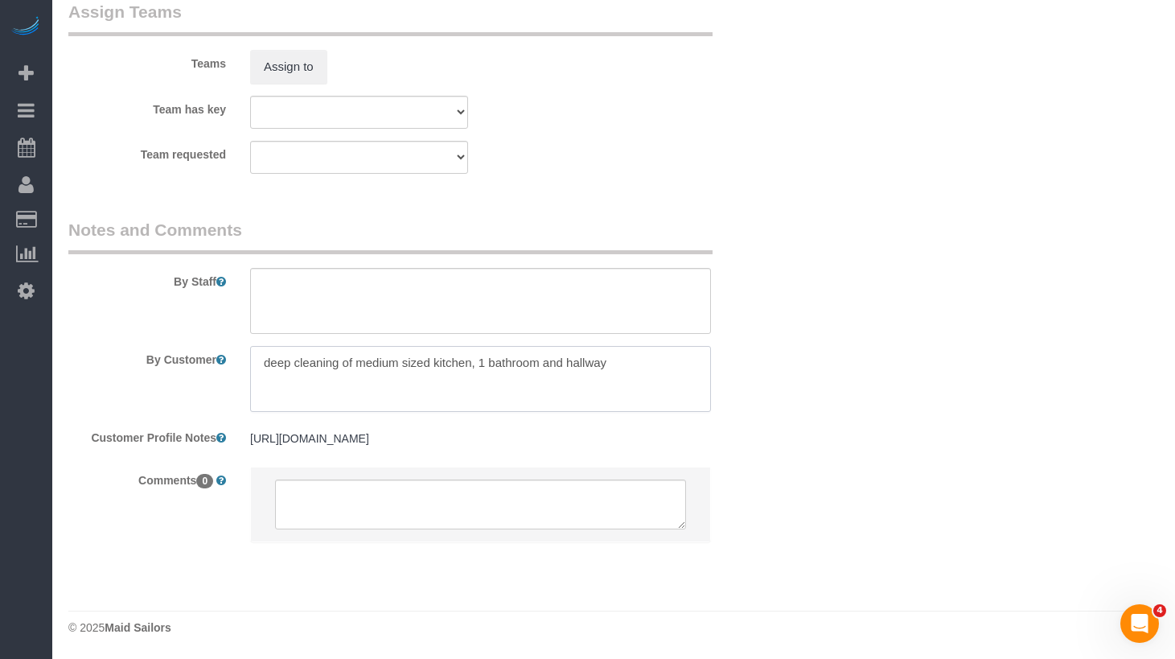
drag, startPoint x: 513, startPoint y: 384, endPoint x: 521, endPoint y: 397, distance: 15.5
click at [513, 383] on textarea at bounding box center [480, 379] width 461 height 66
click at [480, 354] on textarea at bounding box center [480, 379] width 461 height 66
click at [566, 347] on textarea at bounding box center [480, 379] width 461 height 66
click at [379, 346] on textarea at bounding box center [480, 379] width 461 height 66
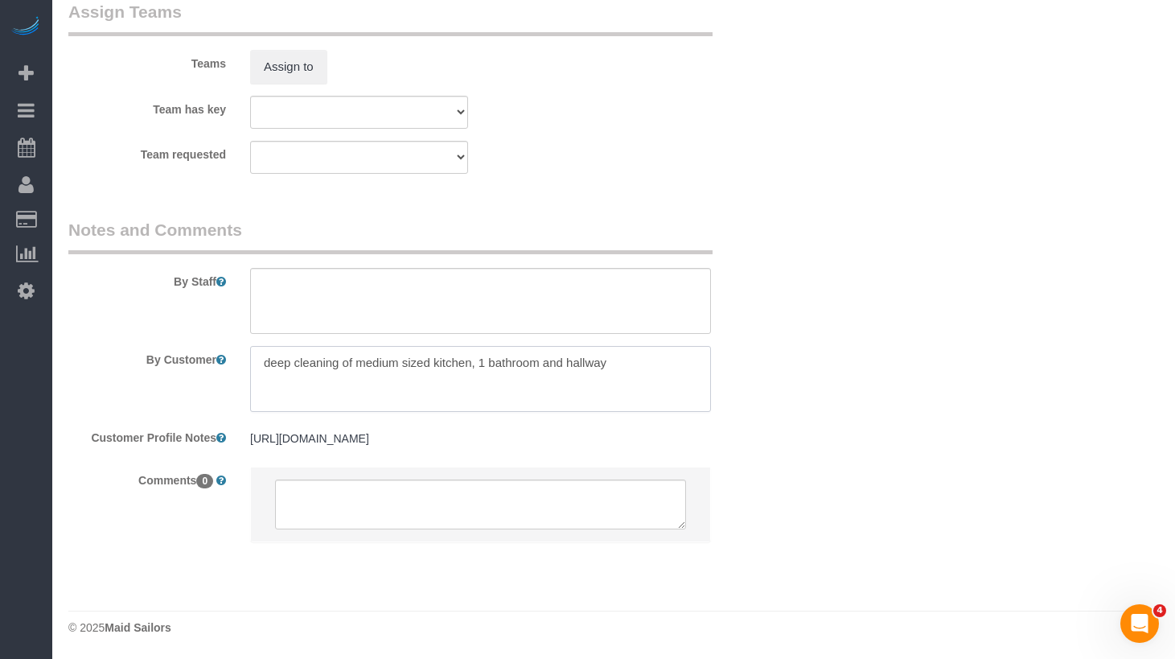
click at [456, 363] on textarea at bounding box center [480, 379] width 461 height 66
drag, startPoint x: 485, startPoint y: 352, endPoint x: 480, endPoint y: 365, distance: 14.8
click at [484, 352] on textarea at bounding box center [480, 379] width 461 height 66
click at [473, 346] on textarea at bounding box center [480, 379] width 461 height 66
click at [503, 365] on textarea at bounding box center [480, 379] width 461 height 66
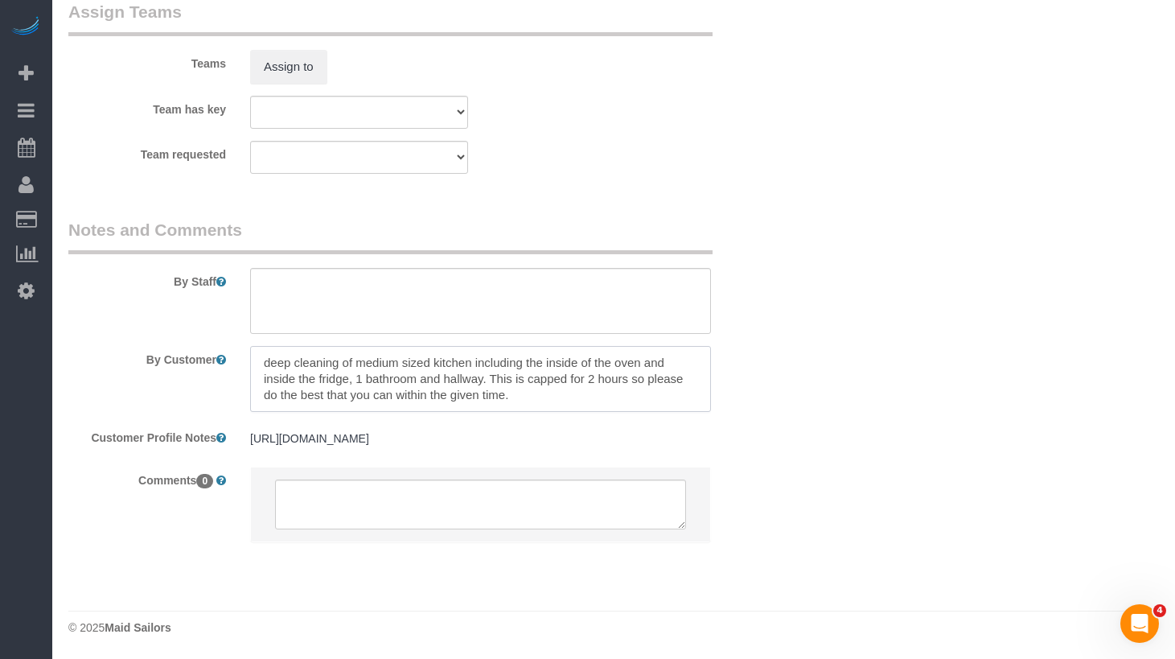
type textarea "deep cleaning of medium sized kitchen including the inside of the oven and insi…"
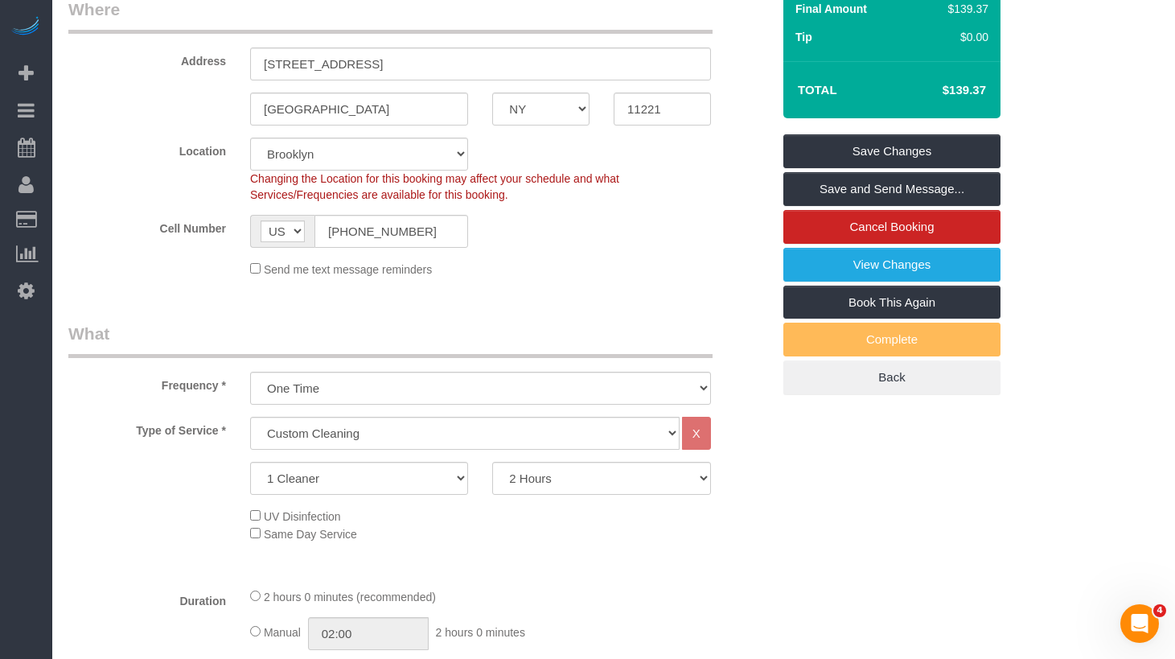
scroll to position [0, 0]
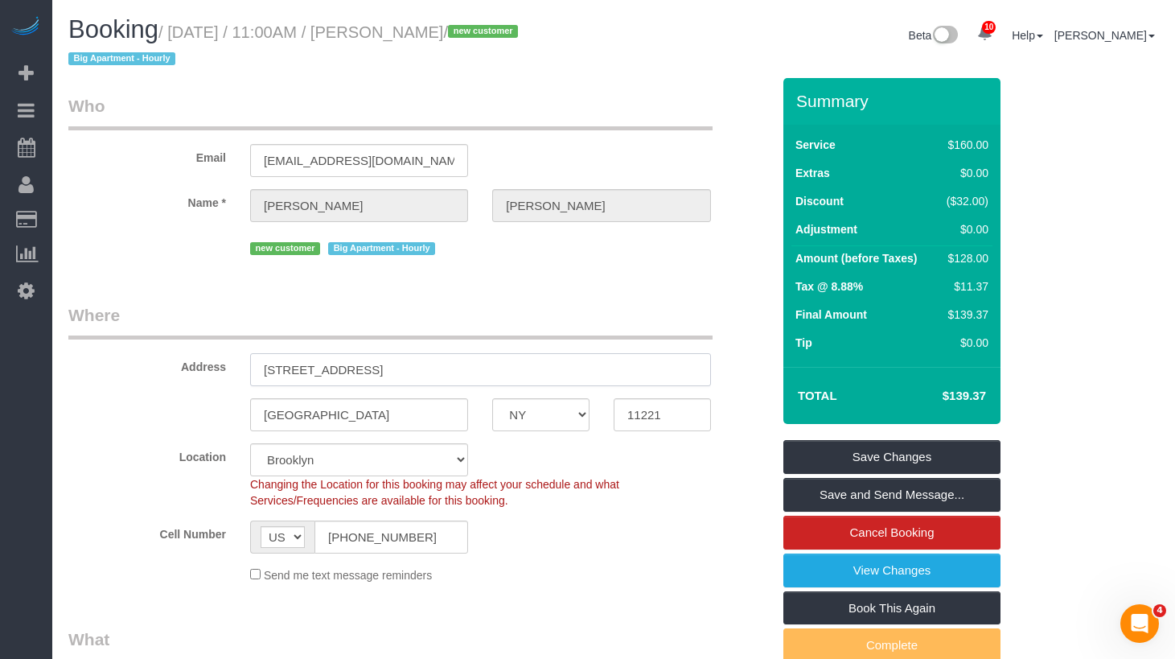
click at [391, 373] on input "253 Kosciuszko Street" at bounding box center [480, 369] width 461 height 33
click at [389, 320] on legend "Where" at bounding box center [390, 321] width 644 height 36
click at [298, 315] on legend "Where" at bounding box center [390, 321] width 644 height 36
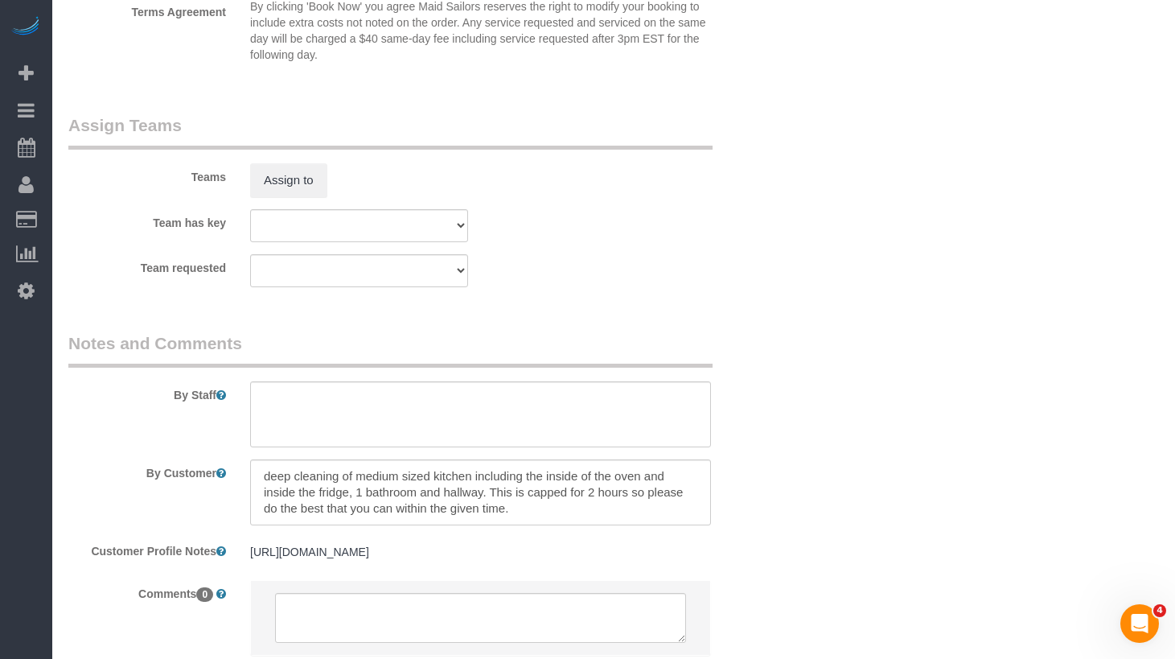
scroll to position [1862, 0]
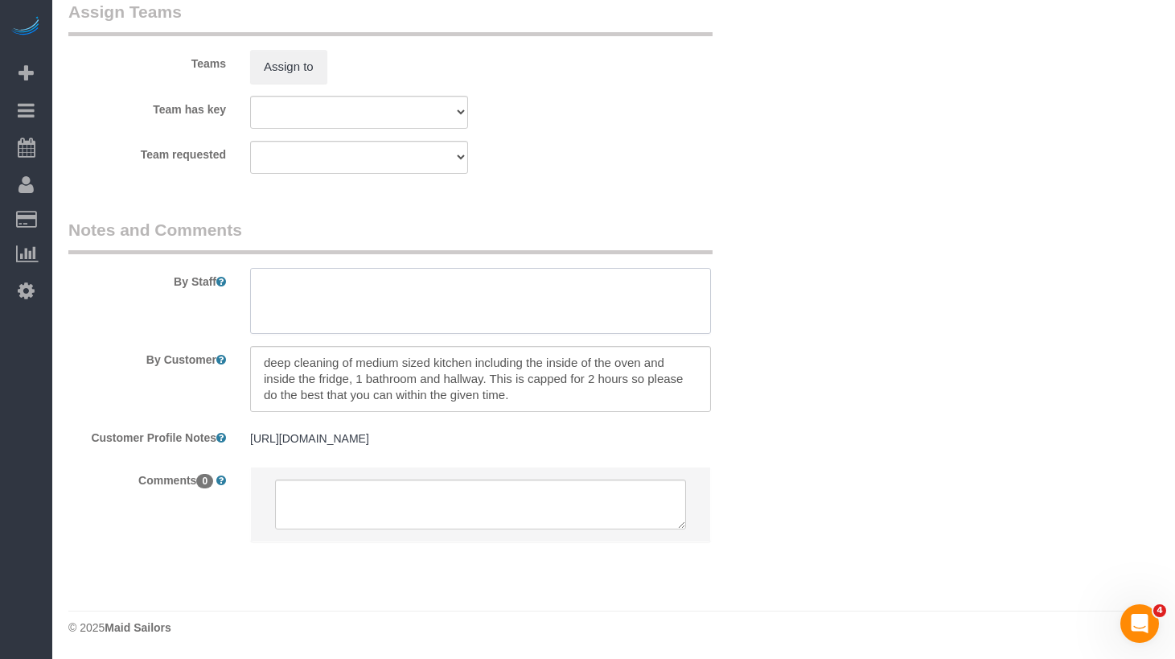
click at [352, 292] on textarea at bounding box center [480, 301] width 461 height 66
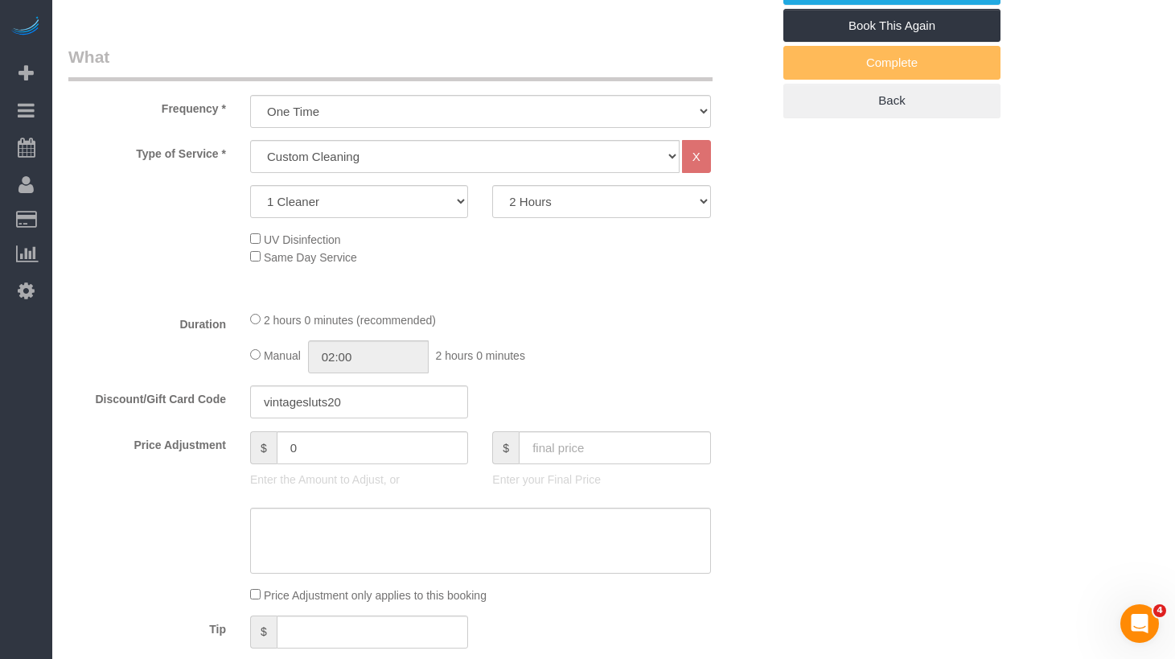
scroll to position [146, 0]
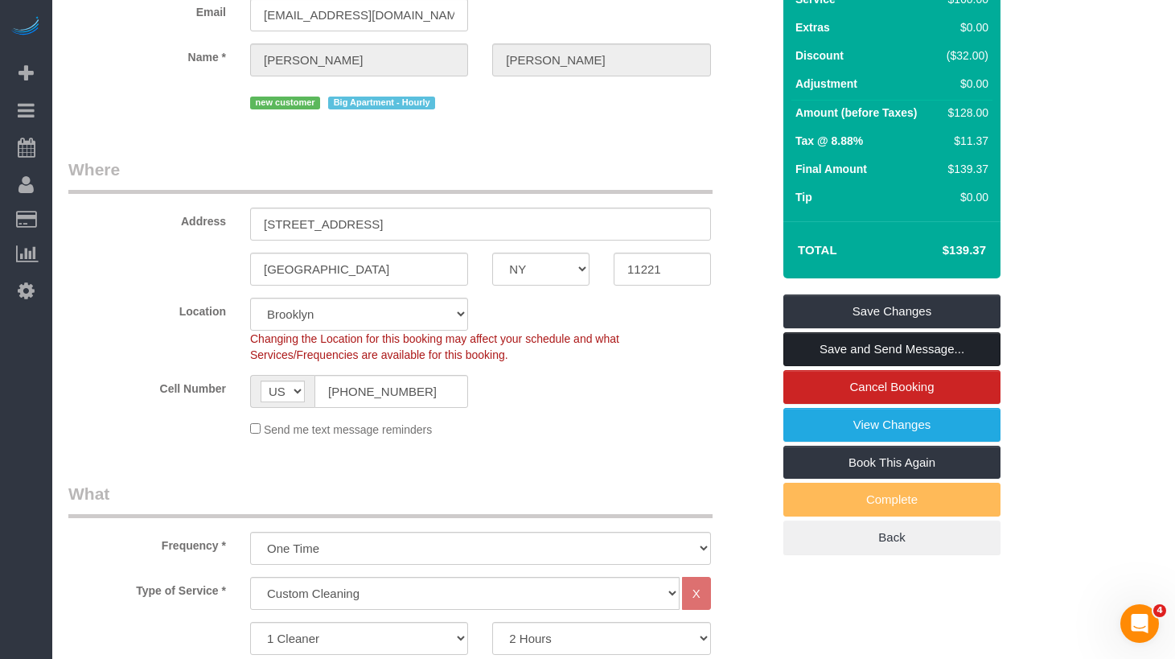
type textarea "No apartment number. The unit is at the ground floor."
click at [850, 348] on link "Save and Send Message..." at bounding box center [892, 349] width 217 height 34
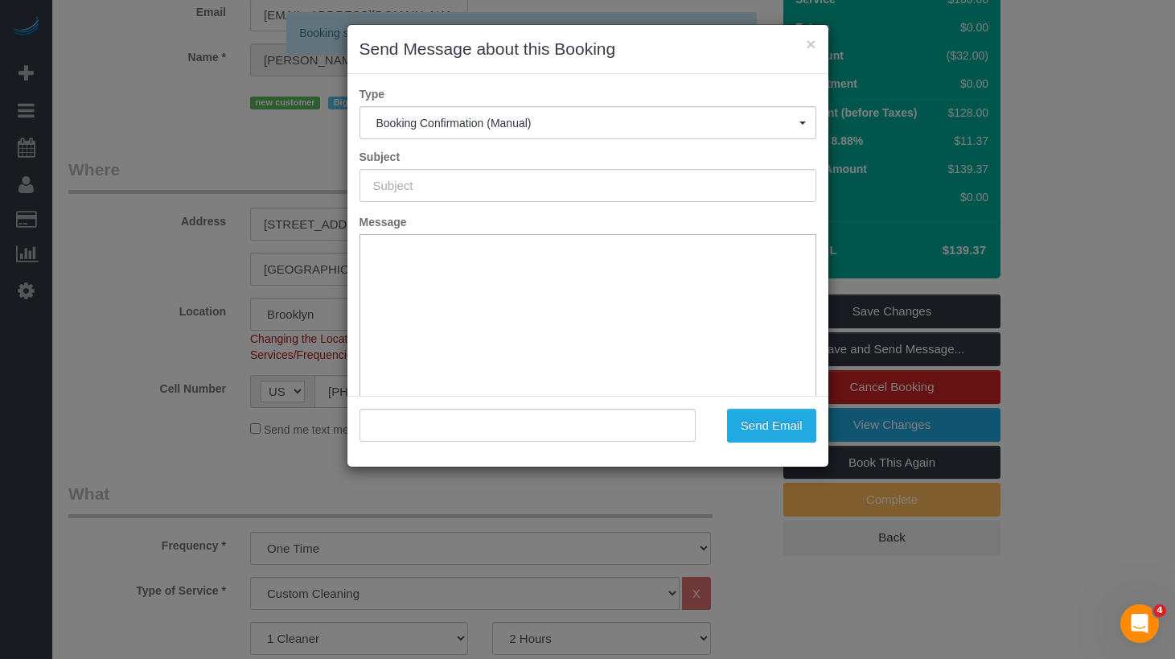
type input "Cleaning Confirmed for 09/07/2025 at 11:00am"
type input ""Aaron Moreno" <aaronmoreno765@gmail.com>"
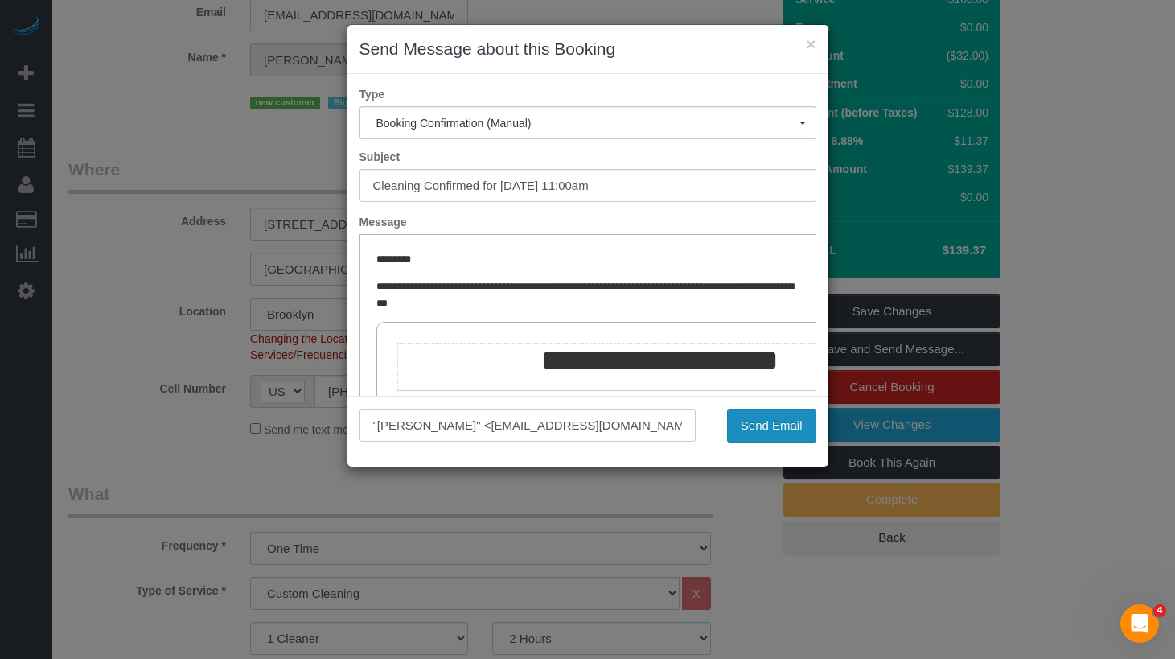
click at [766, 427] on button "Send Email" at bounding box center [771, 426] width 89 height 34
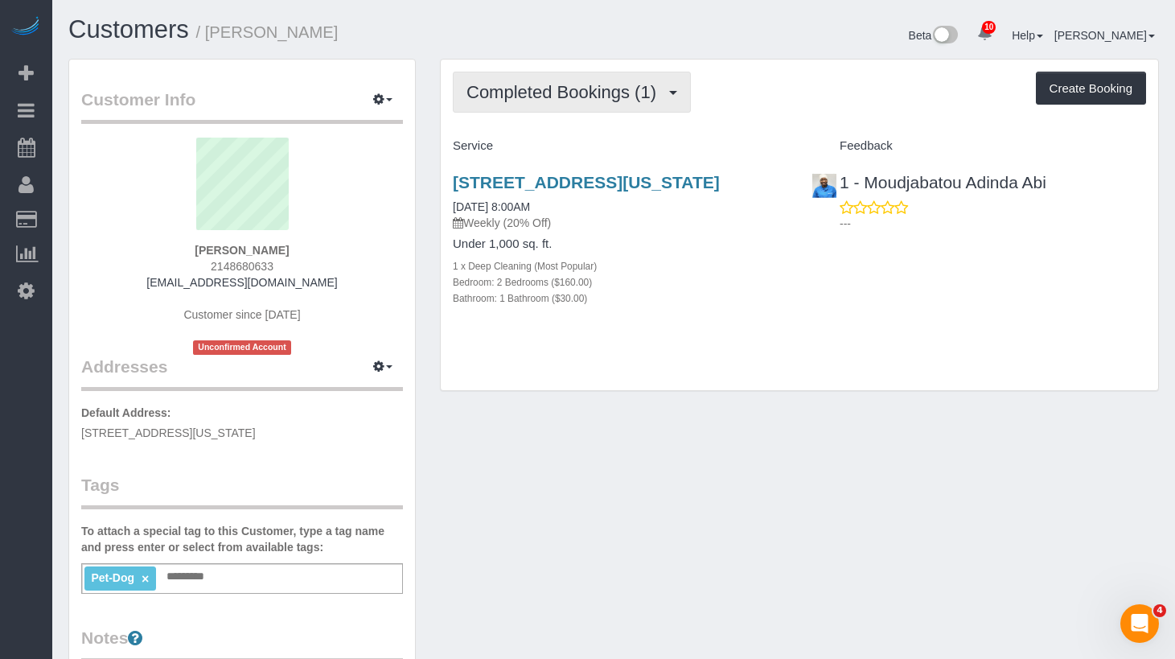
click at [614, 108] on button "Completed Bookings (1)" at bounding box center [572, 92] width 238 height 41
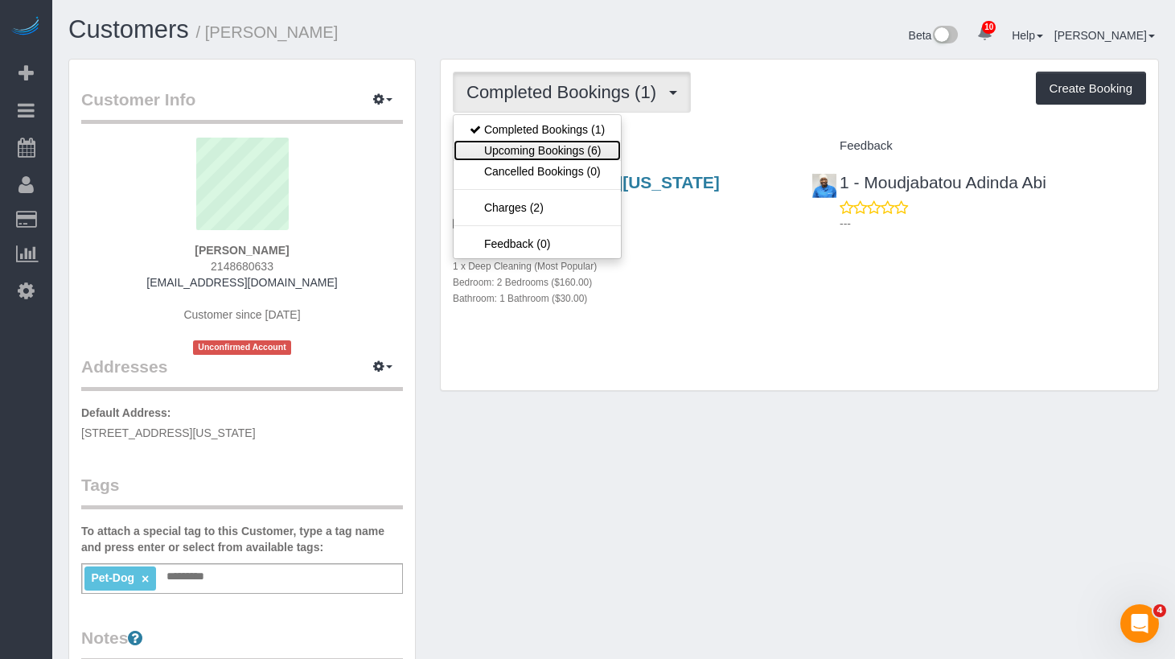
click at [597, 147] on link "Upcoming Bookings (6)" at bounding box center [537, 150] width 167 height 21
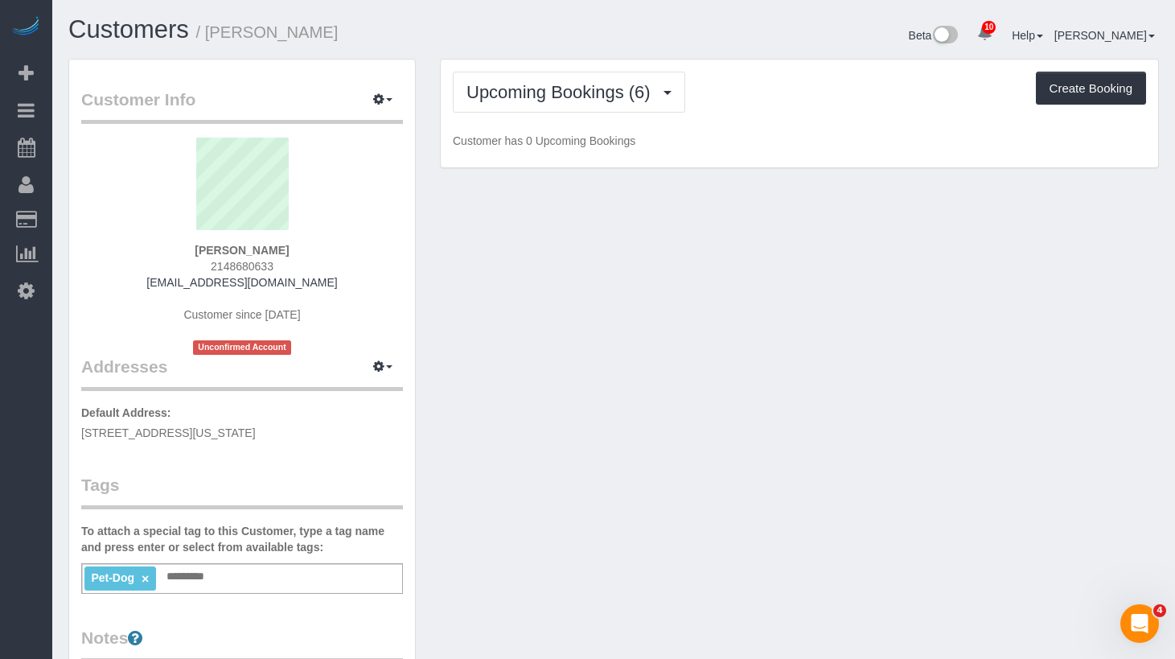
click at [790, 69] on div "Upcoming Bookings (6) Completed Bookings (1) Upcoming Bookings (6) Cancelled Bo…" at bounding box center [800, 114] width 718 height 109
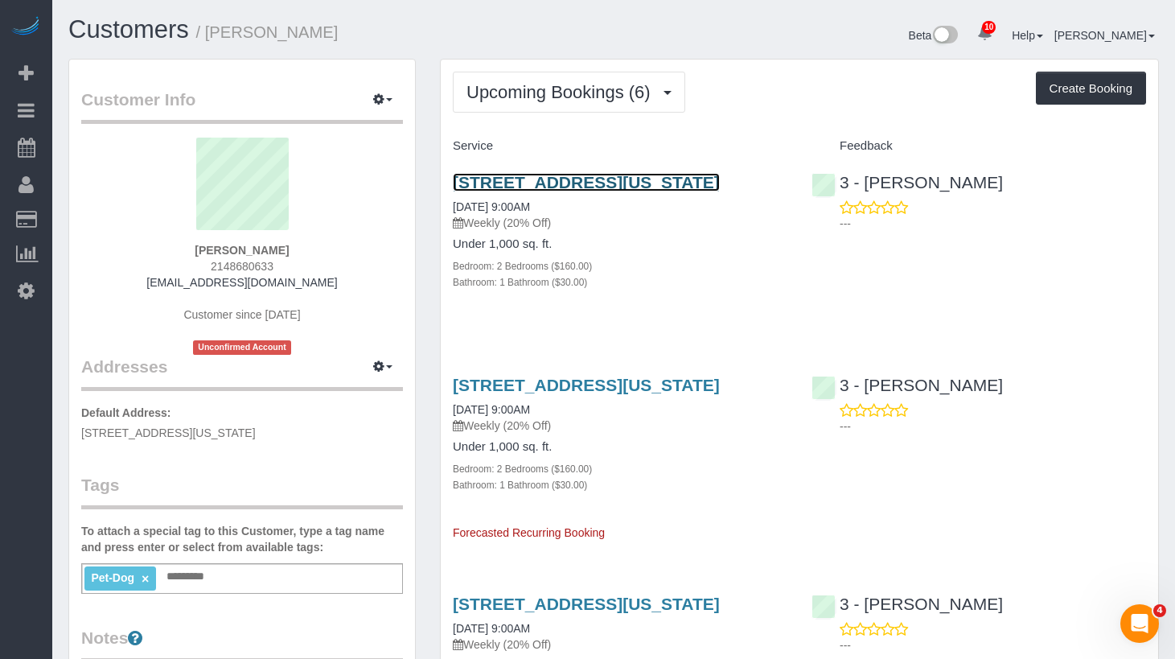
click at [507, 183] on link "145 West 79th Street, Apt.4b, New York, NY 10024" at bounding box center [586, 182] width 267 height 19
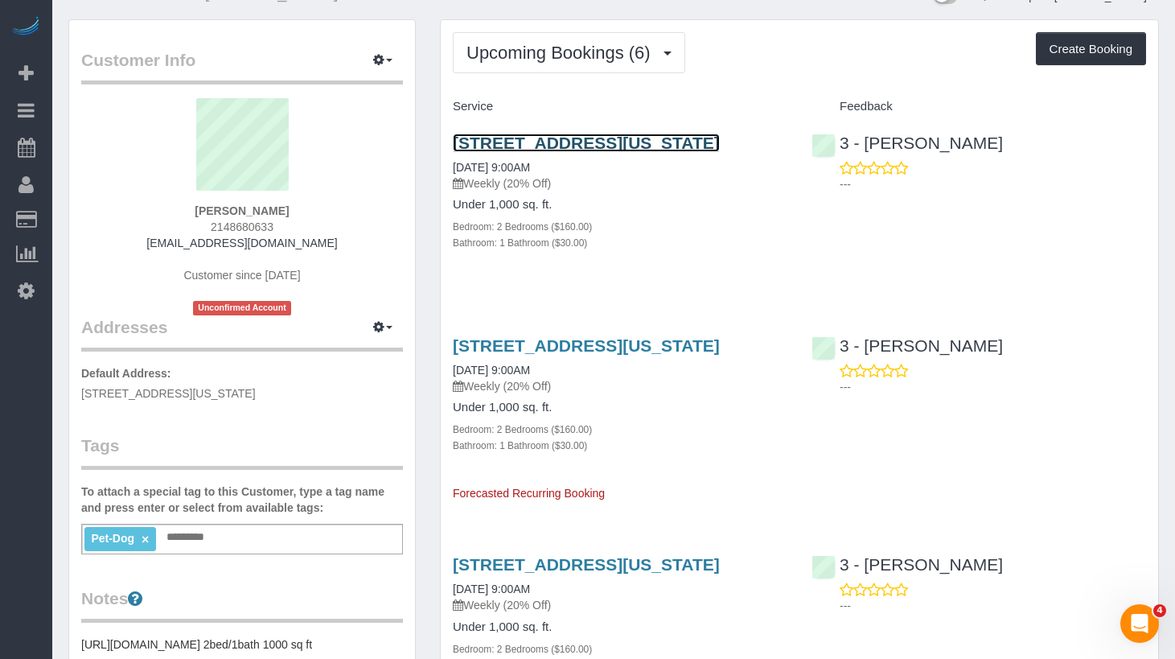
scroll to position [51, 0]
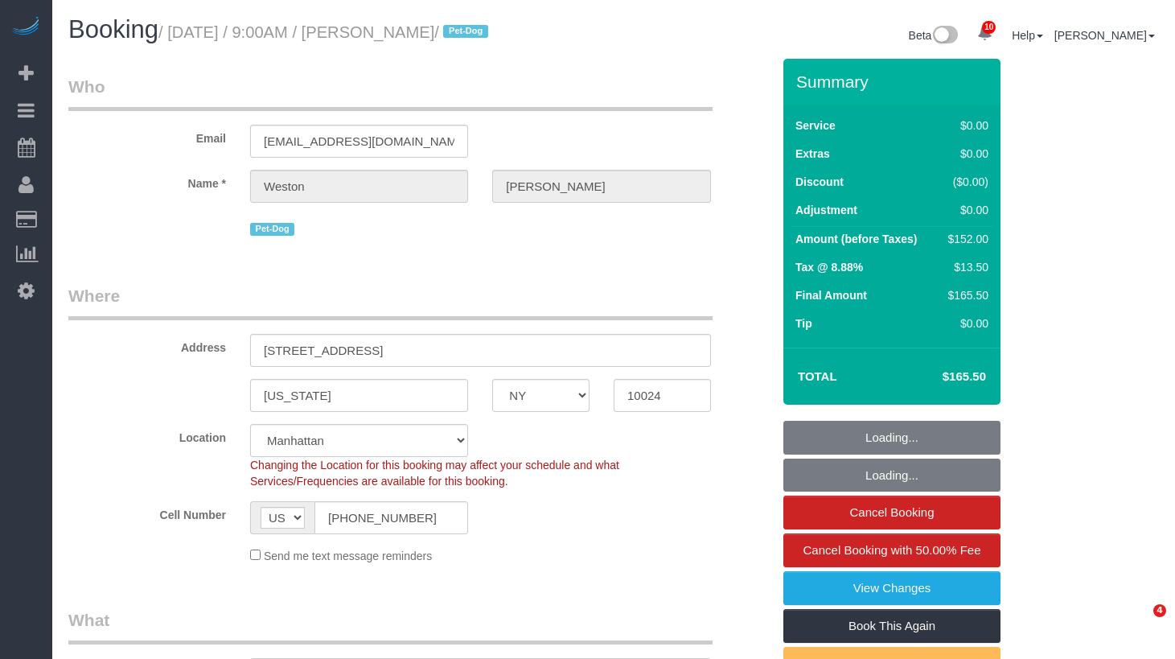
select select "NY"
select select "number:57"
select select "number:72"
select select "number:13"
select select "number:6"
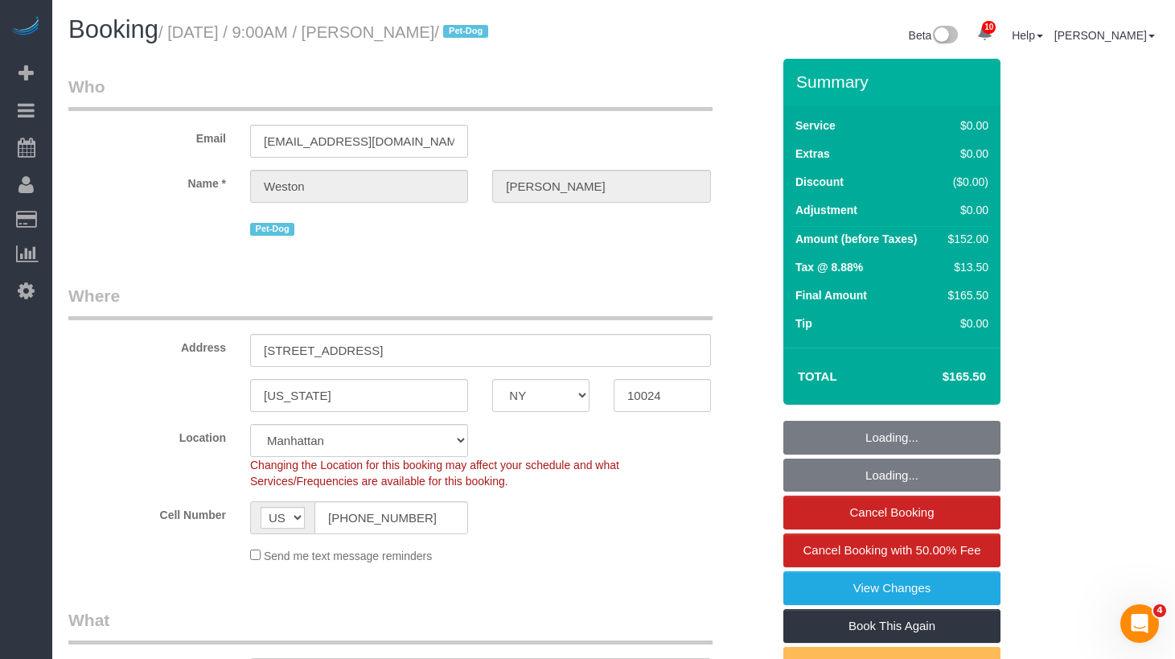
select select "object:973"
select select "string:stripe-pm_1S0kuA4VGloSiKo7TQT4BI7k"
select select "2"
select select "spot1"
select select "2"
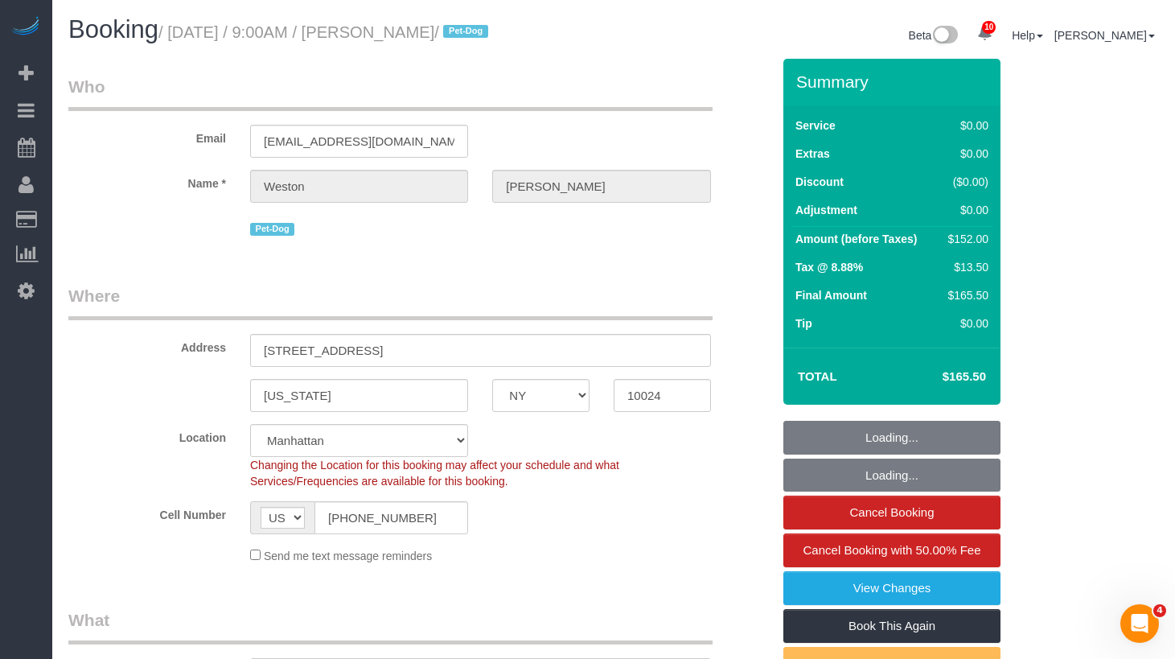
drag, startPoint x: 452, startPoint y: 87, endPoint x: 459, endPoint y: 76, distance: 12.7
click at [455, 83] on legend "Who" at bounding box center [390, 93] width 644 height 36
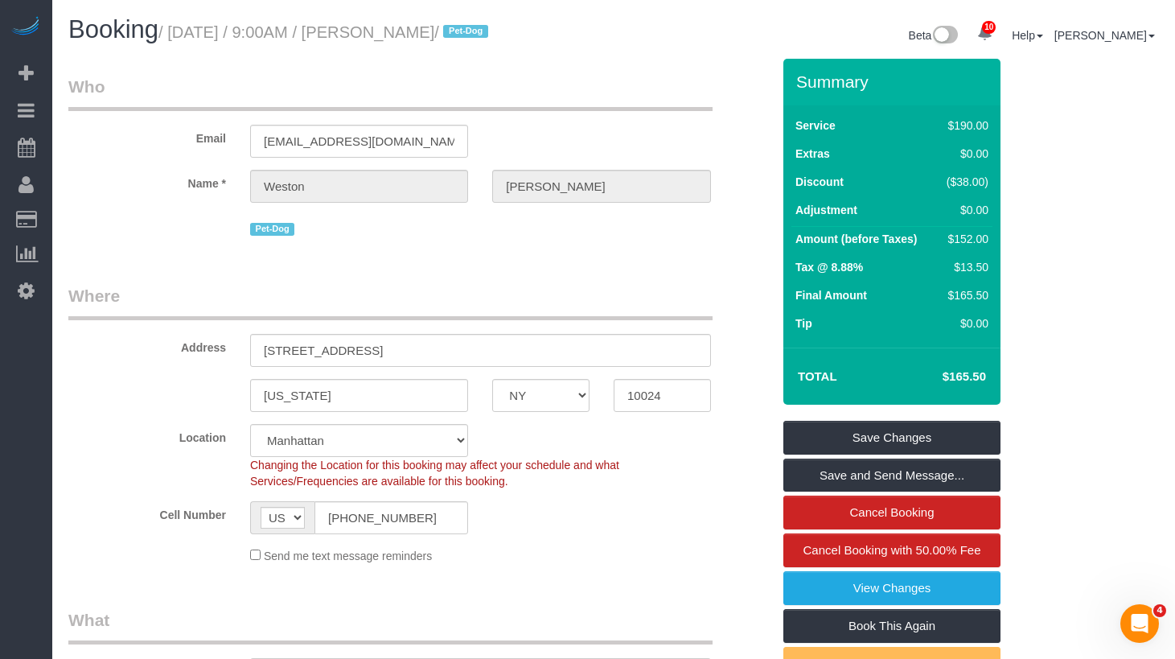
drag, startPoint x: 497, startPoint y: 29, endPoint x: 182, endPoint y: 30, distance: 315.4
click at [182, 30] on small "/ September 04, 2025 / 9:00AM / Weston Litz / Pet-Dog" at bounding box center [326, 32] width 335 height 18
copy small "September 04, 2025 / 9:00AM / Weston Litz"
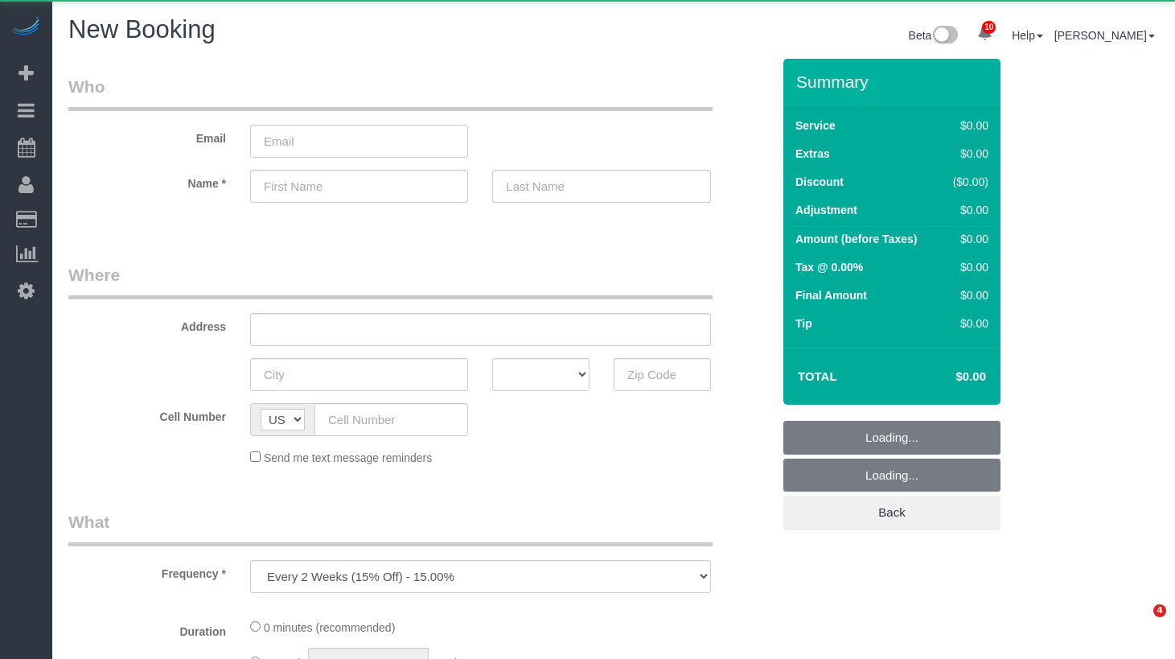
select select "number:89"
select select "number:90"
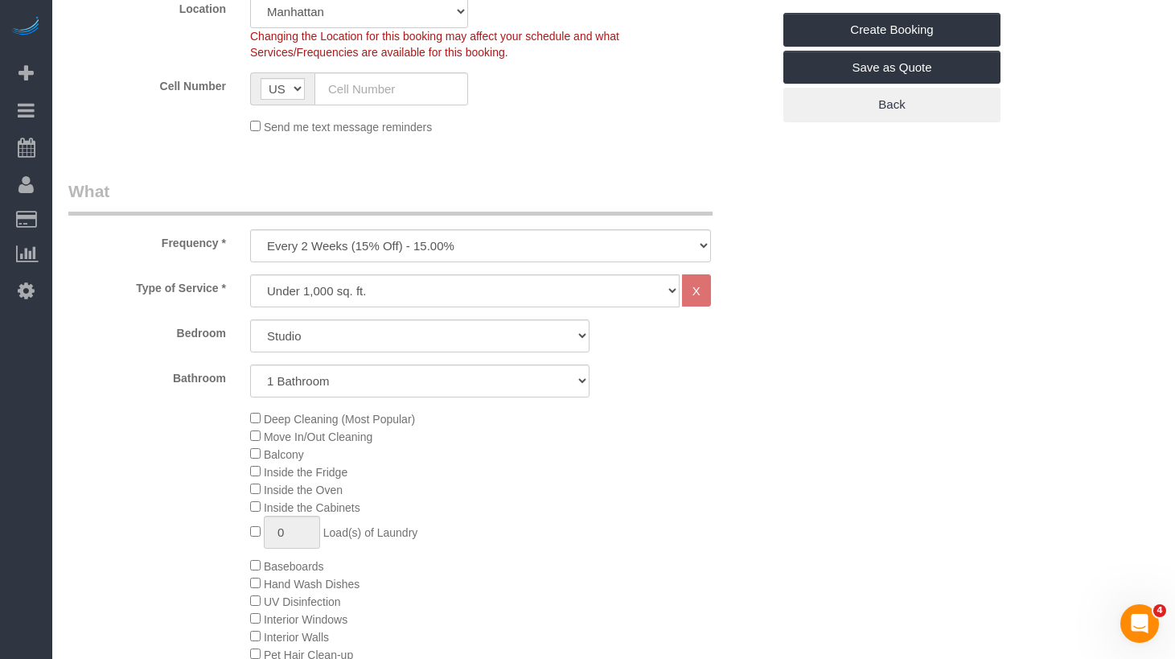
scroll to position [518, 0]
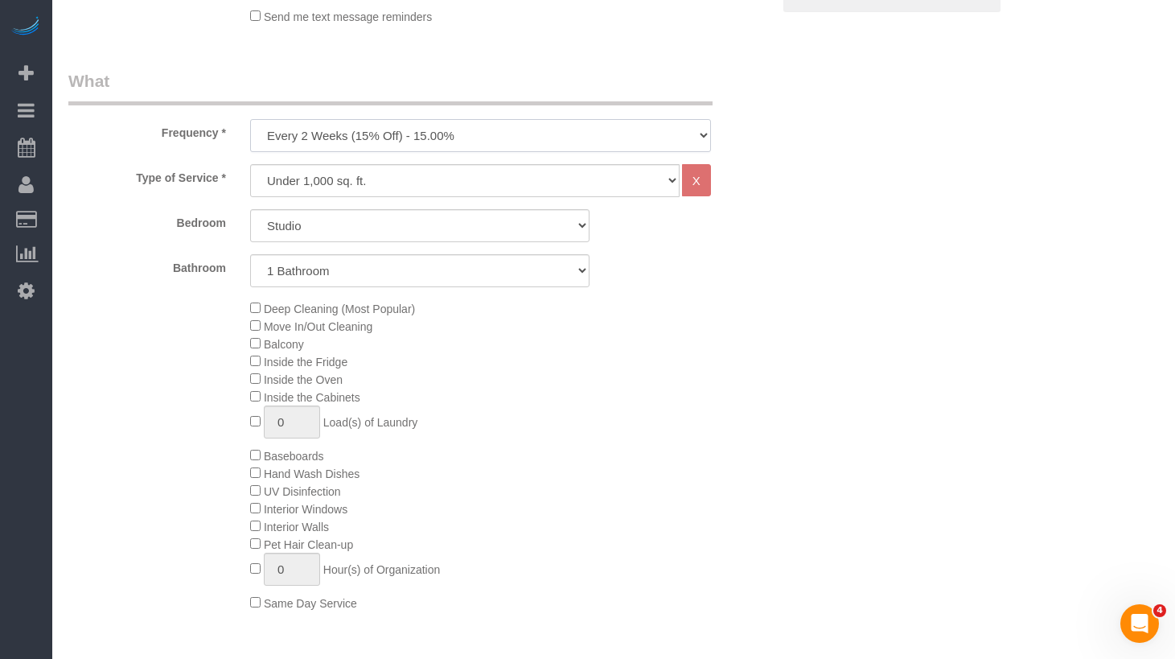
click at [462, 138] on select "One Time Weekly (20% Off) - 20.00% Every 2 Weeks (15% Off) - 15.00% Every 4 Wee…" at bounding box center [480, 135] width 461 height 33
select select "object:1943"
click at [250, 119] on select "One Time Weekly (20% Off) - 20.00% Every 2 Weeks (15% Off) - 15.00% Every 4 Wee…" at bounding box center [480, 135] width 461 height 33
click at [456, 232] on select "Studio 1 Bedroom 2 Bedrooms 3 Bedrooms" at bounding box center [420, 225] width 340 height 33
select select "2"
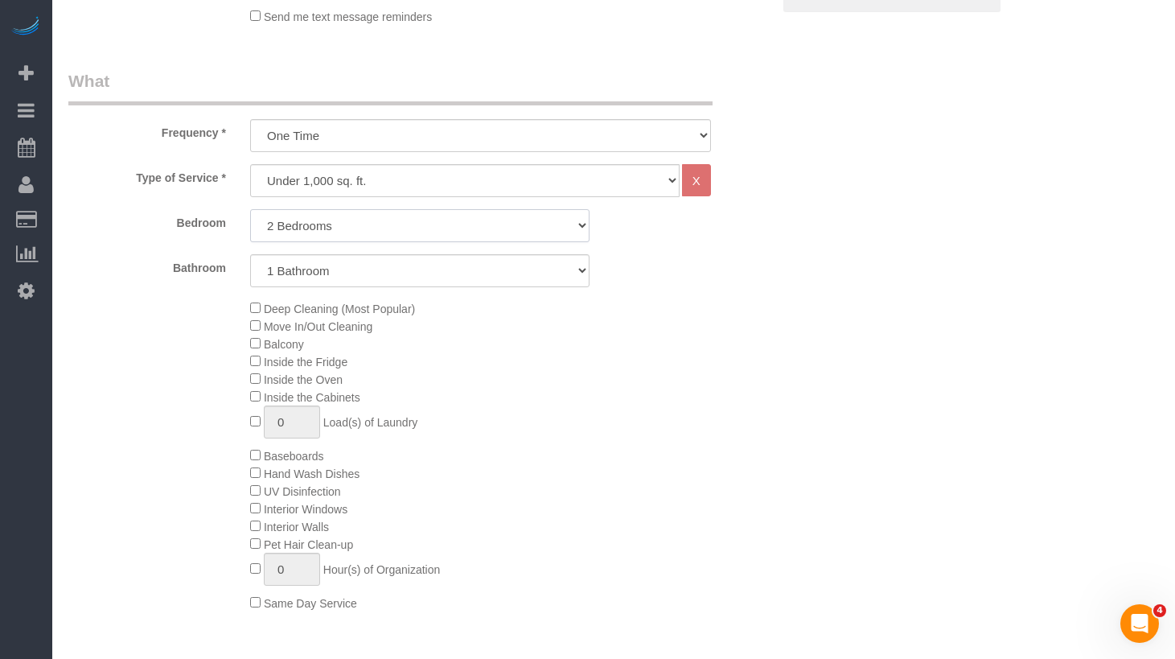
click at [250, 209] on select "Studio 1 Bedroom 2 Bedrooms 3 Bedrooms" at bounding box center [420, 225] width 340 height 33
click at [746, 390] on div "Deep Cleaning (Most Popular) Move In/Out Cleaning Balcony Inside the Fridge Ins…" at bounding box center [511, 455] width 546 height 312
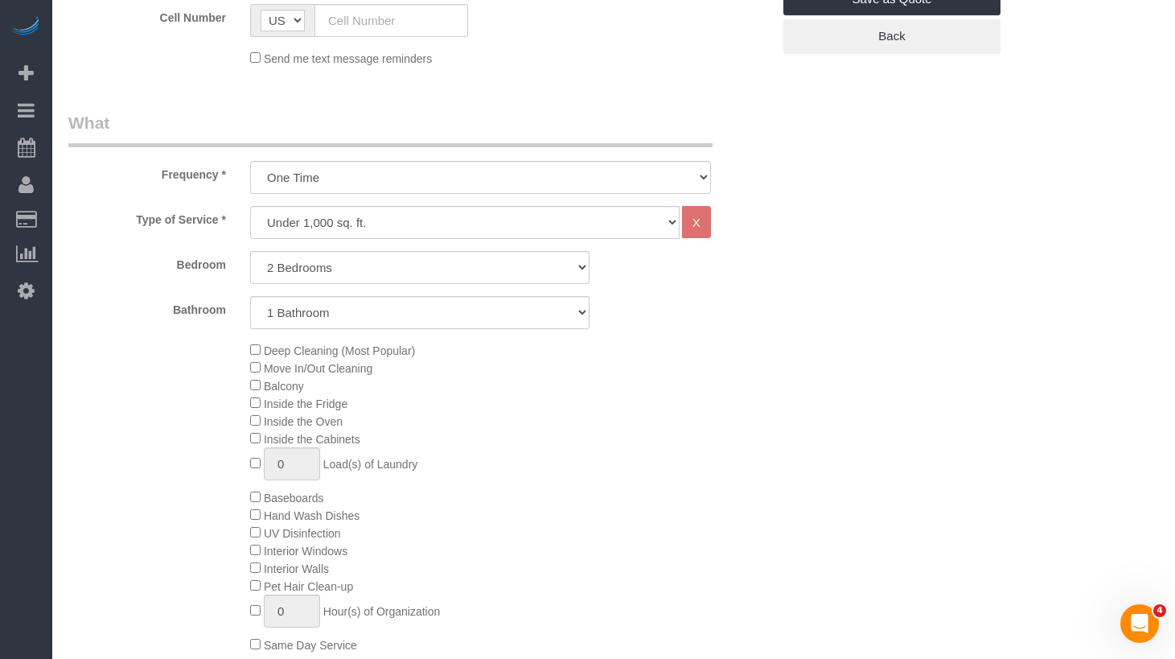
scroll to position [478, 0]
drag, startPoint x: 636, startPoint y: 401, endPoint x: 502, endPoint y: 470, distance: 151.1
click at [636, 401] on div "Deep Cleaning (Most Popular) Move In/Out Cleaning Balcony Inside the Fridge Ins…" at bounding box center [511, 496] width 546 height 312
click at [529, 518] on div "Deep Cleaning (Most Popular) Move In/Out Cleaning Balcony Inside the Fridge Ins…" at bounding box center [511, 496] width 546 height 312
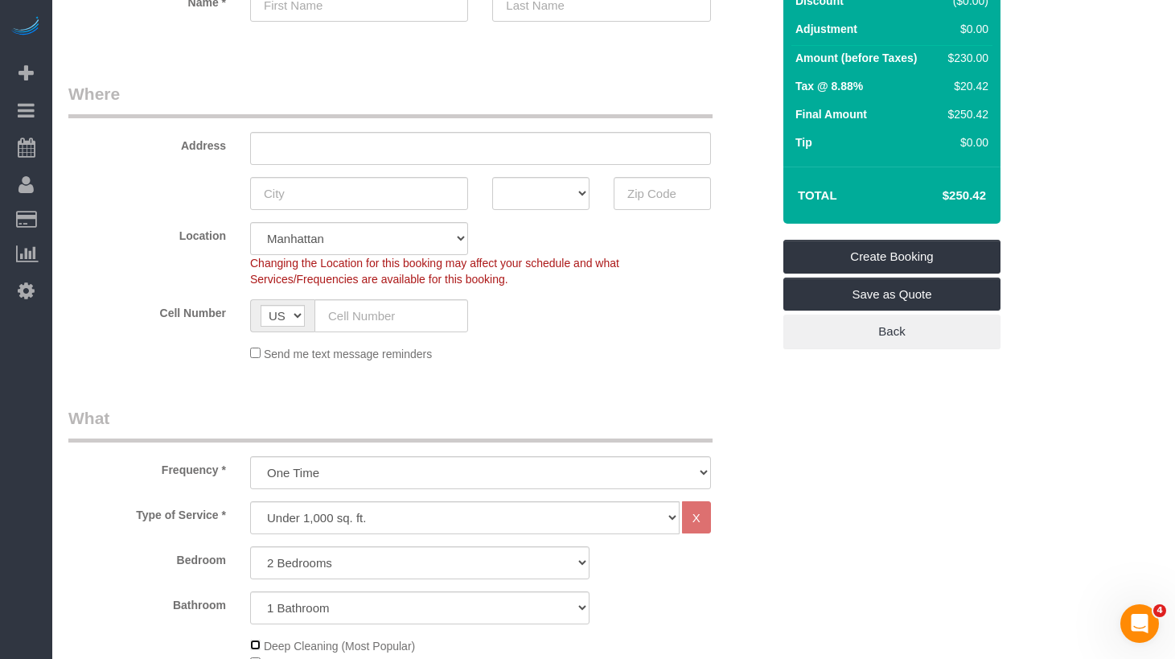
scroll to position [144, 0]
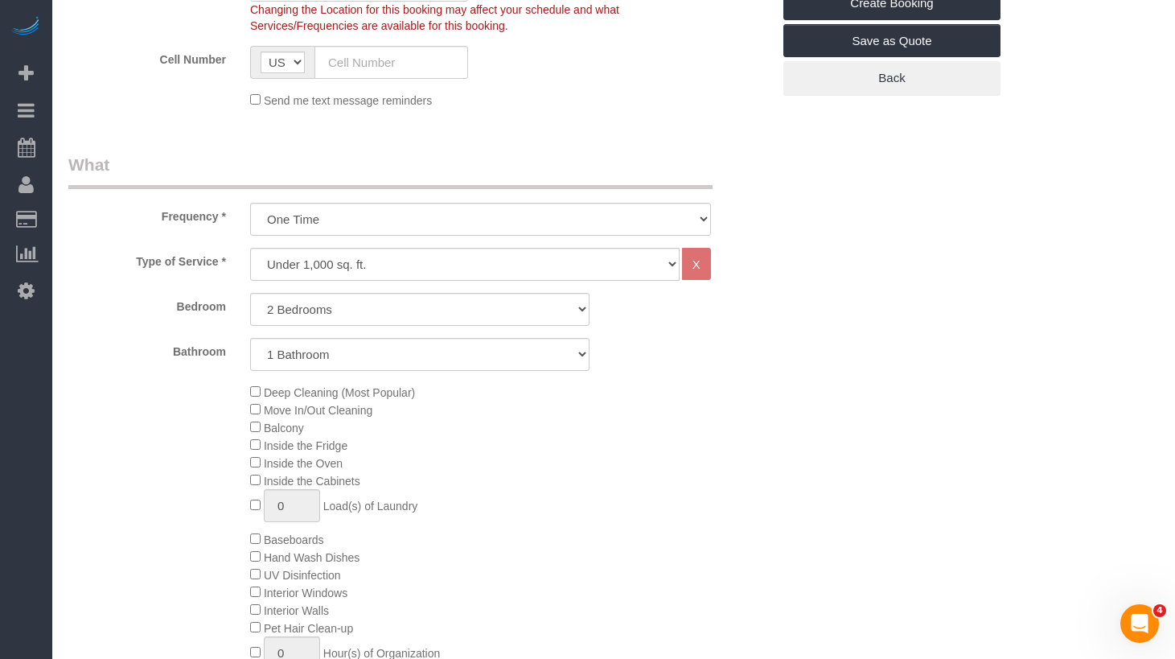
scroll to position [434, 0]
drag, startPoint x: 696, startPoint y: 473, endPoint x: 648, endPoint y: 482, distance: 49.1
click at [696, 473] on div "Deep Cleaning (Most Popular) Move In/Out Cleaning Balcony Inside the Fridge Ins…" at bounding box center [511, 540] width 546 height 312
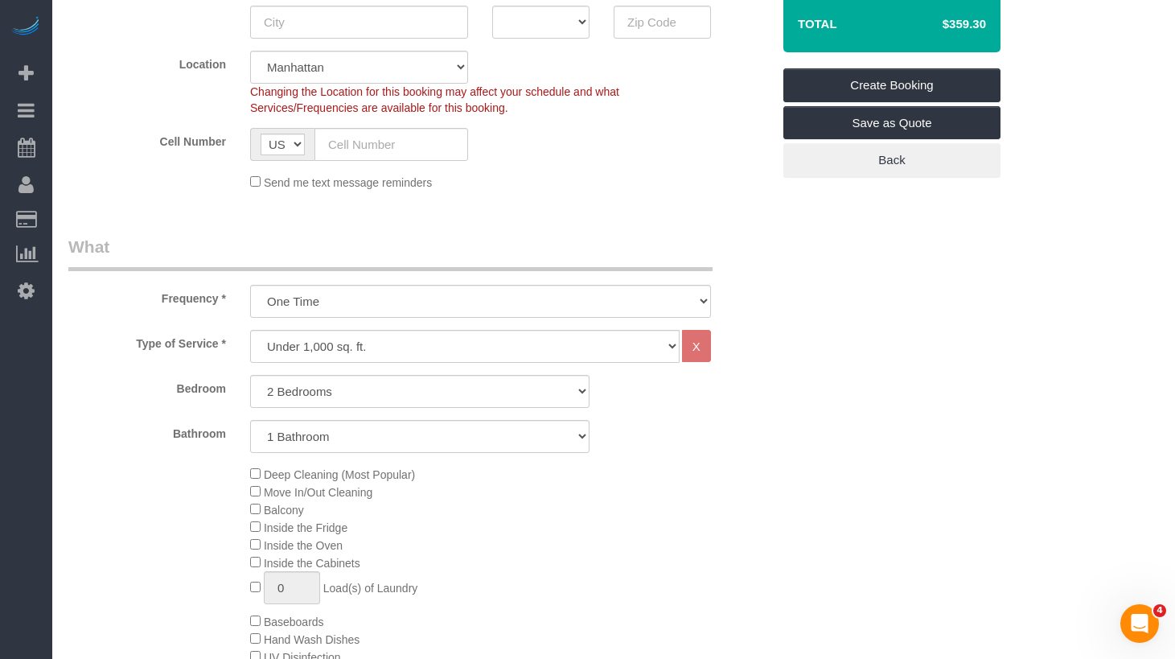
scroll to position [0, 0]
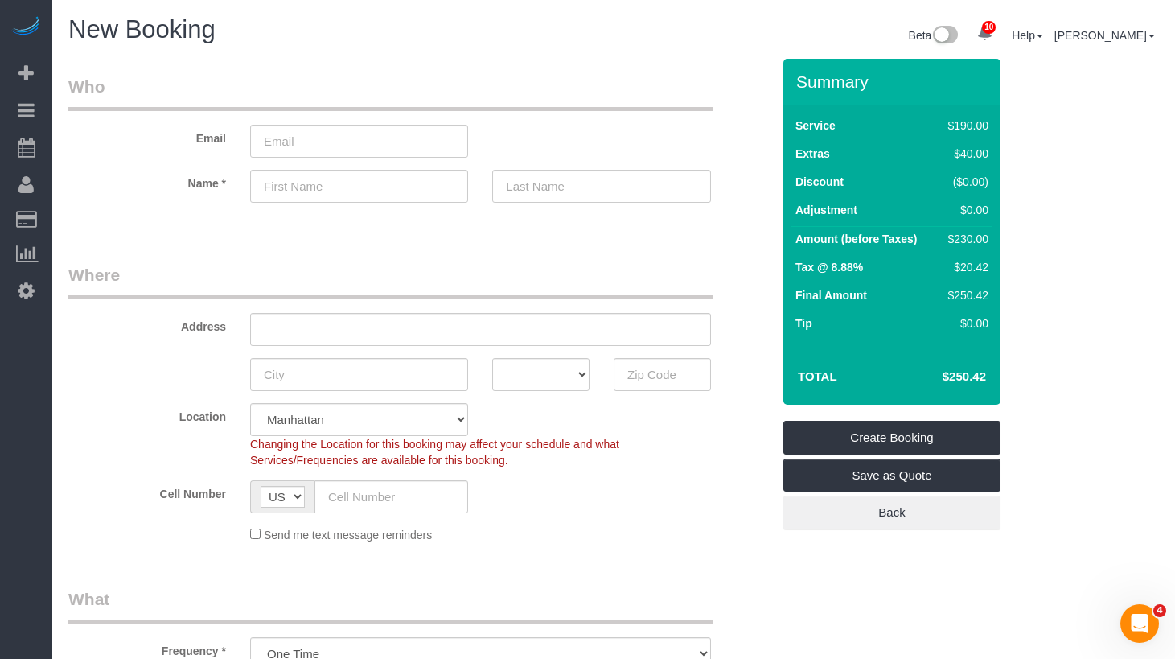
click at [577, 508] on div "Cell Number AF AL DZ AD AO AI AQ AG AR AM AW AU AT AZ BS BH BD BB BY BE BZ BJ B…" at bounding box center [419, 496] width 727 height 33
click at [530, 330] on input "text" at bounding box center [480, 329] width 461 height 33
drag, startPoint x: 444, startPoint y: 323, endPoint x: 461, endPoint y: 323, distance: 16.9
click at [443, 323] on input "text" at bounding box center [480, 329] width 461 height 33
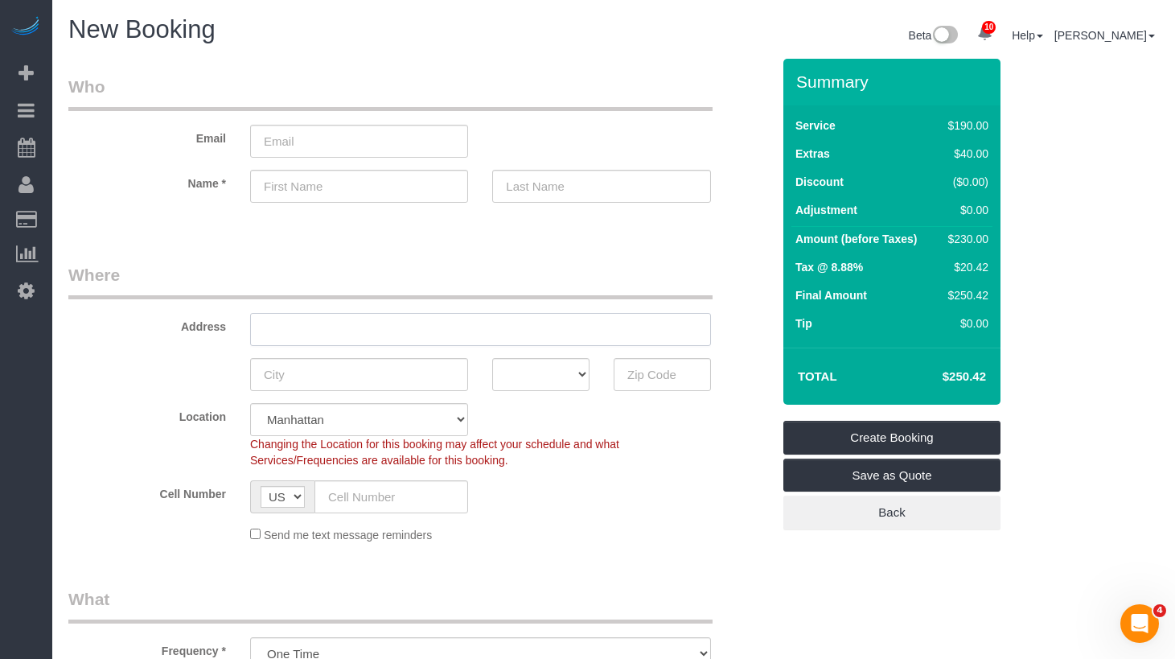
paste input "45 Cross Street,Apt. 27 Medford 02155"
type input "45 Cross Street,Apt. 27 Medford 02155"
click at [408, 189] on input "text" at bounding box center [359, 186] width 218 height 33
paste input "Grace Mancuso"
click at [319, 184] on input "Grace Mancuso" at bounding box center [359, 186] width 218 height 33
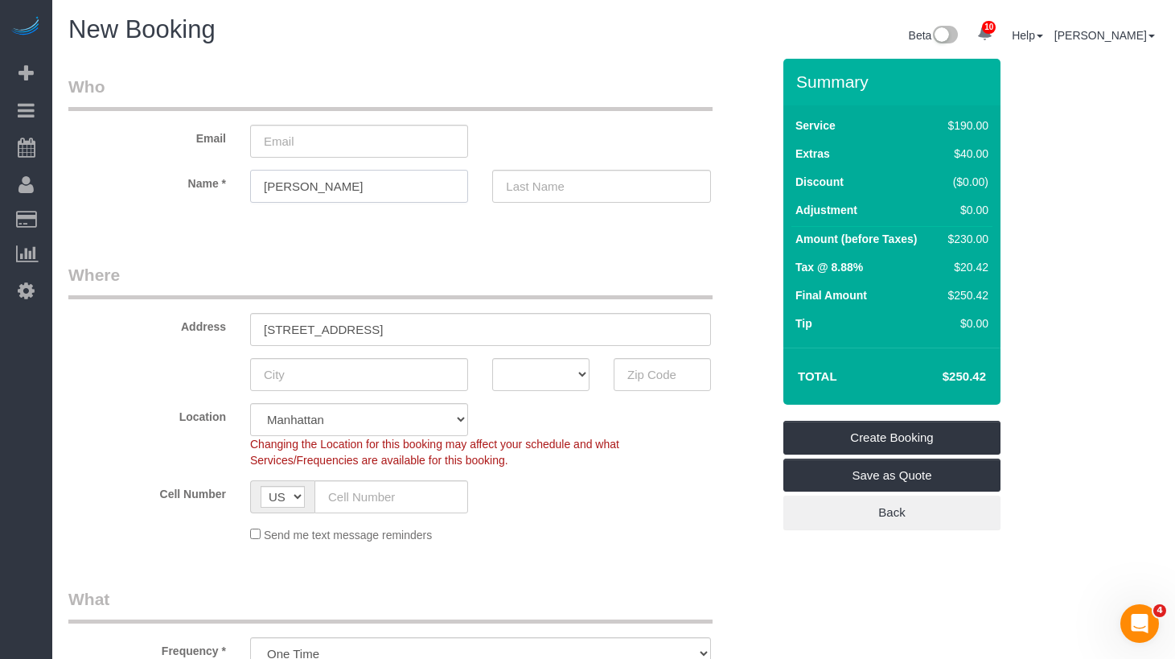
click at [319, 184] on input "Grace Mancuso" at bounding box center [359, 186] width 218 height 33
type input "Grace"
click at [603, 192] on input "text" at bounding box center [601, 186] width 218 height 33
paste input "Mancuso"
type input "Mancuso"
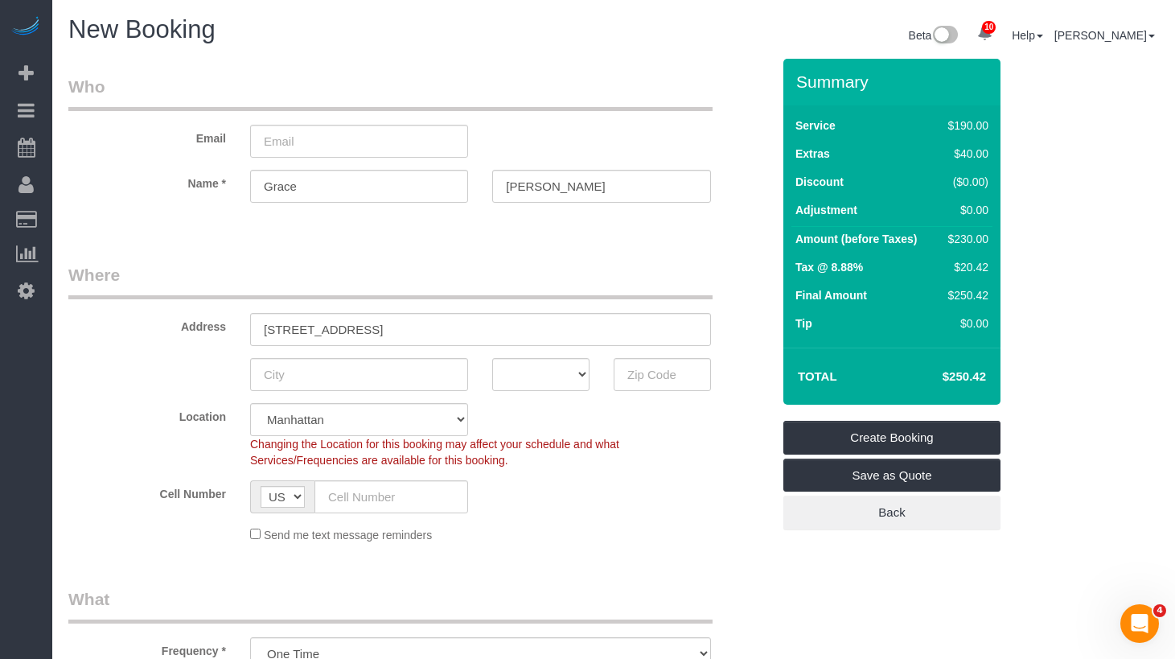
drag, startPoint x: 508, startPoint y: 253, endPoint x: 500, endPoint y: 267, distance: 15.9
drag, startPoint x: 580, startPoint y: 448, endPoint x: 476, endPoint y: 350, distance: 142.9
click at [574, 445] on span "Changing the Location for this booking may affect your schedule and what Servic…" at bounding box center [434, 452] width 369 height 29
click at [459, 329] on input "45 Cross Street,Apt. 27 Medford 02155" at bounding box center [480, 329] width 461 height 33
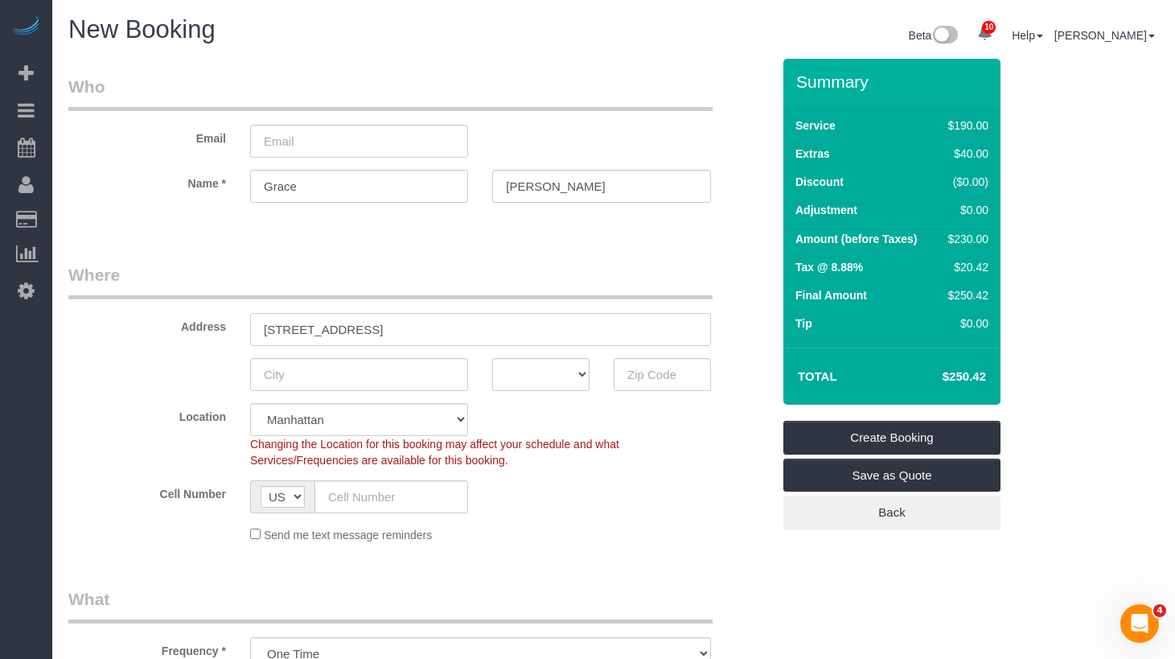
click at [459, 329] on input "45 Cross Street,Apt. 27 Medford 02155" at bounding box center [480, 329] width 461 height 33
click at [674, 379] on input "text" at bounding box center [662, 374] width 97 height 33
paste input "02155"
type input "02155"
click at [421, 331] on input "45 Cross Street,Apt. 27 Medford 02155" at bounding box center [480, 329] width 461 height 33
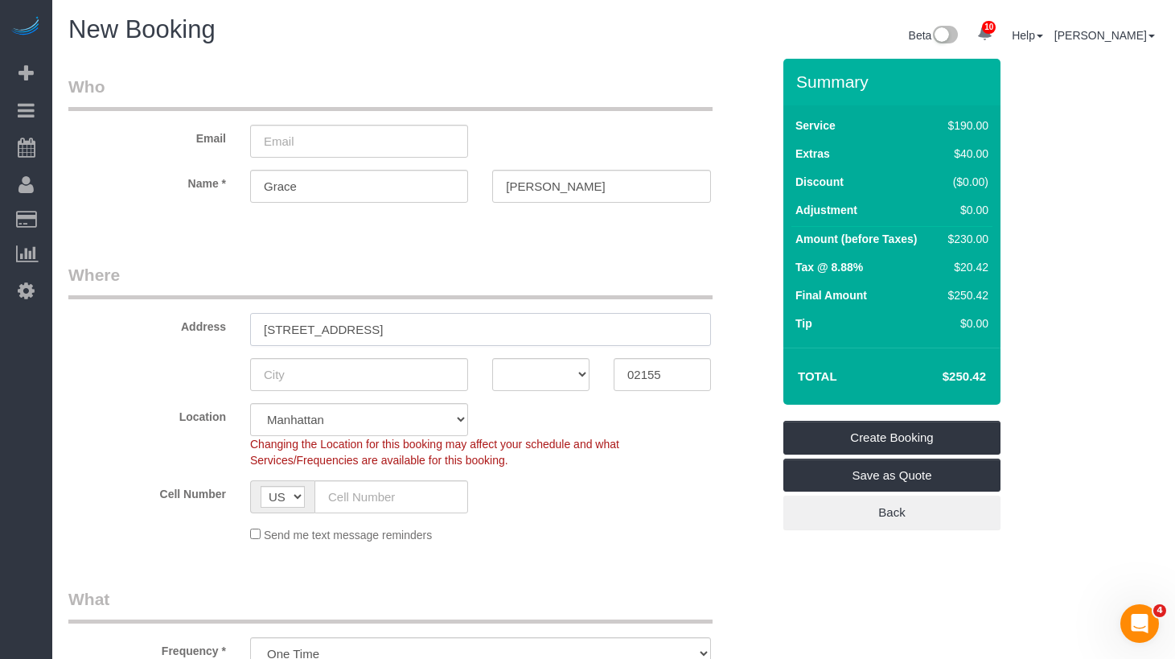
click at [406, 327] on input "45 Cross Street,Apt. 27 Medford 02155" at bounding box center [480, 329] width 461 height 33
select select "3"
type input "45 Cross Street,Apt. 27 02155"
select select "object:2390"
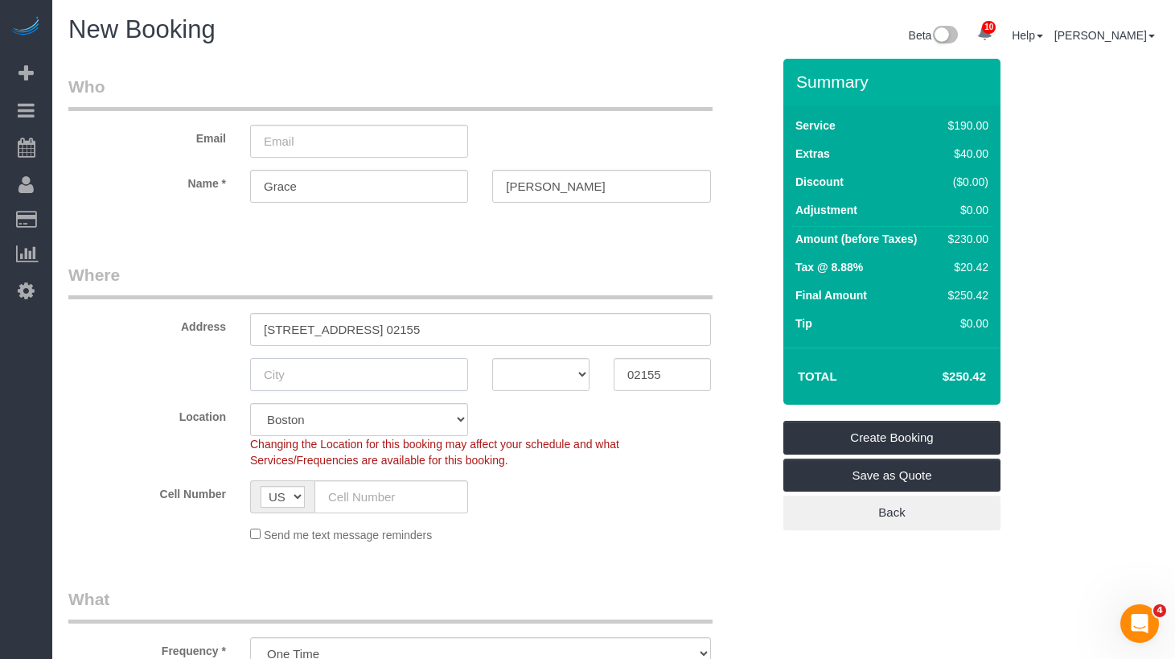
click at [381, 381] on input "text" at bounding box center [359, 374] width 218 height 33
paste input "Medford"
type input "Medford"
select select "2"
type input "Medford"
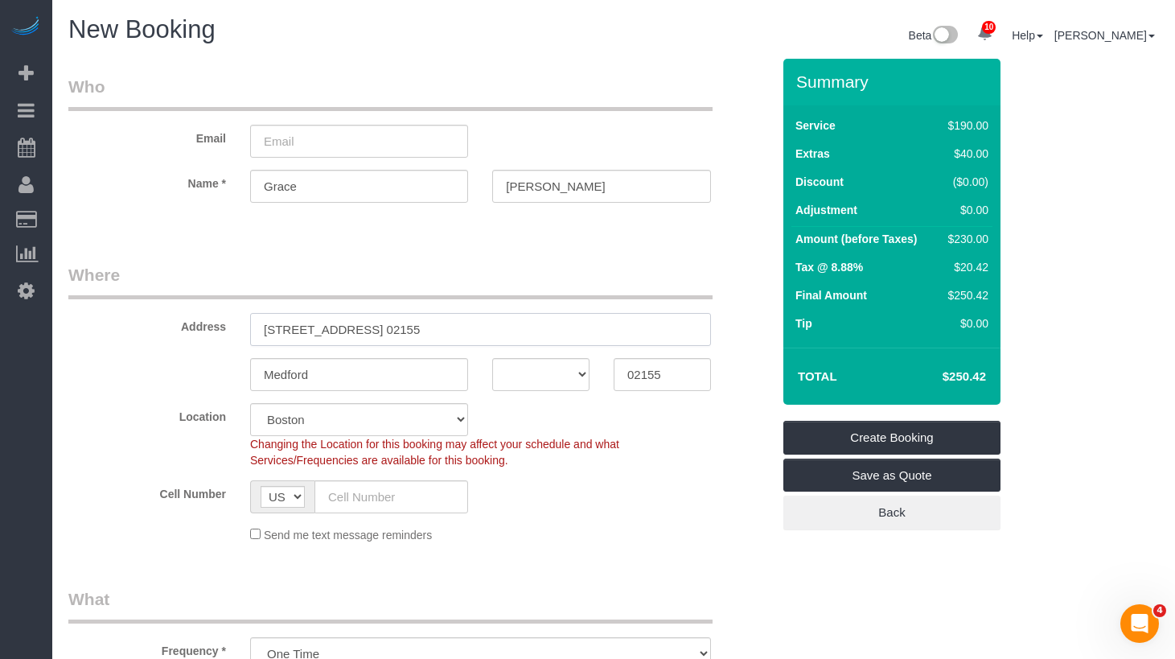
click at [420, 332] on input "45 Cross Street,Apt. 27 02155" at bounding box center [480, 329] width 461 height 33
click at [554, 391] on fieldset "Where Address 45 Cross Street,Apt. 27 02155 Medford AK AL AR AZ CA CO CT DC DE …" at bounding box center [419, 409] width 703 height 292
click at [550, 376] on select "AK AL AR AZ CA CO CT DC DE FL GA HI IA ID IL IN KS KY LA MA MD ME MI MN MO MS M…" at bounding box center [540, 374] width 97 height 33
select select "IL"
click at [492, 358] on select "AK AL AR AZ CA CO CT DC DE FL GA HI IA ID IL IN KS KY LA MA MD ME MI MN MO MS M…" at bounding box center [540, 374] width 97 height 33
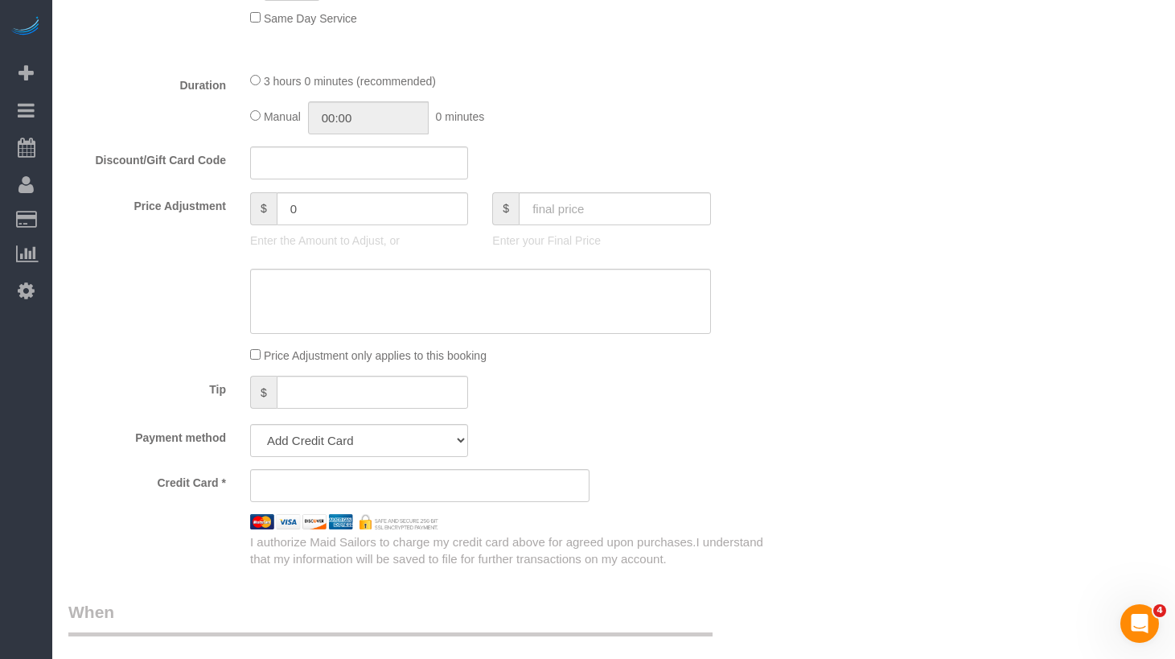
scroll to position [1501, 0]
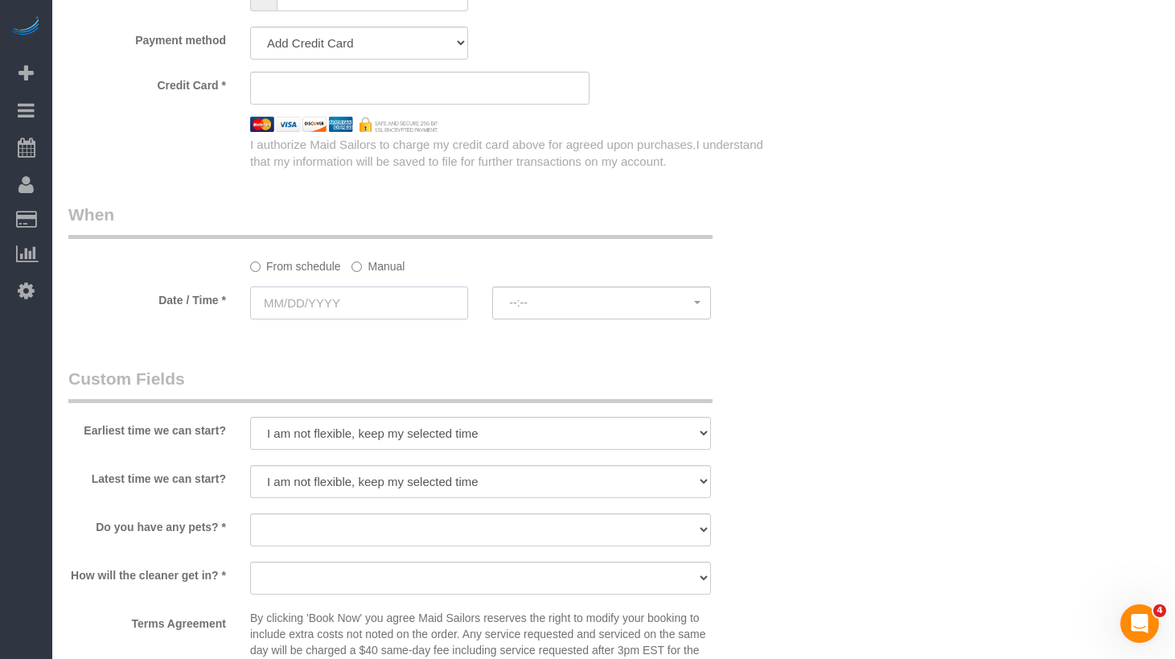
click at [407, 306] on input "text" at bounding box center [359, 302] width 218 height 33
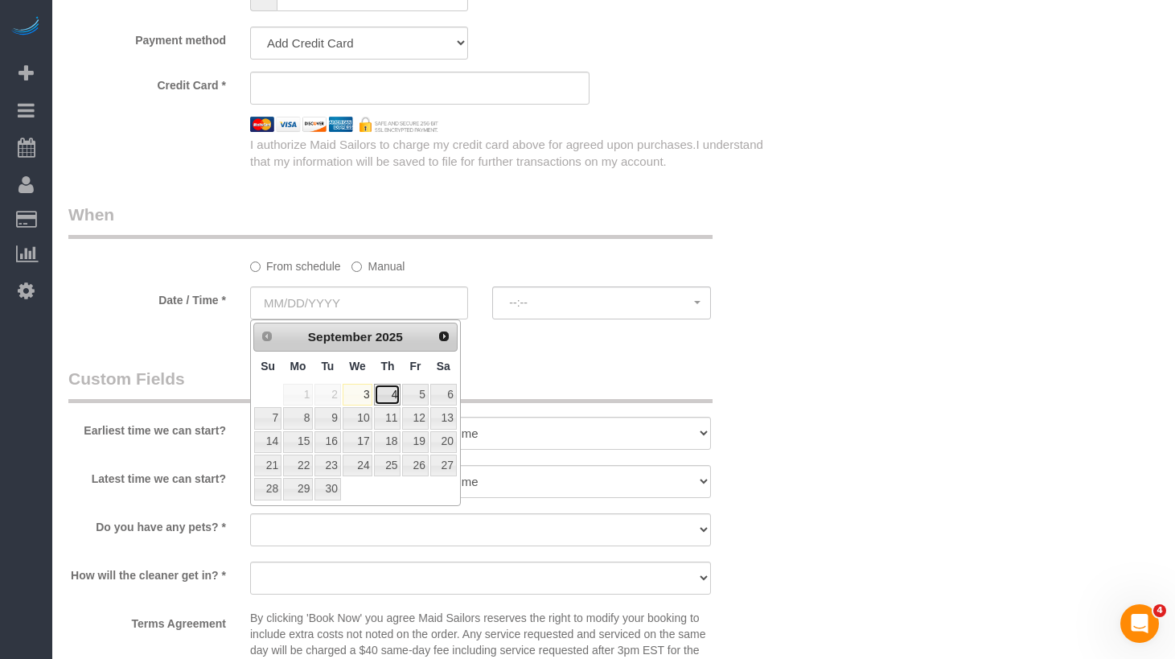
click at [389, 393] on link "4" at bounding box center [387, 395] width 27 height 22
type input "09/04/2025"
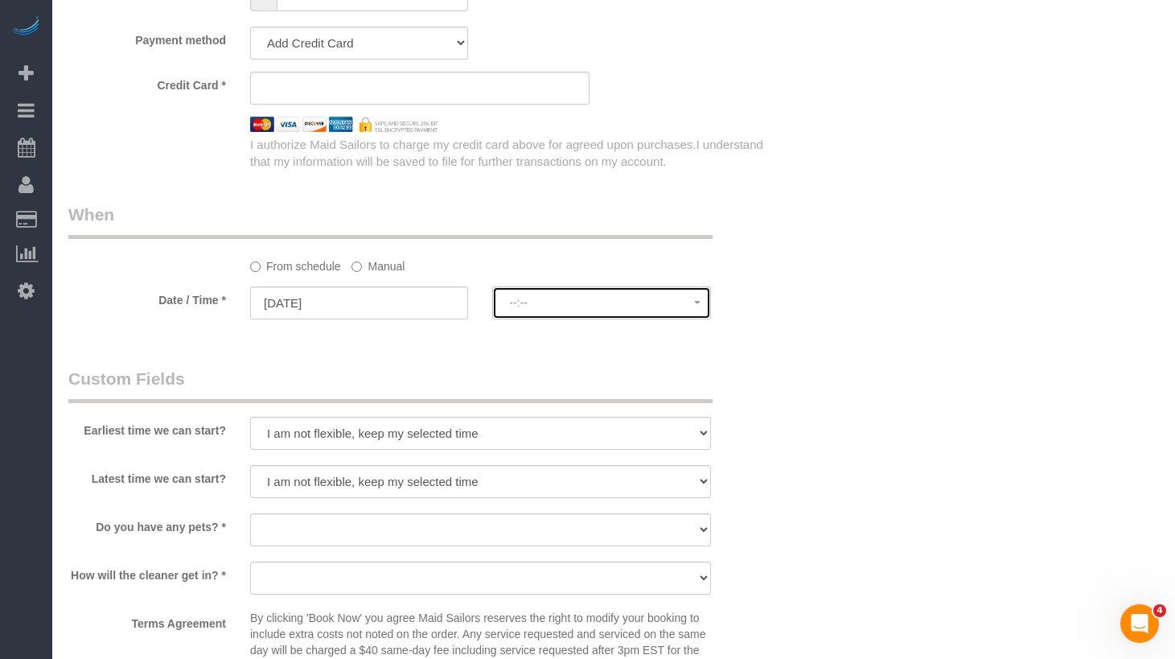
click at [549, 312] on button "--:--" at bounding box center [601, 302] width 218 height 33
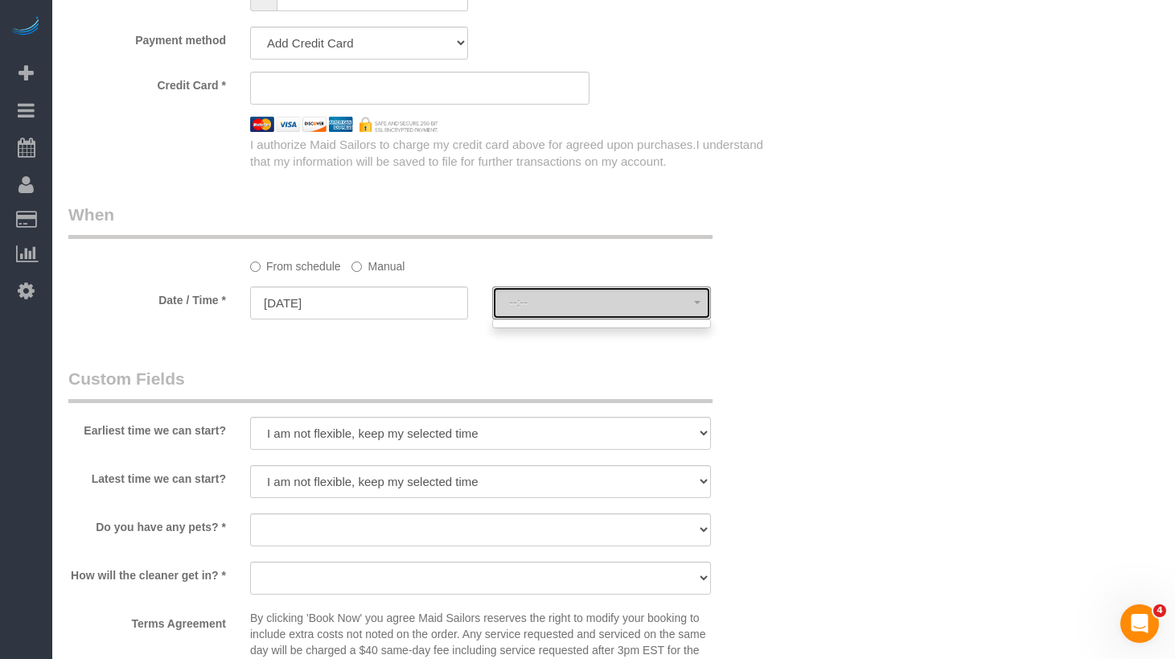
select select "spot1"
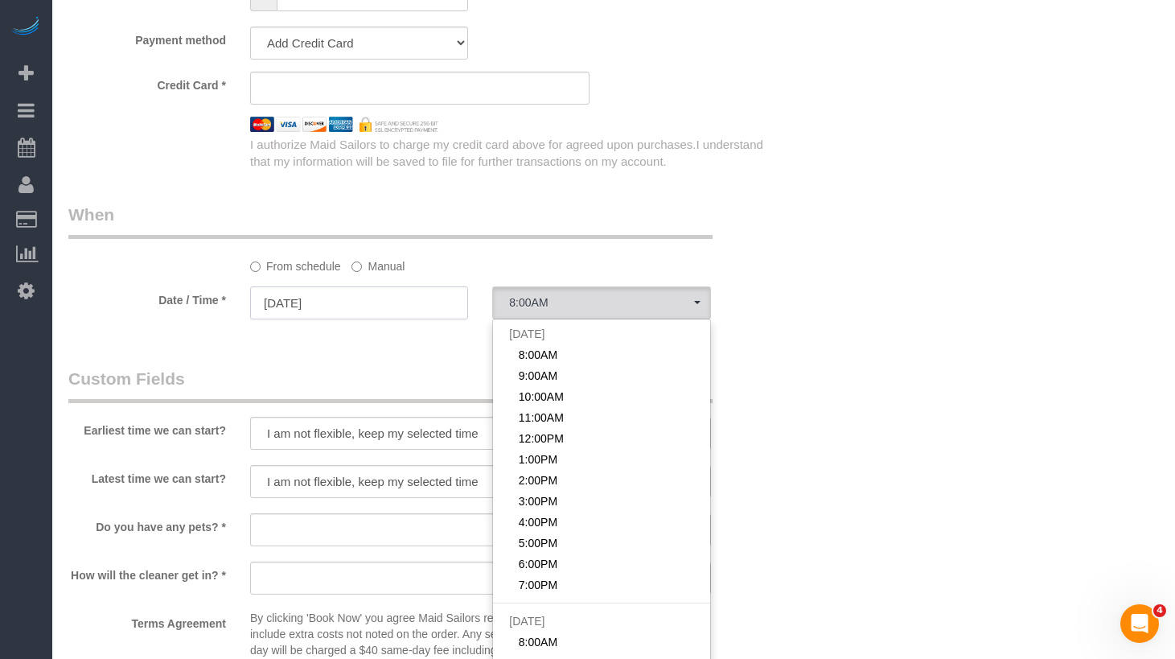
click at [392, 304] on input "09/04/2025" at bounding box center [359, 302] width 218 height 33
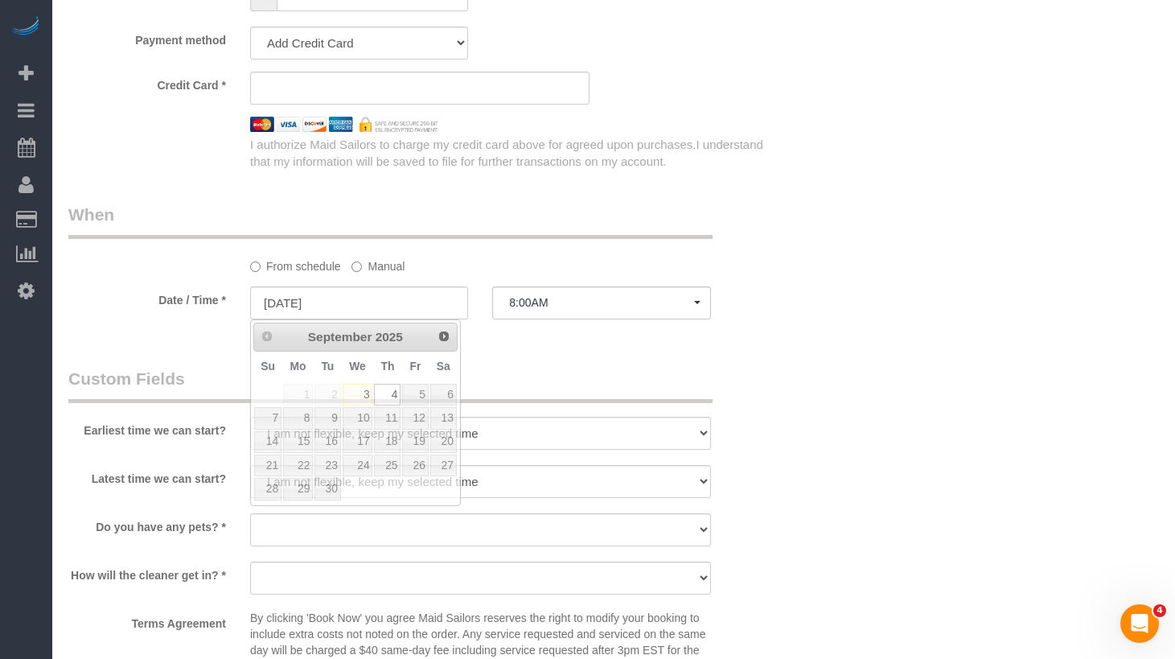
drag, startPoint x: 553, startPoint y: 372, endPoint x: 467, endPoint y: 435, distance: 107.0
click at [553, 372] on legend "Custom Fields" at bounding box center [390, 385] width 644 height 36
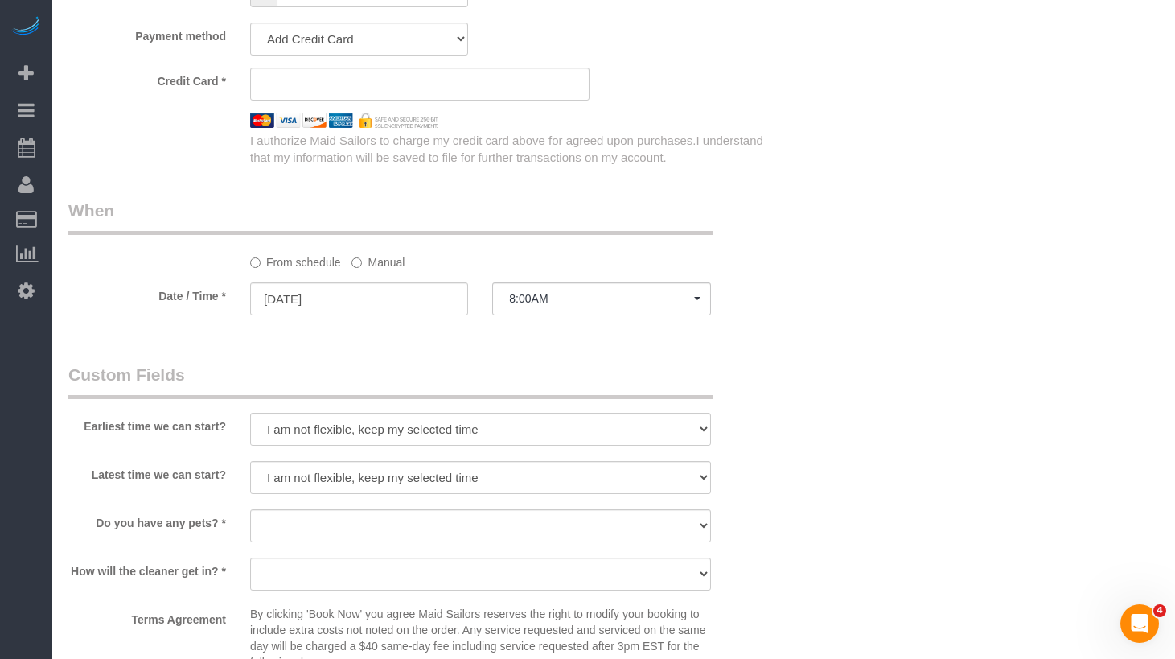
scroll to position [1804, 0]
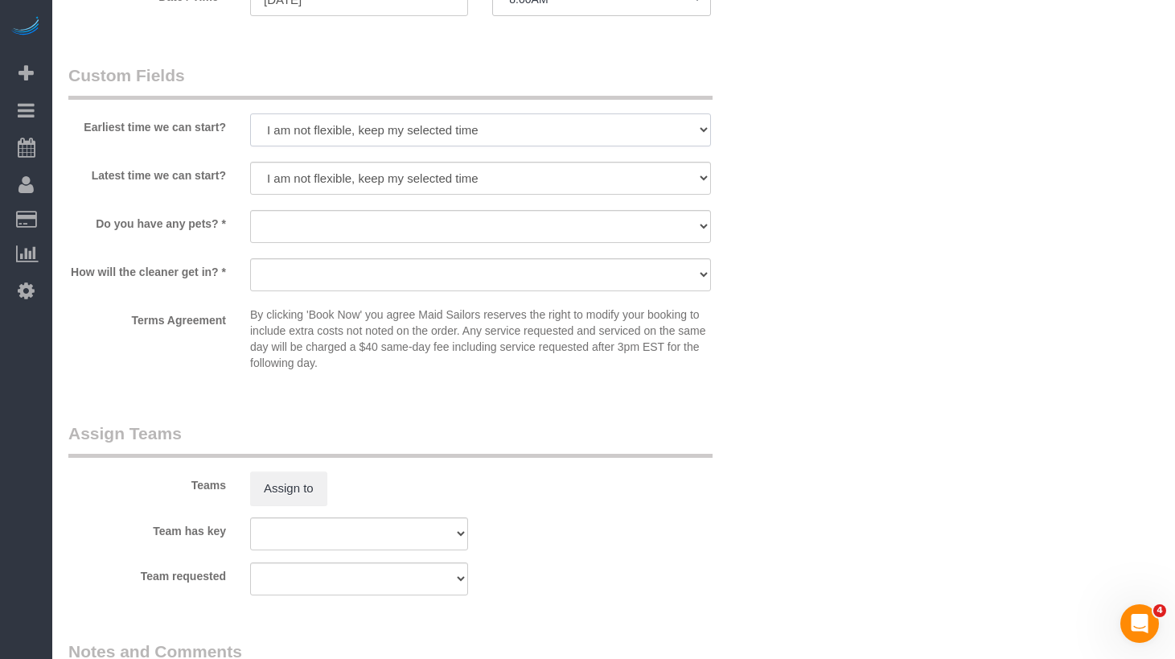
click at [354, 122] on select "I am not flexible, keep my selected time 8:00 AM 9:00 AM 10:00 AM 11:00 AM 12:0…" at bounding box center [480, 129] width 461 height 33
select select "number:59"
click at [250, 113] on select "I am not flexible, keep my selected time 8:00 AM 9:00 AM 10:00 AM 11:00 AM 12:0…" at bounding box center [480, 129] width 461 height 33
click at [330, 175] on select "I am not flexible, keep my selected time 8:00 AM 9:00 AM 10:00 AM 11:00 AM 12:0…" at bounding box center [480, 178] width 461 height 33
click at [250, 162] on select "I am not flexible, keep my selected time 8:00 AM 9:00 AM 10:00 AM 11:00 AM 12:0…" at bounding box center [480, 178] width 461 height 33
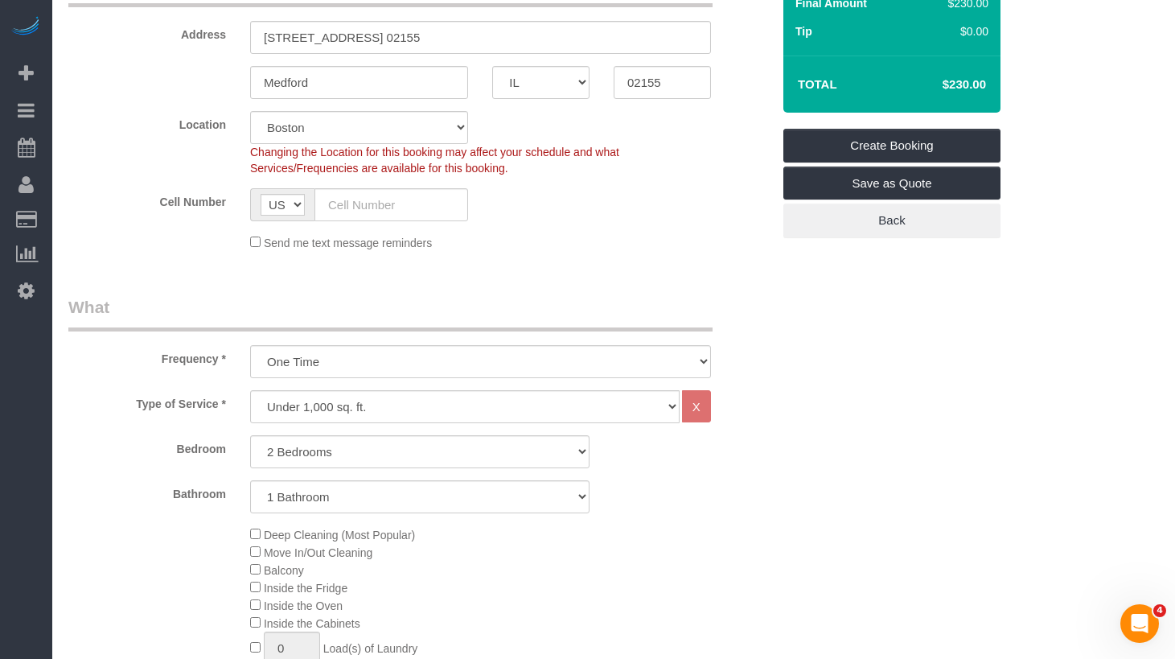
scroll to position [253, 0]
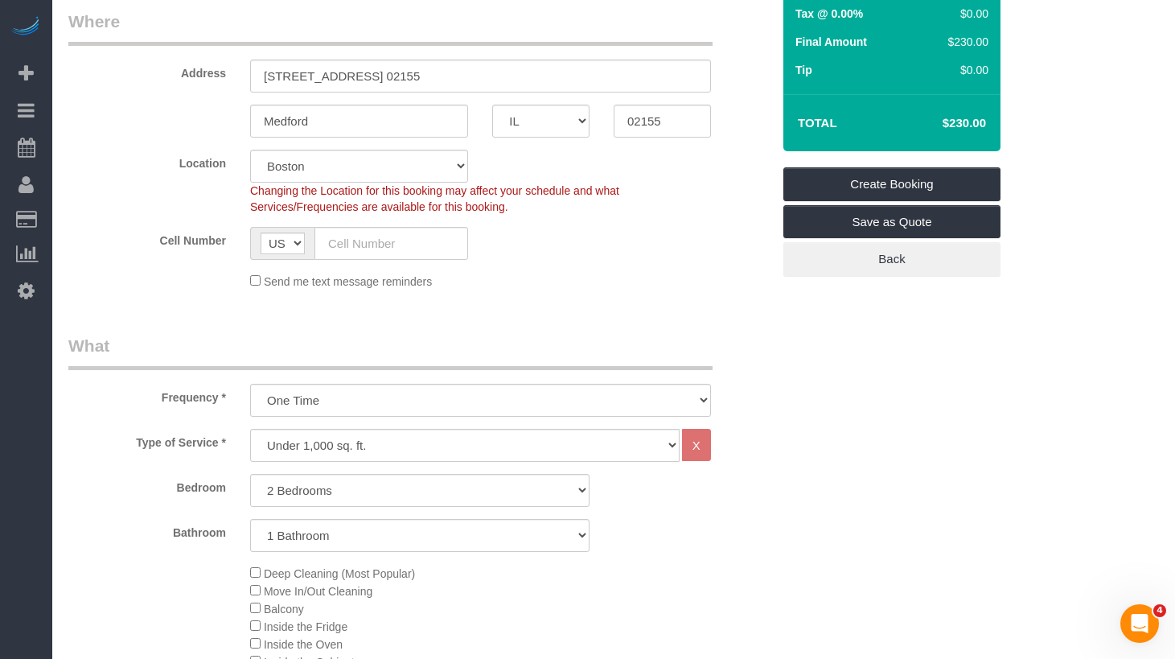
click at [552, 294] on fieldset "Where Address 45 Cross Street,Apt. 27 02155 Medford AK AL AR AZ CA CO CT DC DE …" at bounding box center [419, 156] width 703 height 292
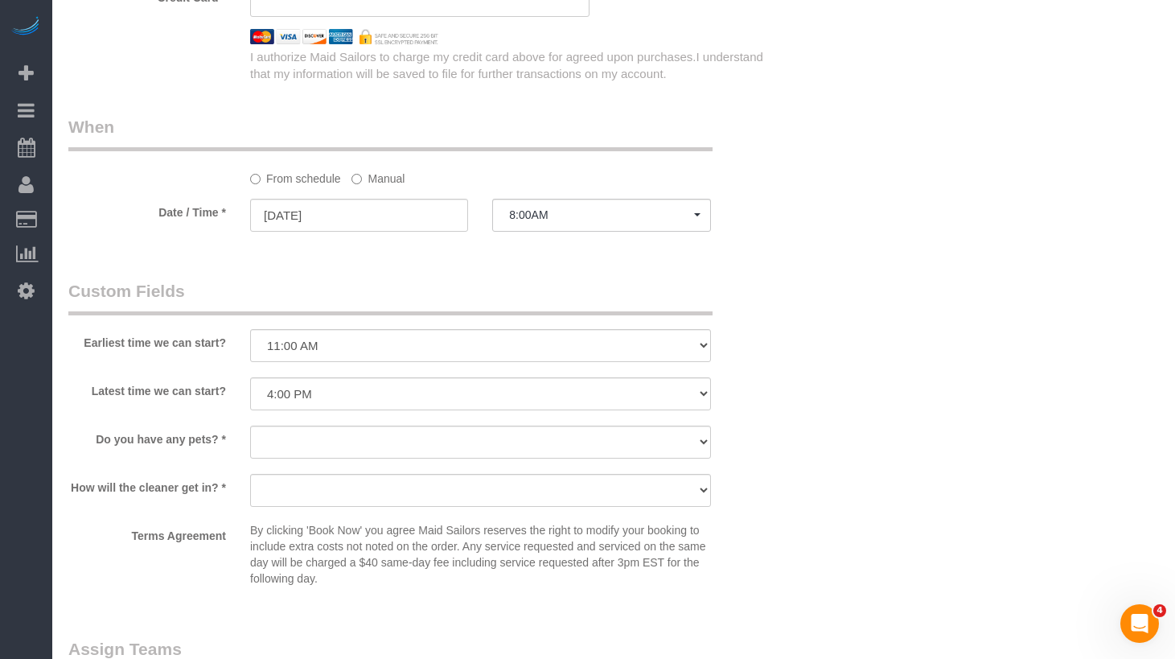
scroll to position [1596, 0]
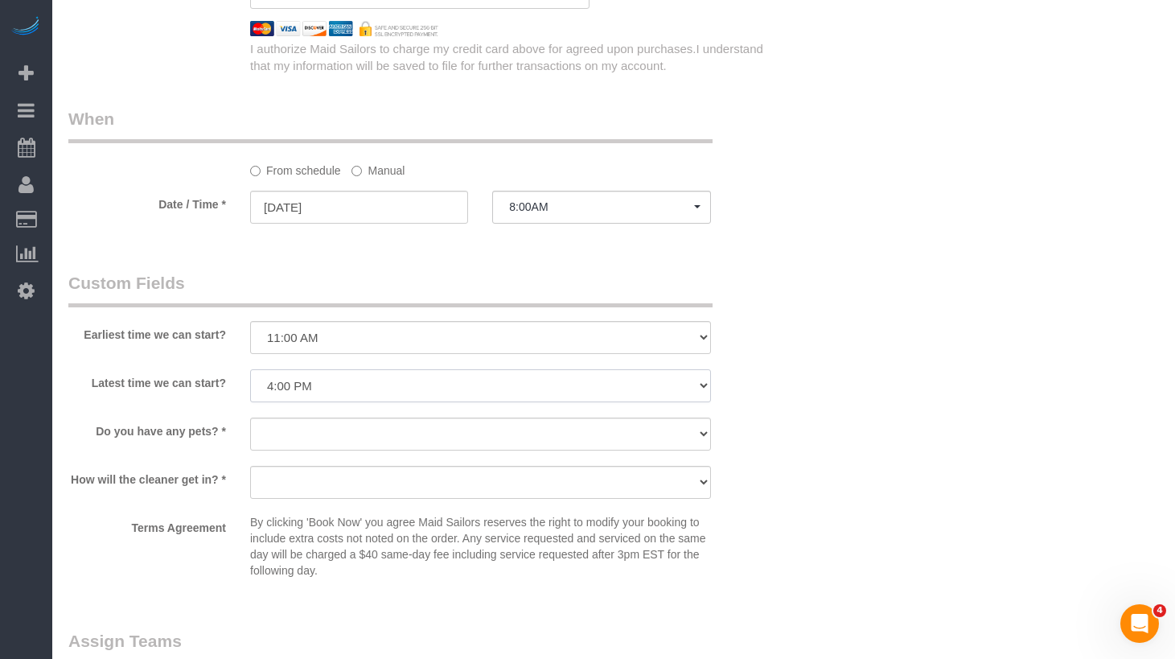
click at [365, 390] on select "I am not flexible, keep my selected time 8:00 AM 9:00 AM 10:00 AM 11:00 AM 12:0…" at bounding box center [480, 385] width 461 height 33
select select "number:75"
click at [250, 369] on select "I am not flexible, keep my selected time 8:00 AM 9:00 AM 10:00 AM 11:00 AM 12:0…" at bounding box center [480, 385] width 461 height 33
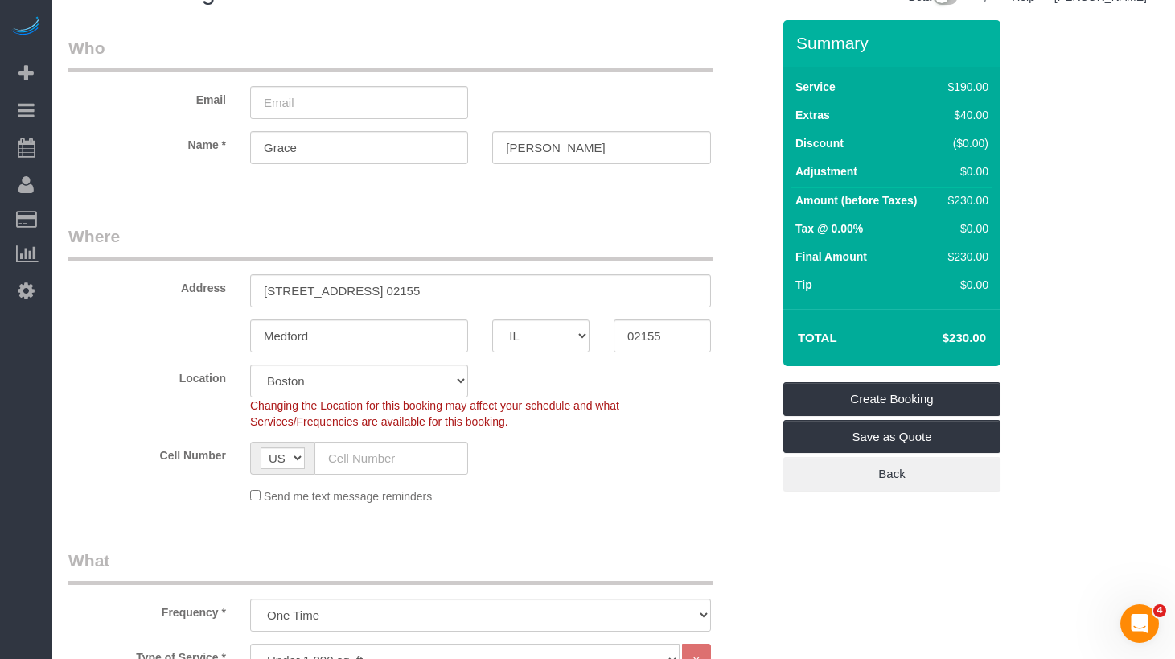
scroll to position [0, 0]
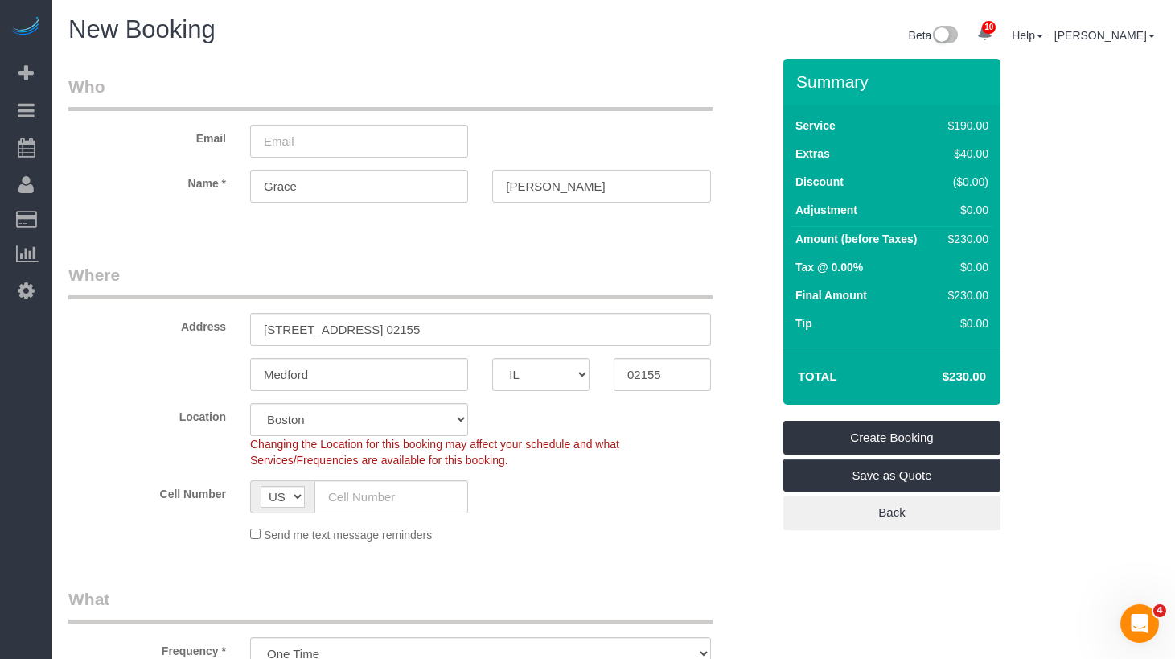
click at [389, 151] on input "email" at bounding box center [359, 141] width 218 height 33
click at [340, 136] on input "Gmancuso@b4p.org" at bounding box center [359, 141] width 218 height 33
click at [342, 138] on input "Gmancuso@C4p.org" at bounding box center [359, 141] width 218 height 33
type input "Gmancuso@c4p.org"
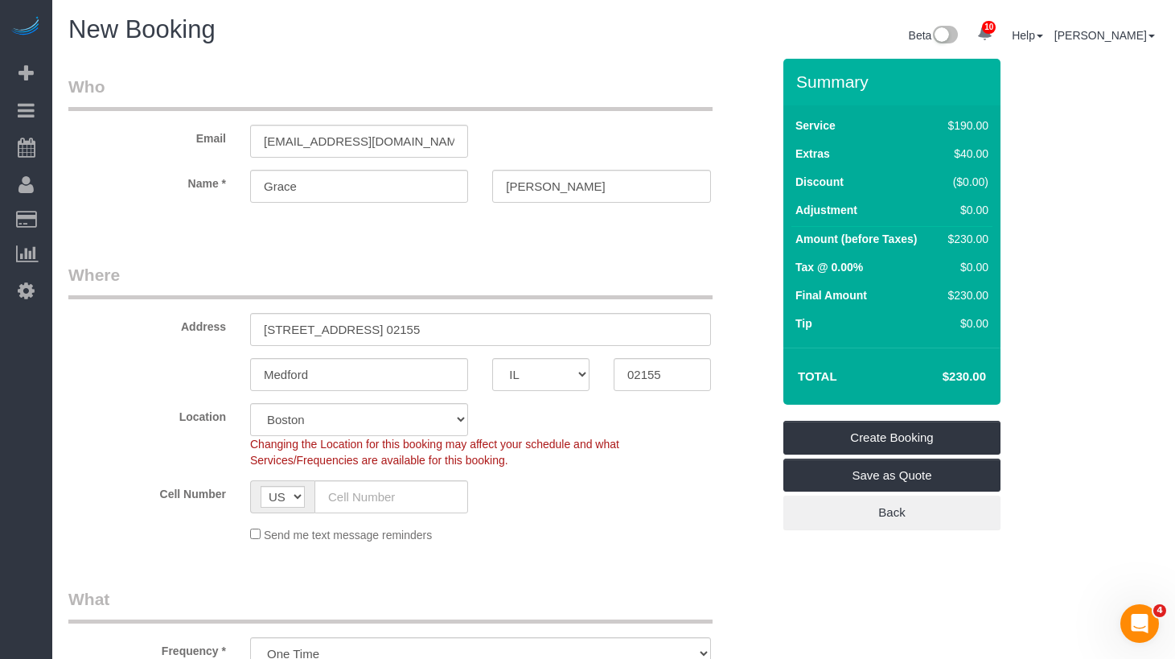
select select "spot53"
click at [842, 477] on link "Save as Quote" at bounding box center [892, 476] width 217 height 34
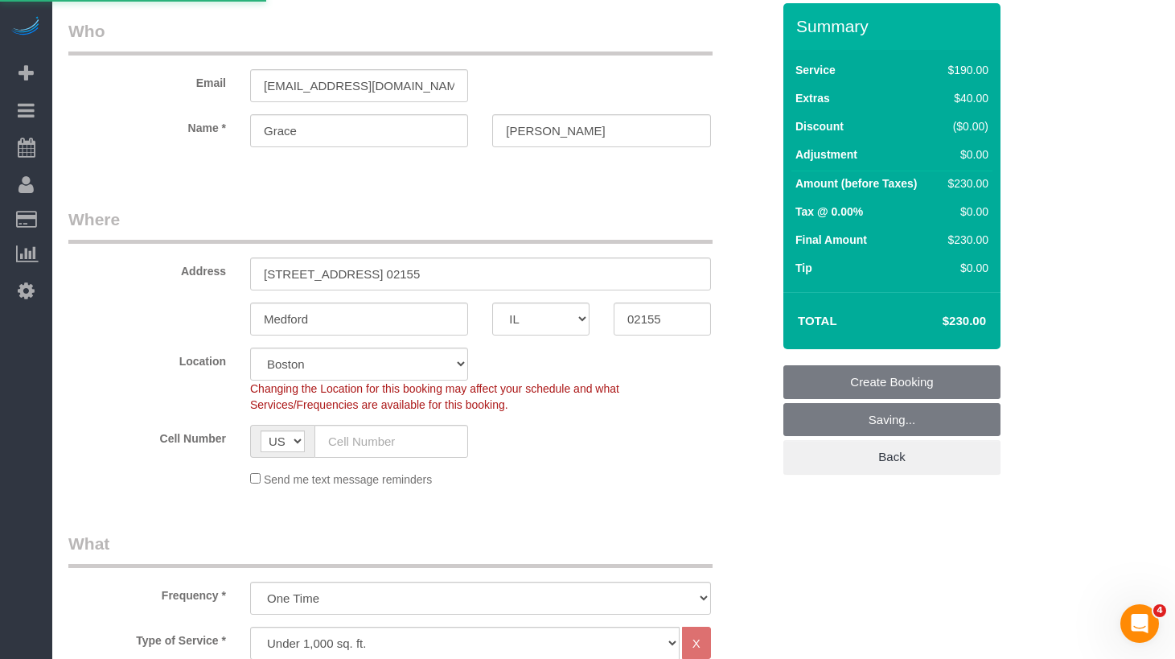
scroll to position [117, 0]
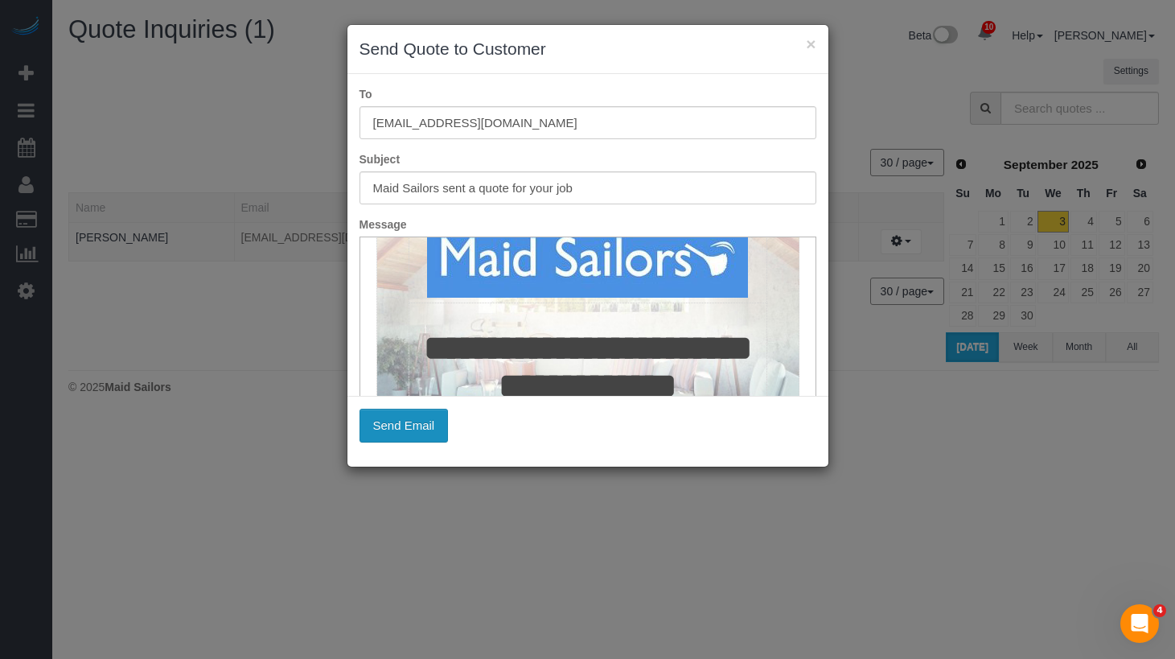
scroll to position [57, 0]
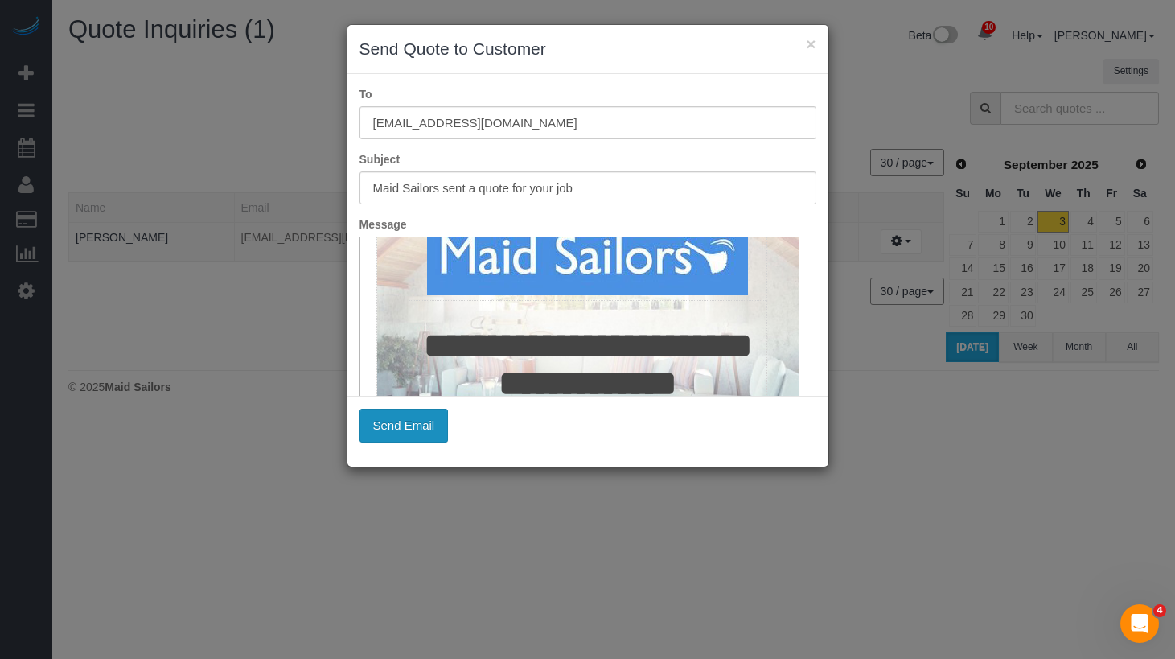
click at [426, 438] on button "Send Email" at bounding box center [404, 426] width 89 height 34
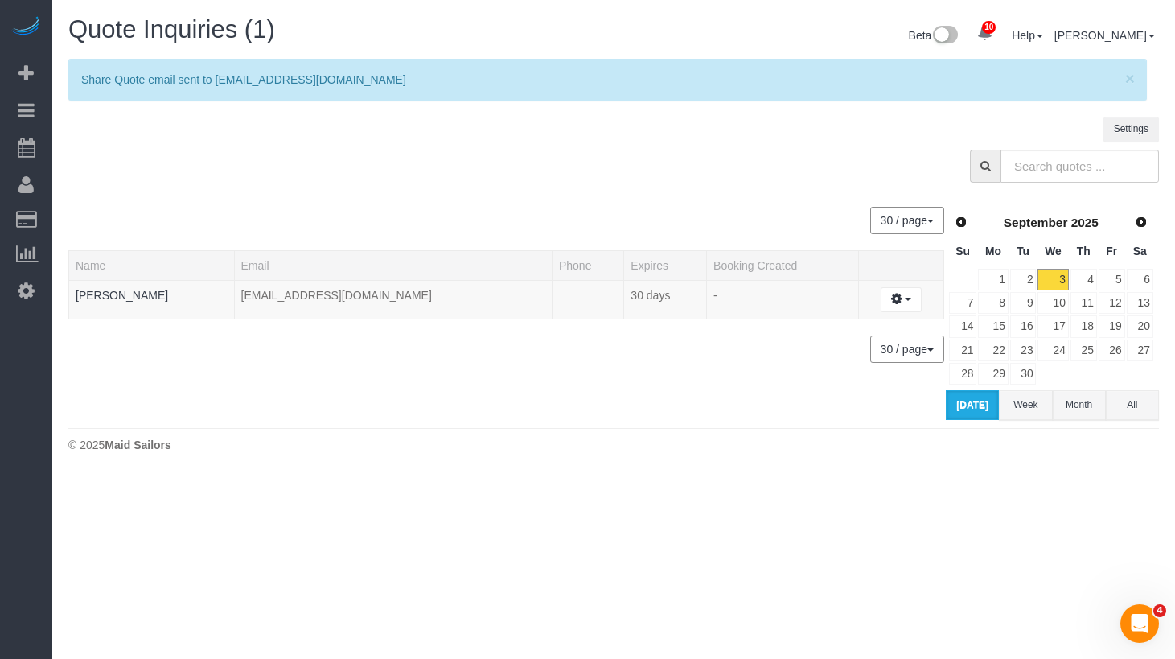
click at [544, 194] on sui-quotes-table "30 / page 10 / page 20 / page 30 / page 40 / page 50 / page 100 / page Name Ema…" at bounding box center [507, 305] width 878 height 229
click at [891, 294] on icon "button" at bounding box center [896, 299] width 11 height 10
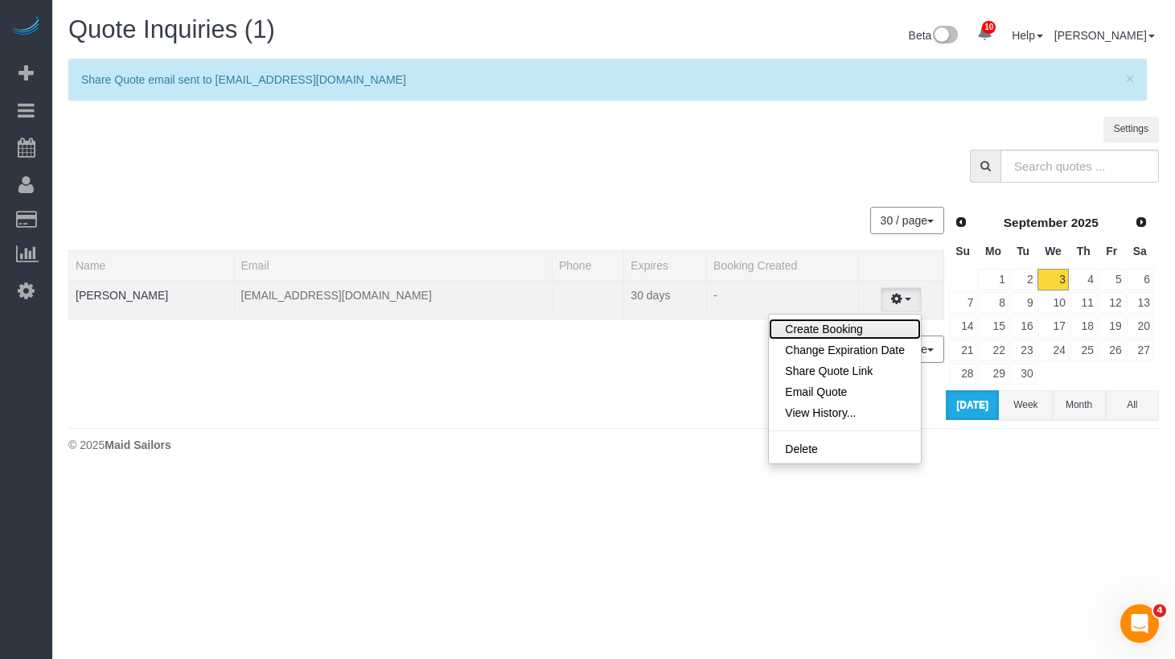
click at [826, 331] on link "Create Booking" at bounding box center [845, 329] width 152 height 21
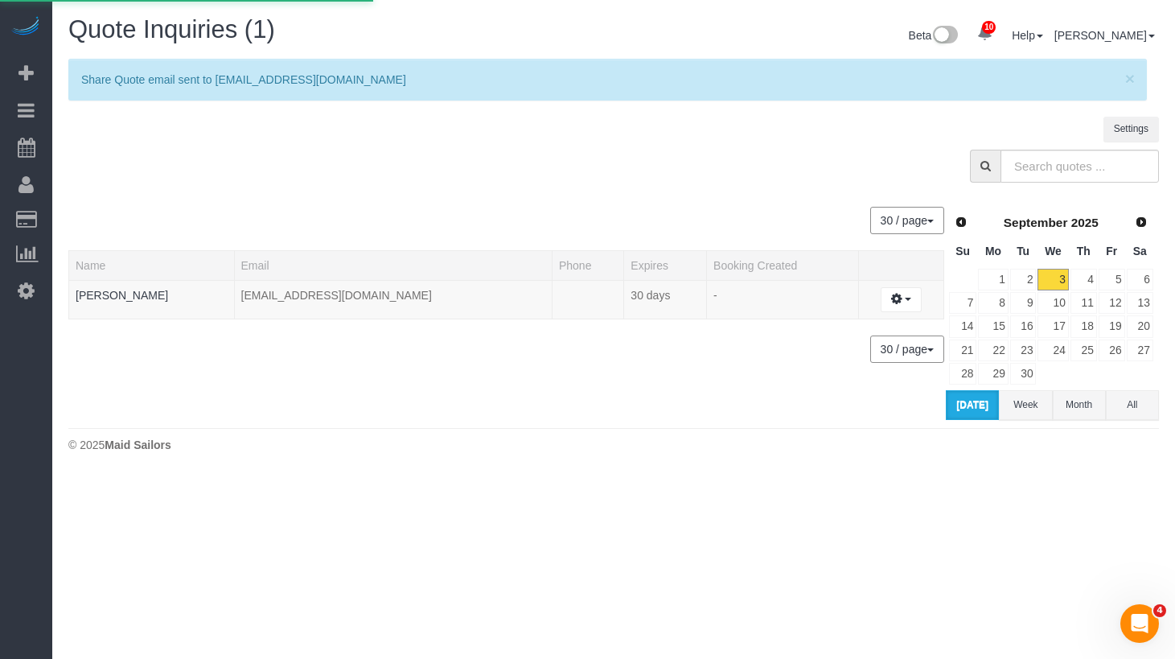
select select "IL"
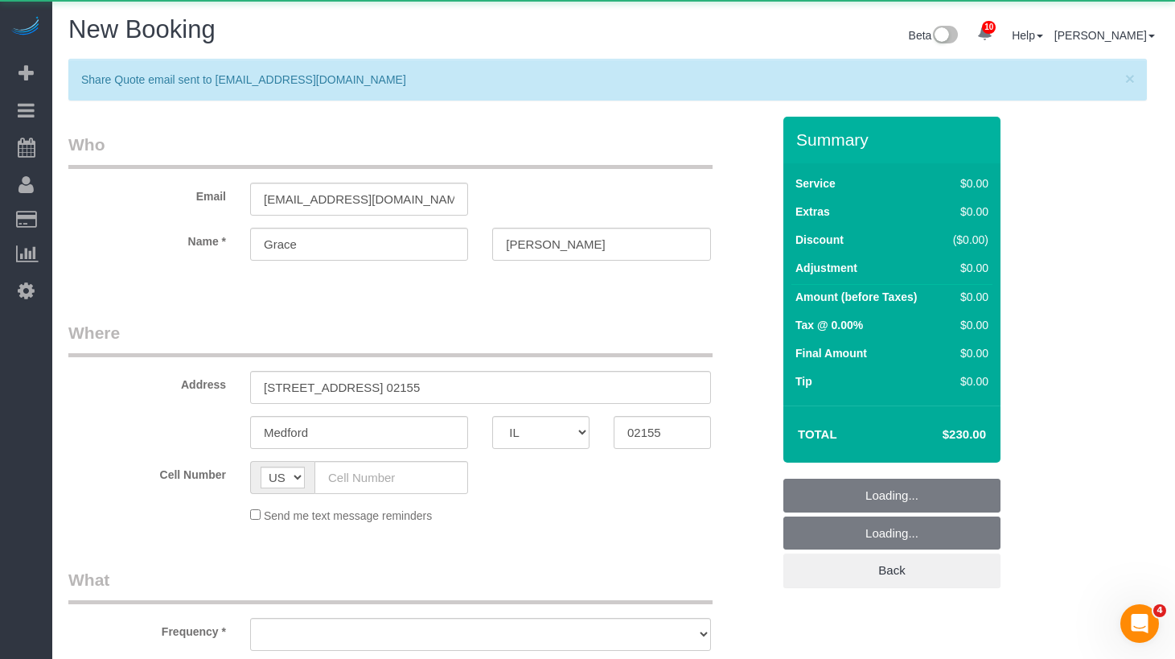
select select "number:59"
select select "number:75"
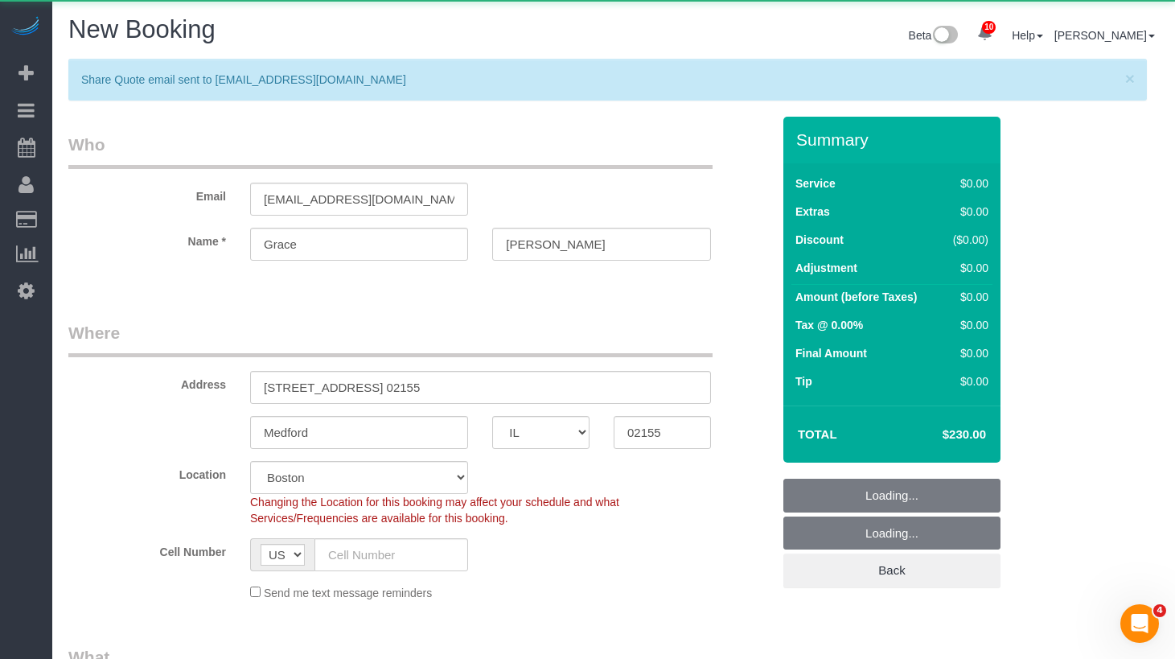
scroll to position [43, 0]
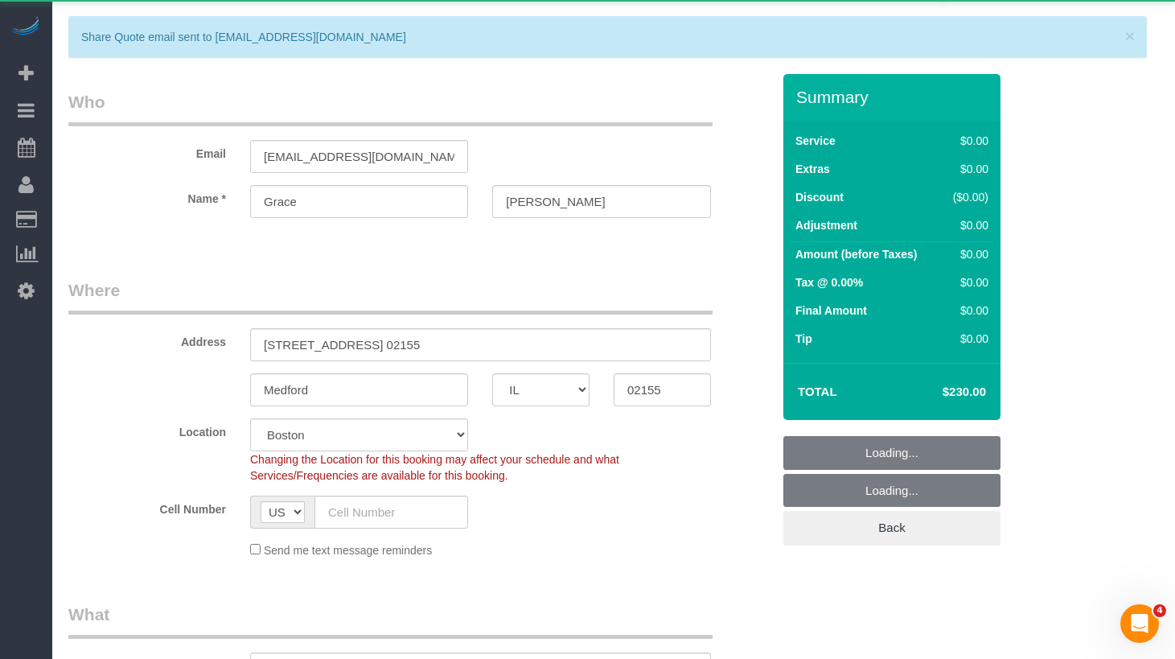
select select "object:3057"
select select "spot105"
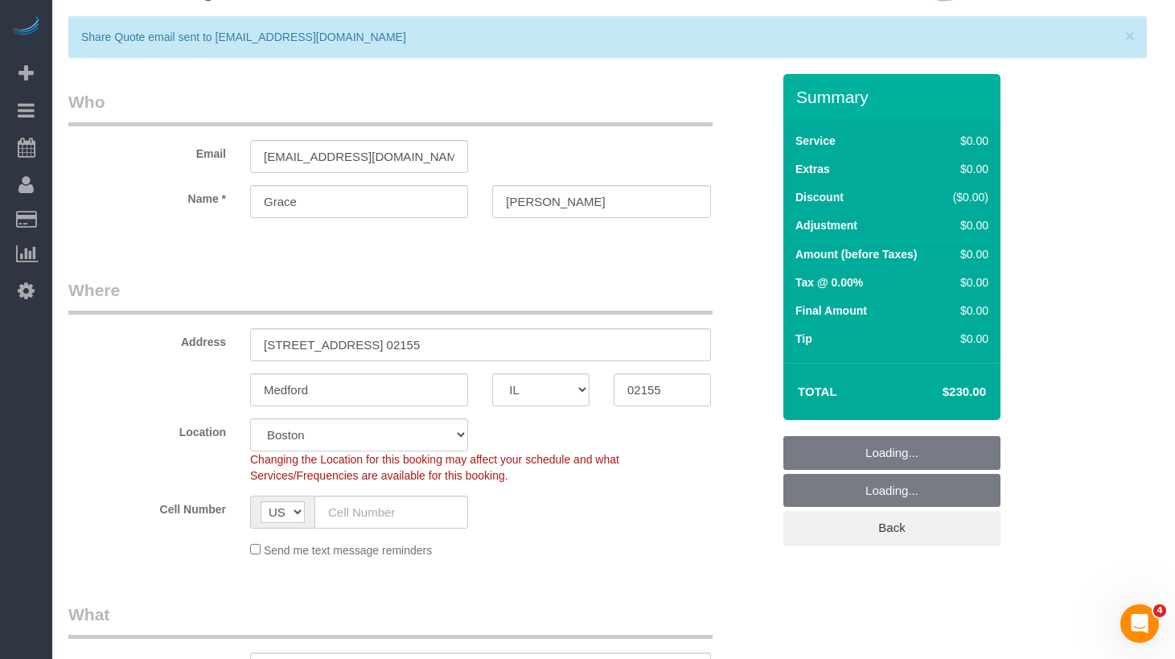
select select "object:3220"
click at [548, 369] on sui-booking-address "Address 45 Cross Street,Apt. 27 02155 Medford AK AL AR AZ CA CO CT DC DE FL GA …" at bounding box center [419, 342] width 703 height 128
select select "2"
click at [549, 385] on select "AK AL AR AZ CA CO CT DC DE FL GA HI IA ID IL IN KS KY LA MA MD ME MI MN MO MS M…" at bounding box center [540, 389] width 97 height 33
select select "object:3224"
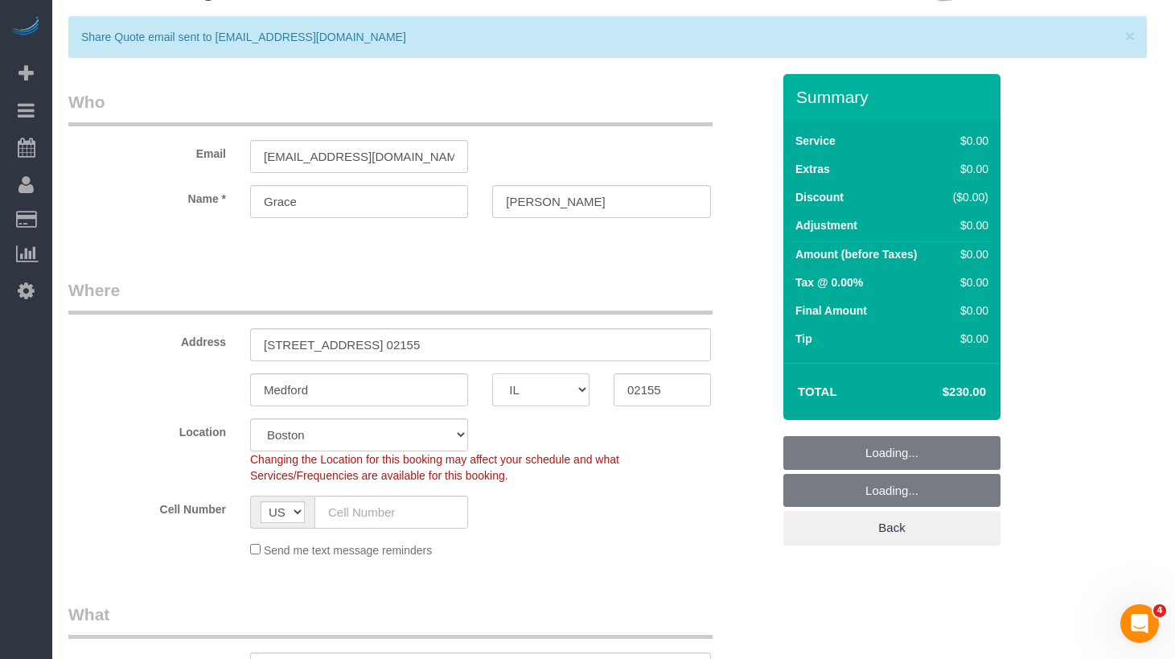
select select
select select "2"
select select "spot157"
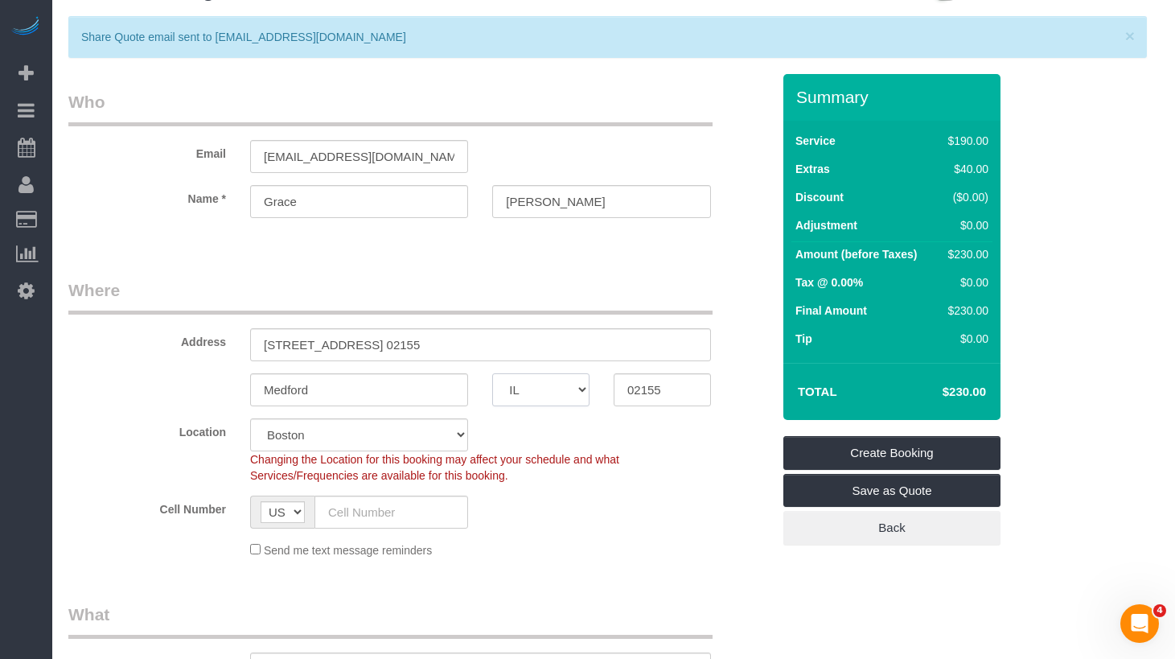
select select "MA"
click at [492, 373] on select "AK AL AR AZ CA CO CT DC DE FL GA HI IA ID IL IN KS KY LA MA MD ME MI MN MO MS M…" at bounding box center [540, 389] width 97 height 33
click at [662, 482] on div "Changing the Location for this booking may affect your schedule and what Servic…" at bounding box center [480, 467] width 485 height 32
select select "spot209"
click at [839, 495] on link "Save as Quote" at bounding box center [892, 491] width 217 height 34
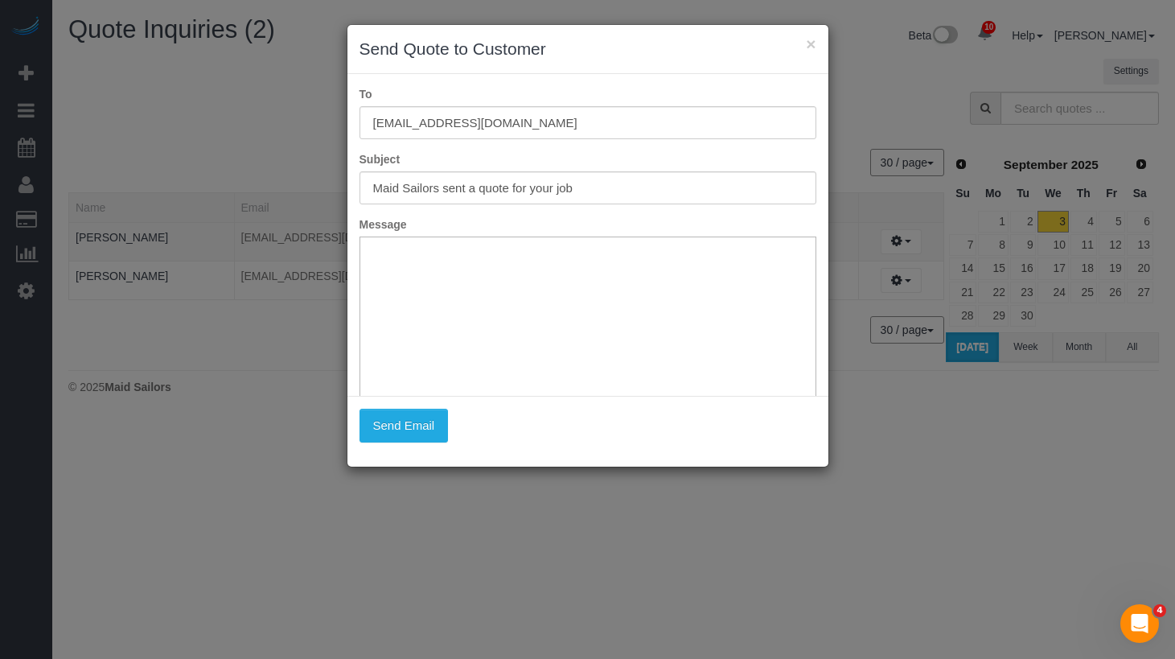
click at [564, 411] on div "× Send Quote to Customer To gmancuso@c4p.org Subject Maid Sailors sent a quote …" at bounding box center [587, 329] width 1175 height 659
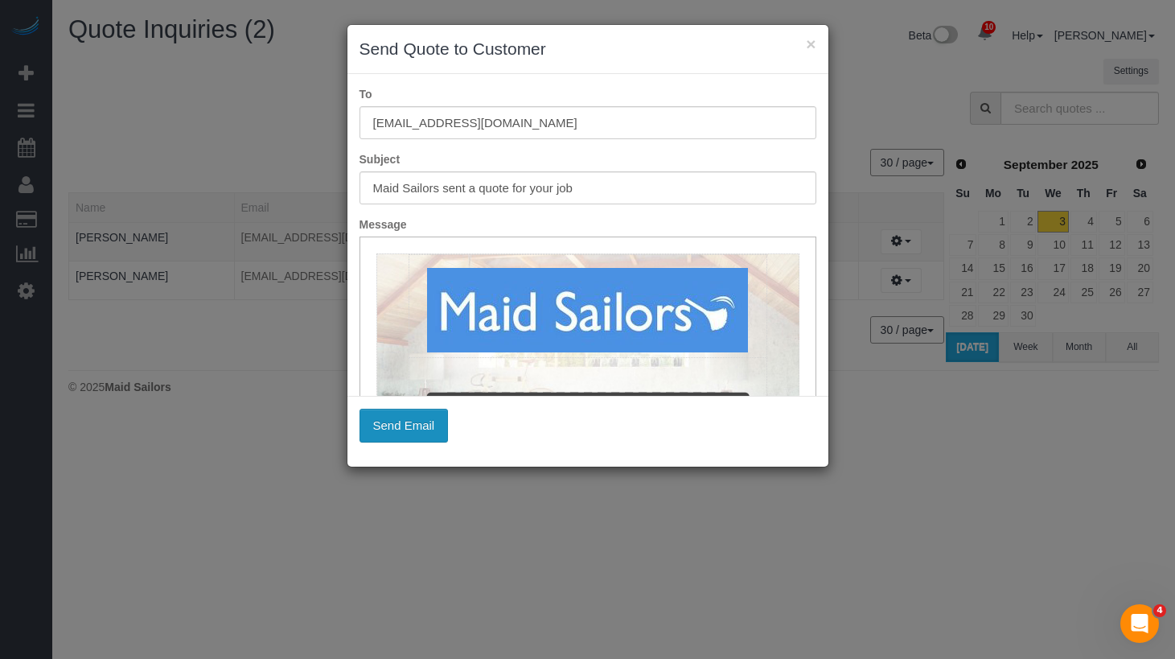
click at [390, 419] on button "Send Email" at bounding box center [404, 426] width 89 height 34
click at [530, 475] on div "× Send Quote to Customer To gmancuso@c4p.org Subject Maid Sailors sent a quote …" at bounding box center [587, 329] width 1175 height 659
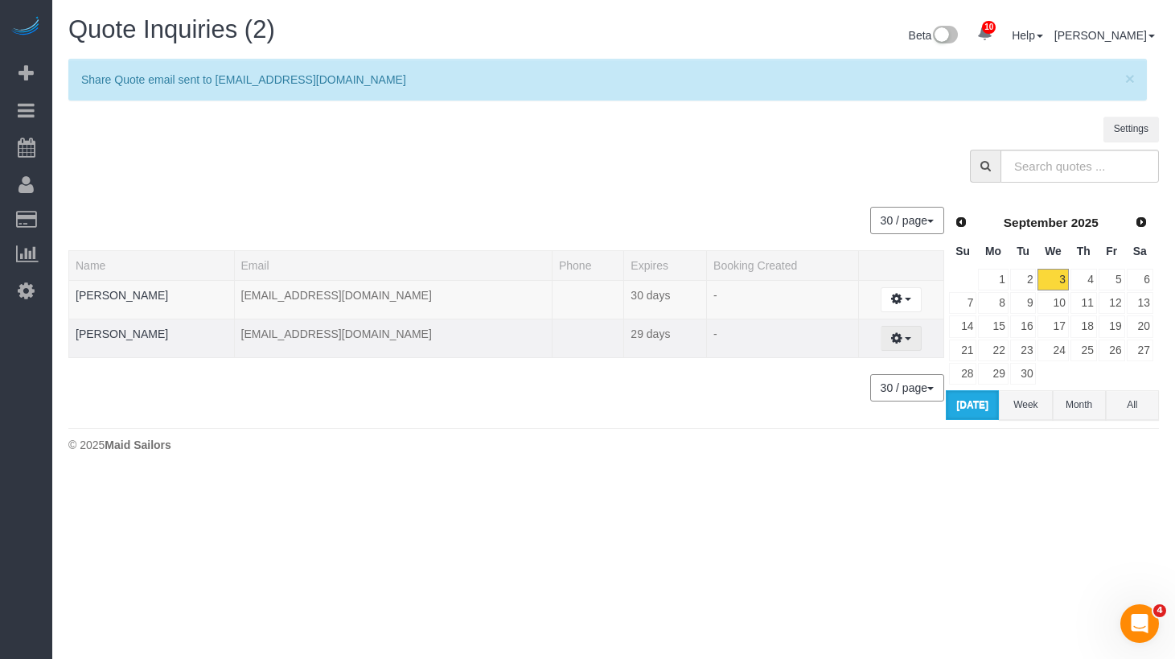
click at [891, 334] on icon "button" at bounding box center [896, 338] width 11 height 10
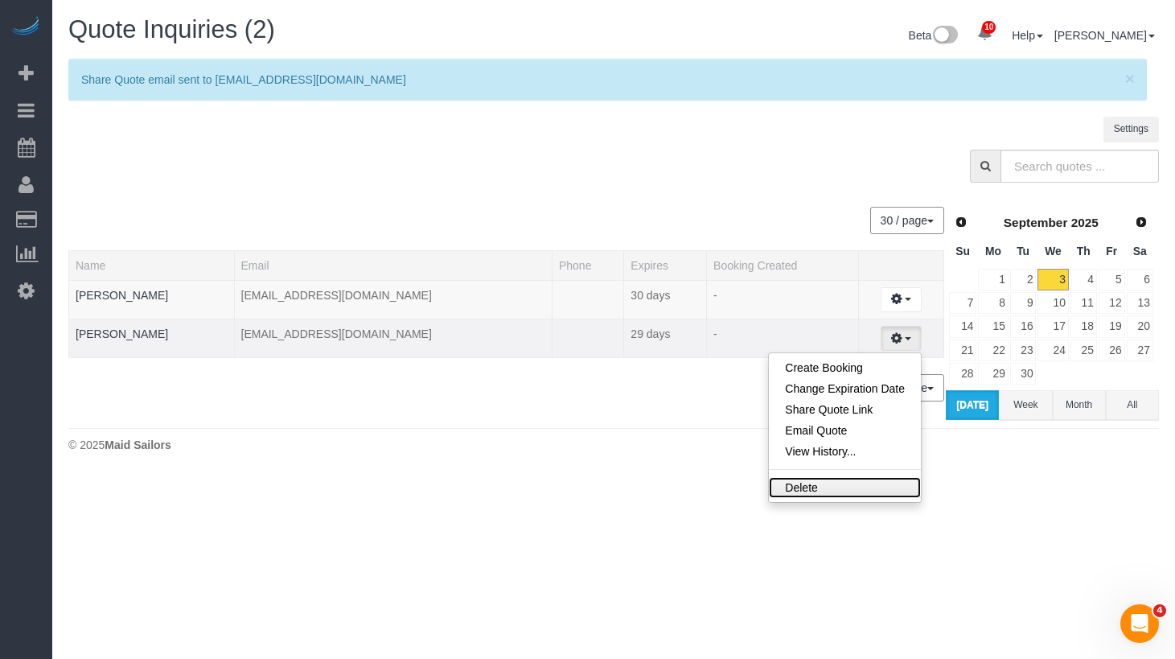
click at [805, 484] on link "Delete" at bounding box center [845, 487] width 152 height 21
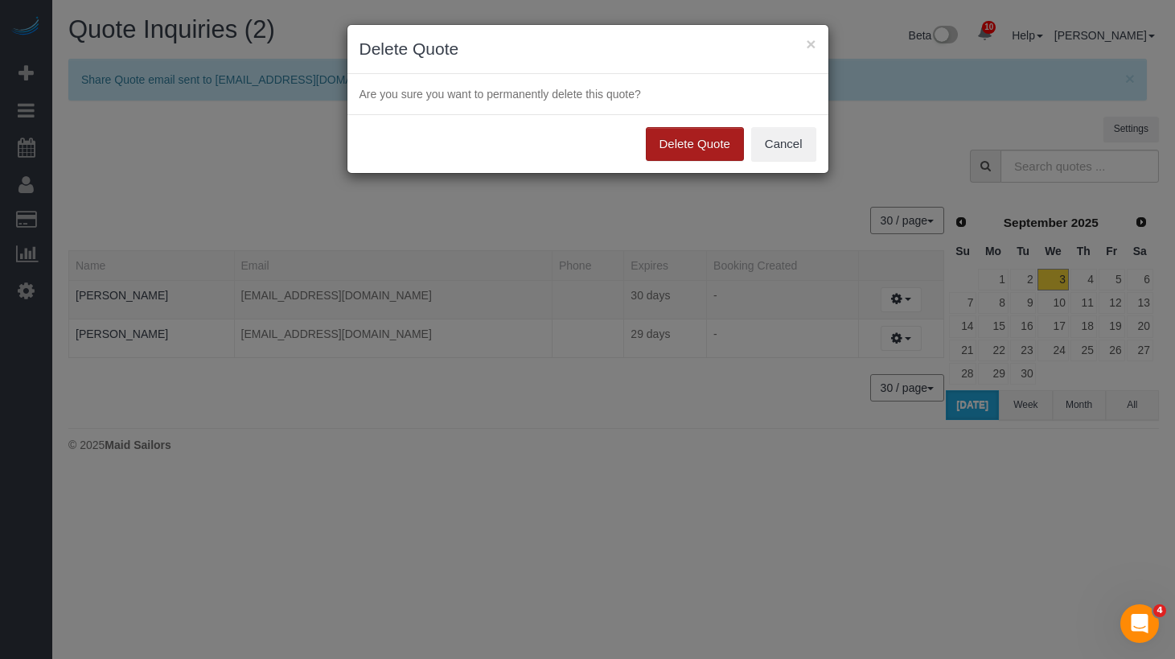
click at [679, 147] on button "Delete Quote" at bounding box center [695, 144] width 98 height 34
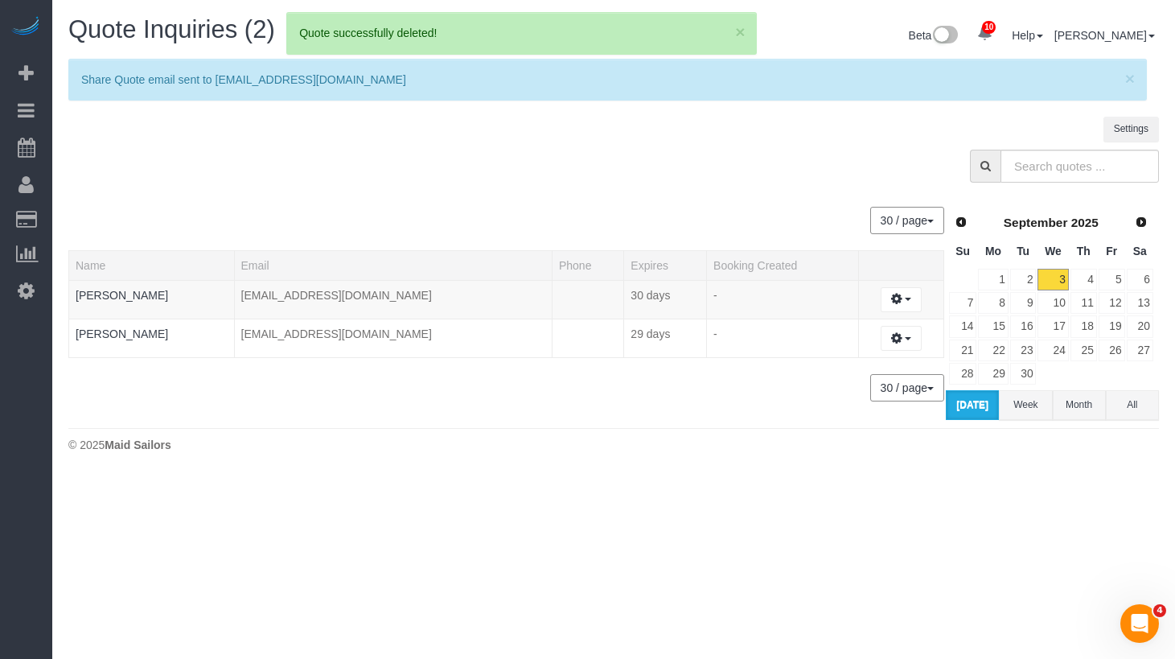
click at [501, 183] on div at bounding box center [613, 170] width 1115 height 41
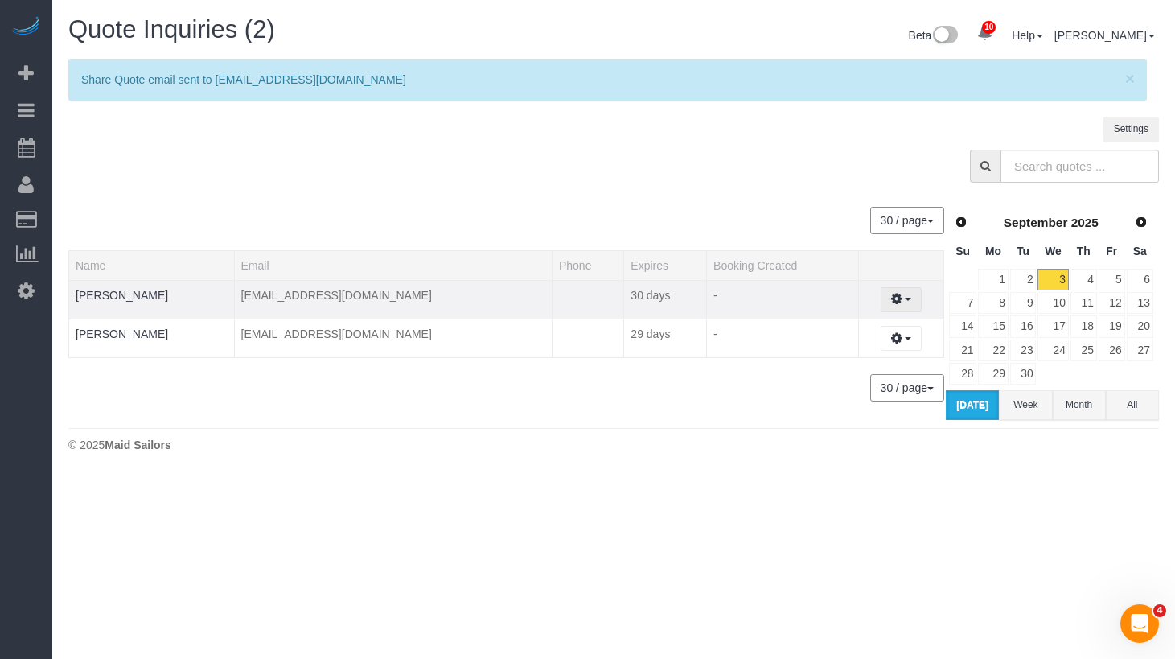
click at [894, 299] on button "button" at bounding box center [901, 299] width 41 height 25
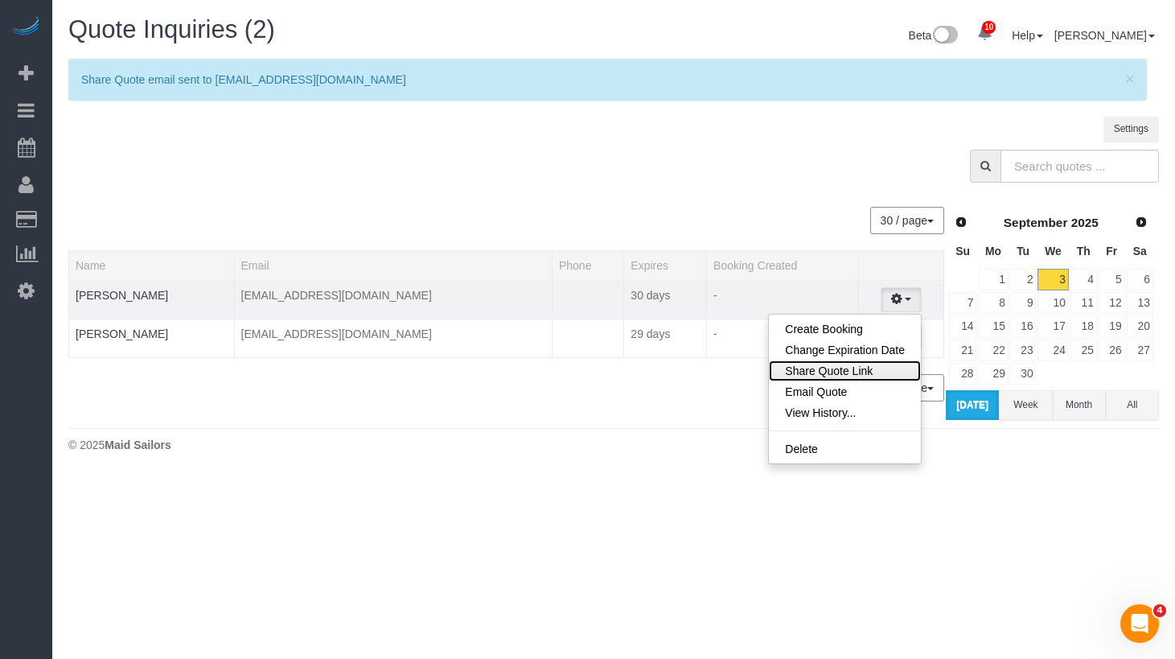
click at [824, 371] on link "Share Quote Link" at bounding box center [845, 370] width 152 height 21
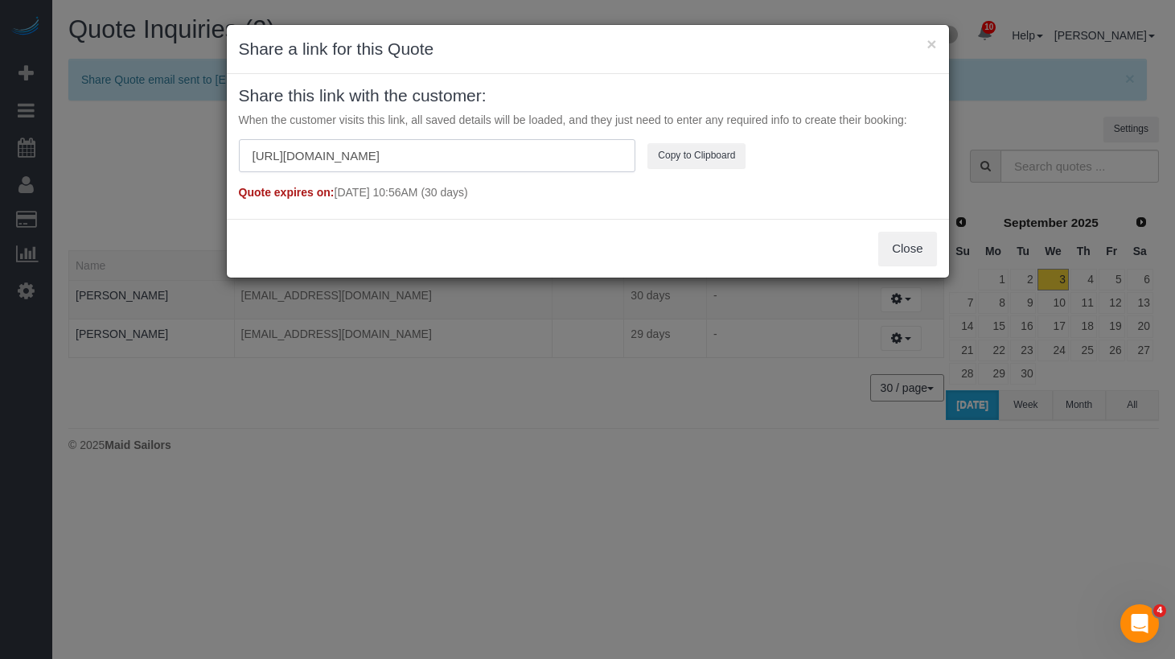
click at [580, 159] on input "https://maidsailors.com/book-now/?quoteId=5aLhMUGeAe3dW1OwOTxiRhgW5L25vWwL" at bounding box center [437, 155] width 397 height 33
click at [917, 506] on div "× Share a link for this Quote Share this link with the customer: When the custo…" at bounding box center [587, 329] width 1175 height 659
drag, startPoint x: 917, startPoint y: 506, endPoint x: 797, endPoint y: 455, distance: 130.2
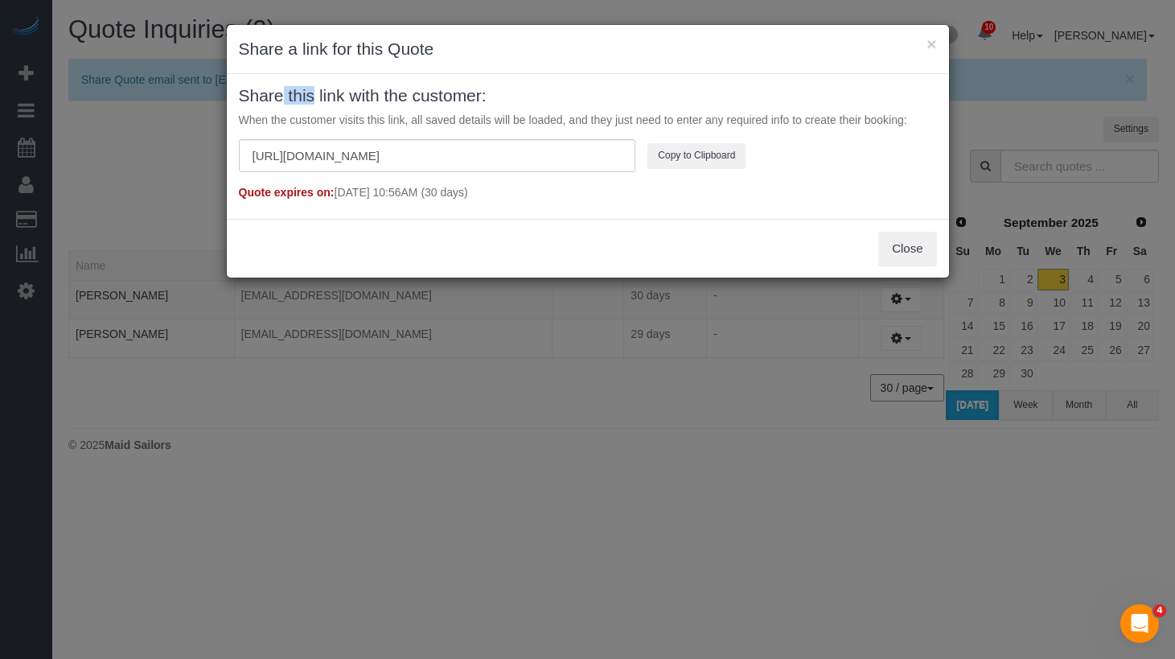
click at [916, 506] on div "× Share a link for this Quote Share this link with the customer: When the custo…" at bounding box center [587, 329] width 1175 height 659
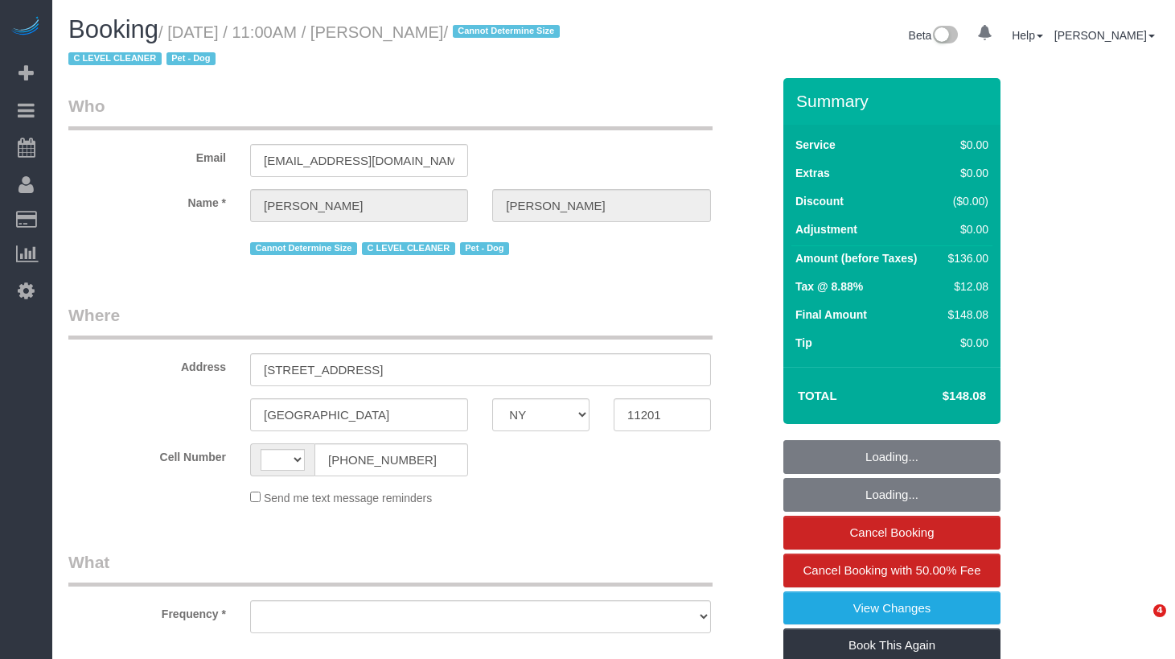
select select "NY"
select select "object:475"
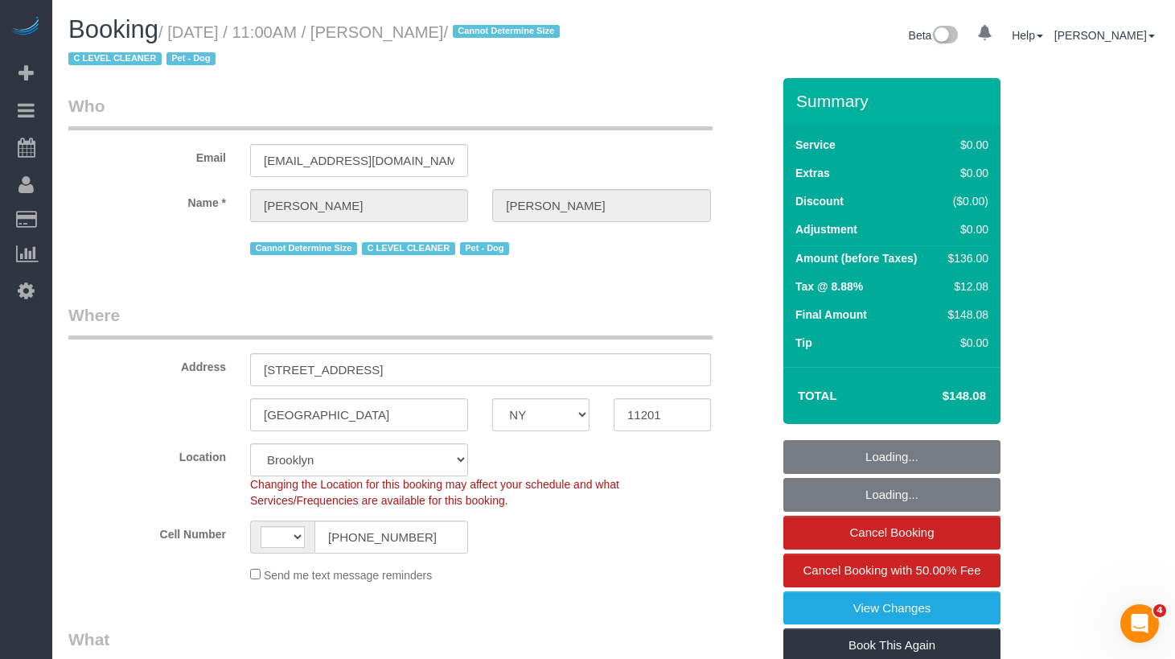
select select "string:[GEOGRAPHIC_DATA]"
select select "string:stripe-pm_1Nj3TP4VGloSiKo7GSDuJG2L"
select select "1"
select select "spot1"
select select "number:89"
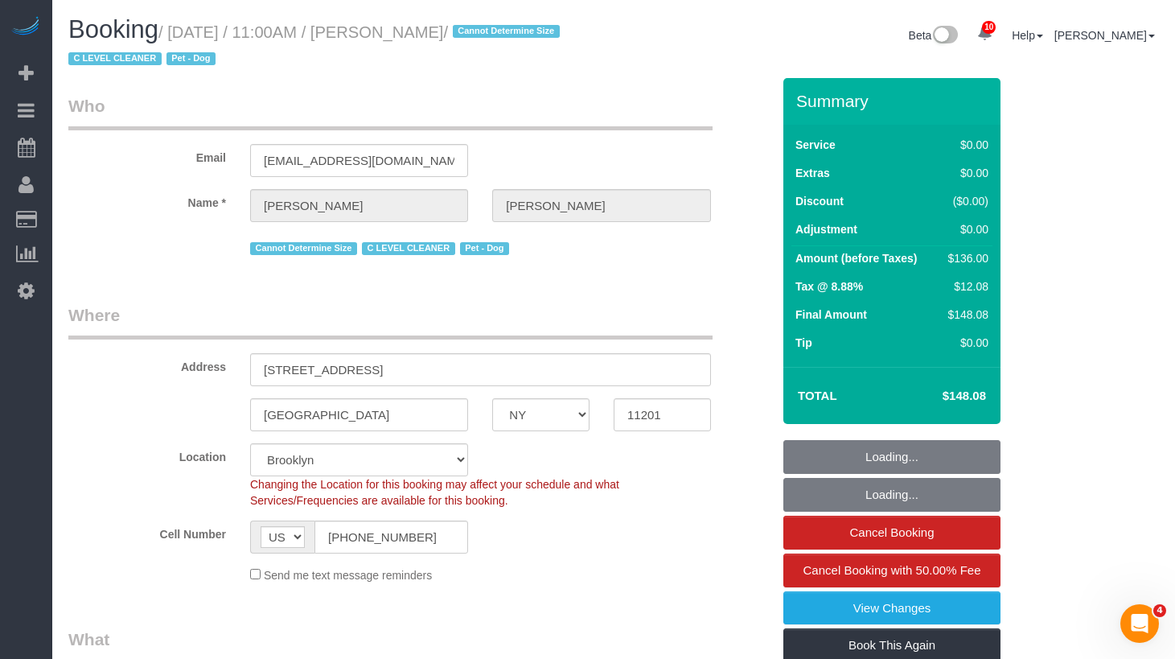
select select "number:90"
select select "number:13"
select select "number:6"
select select "object:1357"
select select "1"
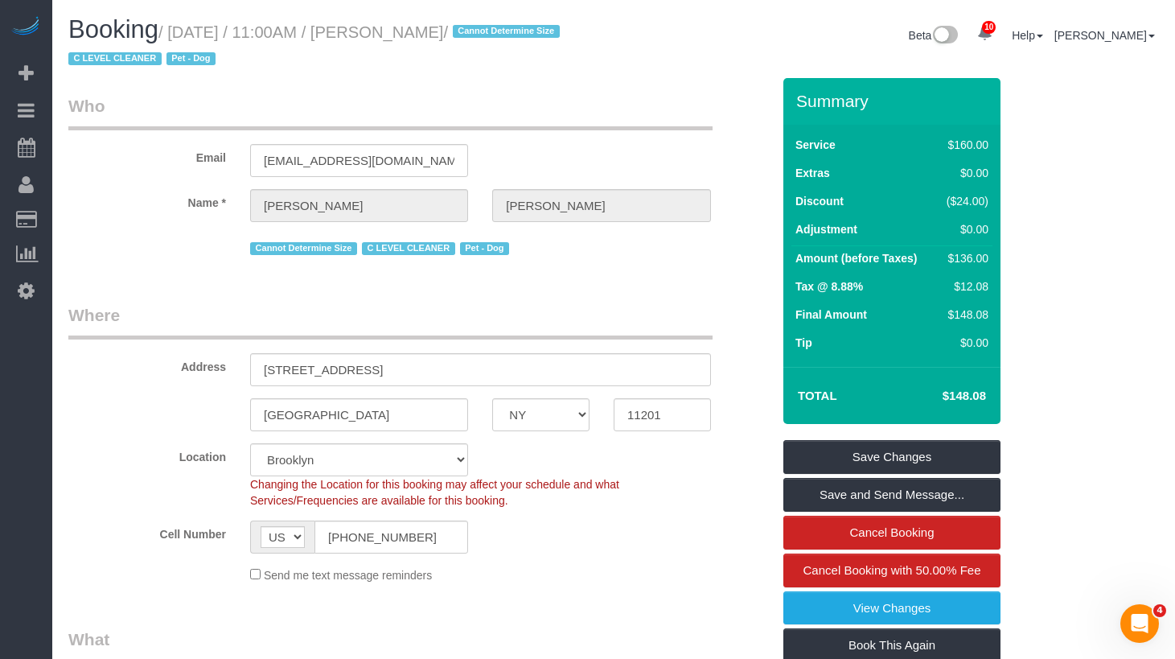
click at [529, 60] on h1 "Booking / September 03, 2025 / 11:00AM / Roberta Taggart / Cannot Determine Siz…" at bounding box center [334, 43] width 533 height 55
drag, startPoint x: 490, startPoint y: 27, endPoint x: 181, endPoint y: 25, distance: 309.0
click at [181, 25] on small "/ September 03, 2025 / 11:00AM / Roberta Taggart / Cannot Determine Size C LEVE…" at bounding box center [316, 45] width 496 height 45
copy small "September 03, 2025 / 11:00AM / Roberta Taggart"
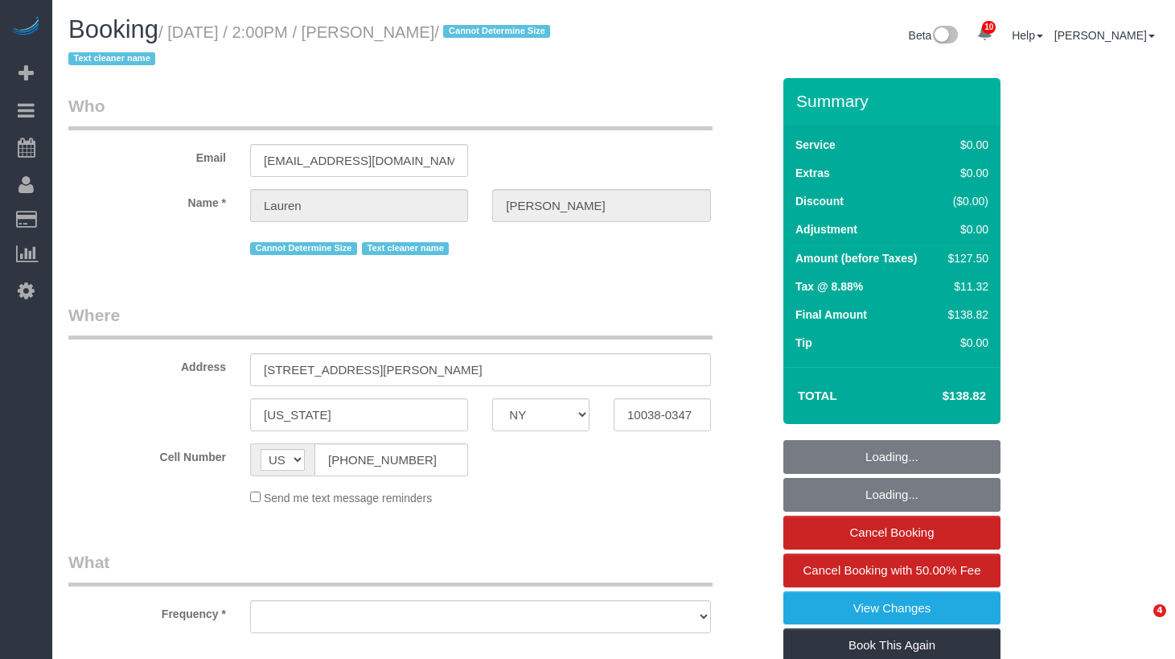
select select "NY"
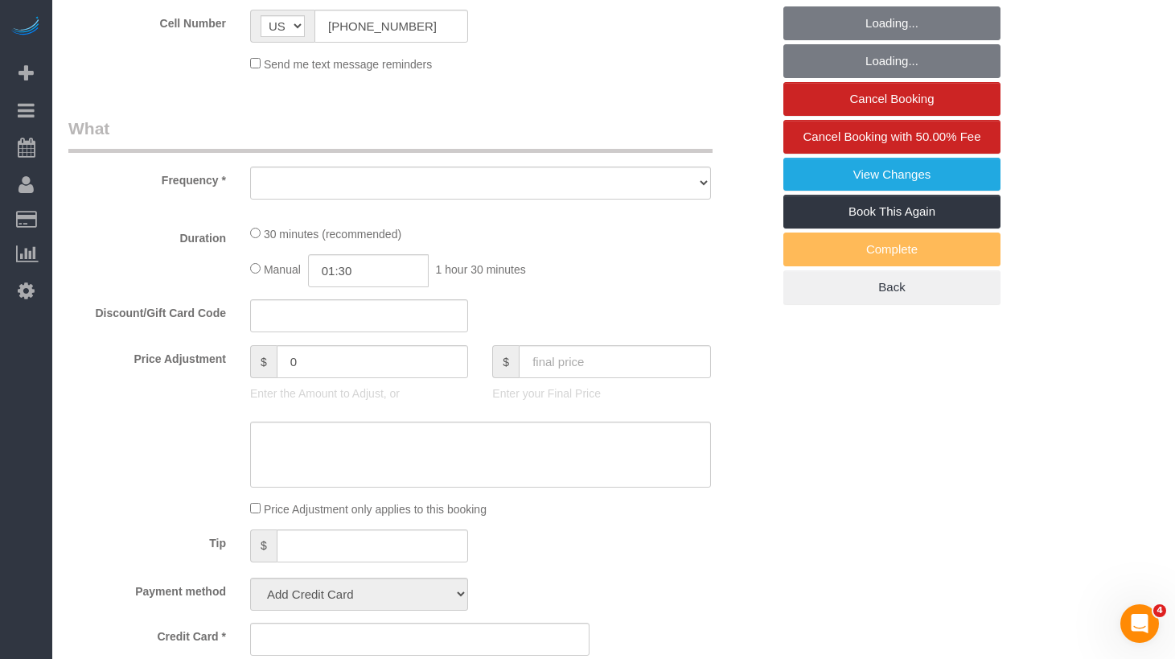
scroll to position [453, 0]
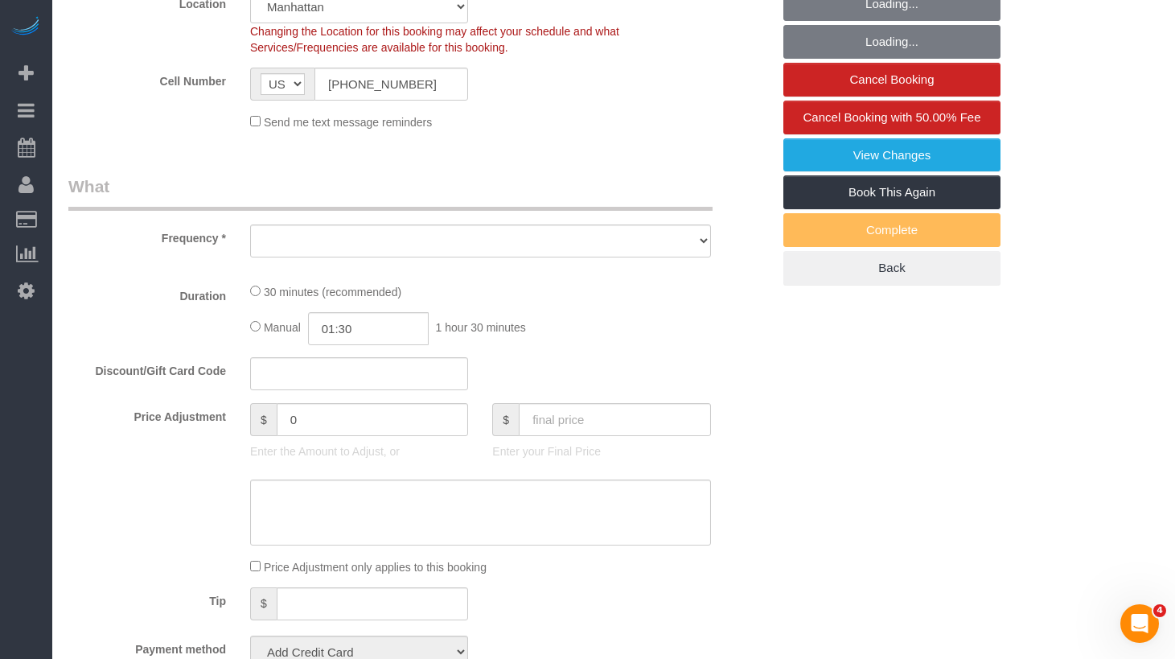
select select "string:stripe-pm_1REMk24VGloSiKo7t1T9C341"
select select "object:724"
select select "spot1"
select select "number:89"
select select "number:90"
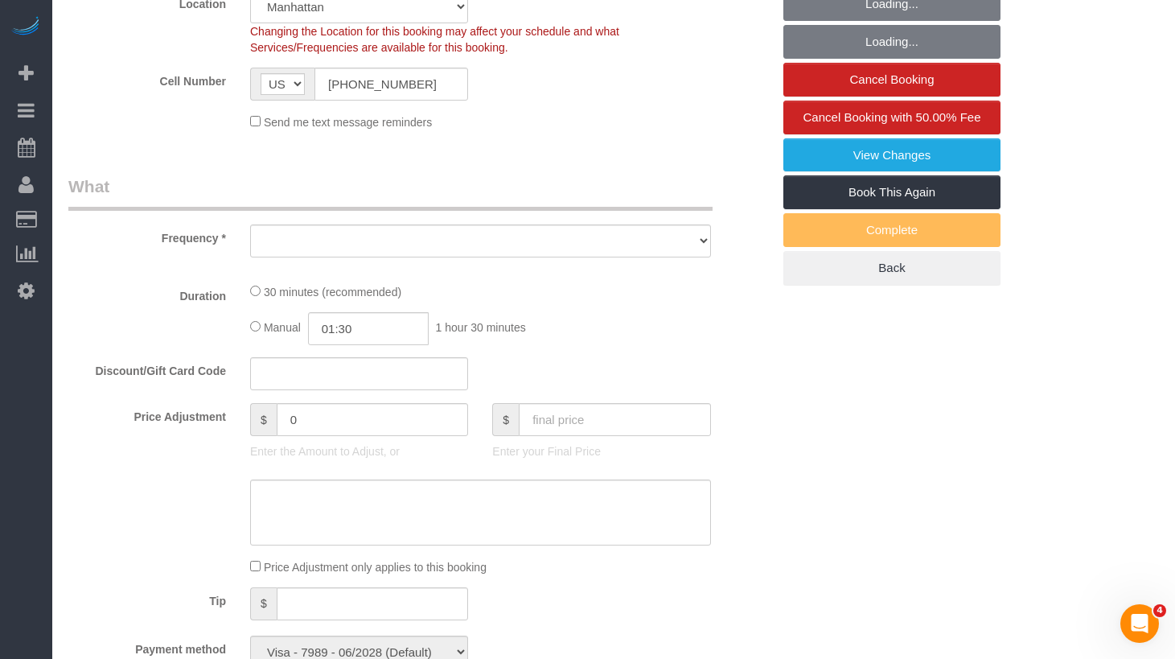
select select "number:15"
select select "number:5"
select select "object:980"
click at [386, 80] on input "[PHONE_NUMBER]" at bounding box center [392, 84] width 154 height 33
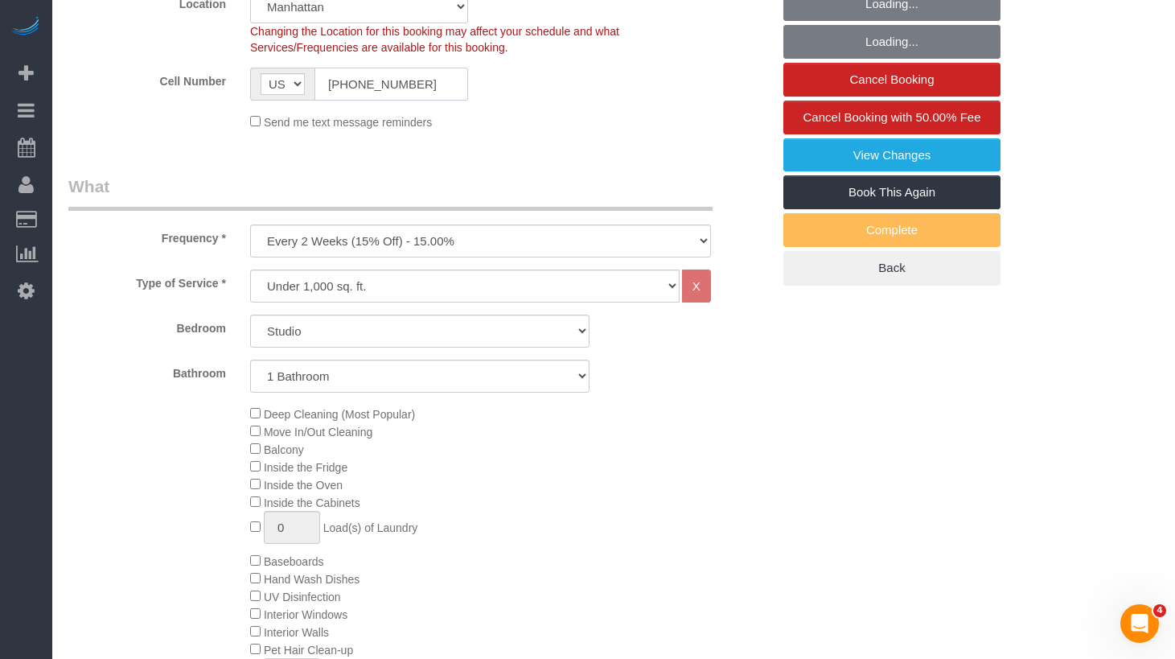
click at [386, 80] on input "[PHONE_NUMBER]" at bounding box center [392, 84] width 154 height 33
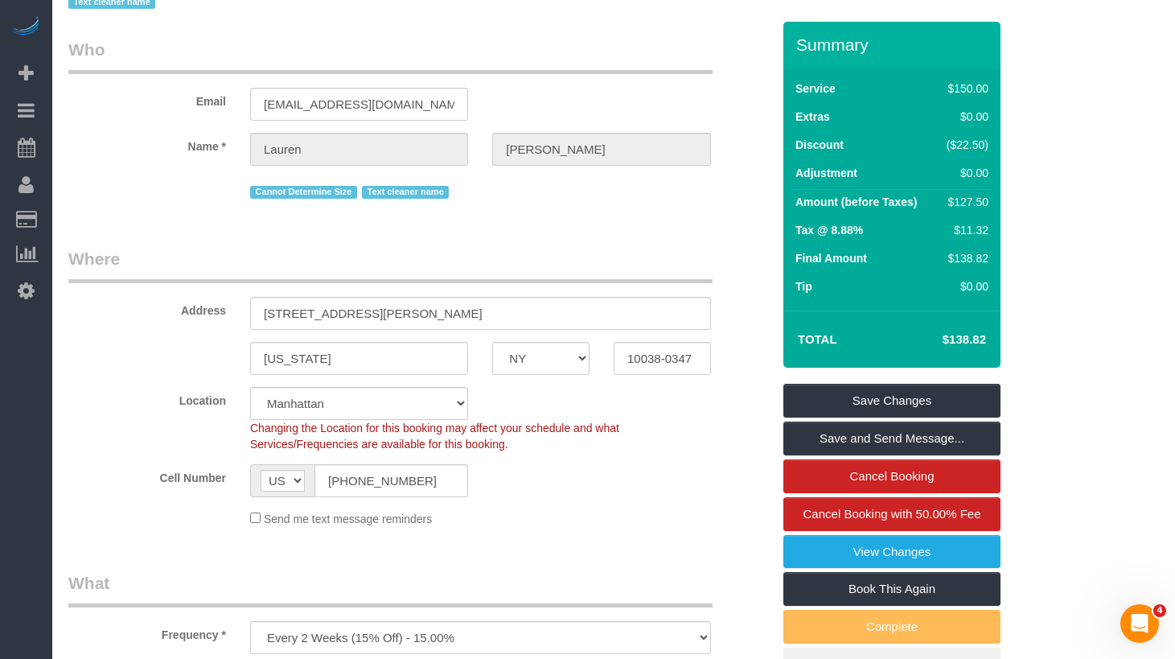
scroll to position [0, 0]
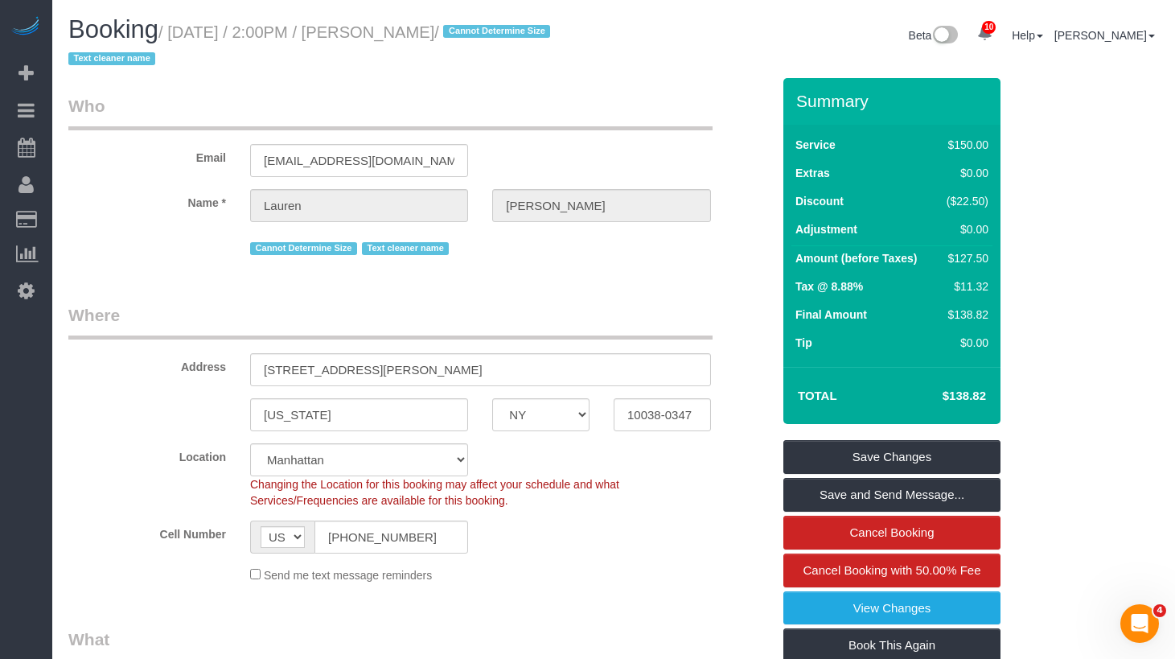
click at [591, 238] on div "Cannot Determine Size Text cleaner name" at bounding box center [480, 246] width 461 height 25
click at [551, 154] on div "Email laurendana1@gmail.com" at bounding box center [419, 135] width 727 height 83
click at [536, 110] on legend "Who" at bounding box center [390, 112] width 644 height 36
click at [536, 170] on div "Email laurendana1@gmail.com" at bounding box center [419, 135] width 727 height 83
click at [524, 98] on legend "Who" at bounding box center [390, 112] width 644 height 36
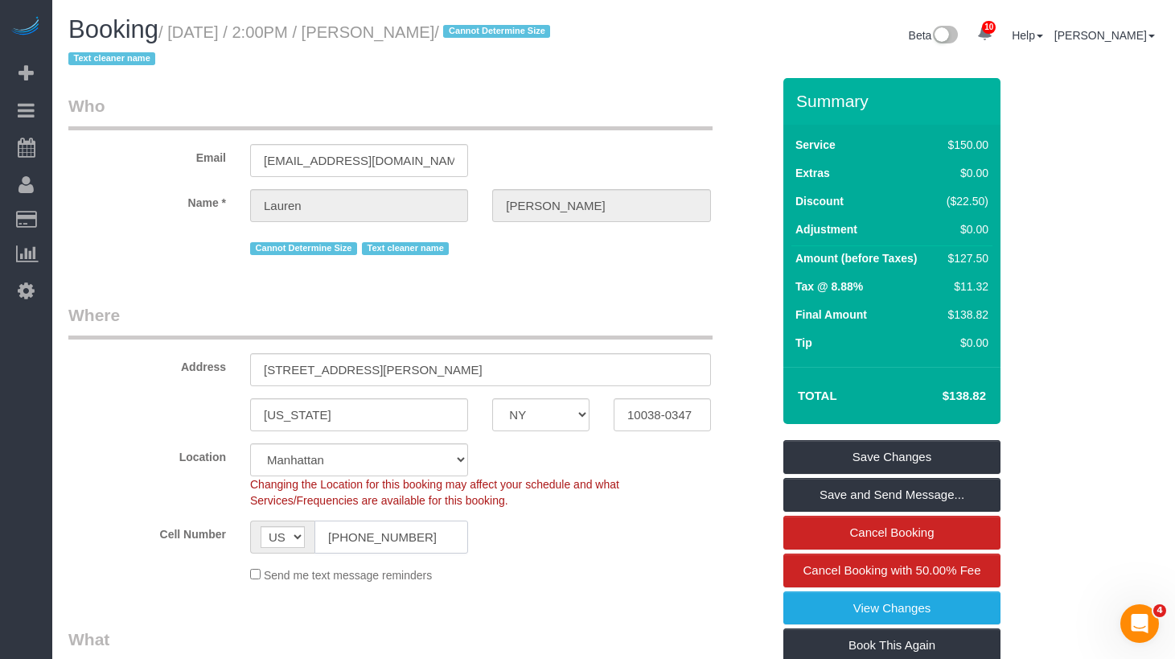
click at [398, 550] on input "(973) 476-2046" at bounding box center [392, 537] width 154 height 33
click at [517, 550] on div "Cell Number AF AL DZ AD AO AI AQ AG AR AM AW AU AT AZ BS BH BD BB BY BE BZ BJ B…" at bounding box center [419, 537] width 727 height 33
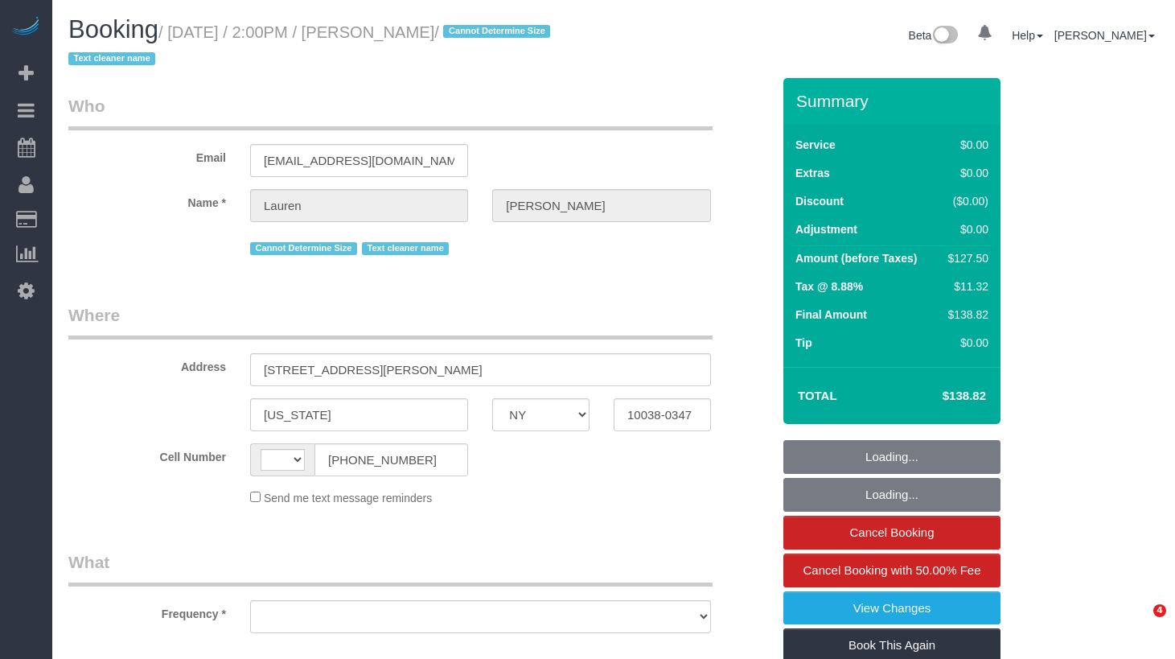
select select "NY"
select select "number:89"
select select "number:90"
select select "number:15"
select select "number:5"
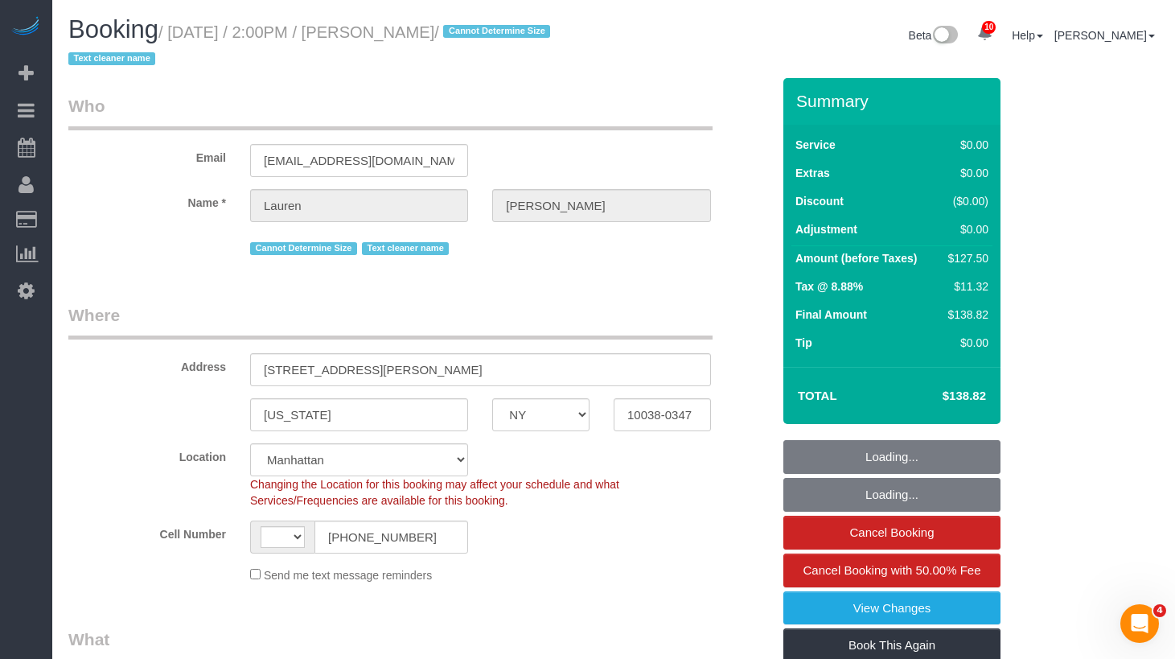
select select "string:[GEOGRAPHIC_DATA]"
select select "string:stripe-pm_1REMk24VGloSiKo7t1T9C341"
select select "object:869"
select select "spot1"
select select "object:1378"
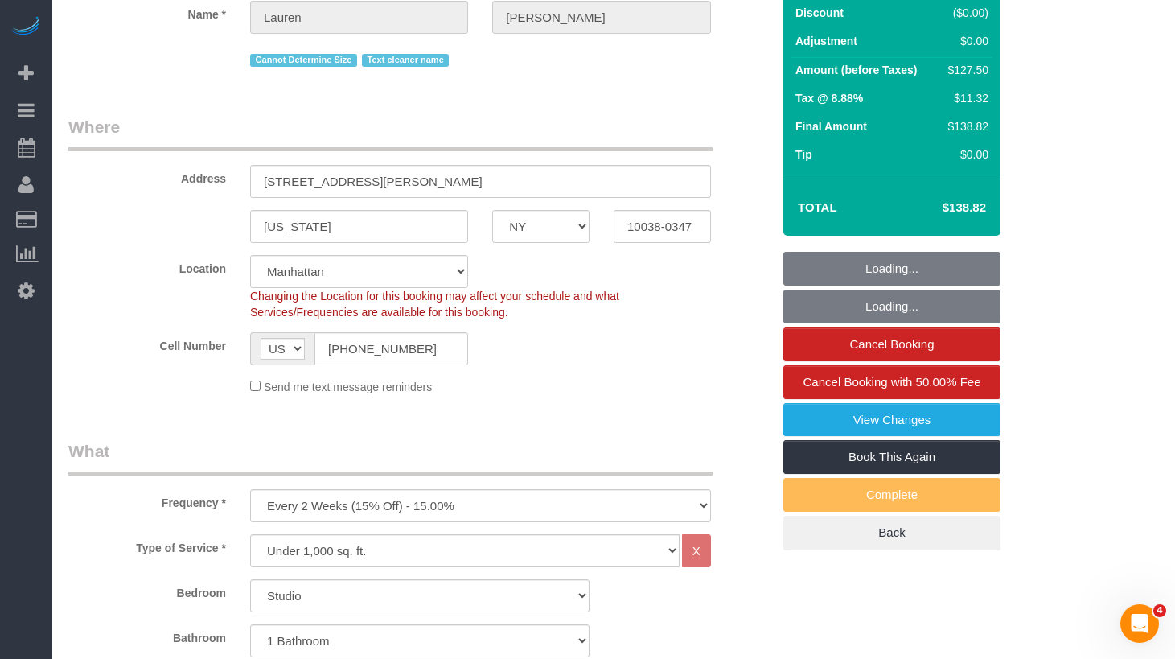
scroll to position [285, 0]
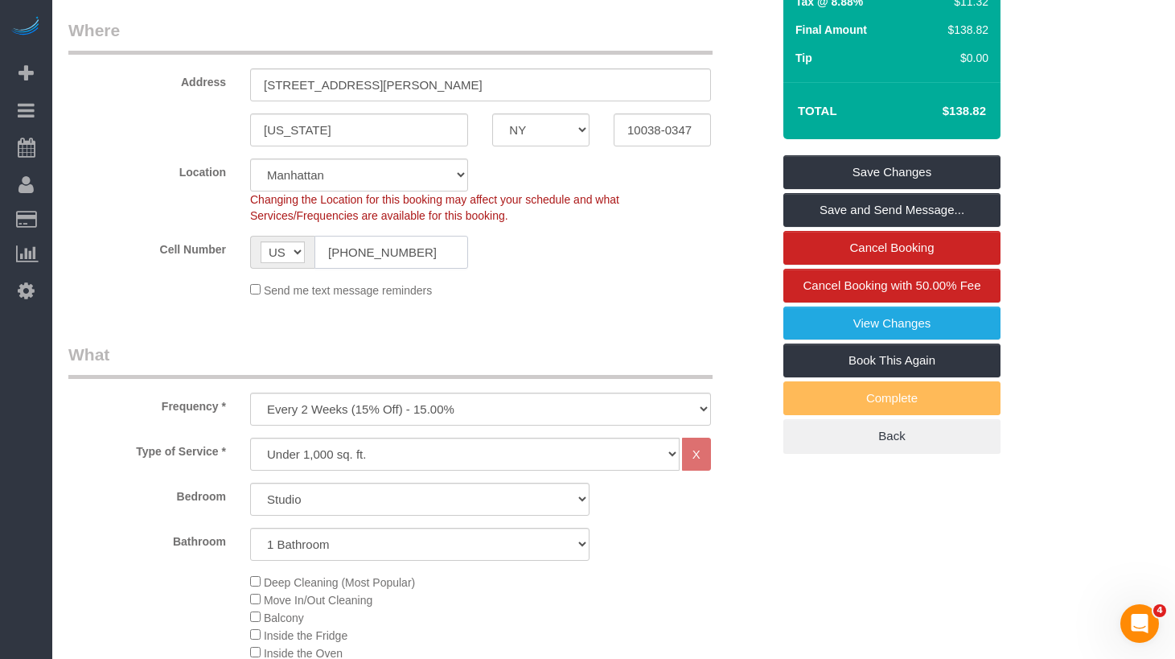
click at [342, 246] on input "[PHONE_NUMBER]" at bounding box center [392, 252] width 154 height 33
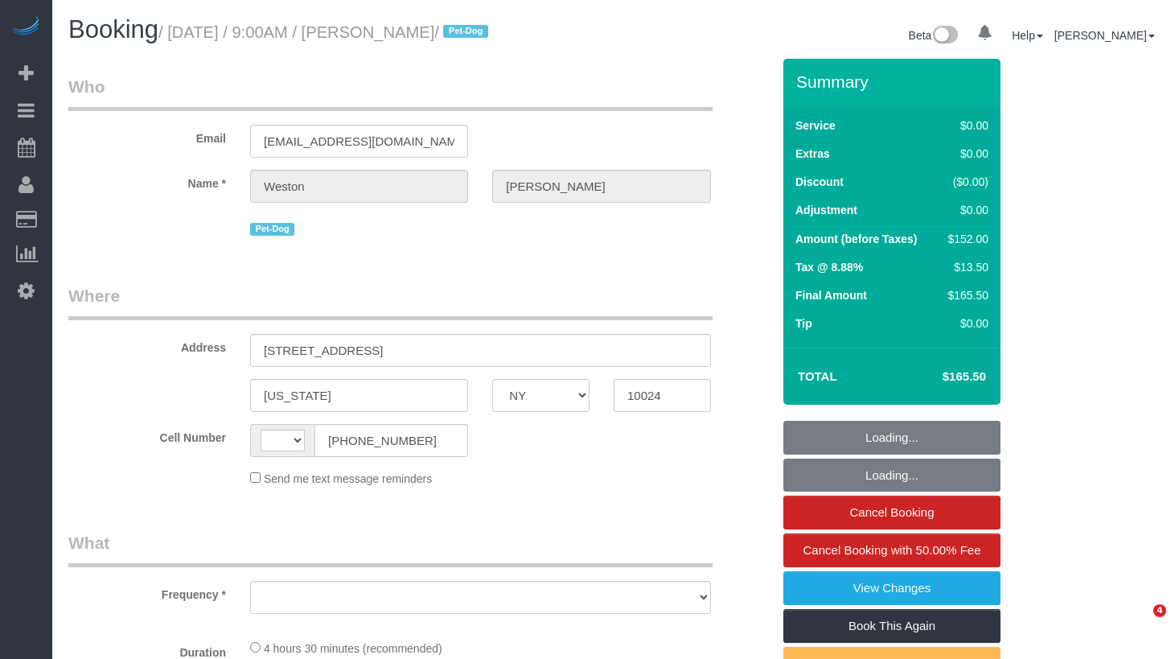
select select "NY"
select select "string:[GEOGRAPHIC_DATA]"
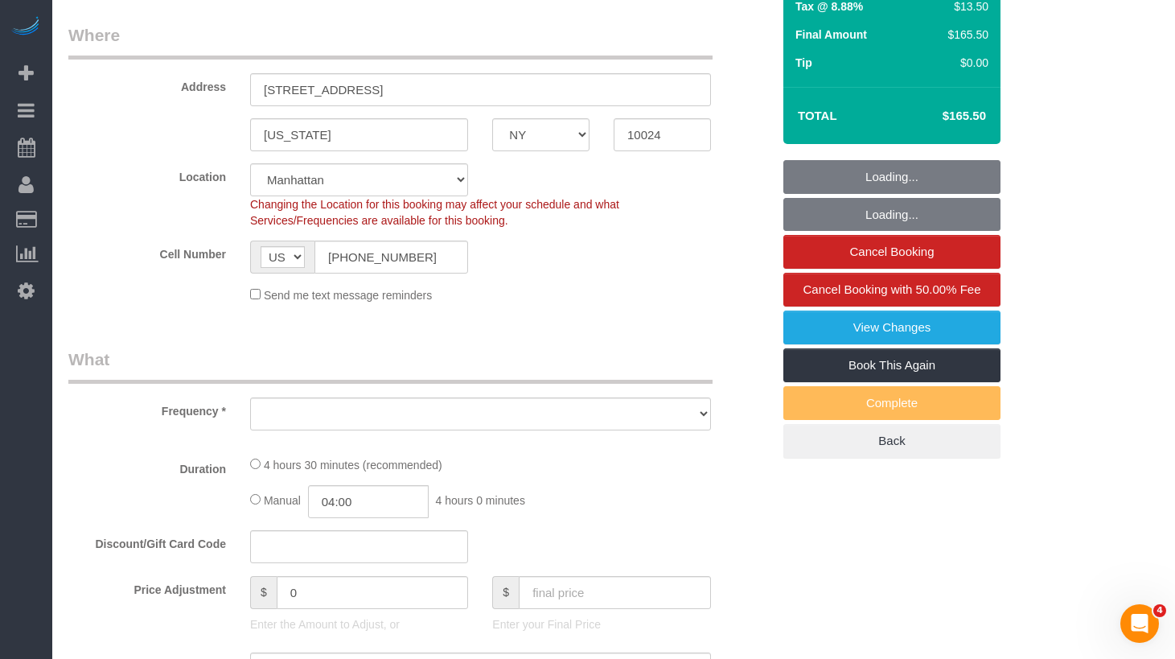
select select "string:stripe-pm_1S0kuA4VGloSiKo7TQT4BI7k"
select select "spot1"
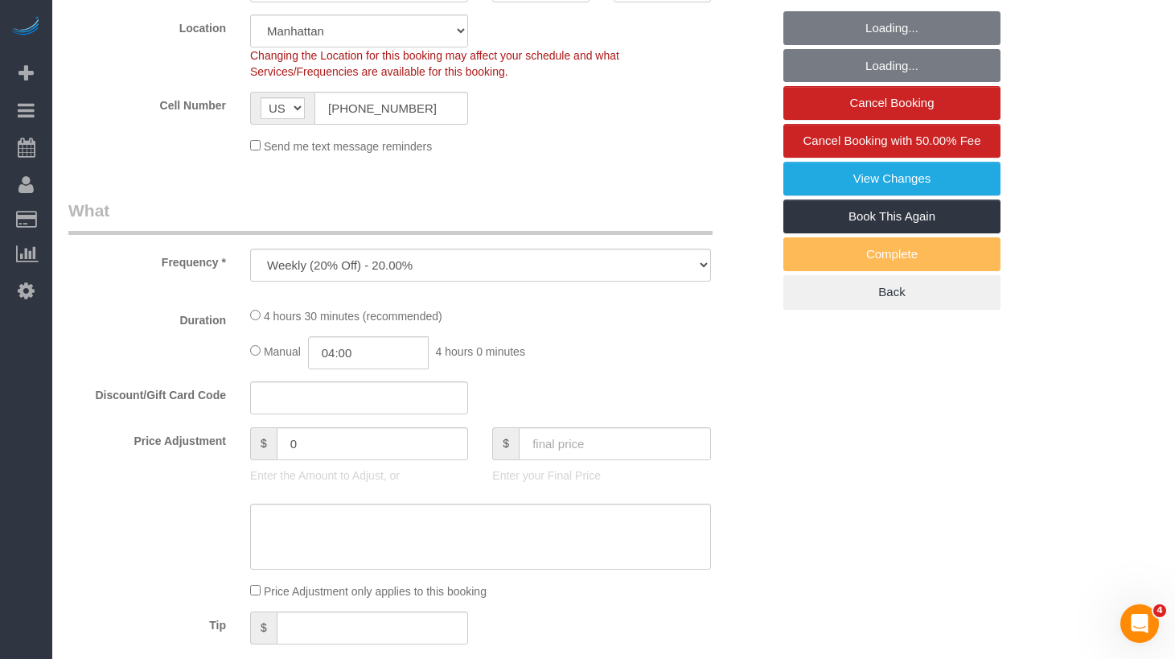
select select "object:973"
select select "2"
select select "number:57"
select select "number:72"
select select "number:13"
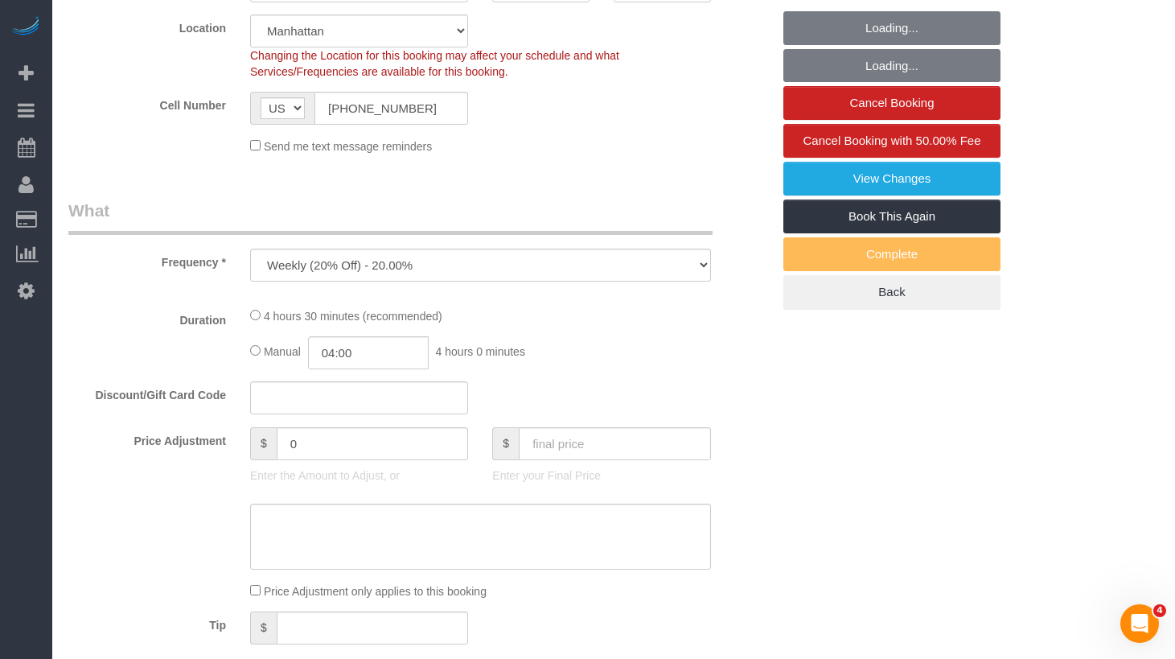
select select "number:6"
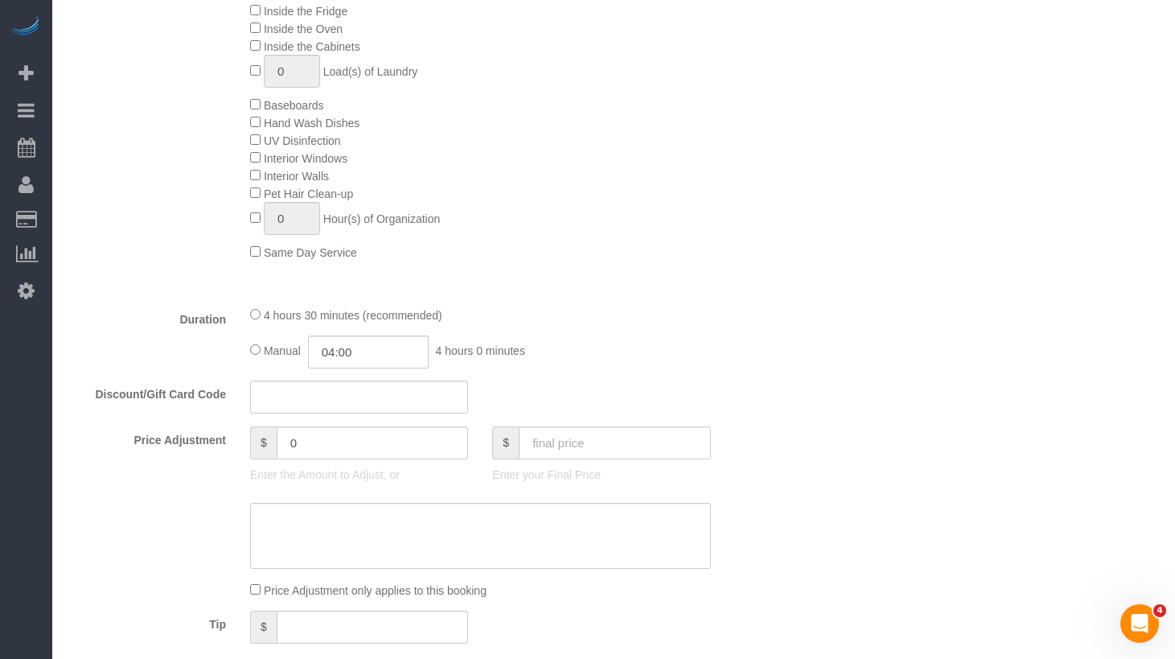
select select "2"
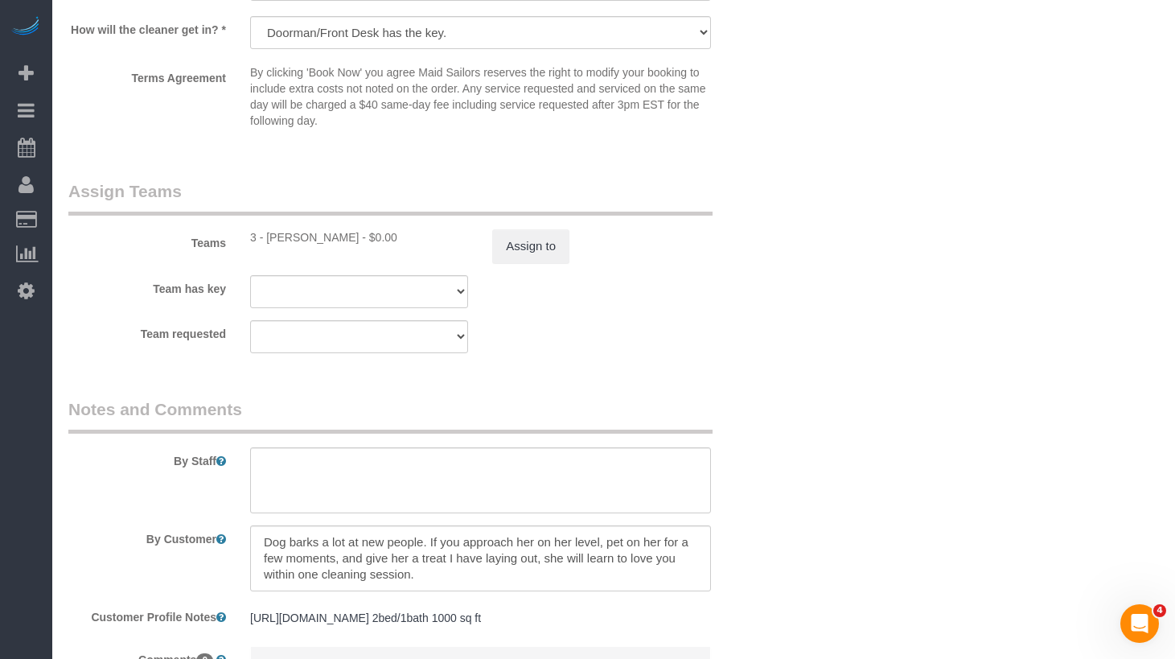
scroll to position [2107, 0]
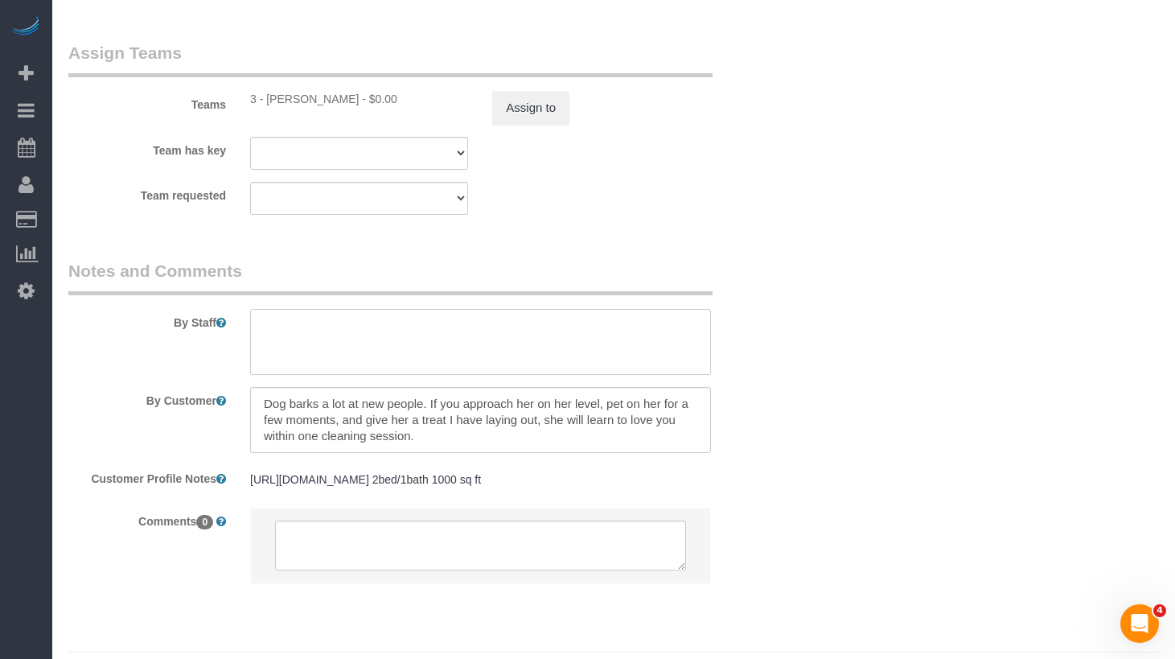
click at [357, 339] on textarea at bounding box center [480, 342] width 461 height 66
click at [364, 336] on textarea at bounding box center [480, 342] width 461 height 66
click at [334, 330] on textarea at bounding box center [480, 342] width 461 height 66
paste textarea "the dog should not enter the small hallway. If he does, kindly use a treat to l…"
type textarea "the dog should not enter the small hallway. If he does, kindly use a treat to l…"
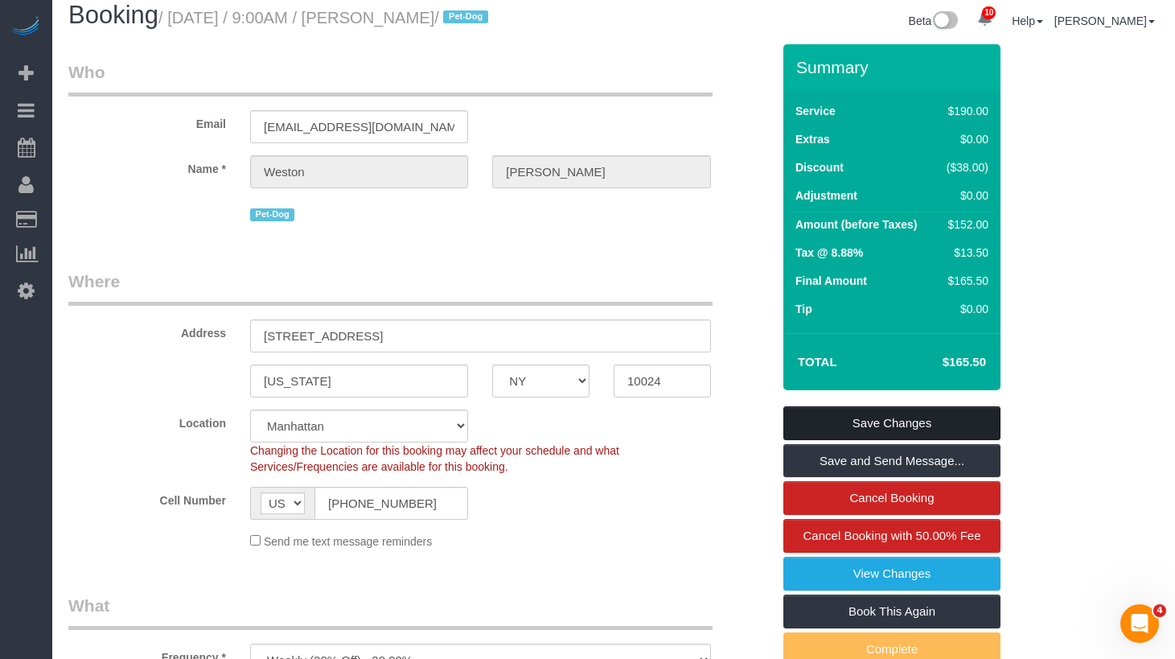
scroll to position [32, 0]
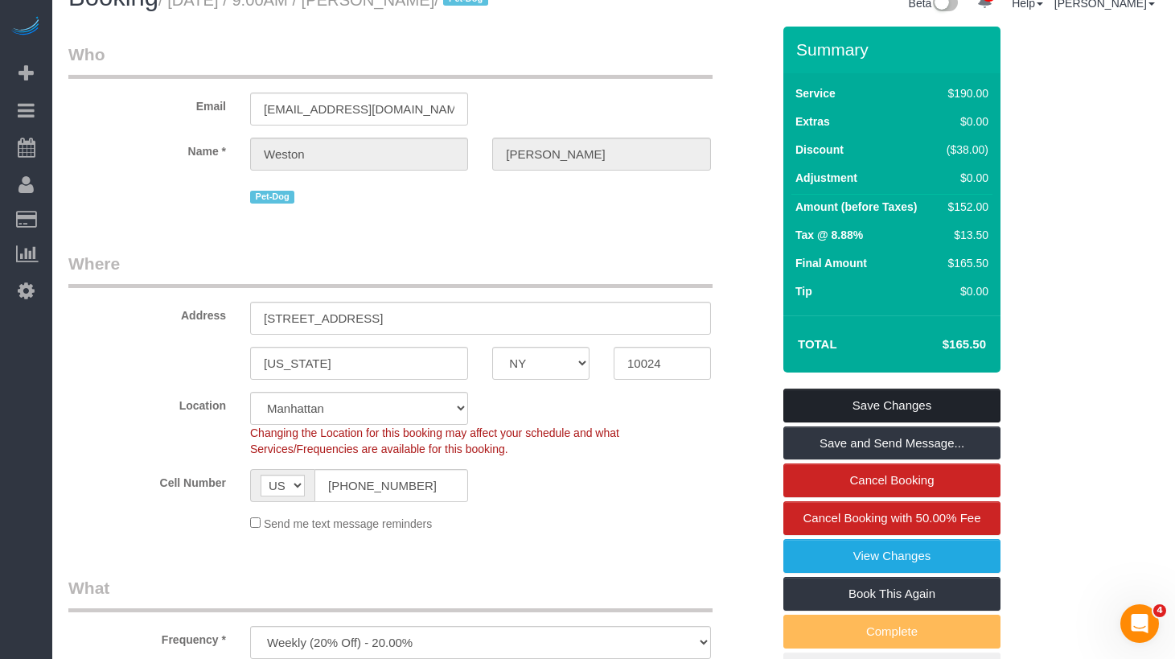
click at [858, 406] on link "Save Changes" at bounding box center [892, 406] width 217 height 34
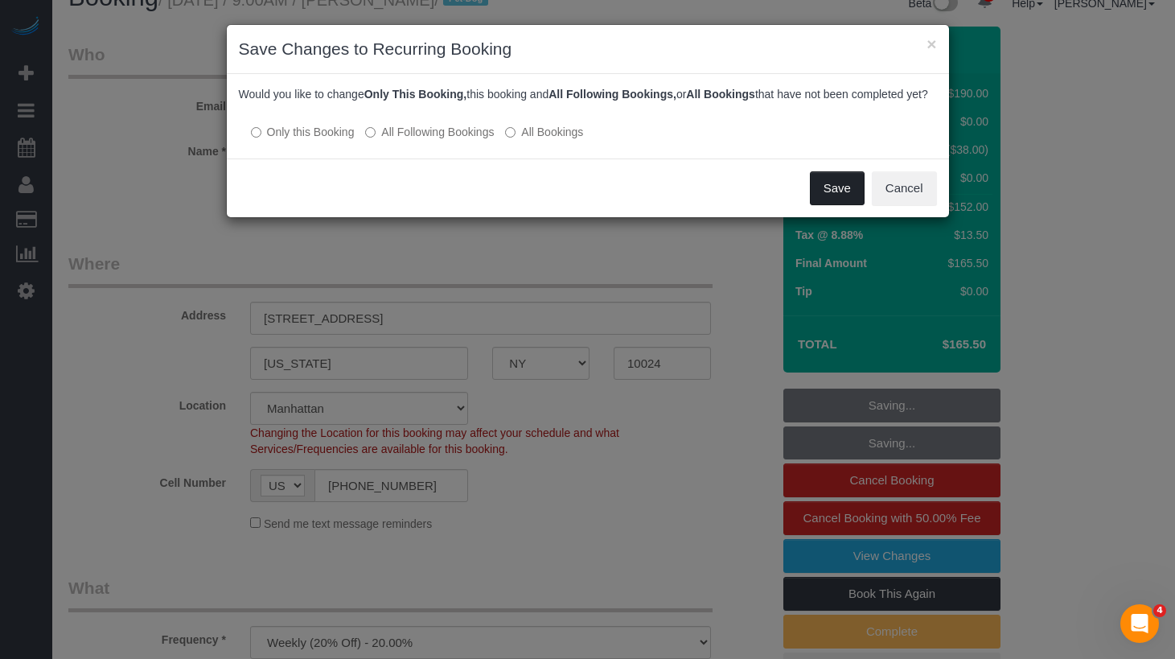
click at [826, 200] on button "Save" at bounding box center [837, 188] width 55 height 34
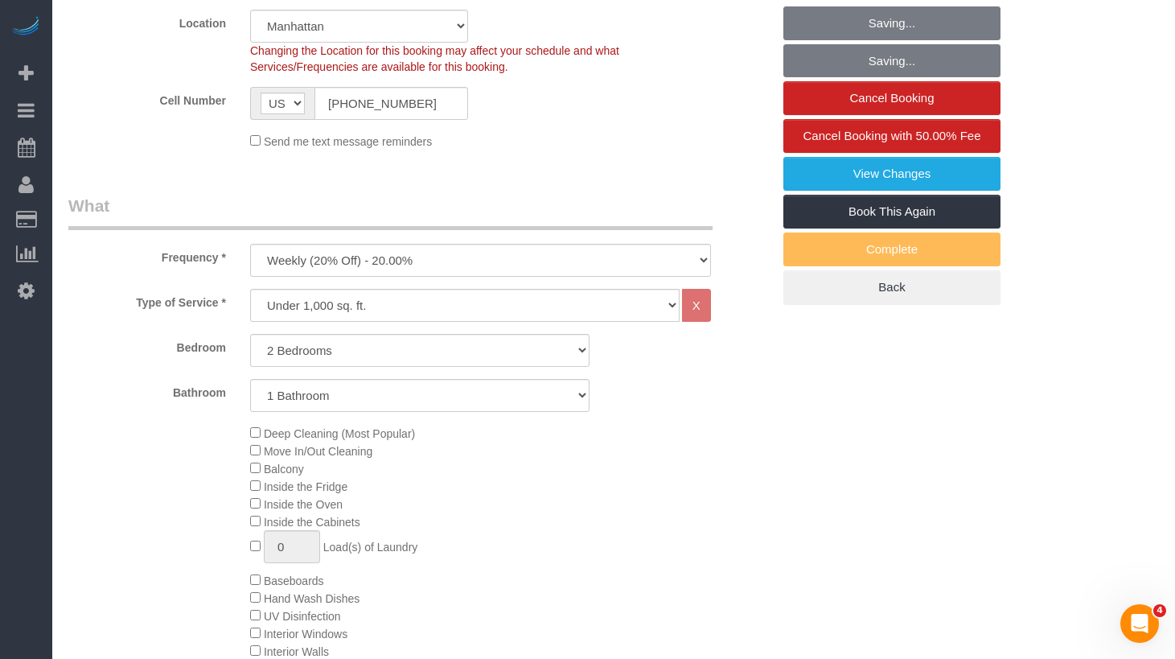
scroll to position [496, 0]
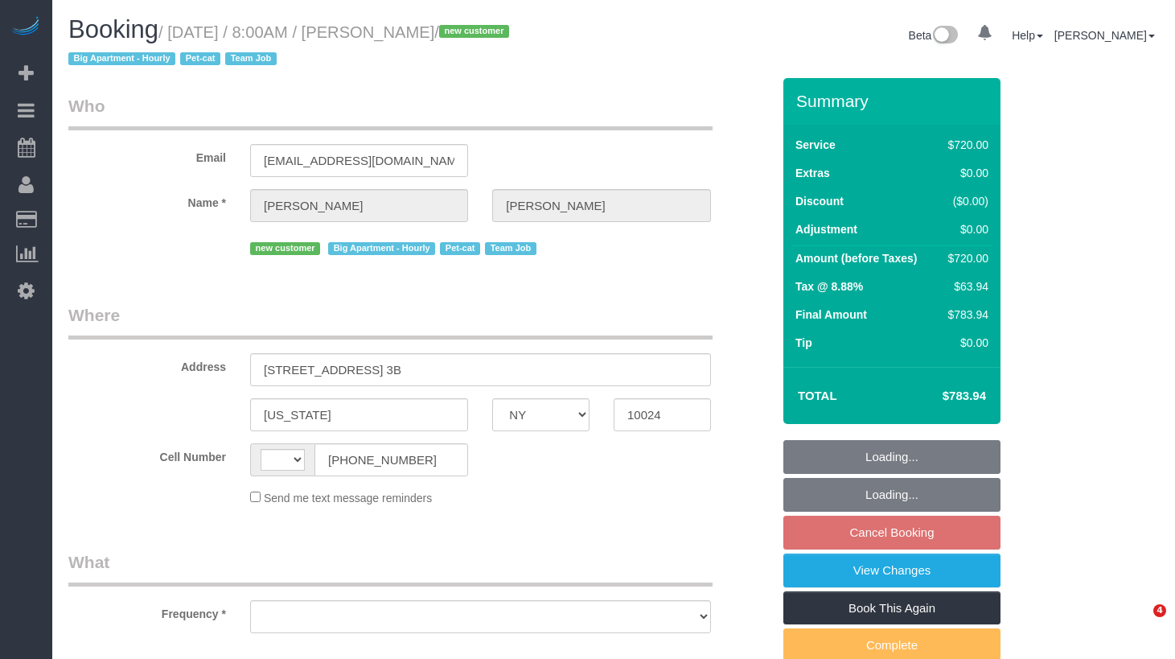
select select "NY"
click at [611, 72] on div "Booking / [DATE] / 8:00AM / [PERSON_NAME] / new customer Big Apartment - Hourly…" at bounding box center [335, 47] width 558 height 62
select select "string:[GEOGRAPHIC_DATA]"
select select "object:445"
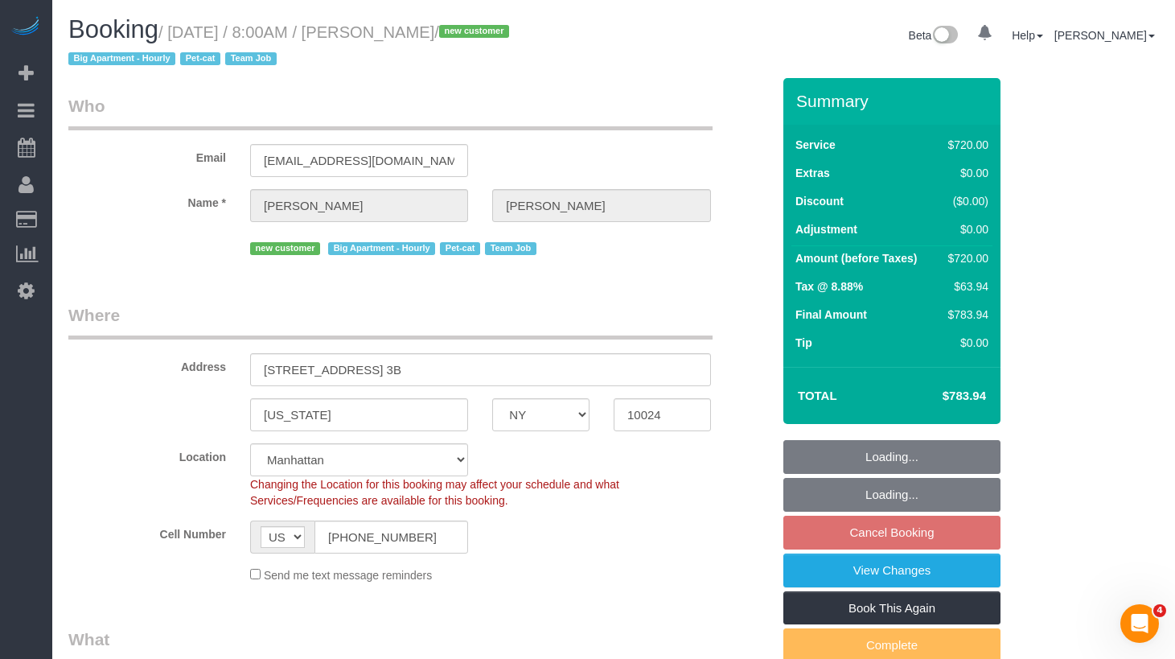
select select "string:stripe-pm_1S2x4Y4VGloSiKo7I9q49Hh7"
select select "number:56"
select select "number:68"
select select "number:14"
select select "number:5"
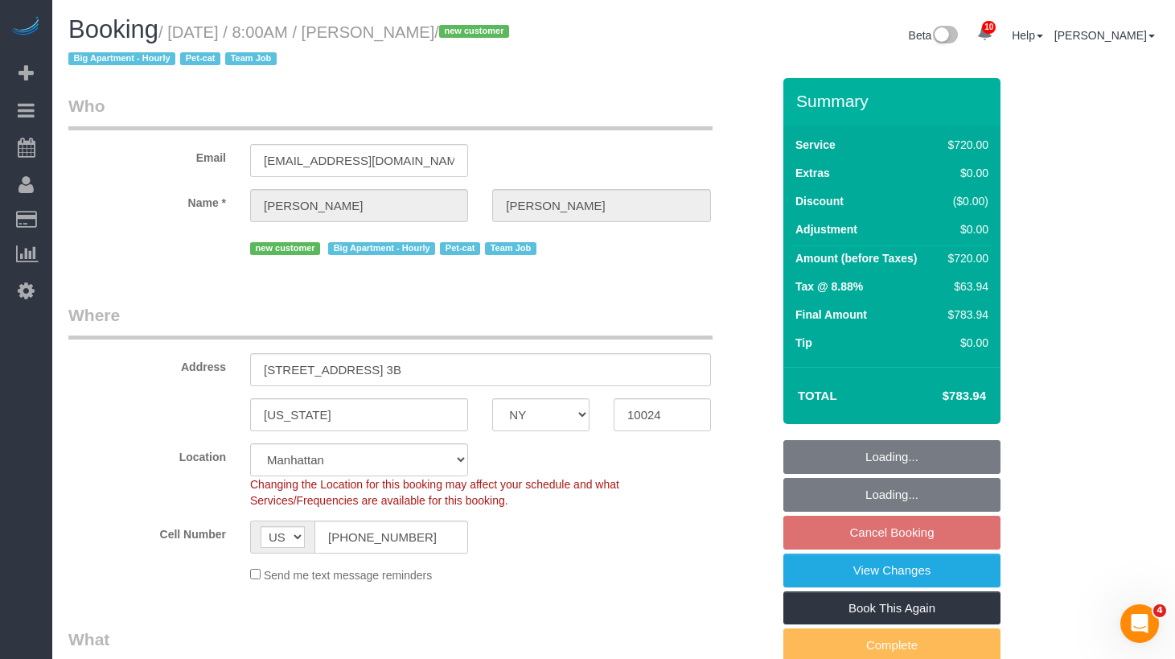
select select "270"
select select "spot1"
select select "object:969"
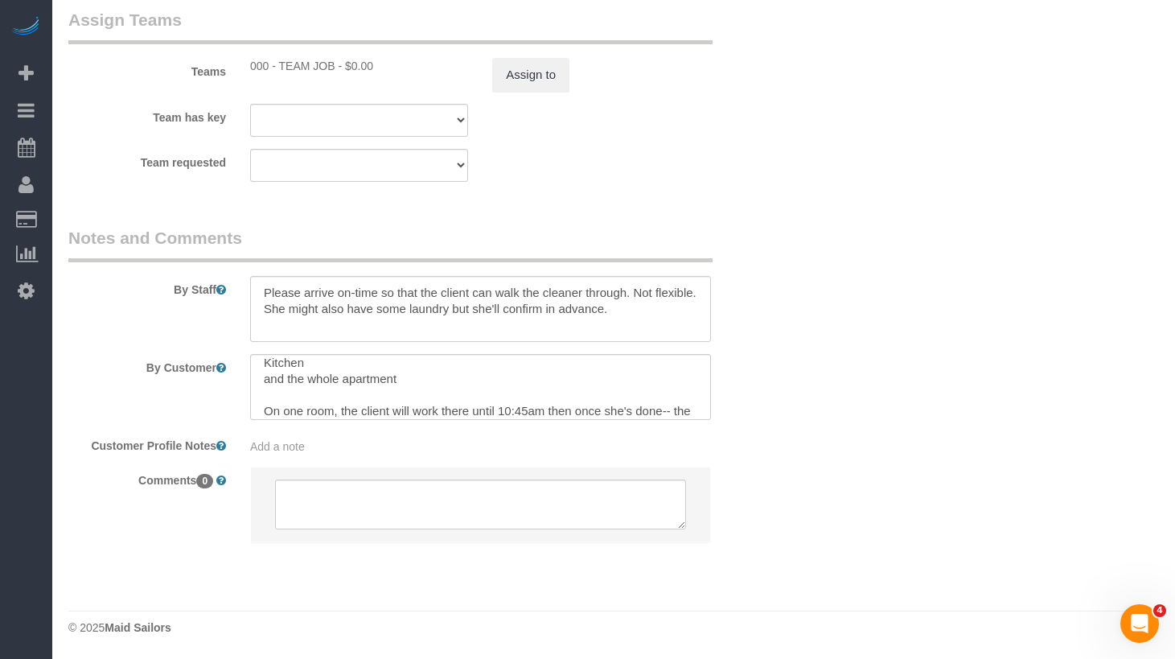
scroll to position [144, 0]
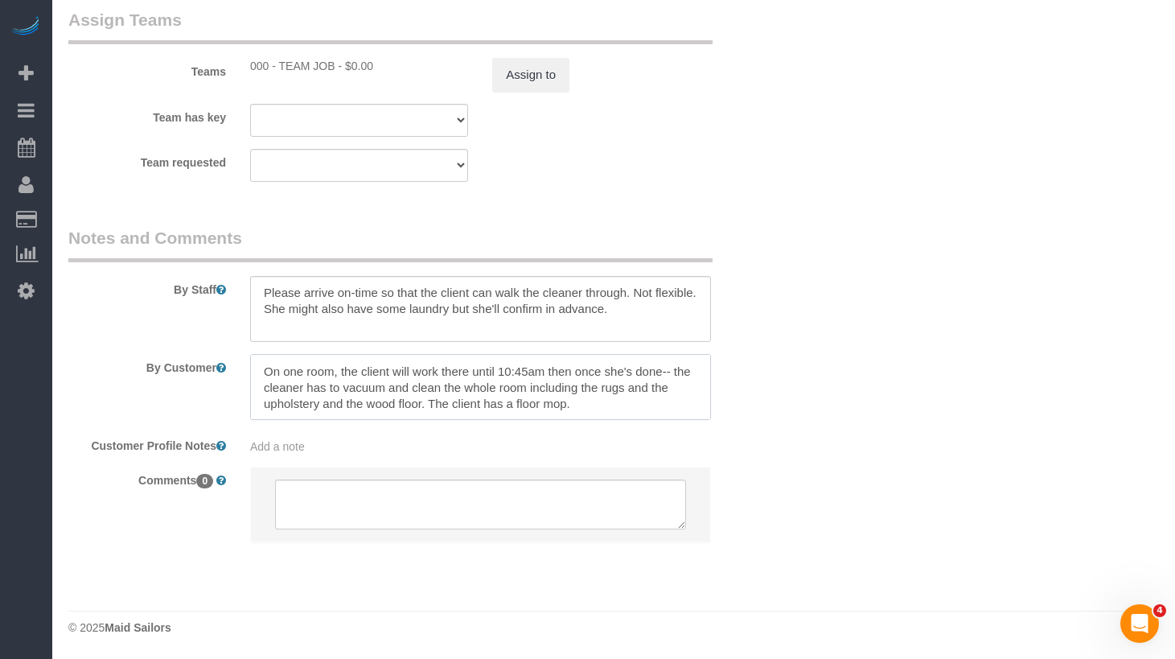
click at [563, 389] on textarea at bounding box center [480, 387] width 461 height 66
click at [509, 406] on textarea at bounding box center [480, 387] width 461 height 66
click at [426, 401] on textarea at bounding box center [480, 387] width 461 height 66
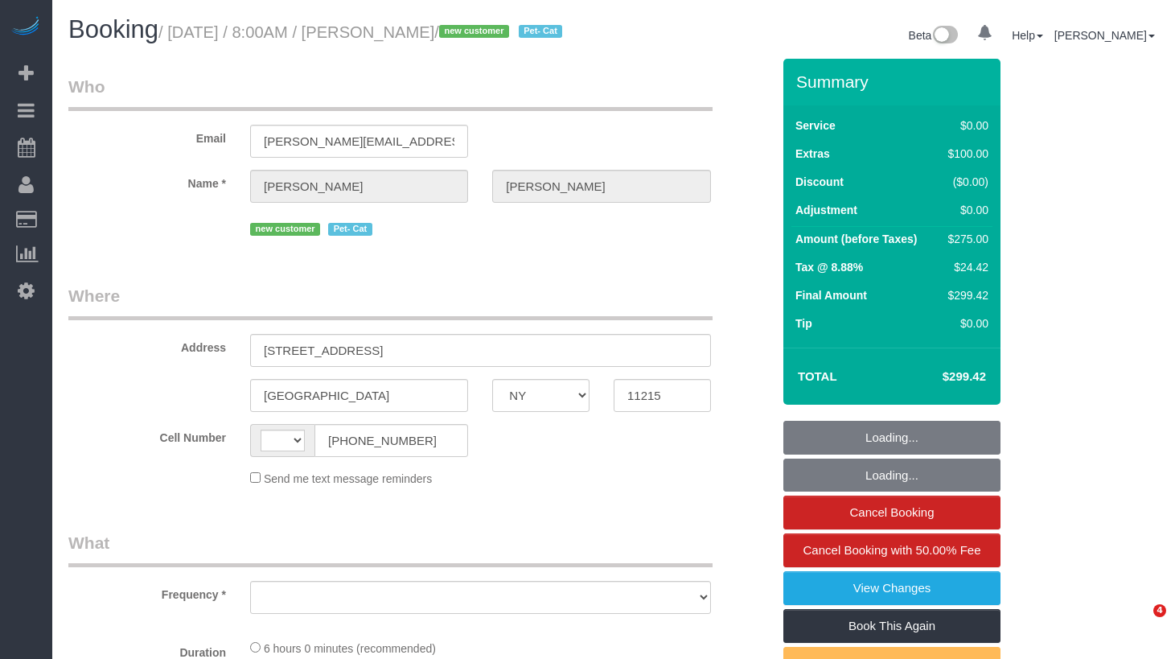
select select "NY"
select select "string:[GEOGRAPHIC_DATA]"
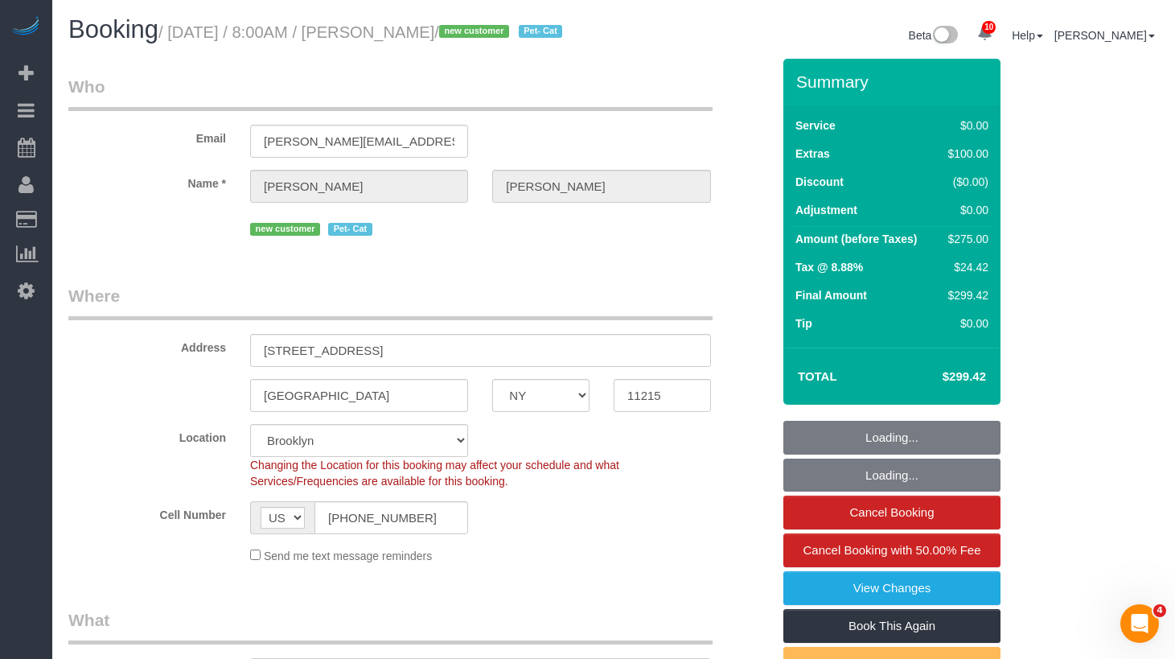
select select "string:stripe-pm_1S2Cv44VGloSiKo7FIBoyhks"
select select "2"
select select "object:827"
select select "spot1"
select select "object:1392"
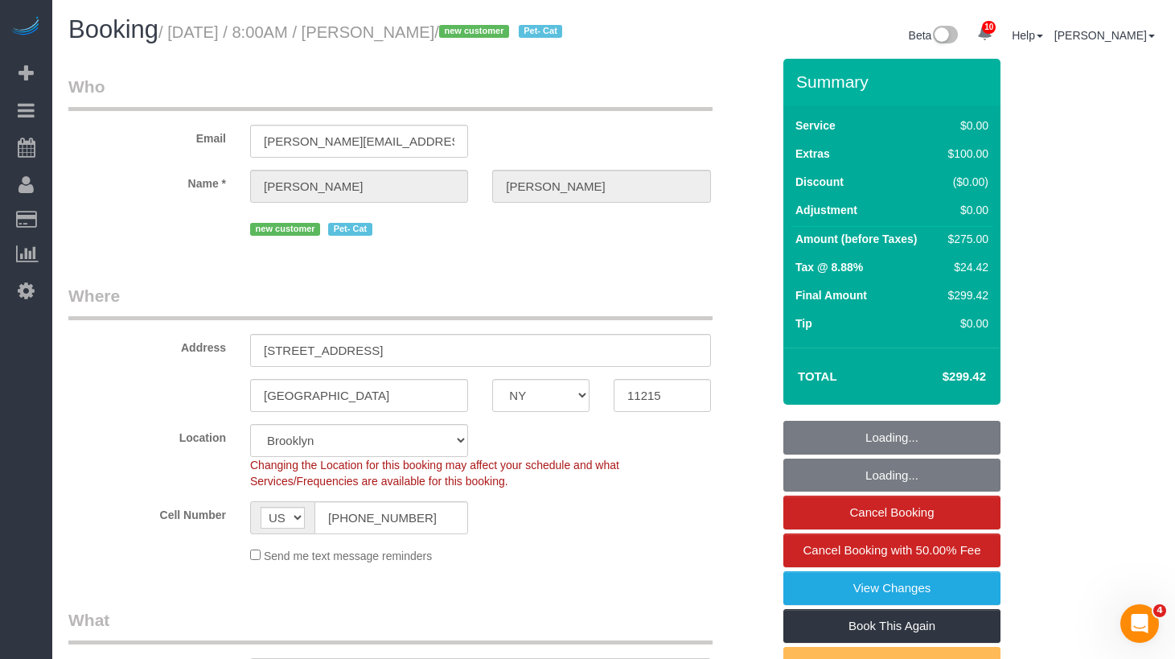
select select "number:56"
select select "number:71"
select select "number:14"
select select "number:5"
select select "2"
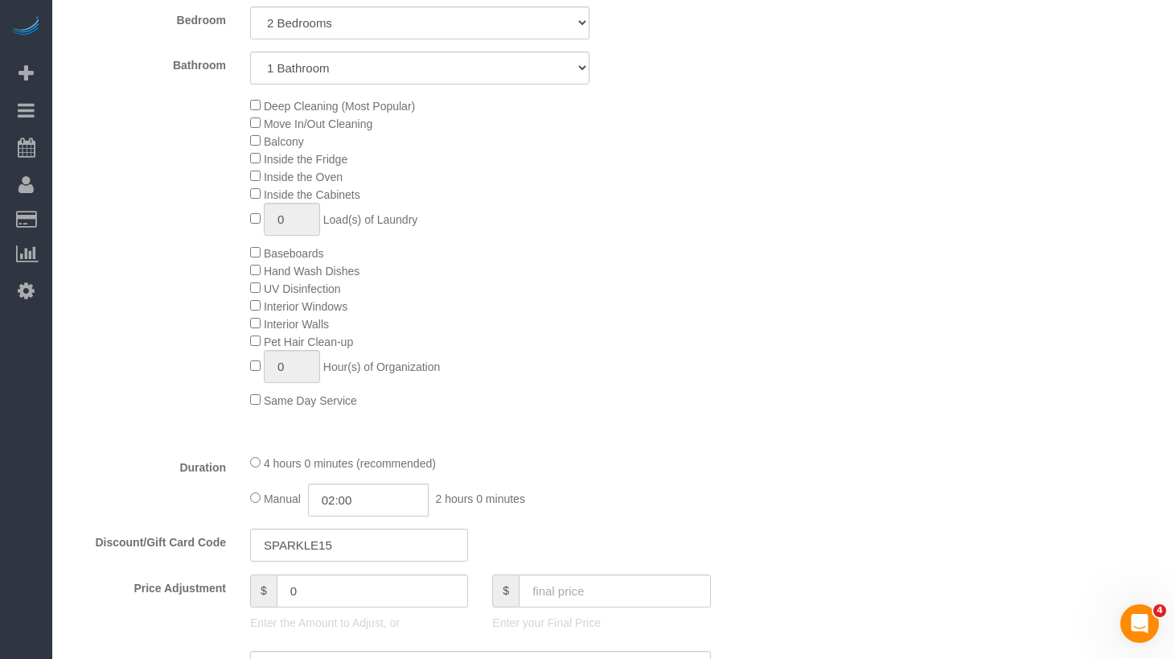
scroll to position [928, 0]
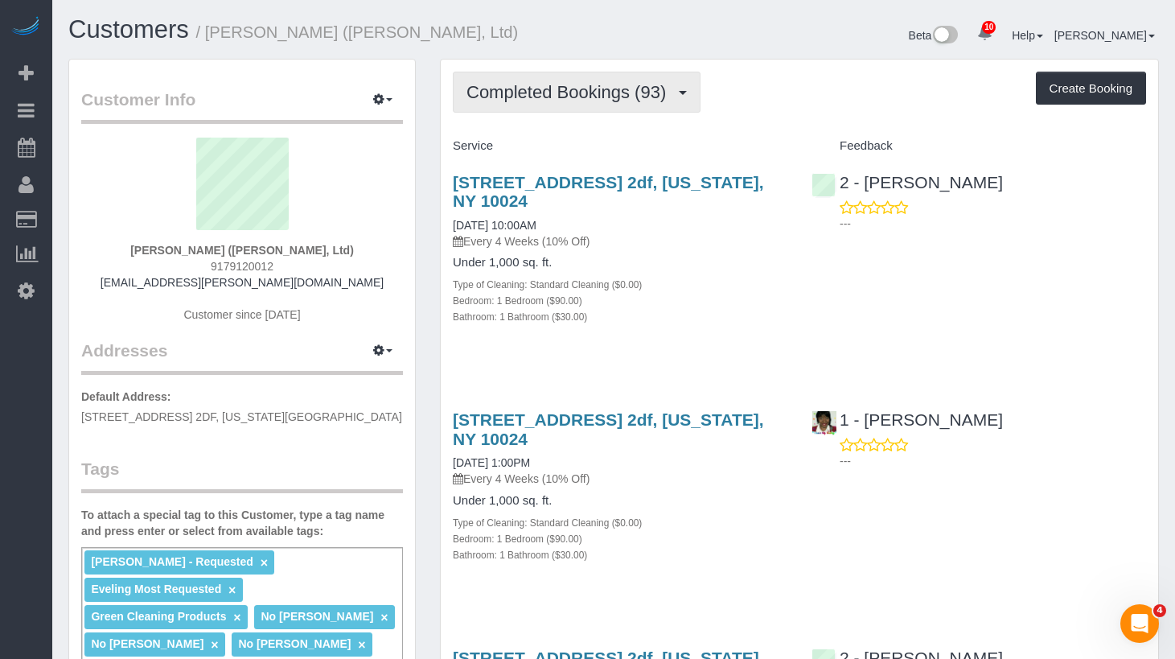
click at [572, 72] on button "Completed Bookings (93)" at bounding box center [577, 92] width 248 height 41
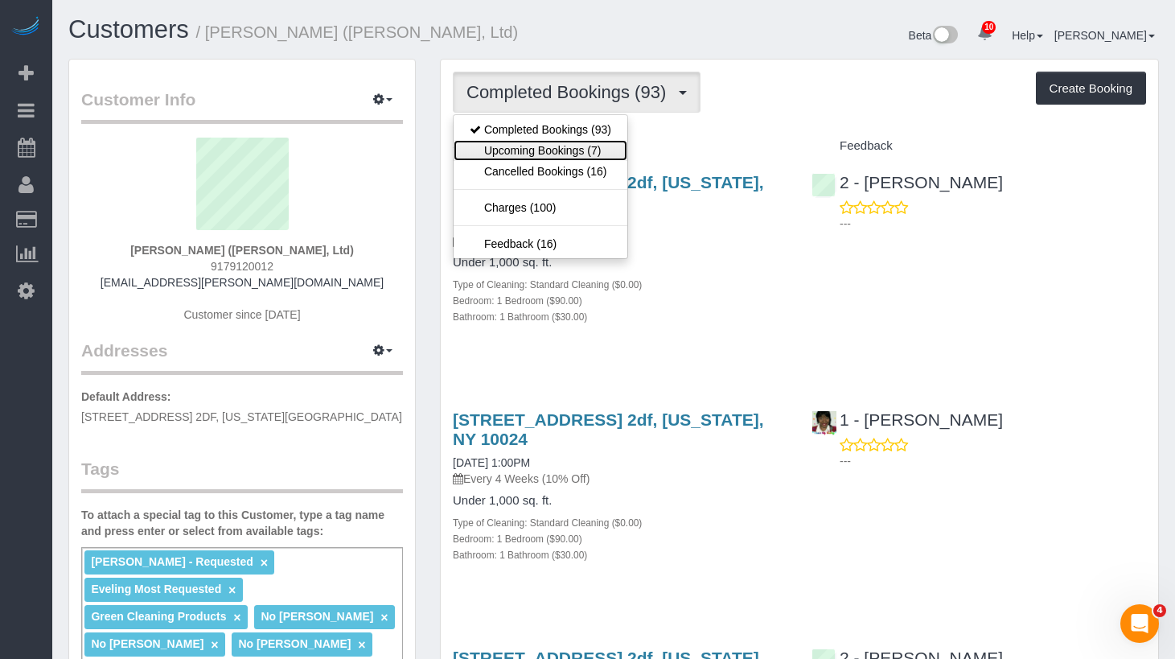
click at [554, 150] on link "Upcoming Bookings (7)" at bounding box center [541, 150] width 174 height 21
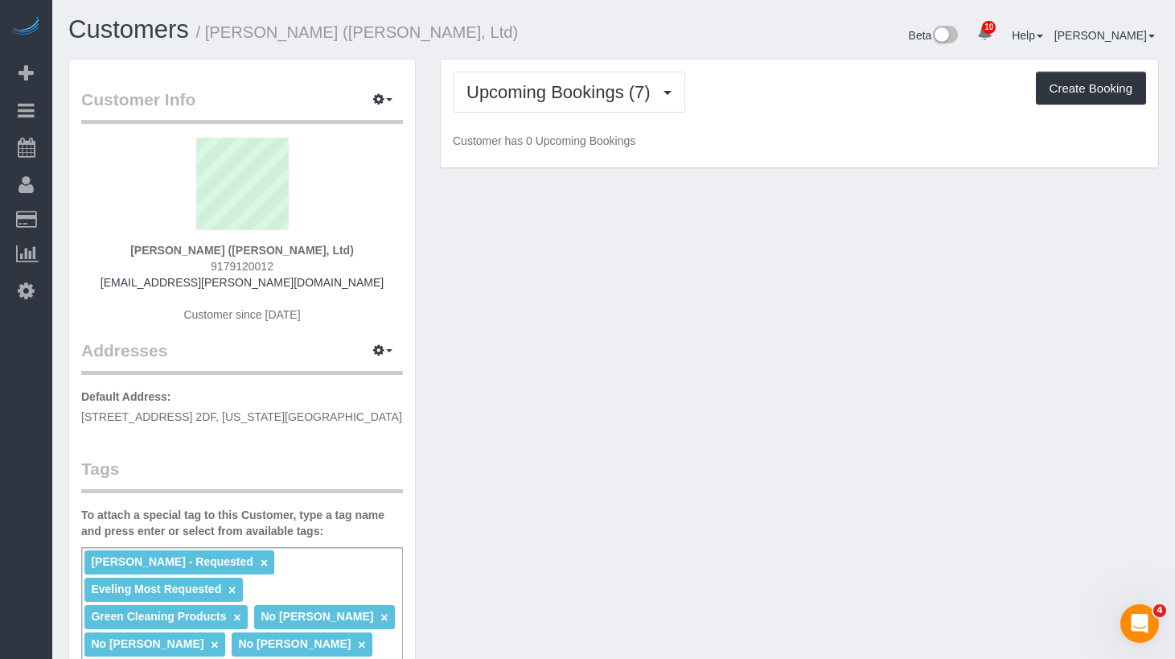
click at [804, 81] on div "Upcoming Bookings (7) Completed Bookings (93) Upcoming Bookings (7) Cancelled B…" at bounding box center [800, 92] width 694 height 41
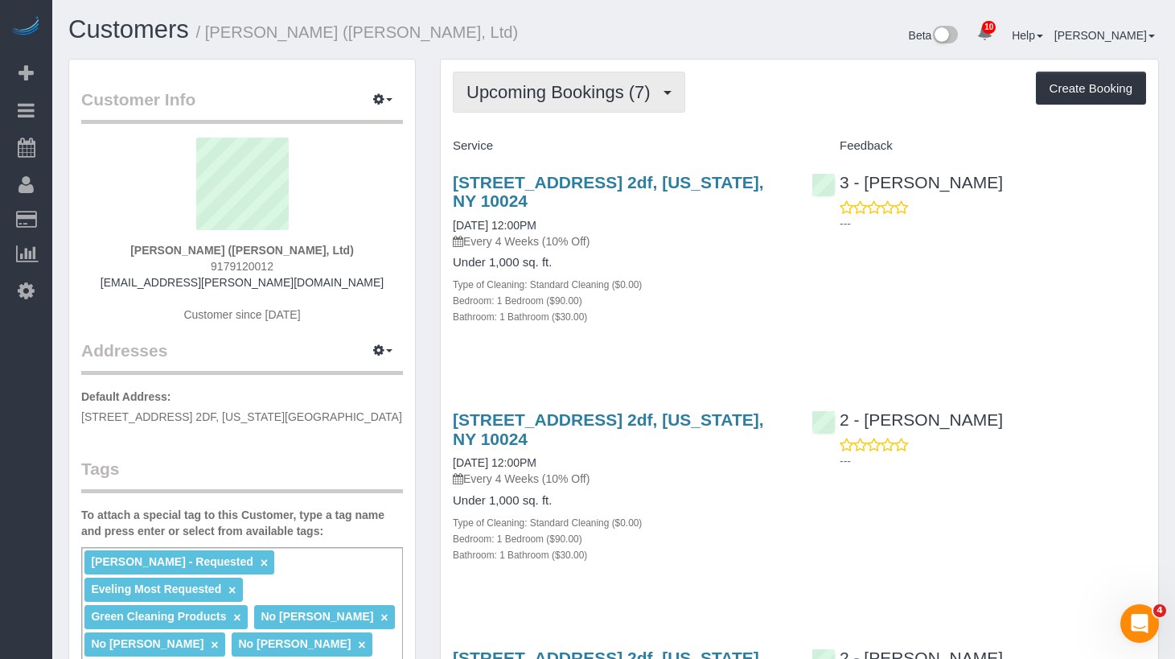
click at [601, 94] on span "Upcoming Bookings (7)" at bounding box center [563, 92] width 192 height 20
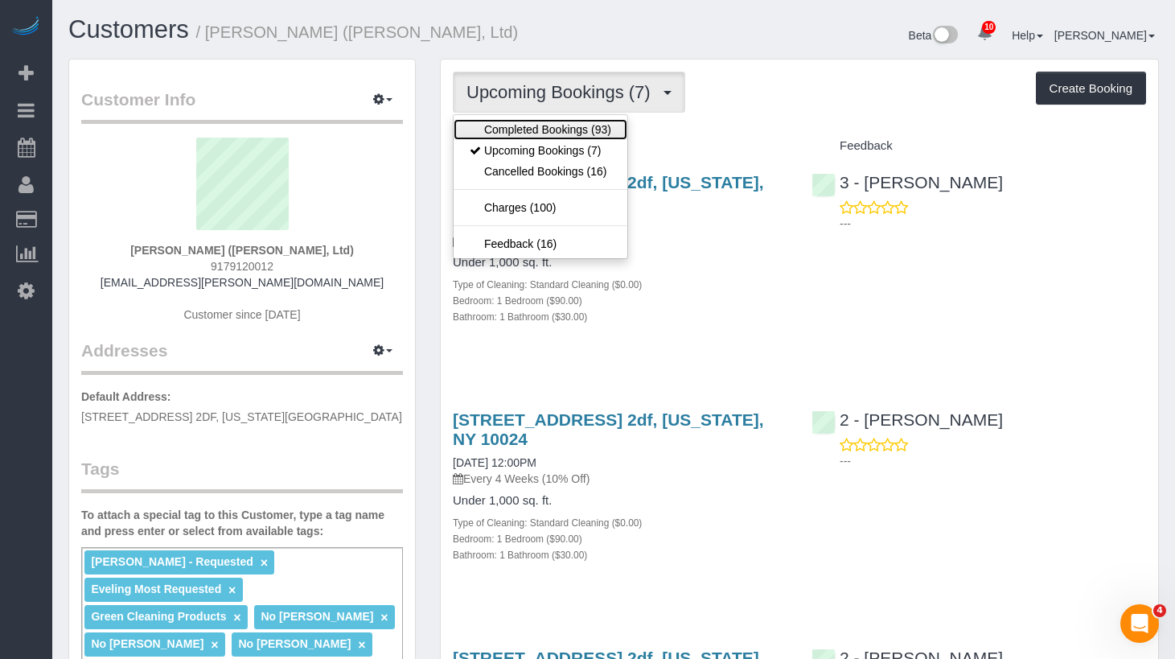
click at [577, 128] on link "Completed Bookings (93)" at bounding box center [541, 129] width 174 height 21
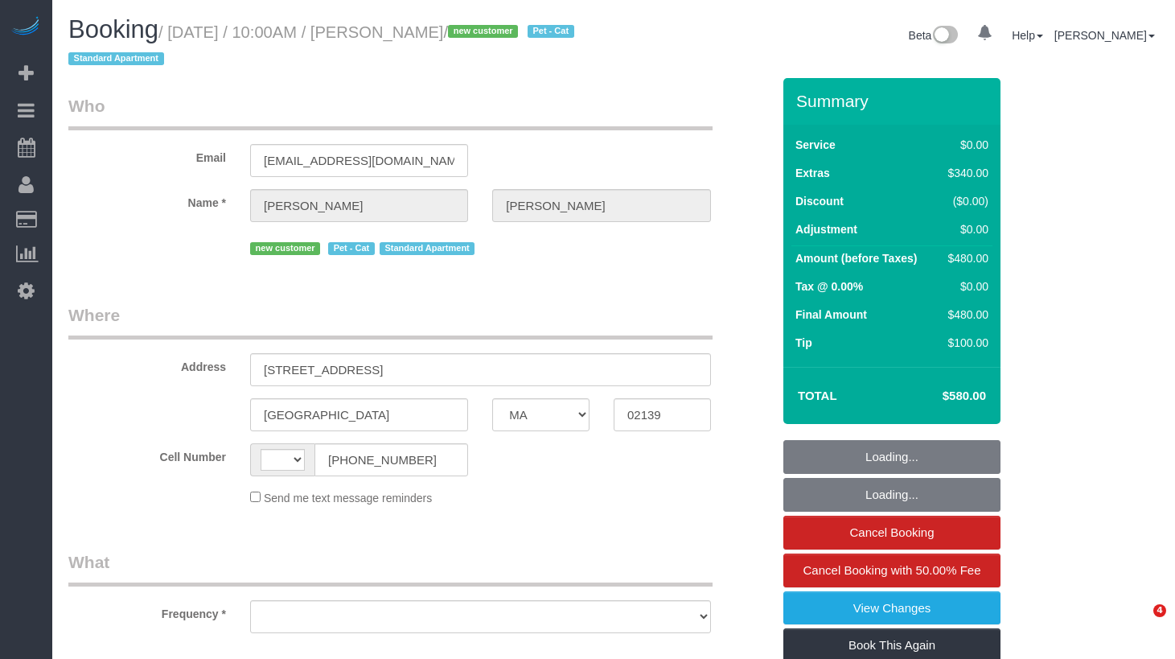
select select "MA"
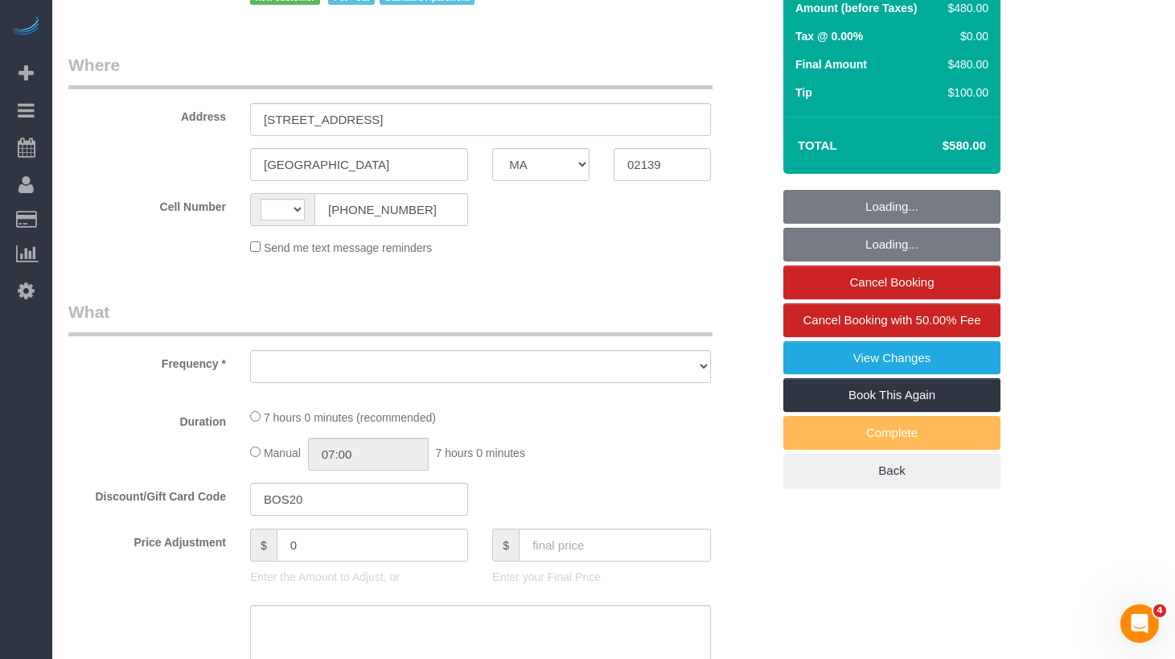
select select "string:[GEOGRAPHIC_DATA]"
select select "1"
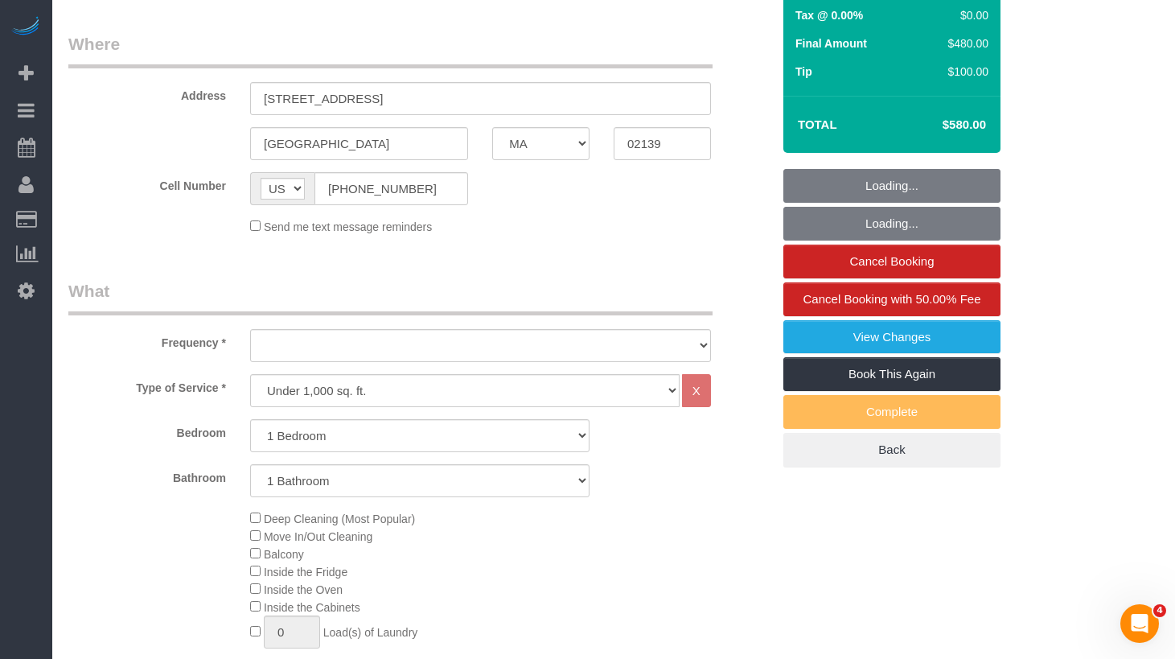
select select "string:stripe-pm_1RzJko4VGloSiKo7Oy7MFwF8"
select select "object:840"
select select "number:56"
select select "number:71"
select select "number:14"
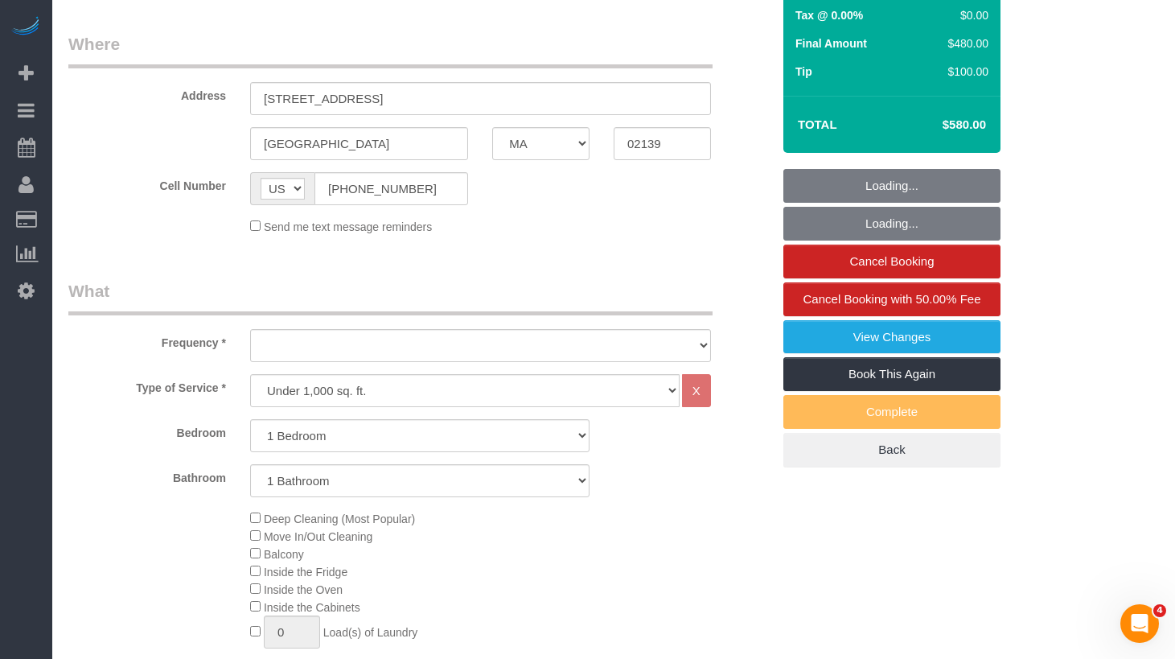
select select "number:7"
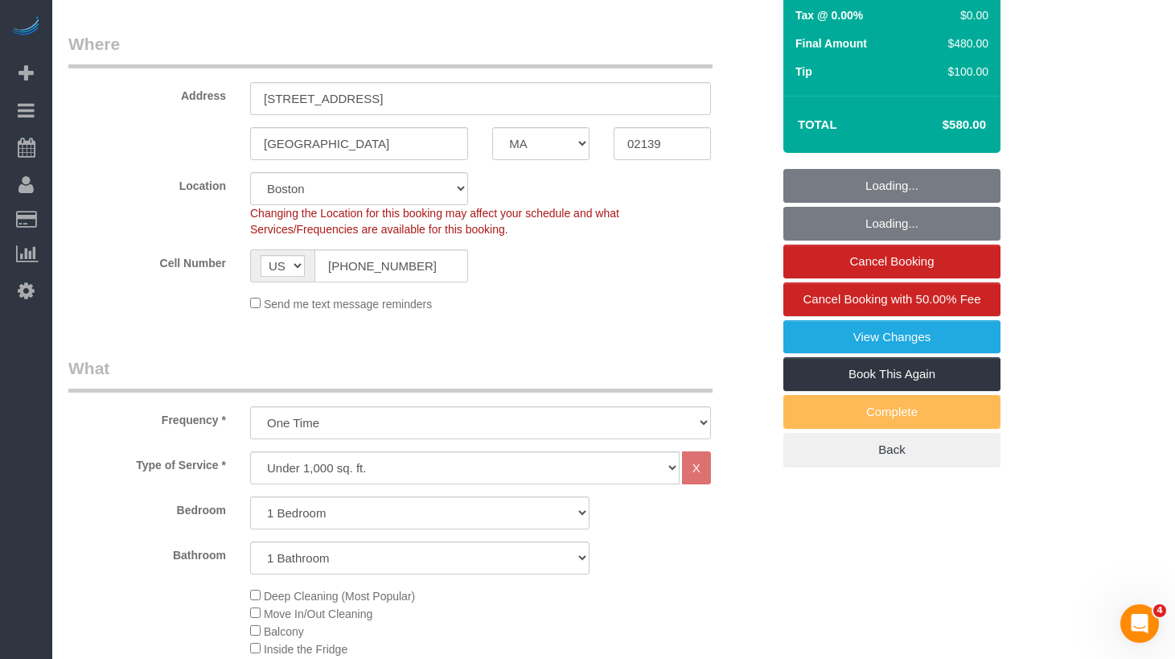
select select "spot1"
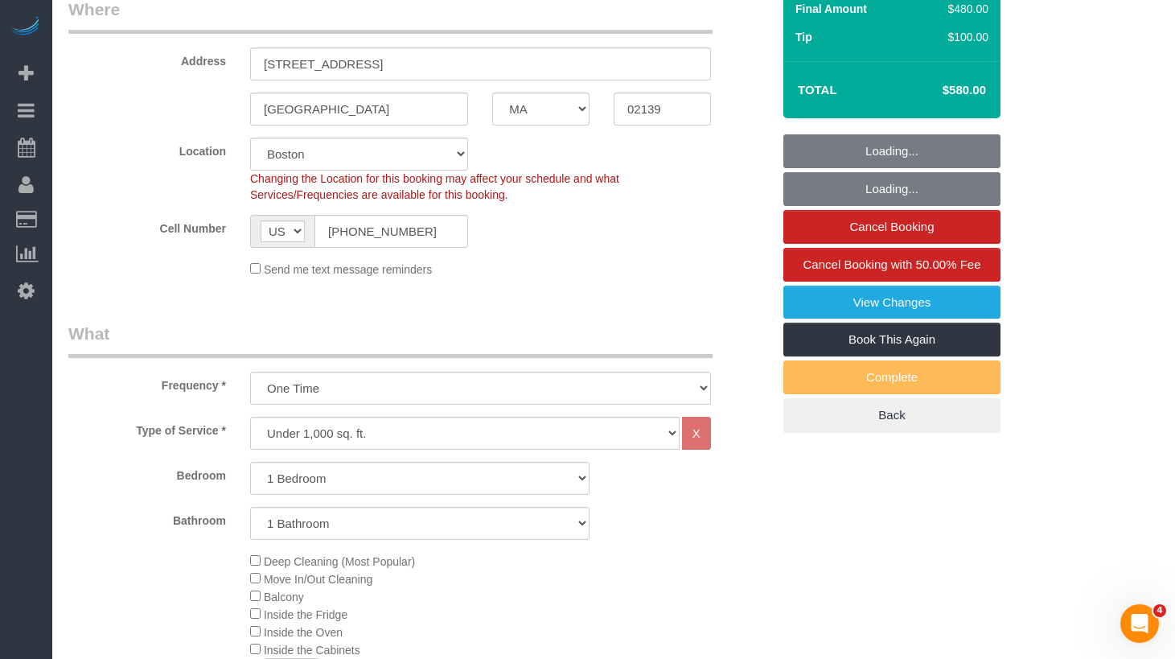
select select "object:1047"
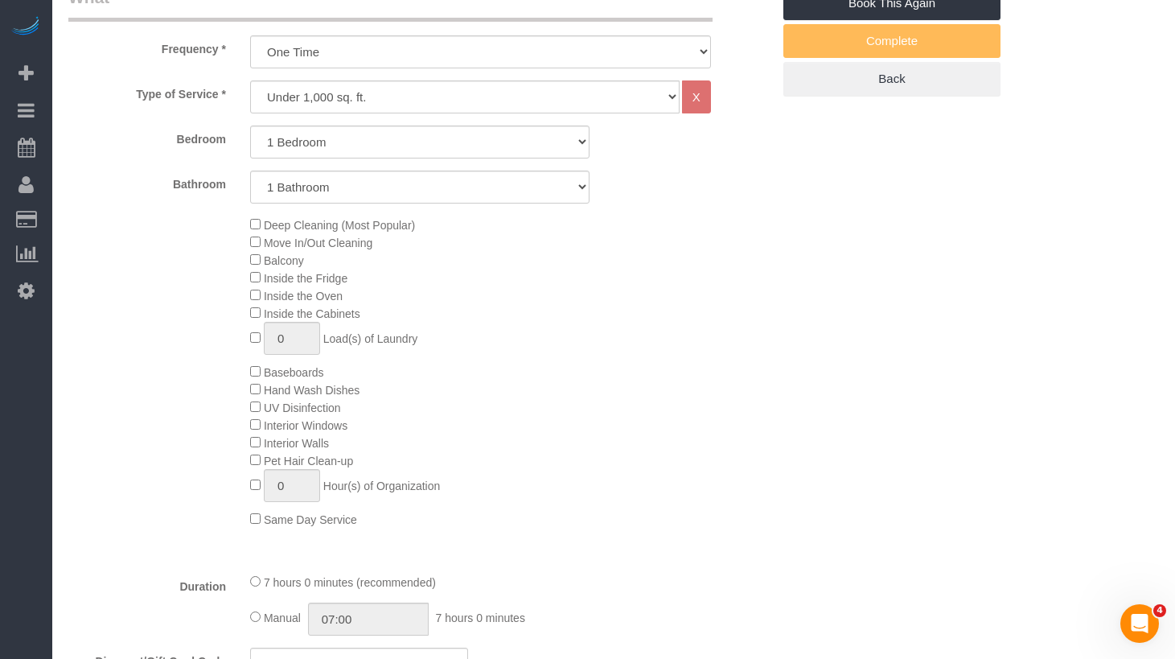
select select "1"
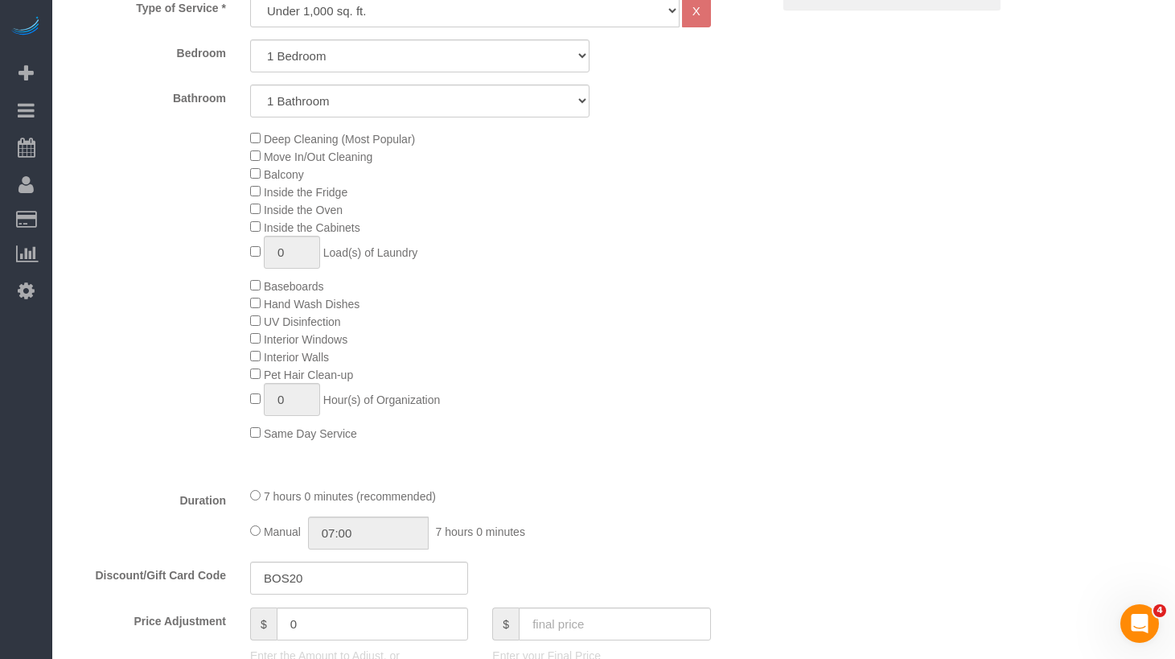
scroll to position [733, 0]
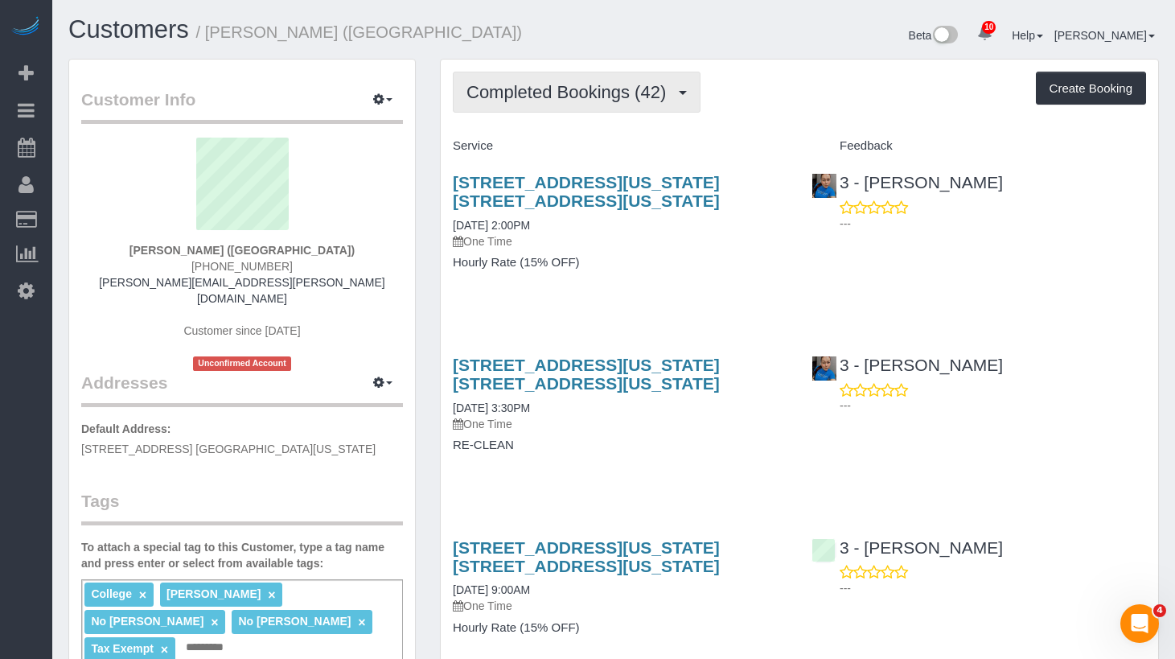
click at [649, 103] on button "Completed Bookings (42)" at bounding box center [577, 92] width 248 height 41
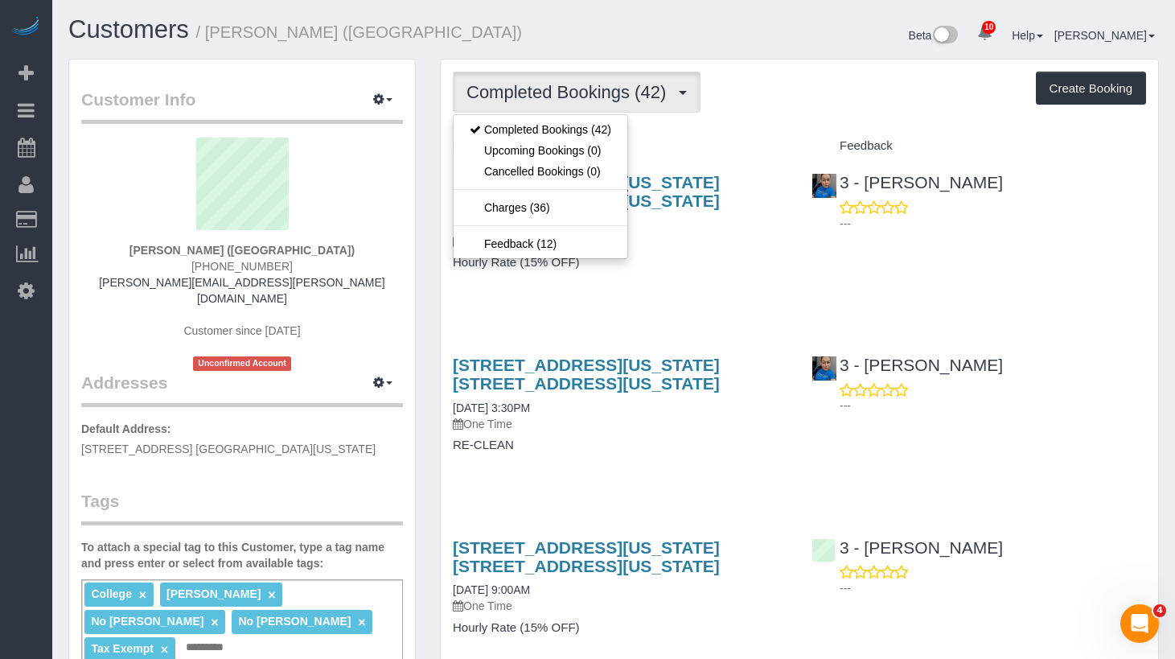
click at [795, 93] on div "Completed Bookings (42) Completed Bookings (42) Upcoming Bookings (0) Cancelled…" at bounding box center [800, 92] width 694 height 41
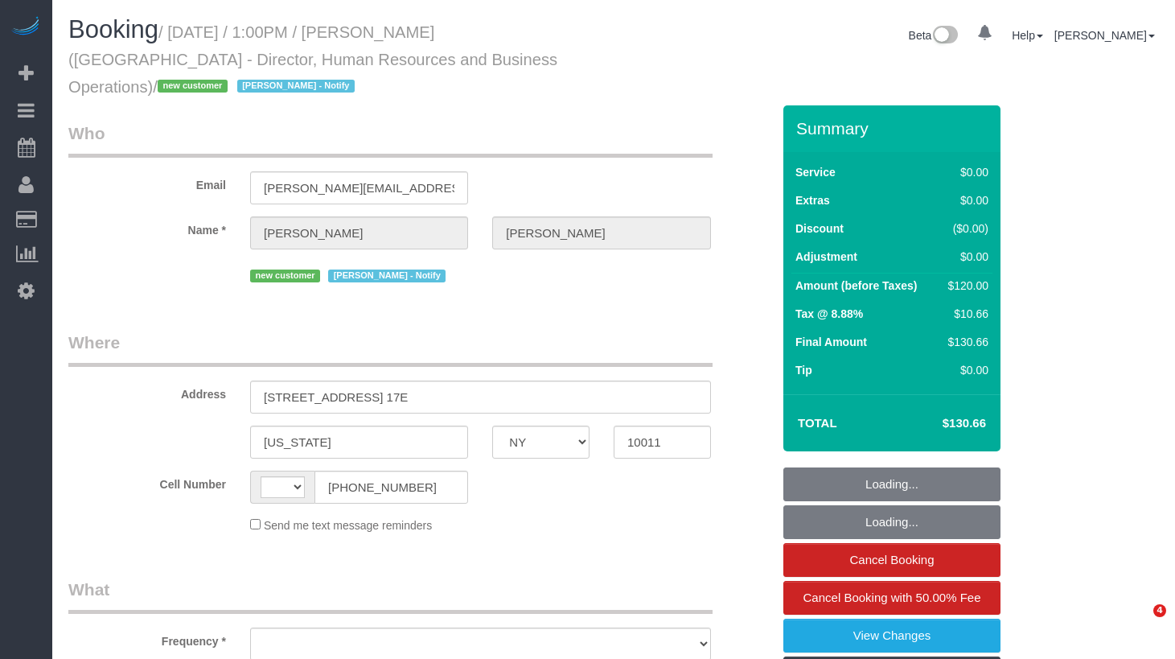
select select "NY"
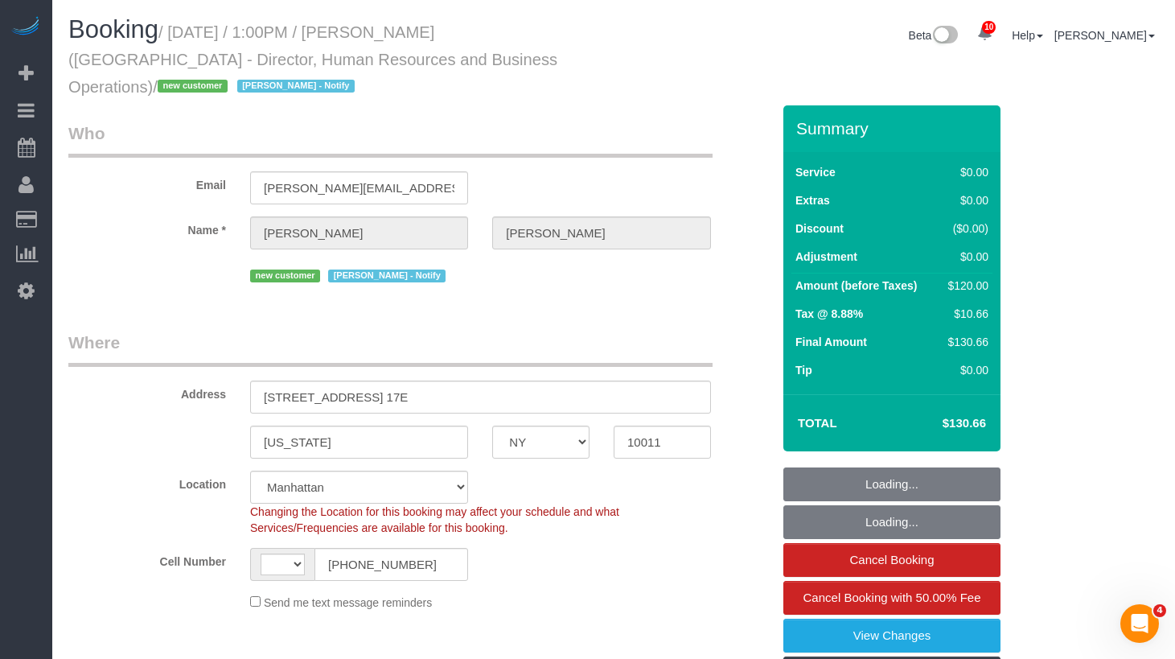
select select "string:US"
select select "object:720"
select select "string:stripe-pm_1S34Cj4VGloSiKo7bhMCIvyG"
select select "1"
select select "spot1"
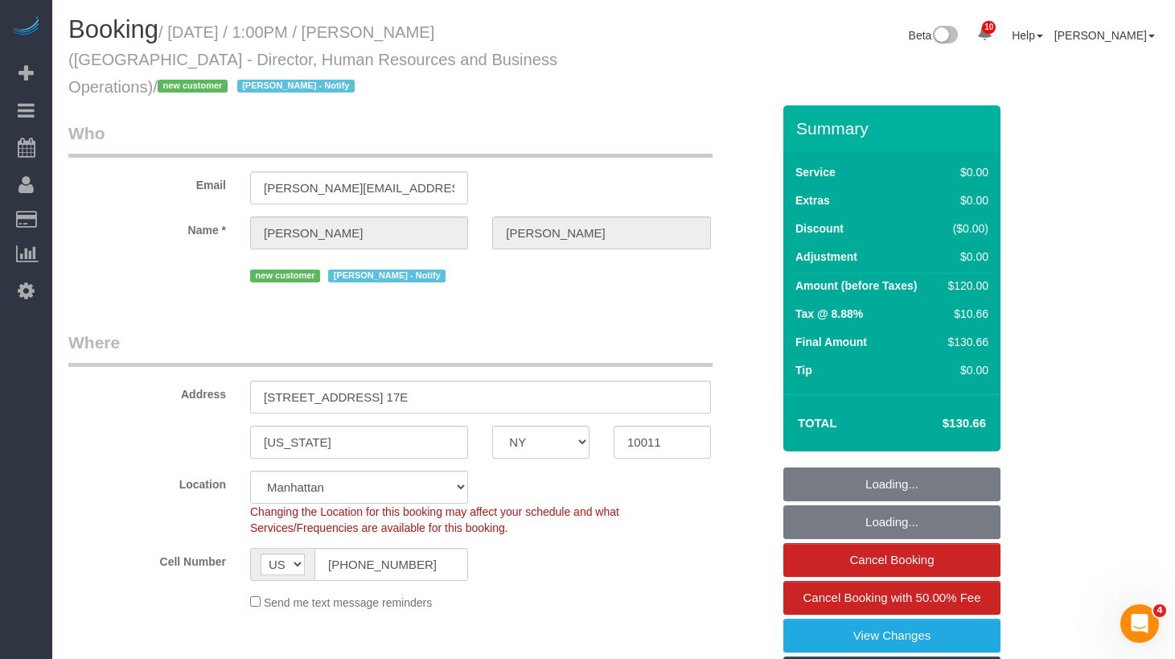
select select "number:89"
select select "number:90"
select select "number:15"
select select "number:7"
select select "object:1350"
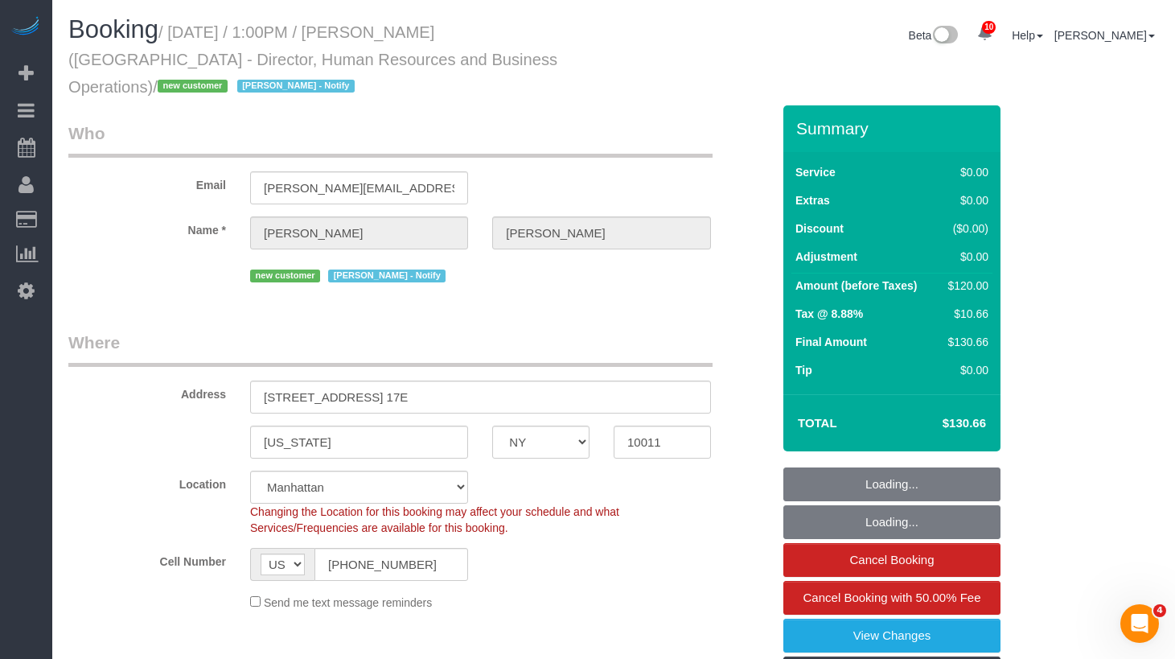
select select "1"
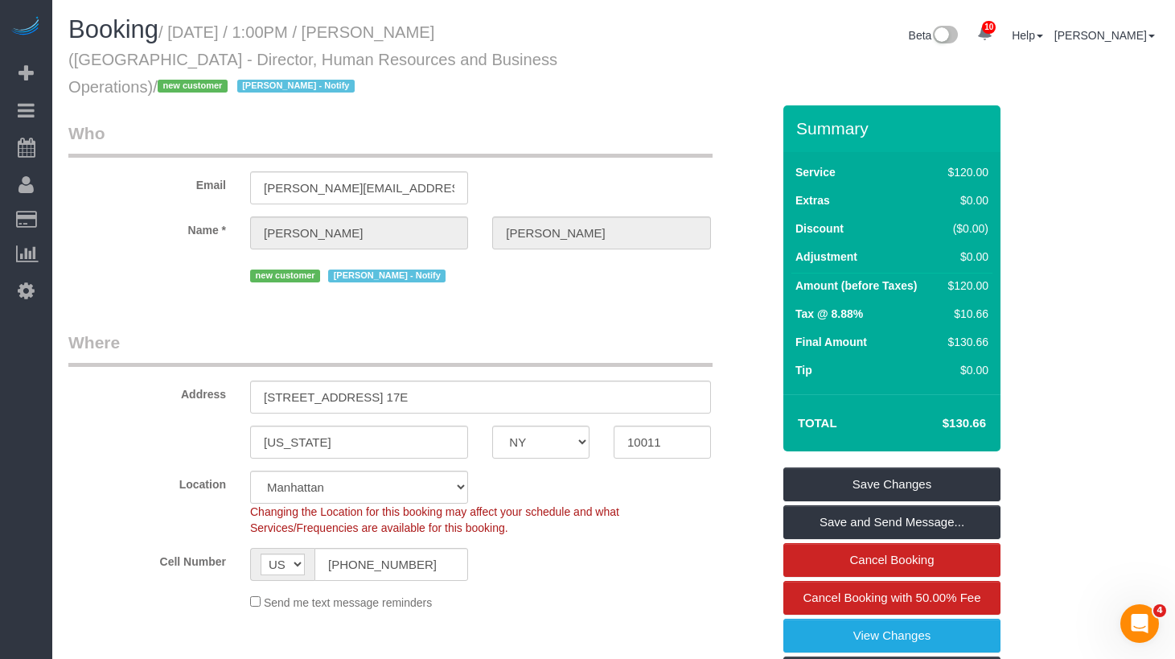
click at [614, 89] on div "Booking / September 03, 2025 / 1:00PM / Audrey Longo (NYU Abu Dhabi - Director,…" at bounding box center [613, 60] width 1115 height 89
drag, startPoint x: 560, startPoint y: 144, endPoint x: 487, endPoint y: 96, distance: 87.7
click at [555, 144] on legend "Who" at bounding box center [390, 139] width 644 height 36
drag, startPoint x: 514, startPoint y: 60, endPoint x: 499, endPoint y: 55, distance: 16.3
click at [497, 55] on small "/ September 03, 2025 / 1:00PM / Audrey Longo (NYU Abu Dhabi - Director, Human R…" at bounding box center [312, 59] width 489 height 72
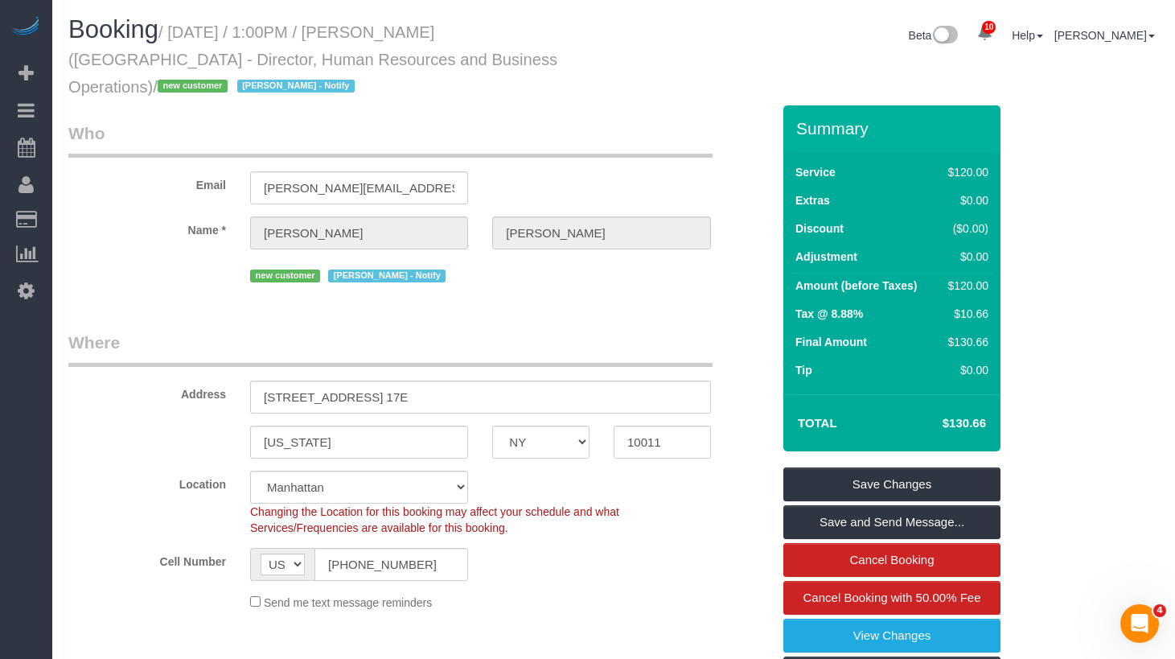
click at [513, 34] on small "/ September 03, 2025 / 1:00PM / Audrey Longo (NYU Abu Dhabi - Director, Human R…" at bounding box center [312, 59] width 489 height 72
drag, startPoint x: 514, startPoint y: 31, endPoint x: 416, endPoint y: 36, distance: 98.3
click at [417, 35] on small "/ September 03, 2025 / 1:00PM / Audrey Longo (NYU Abu Dhabi - Director, Human R…" at bounding box center [312, 59] width 489 height 72
copy small "Audrey Longo"
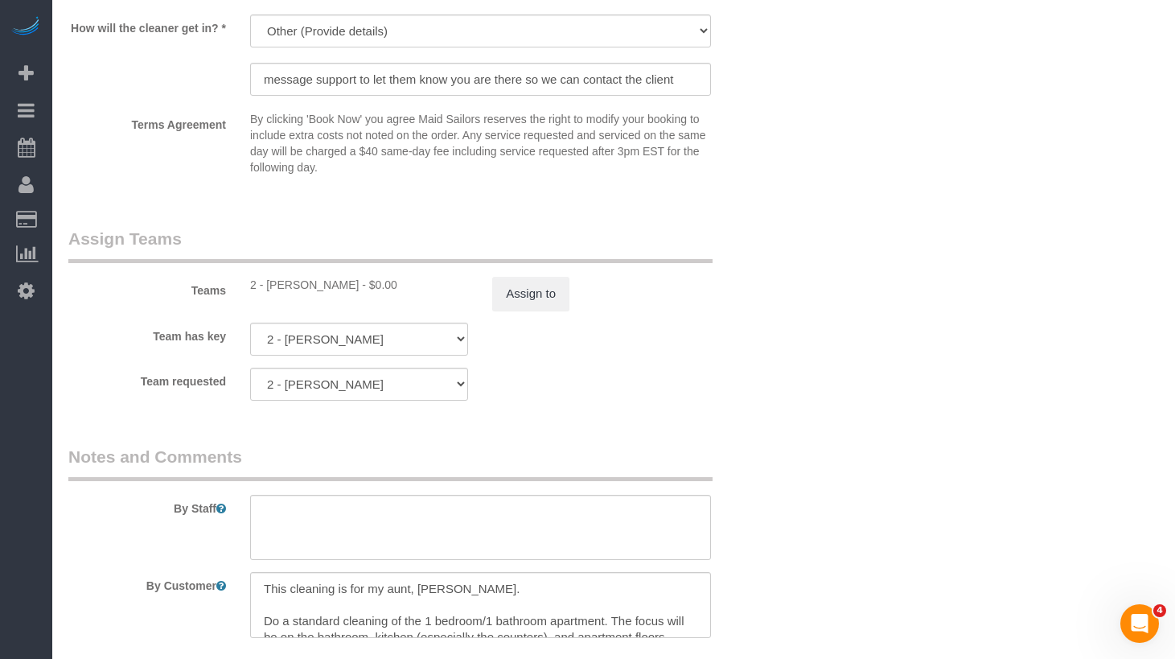
scroll to position [1938, 0]
click at [748, 377] on div "Team requested 2 - Marilu Quintero 000- Donna Mercado 000 - Partnerships 000 - …" at bounding box center [419, 381] width 727 height 33
click at [484, 82] on input "message support to let them know you are there so we can contact the client" at bounding box center [480, 77] width 461 height 33
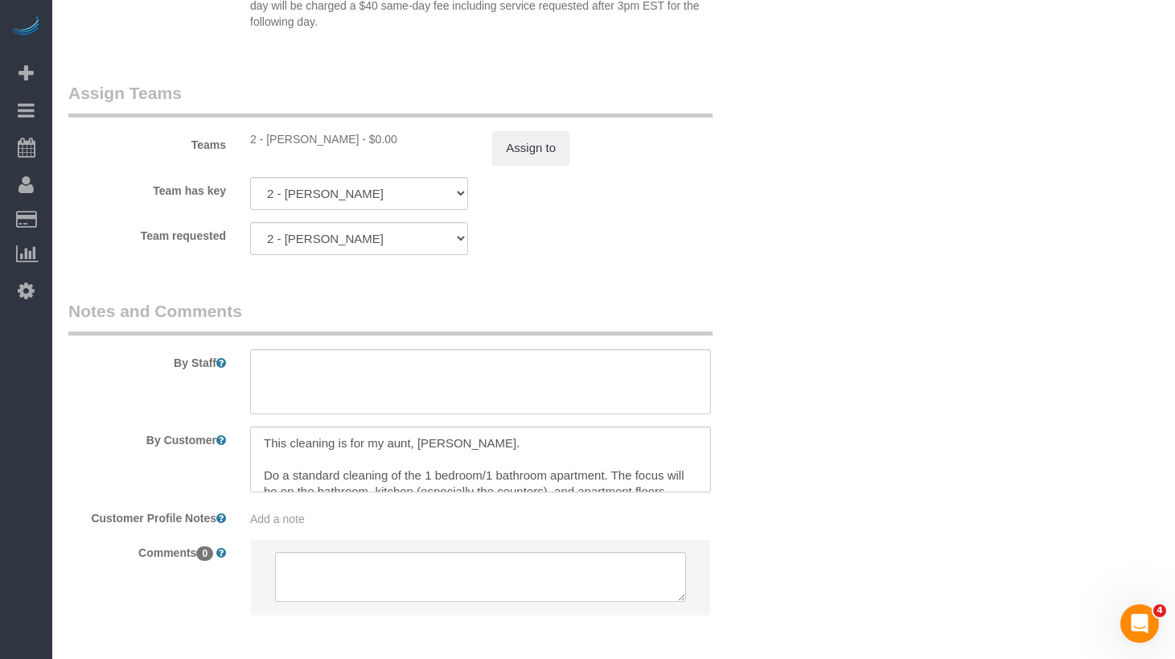
scroll to position [2155, 0]
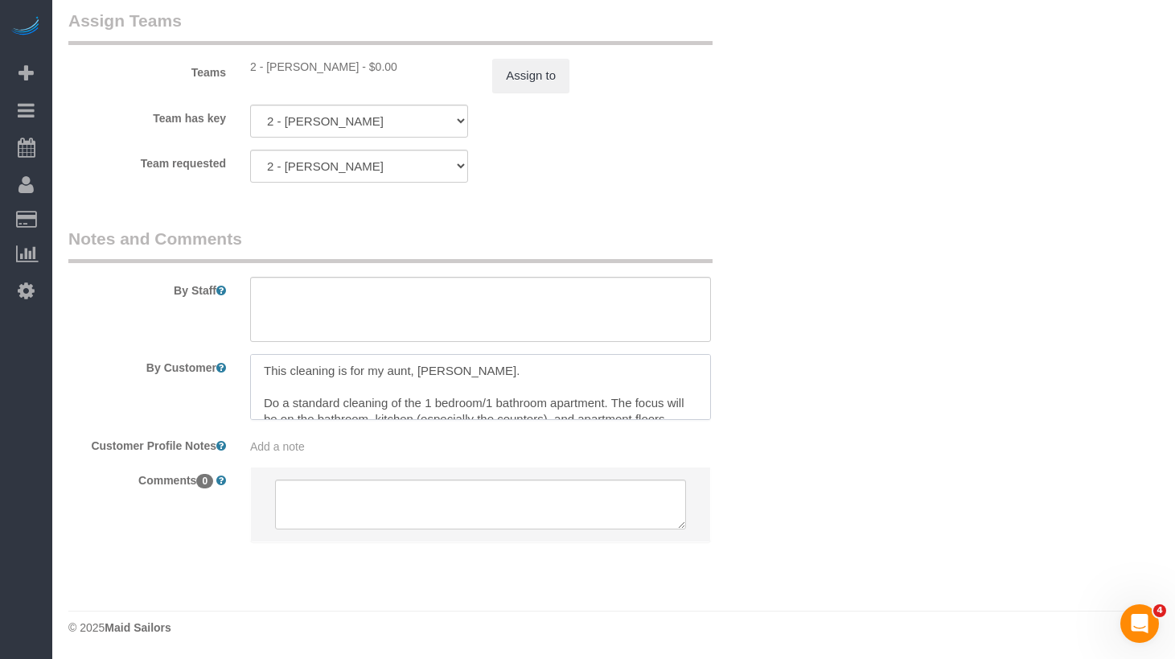
click at [331, 381] on textarea at bounding box center [480, 387] width 461 height 66
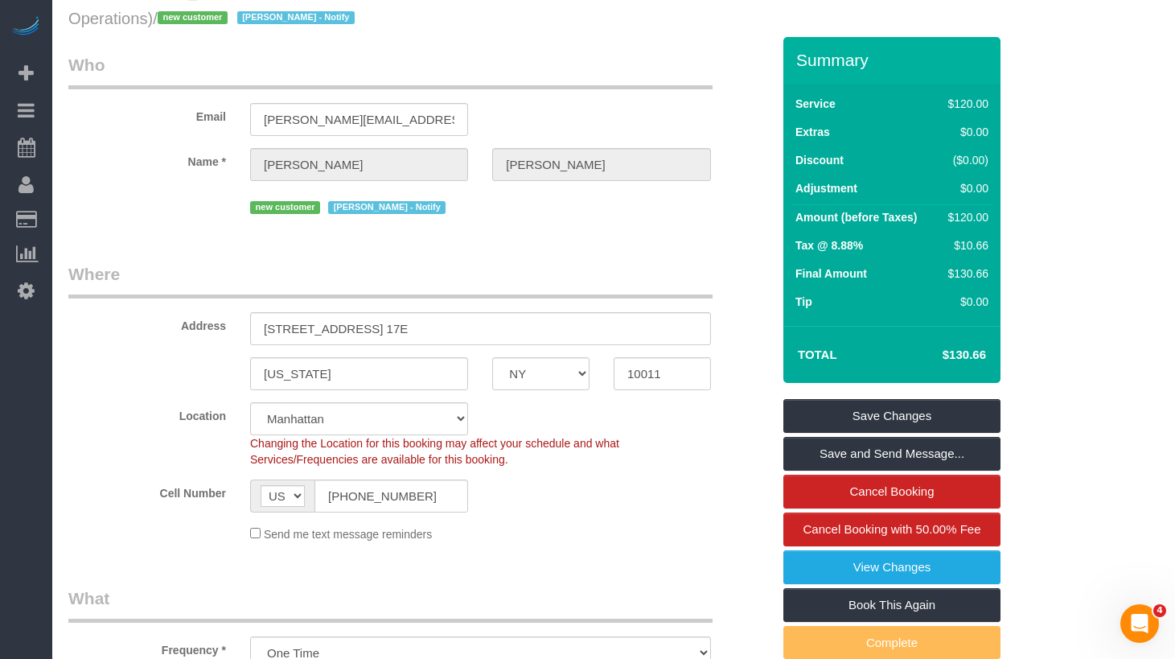
scroll to position [0, 0]
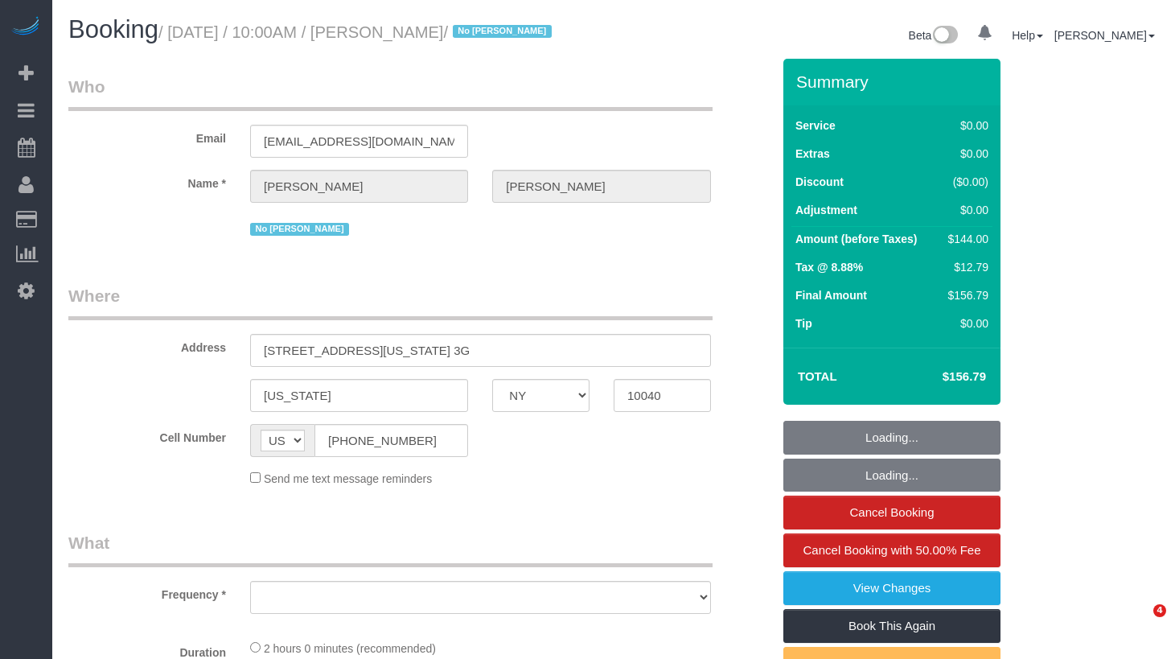
select select "NY"
select select "object:714"
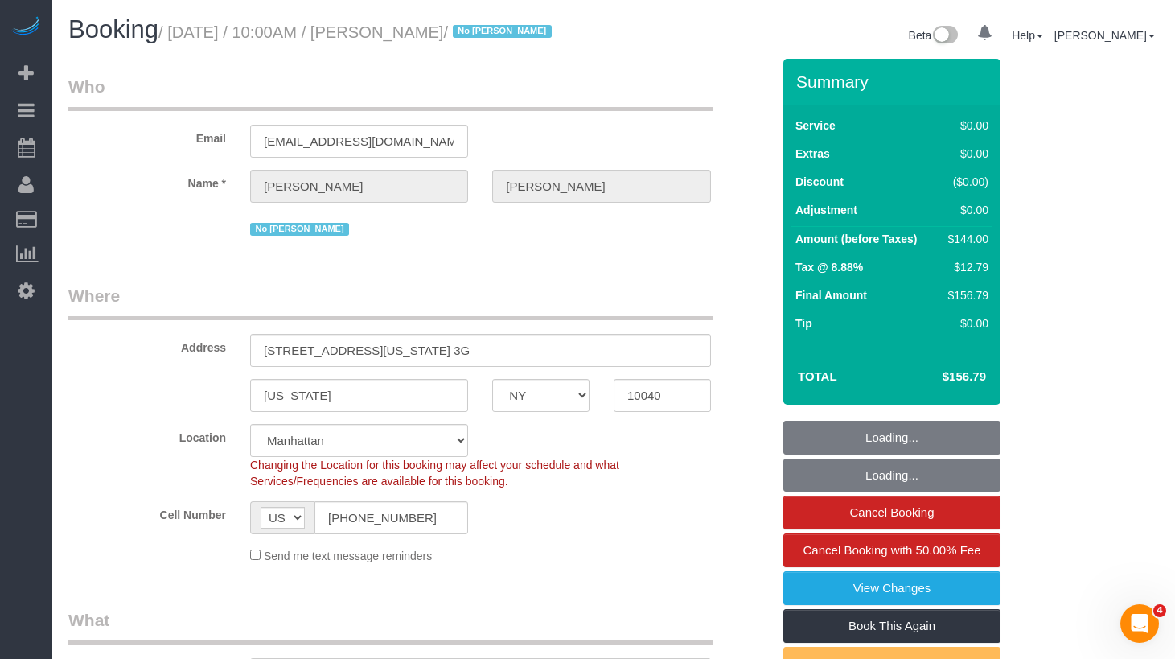
select select "string:stripe-pm_1PdvLr4VGloSiKo7KT8aVpsz"
select select "number:89"
select select "number:90"
select select "number:15"
select select "number:5"
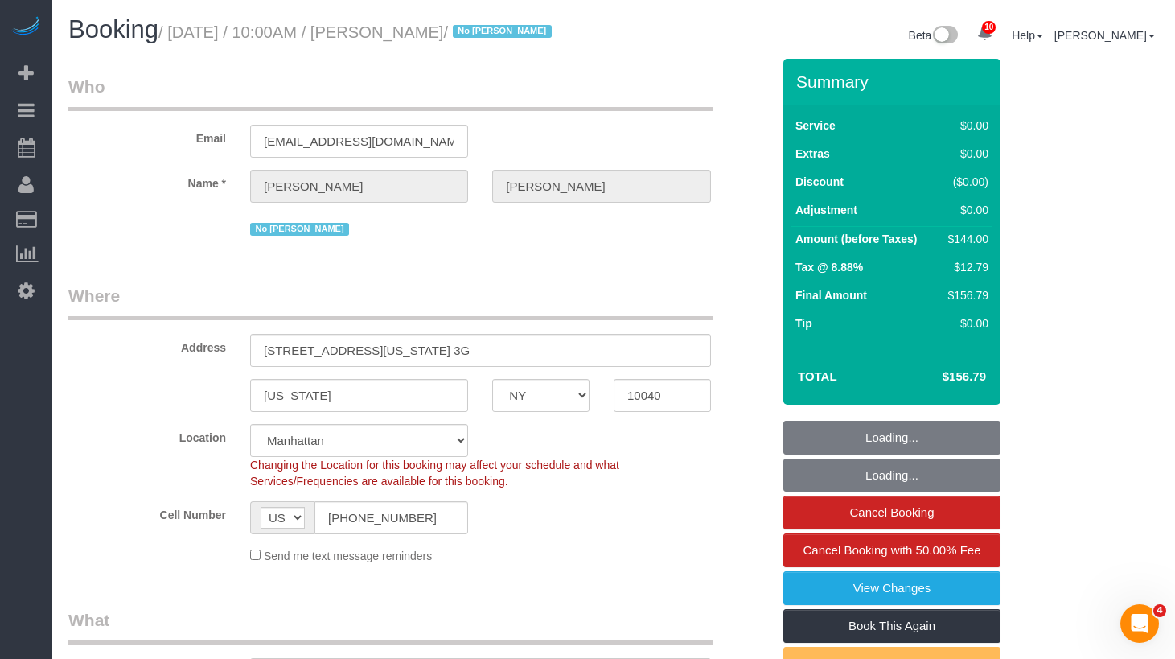
select select "1"
select select "spot1"
select select "object:1361"
select select "1"
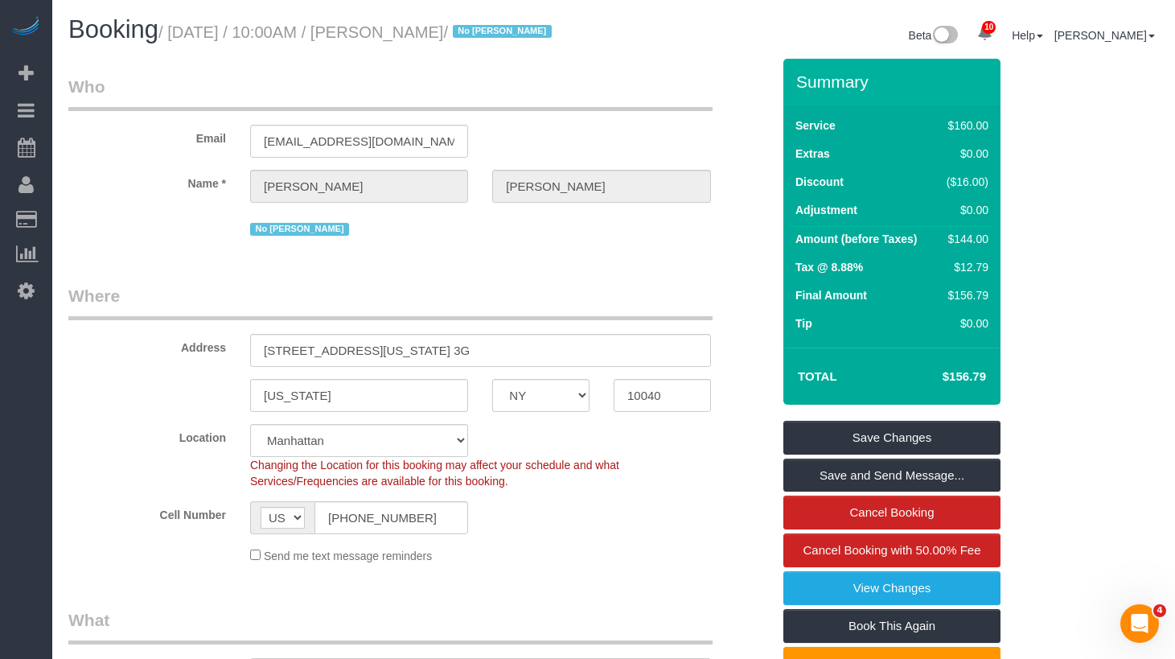
drag, startPoint x: 536, startPoint y: 30, endPoint x: 185, endPoint y: 36, distance: 350.9
click at [184, 36] on small "/ [DATE] / 10:00AM / [PERSON_NAME] / No Noufoh Sodandji" at bounding box center [358, 32] width 398 height 18
copy small "[DATE] / 10:00AM / [PERSON_NAME]"
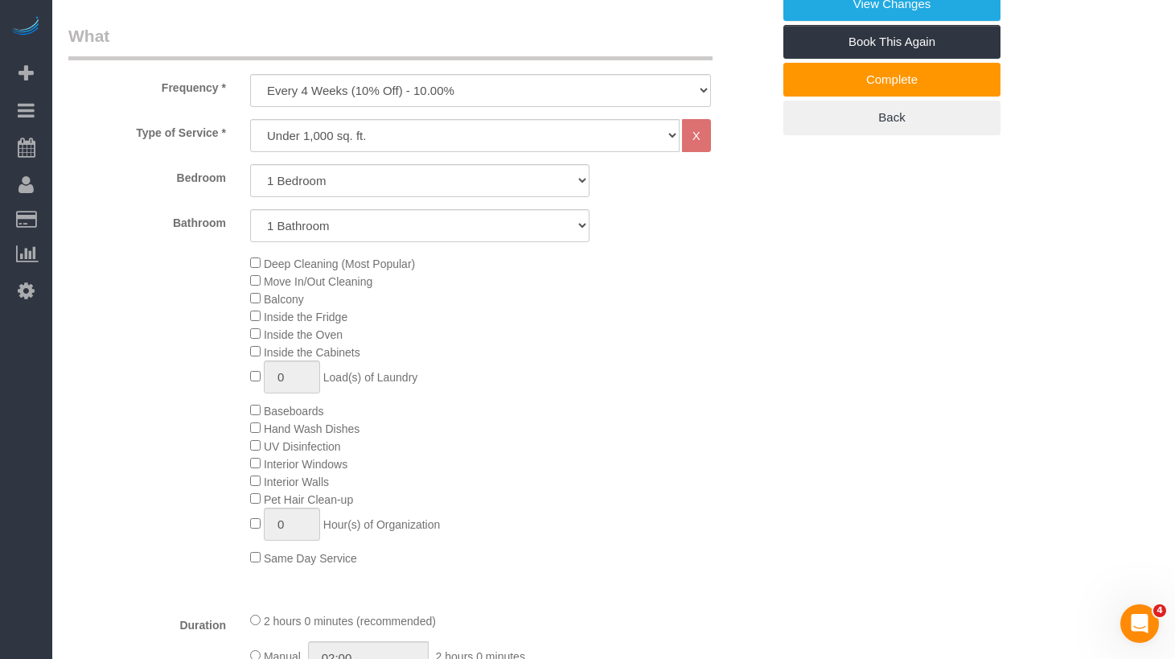
scroll to position [685, 0]
